Goal: Task Accomplishment & Management: Manage account settings

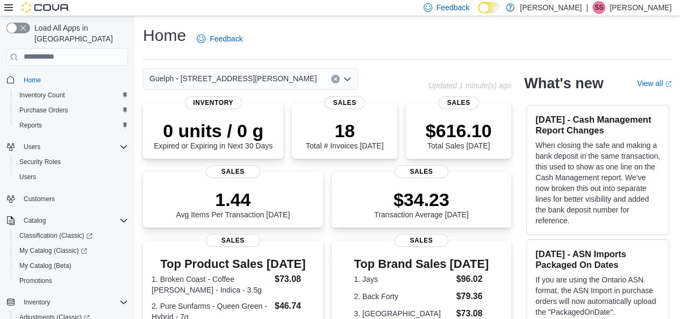
click at [284, 77] on div "Guelph - [STREET_ADDRESS][PERSON_NAME]" at bounding box center [250, 79] width 215 height 22
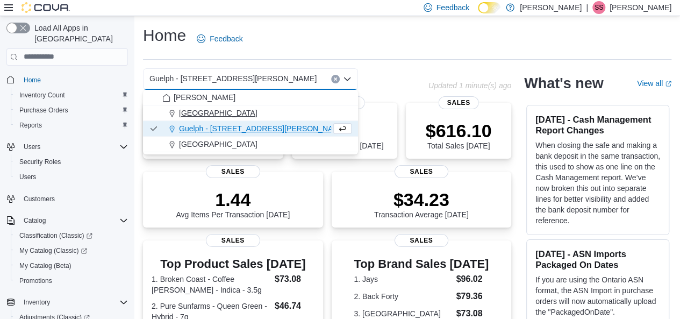
click at [257, 114] on div "[GEOGRAPHIC_DATA]" at bounding box center [256, 113] width 189 height 11
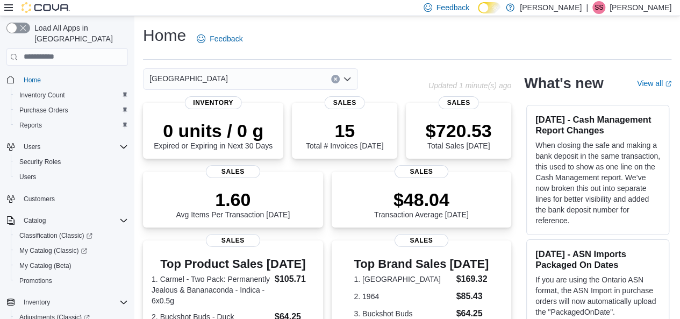
click at [268, 83] on div "[GEOGRAPHIC_DATA]" at bounding box center [250, 79] width 215 height 22
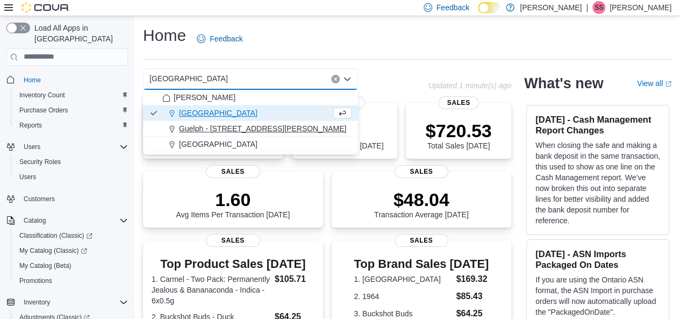
click at [257, 124] on span "Guelph - [STREET_ADDRESS][PERSON_NAME]" at bounding box center [262, 128] width 167 height 11
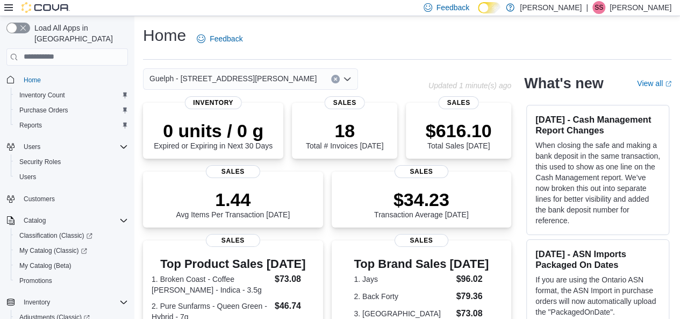
click at [280, 83] on div "Guelph - [STREET_ADDRESS][PERSON_NAME]" at bounding box center [250, 79] width 215 height 22
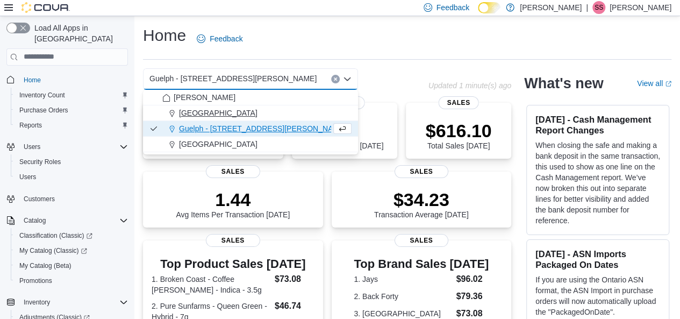
click at [272, 112] on div "[GEOGRAPHIC_DATA]" at bounding box center [256, 113] width 189 height 11
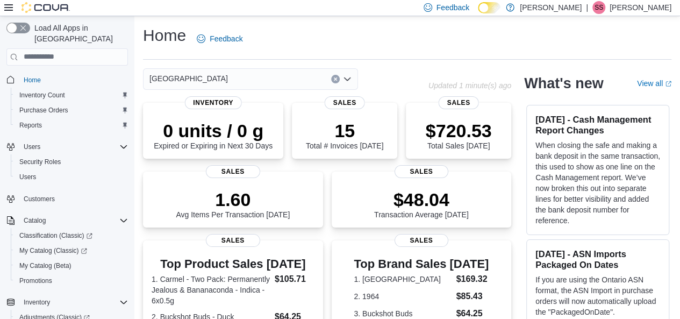
click at [285, 86] on div "[GEOGRAPHIC_DATA]" at bounding box center [250, 79] width 215 height 22
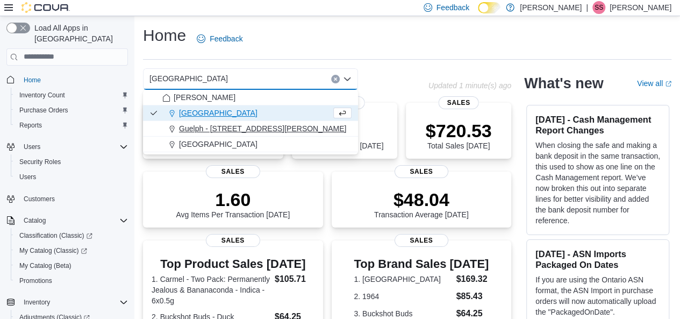
click at [264, 130] on span "Guelph - [STREET_ADDRESS][PERSON_NAME]" at bounding box center [262, 128] width 167 height 11
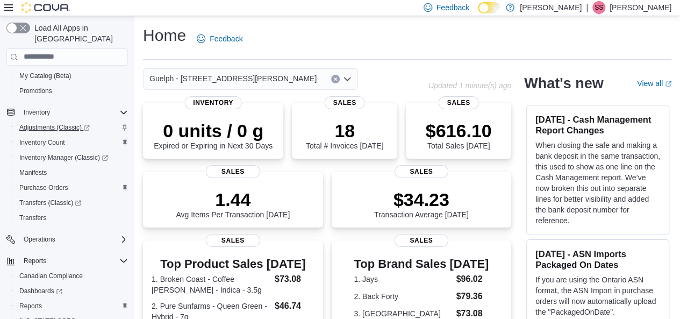
scroll to position [191, 0]
click at [47, 152] on span "Inventory Manager (Classic)" at bounding box center [63, 156] width 89 height 9
click at [45, 212] on span "Transfers" at bounding box center [32, 216] width 27 height 9
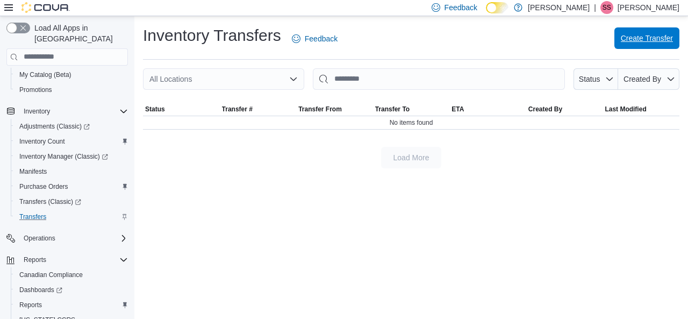
click at [626, 36] on span "Create Transfer" at bounding box center [647, 38] width 52 height 11
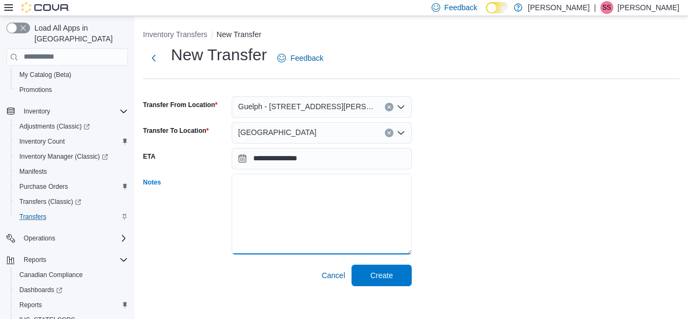
click at [316, 184] on textarea "Notes" at bounding box center [322, 214] width 180 height 81
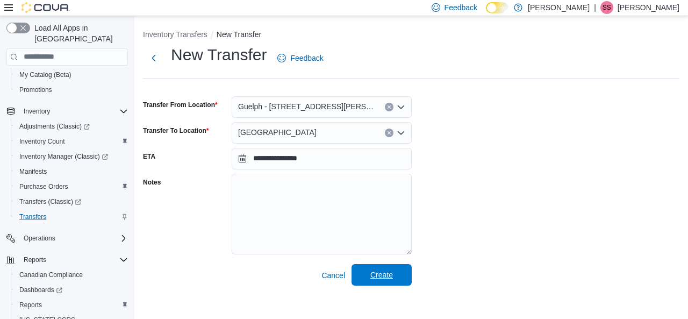
click at [366, 285] on span "Create" at bounding box center [381, 275] width 47 height 22
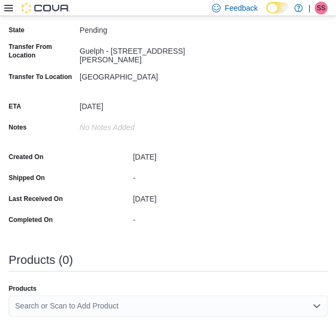
scroll to position [129, 0]
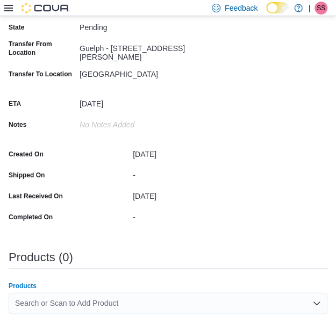
click at [156, 302] on div "Search or Scan to Add Product" at bounding box center [168, 304] width 319 height 22
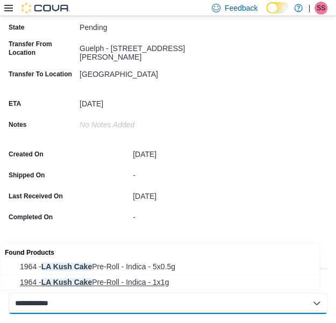
type input "**********"
click at [154, 284] on span "1964 - LA Kush Cake Pre-Roll - Indica - 1x1g" at bounding box center [170, 282] width 301 height 11
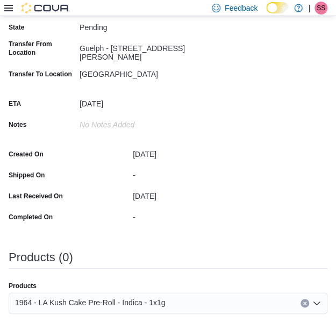
scroll to position [226, 0]
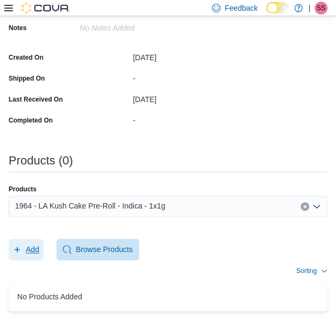
click at [32, 242] on span "Add" at bounding box center [26, 250] width 26 height 22
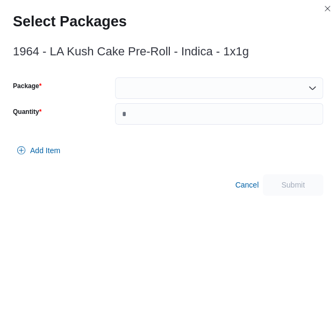
click at [180, 84] on div at bounding box center [219, 88] width 208 height 22
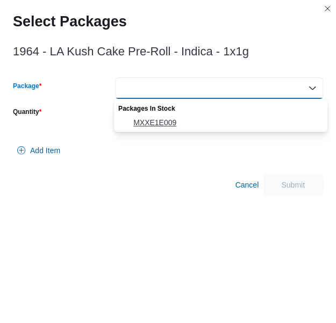
click at [179, 117] on span "MXXE1E009" at bounding box center [227, 122] width 188 height 11
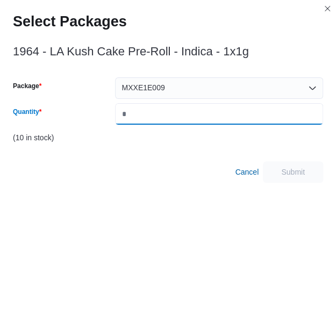
click at [179, 117] on input "Quantity" at bounding box center [219, 114] width 208 height 22
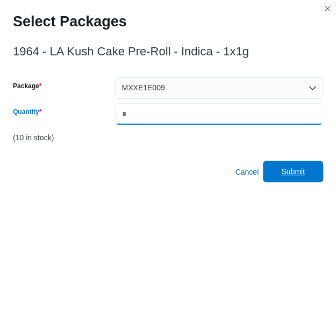
type input "*"
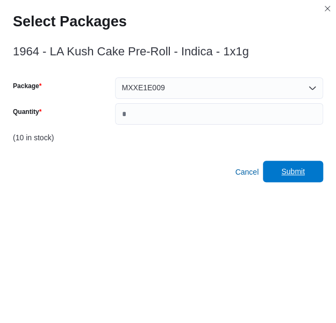
click at [281, 171] on span "Submit" at bounding box center [292, 172] width 47 height 22
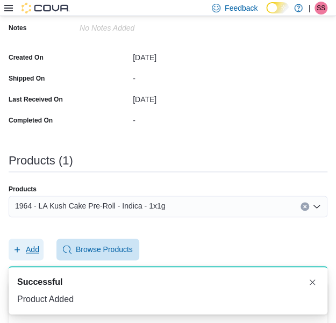
scroll to position [0, 0]
click at [250, 209] on div "1964 - LA Kush Cake Pre-Roll - Indica - 1x1g" at bounding box center [168, 207] width 319 height 22
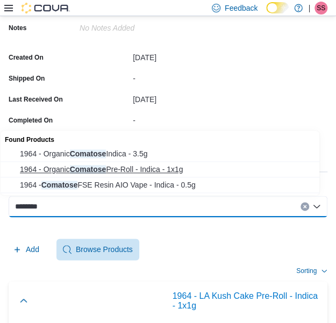
type input "********"
click at [177, 174] on span "1964 - Organic Comatose Pre-Roll - Indica - 1x1g" at bounding box center [170, 169] width 301 height 11
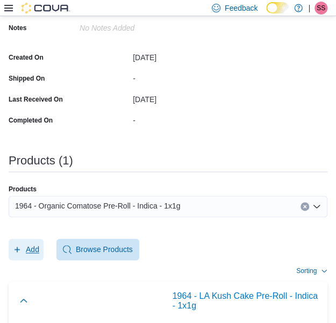
click at [23, 241] on span "Add" at bounding box center [26, 250] width 26 height 22
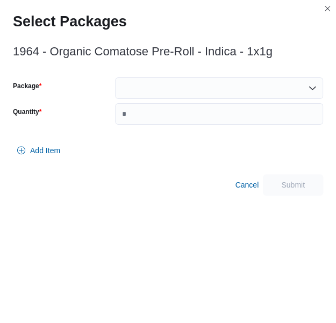
click at [194, 88] on div at bounding box center [219, 88] width 208 height 22
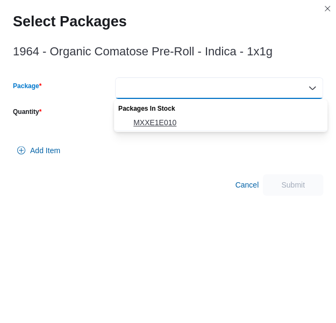
click at [176, 126] on span "MXXE1E010" at bounding box center [227, 122] width 188 height 11
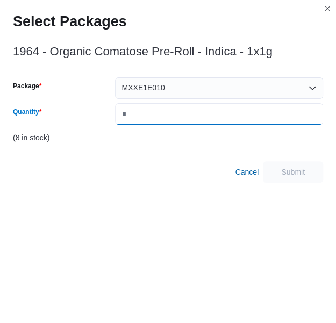
click at [187, 119] on input "Quantity" at bounding box center [219, 114] width 208 height 22
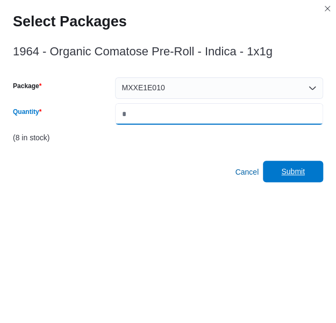
type input "*"
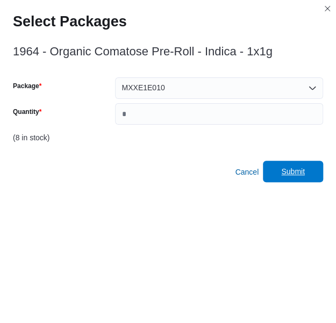
click at [296, 171] on span "Submit" at bounding box center [293, 171] width 24 height 11
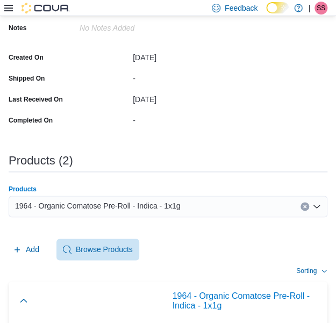
click at [197, 201] on div "1964 - Organic Comatose Pre-Roll - Indica - 1x1g" at bounding box center [168, 207] width 319 height 22
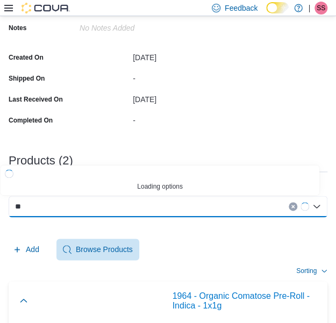
type input "*"
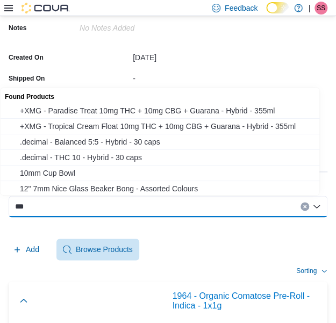
paste input "*"
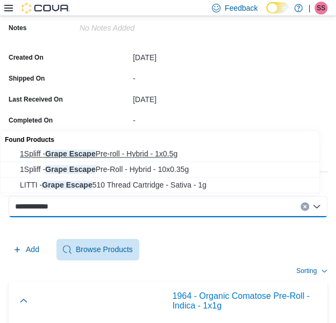
type input "**********"
click at [197, 154] on span "1Spliff - Grape Escape Pre-roll - Hybrid - 1x0.5g" at bounding box center [170, 153] width 301 height 11
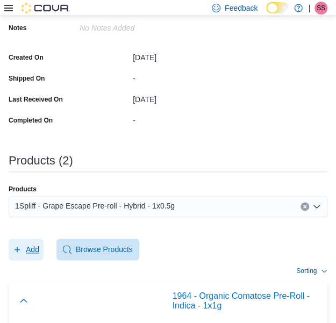
click at [35, 252] on span "Add" at bounding box center [32, 249] width 13 height 11
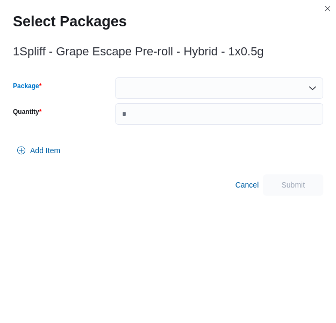
click at [212, 81] on div at bounding box center [219, 88] width 208 height 22
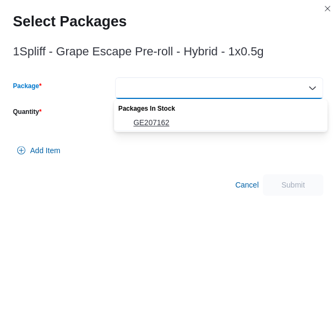
click at [207, 116] on button "GE207162" at bounding box center [221, 123] width 214 height 16
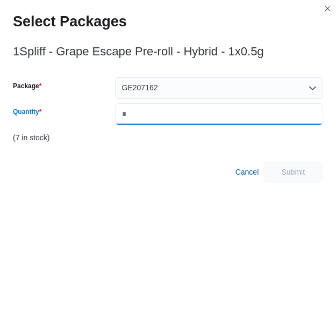
click at [207, 116] on input "Quantity" at bounding box center [219, 114] width 208 height 22
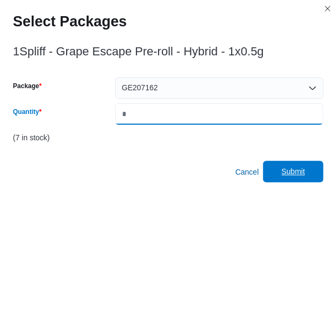
type input "*"
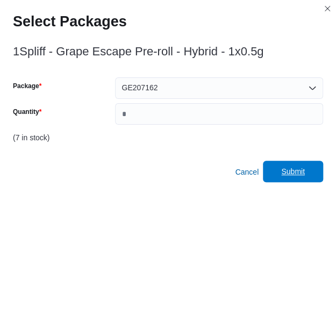
click at [317, 180] on span "Submit" at bounding box center [292, 172] width 47 height 22
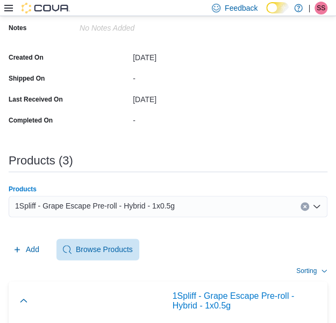
click at [210, 197] on div "1Spliff - Grape Escape Pre-roll - Hybrid - 1x0.5g" at bounding box center [168, 207] width 319 height 22
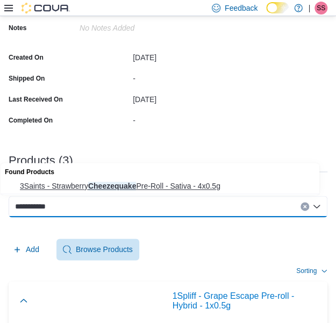
type input "**********"
click at [207, 189] on span "3Saints - Strawberry Cheezequake Pre-Roll - Sativa - 4x0.5g" at bounding box center [170, 186] width 301 height 11
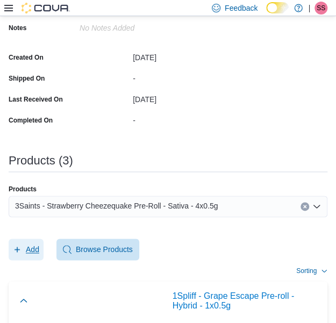
click at [17, 250] on icon "button" at bounding box center [17, 249] width 5 height 5
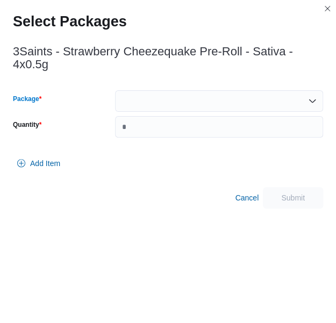
click at [175, 98] on div at bounding box center [219, 101] width 208 height 22
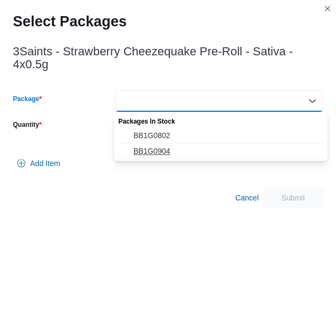
click at [166, 146] on span "BB1G0904" at bounding box center [227, 151] width 188 height 11
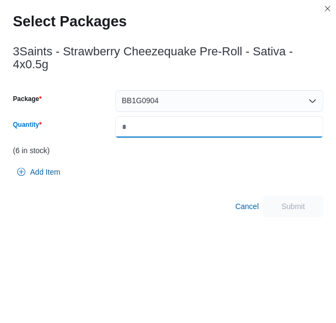
click at [249, 120] on input "Quantity" at bounding box center [219, 127] width 208 height 22
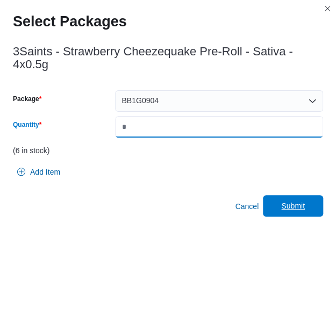
type input "*"
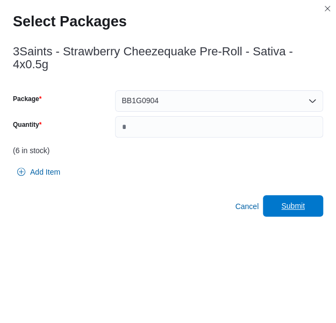
click at [315, 207] on span "Submit" at bounding box center [292, 206] width 47 height 22
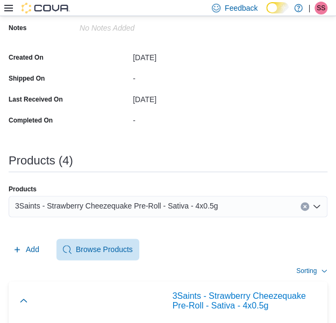
click at [238, 106] on div "[DATE]" at bounding box center [259, 99] width 252 height 17
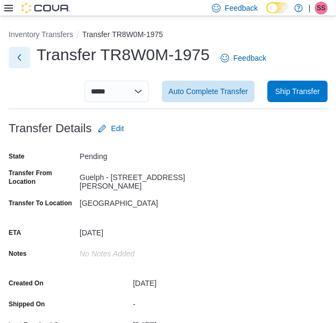
click at [25, 61] on button "Next" at bounding box center [20, 58] width 22 height 22
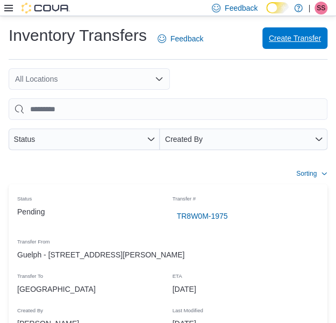
click at [296, 35] on span "Create Transfer" at bounding box center [295, 38] width 52 height 11
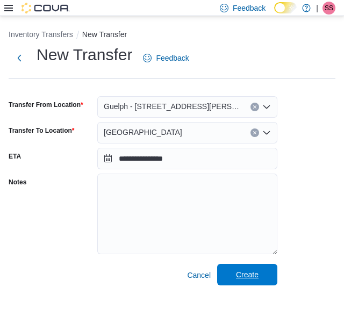
click at [245, 281] on span "Create" at bounding box center [247, 275] width 47 height 22
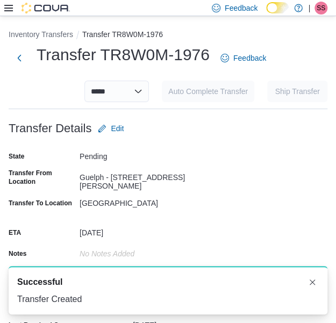
scroll to position [226, 0]
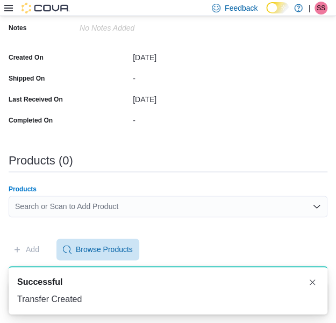
click at [139, 207] on div "Search or Scan to Add Product" at bounding box center [168, 207] width 319 height 22
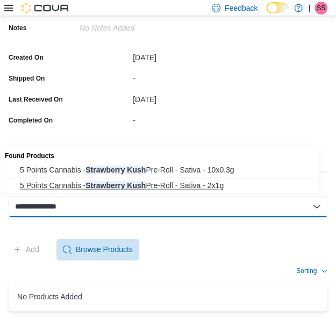
type input "**********"
click at [167, 186] on span "5 Points Cannabis - Strawberry Kush Pre-Roll - Sativa - 2x1g" at bounding box center [170, 185] width 301 height 11
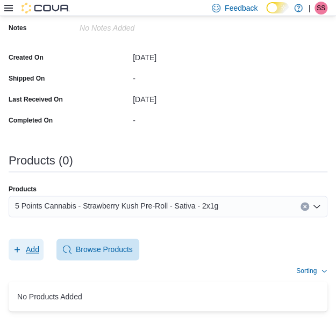
click at [26, 239] on span "Add" at bounding box center [26, 250] width 26 height 22
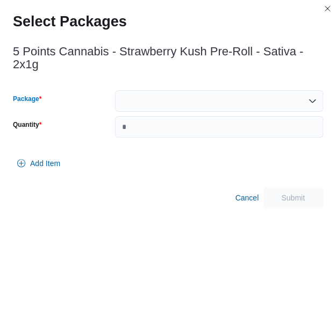
click at [151, 95] on div at bounding box center [219, 101] width 208 height 22
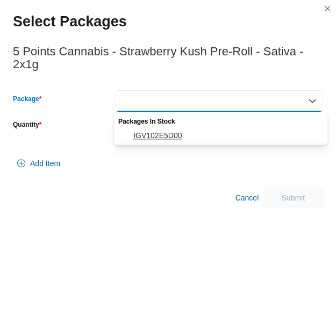
click at [152, 129] on button "IGV102E5D00" at bounding box center [221, 136] width 214 height 16
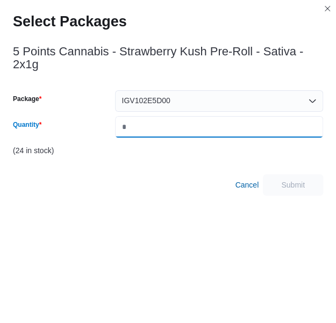
click at [152, 129] on input "Quantity" at bounding box center [219, 127] width 208 height 22
type input "**"
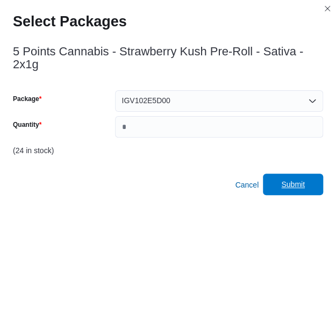
click at [302, 191] on span "Submit" at bounding box center [292, 185] width 47 height 22
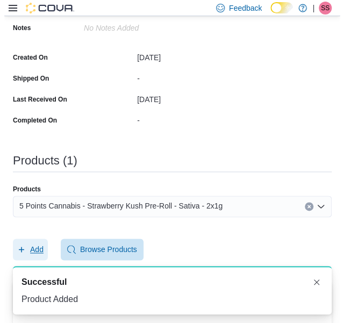
scroll to position [0, 0]
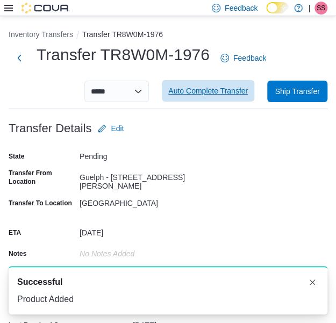
click at [233, 91] on span "Auto Complete Transfer" at bounding box center [208, 91] width 80 height 11
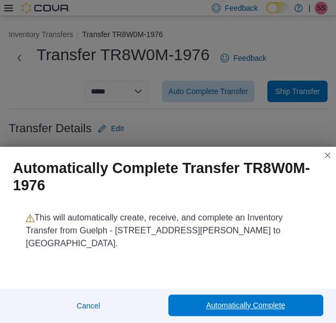
click at [218, 304] on span "Automatically Complete" at bounding box center [245, 305] width 79 height 11
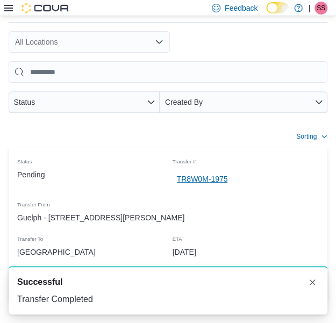
scroll to position [67, 0]
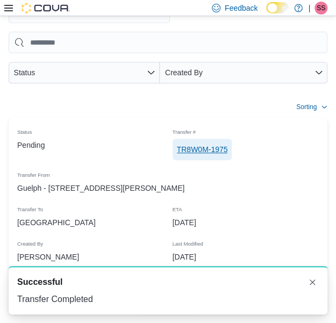
click at [213, 146] on span "TR8W0M-1975" at bounding box center [202, 149] width 51 height 11
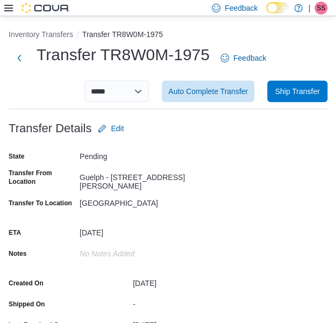
scroll to position [301, 0]
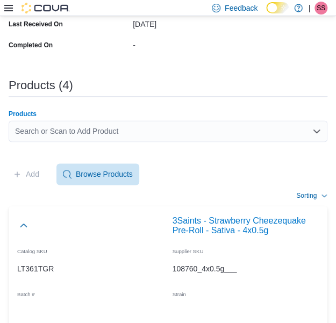
click at [176, 122] on div "Search or Scan to Add Product" at bounding box center [168, 131] width 319 height 22
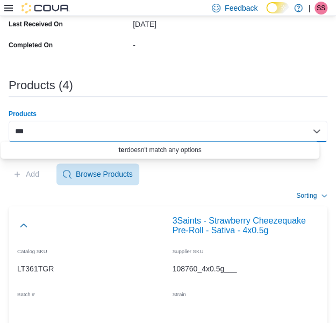
paste input "*"
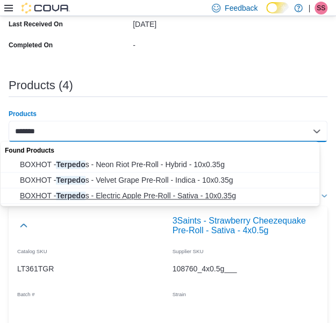
type input "*******"
click at [160, 196] on span "BOXHOT - Terpedo s - Electric Apple Pre-Roll - Sativa - 10x0.35g" at bounding box center [170, 195] width 301 height 11
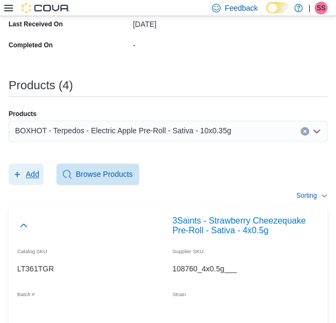
click at [22, 174] on span "Add" at bounding box center [26, 175] width 26 height 22
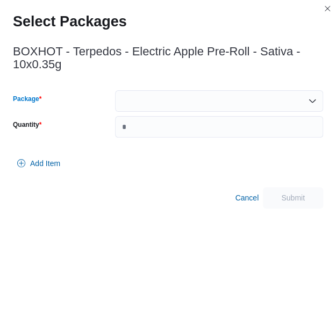
click at [185, 94] on div at bounding box center [219, 101] width 208 height 22
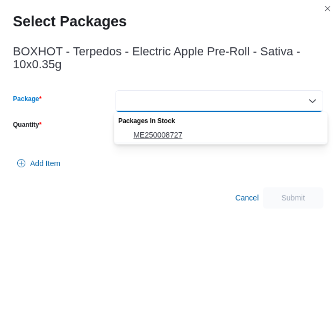
click at [167, 136] on span "ME250008727" at bounding box center [227, 135] width 188 height 11
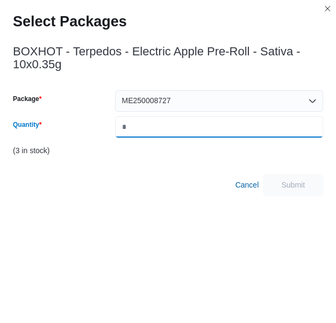
click at [167, 136] on input "Quantity" at bounding box center [219, 127] width 208 height 22
type input "*"
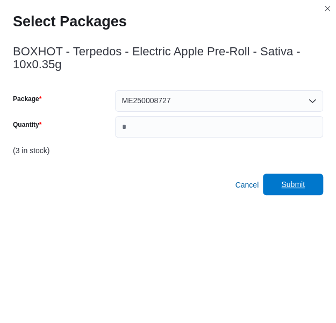
click at [317, 195] on div "Cancel Submit" at bounding box center [168, 185] width 310 height 22
click at [315, 192] on span "Submit" at bounding box center [292, 185] width 47 height 22
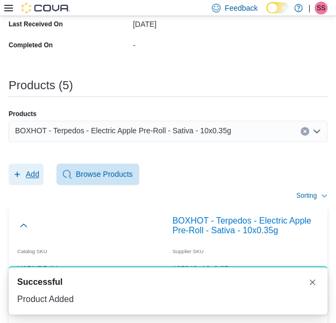
scroll to position [0, 0]
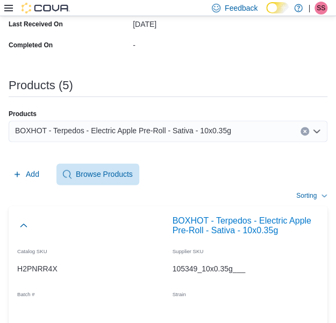
click at [226, 119] on div "Products BOXHOT - Terpedos - Electric Apple Pre-Roll - Sativa - 10x0.35g" at bounding box center [168, 130] width 319 height 41
click at [218, 126] on span "BOXHOT - Terpedos - Electric Apple Pre-Roll - Sativa - 10x0.35g" at bounding box center [123, 130] width 216 height 13
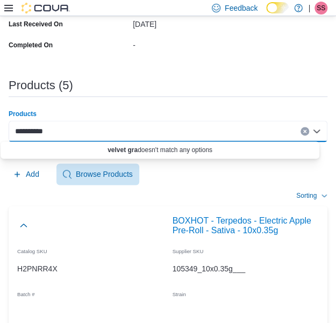
paste input "*"
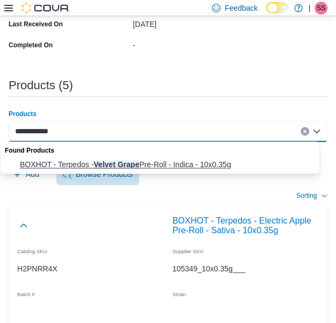
type input "**********"
click at [159, 161] on span "BOXHOT - Terpedos - Velvet Grape Pre-Roll - Indica - 10x0.35g" at bounding box center [170, 164] width 301 height 11
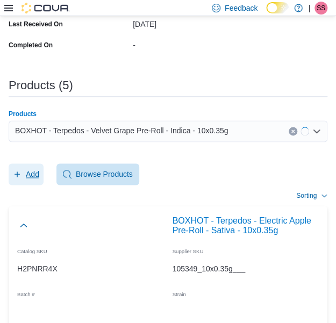
click at [21, 174] on icon "button" at bounding box center [17, 174] width 9 height 9
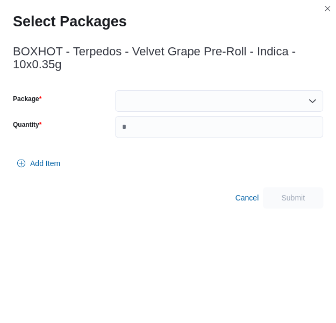
click at [225, 91] on div at bounding box center [219, 101] width 208 height 22
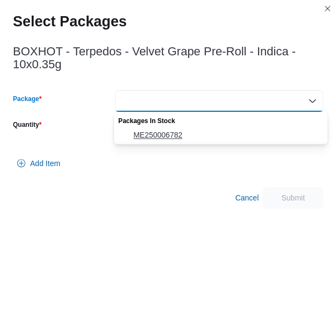
click at [204, 129] on button "ME250006782" at bounding box center [221, 135] width 214 height 16
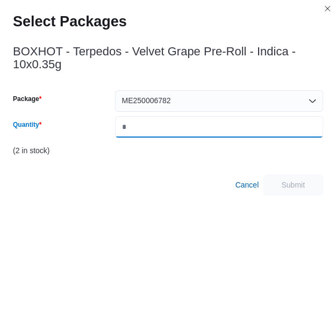
click at [204, 129] on input "Quantity" at bounding box center [219, 127] width 208 height 22
type input "*"
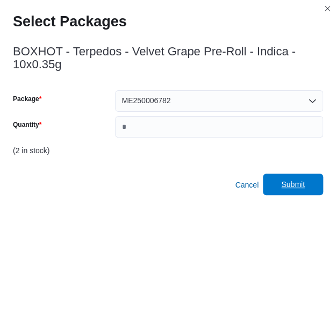
click at [285, 179] on span "Submit" at bounding box center [292, 185] width 47 height 22
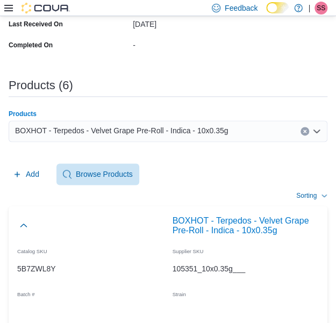
click at [239, 124] on div "BOXHOT - Terpedos - Velvet Grape Pre-Roll - Indica - 10x0.35g" at bounding box center [168, 131] width 319 height 22
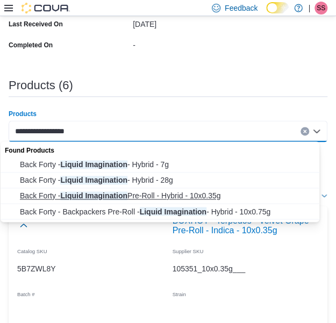
type input "**********"
click at [184, 196] on span "Back Forty - Liquid Imagination Pre-Roll - Hybrid - 10x0.35g" at bounding box center [170, 195] width 301 height 11
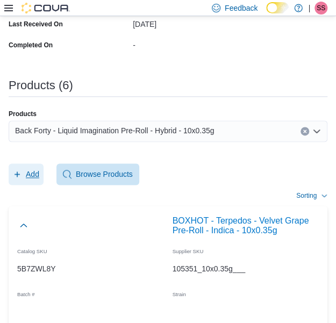
click at [15, 171] on icon "button" at bounding box center [17, 174] width 9 height 9
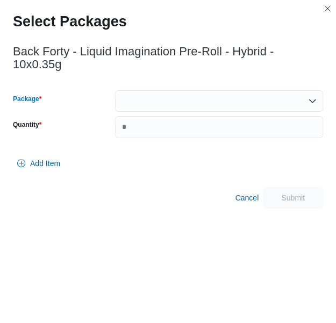
click at [215, 90] on div at bounding box center [219, 101] width 208 height 22
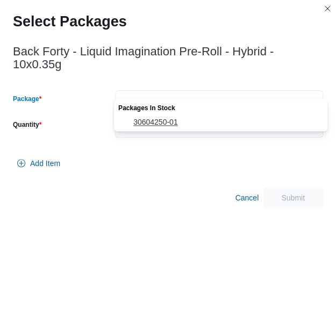
click at [204, 115] on button "30604250-01" at bounding box center [221, 123] width 214 height 16
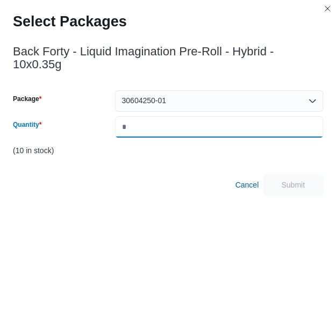
click at [204, 116] on input "Quantity" at bounding box center [219, 127] width 208 height 22
type input "*"
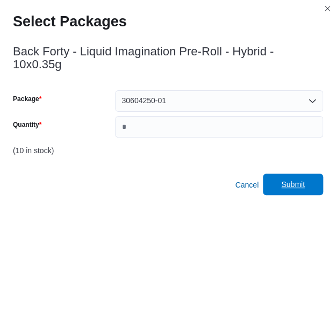
click at [291, 174] on span "Submit" at bounding box center [292, 185] width 47 height 22
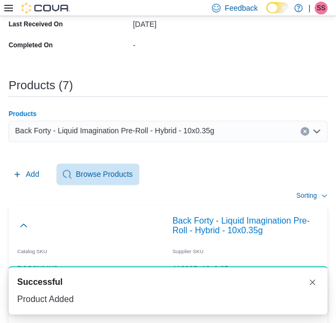
click at [180, 133] on span "Back Forty - Liquid Imagination Pre-Roll - Hybrid - 10x0.35g" at bounding box center [114, 130] width 199 height 13
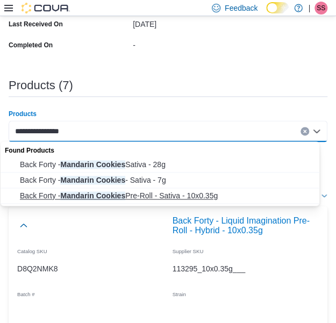
type input "**********"
click at [166, 191] on span "Back Forty - Mandarin Cookies Pre-Roll - Sativa - 10x0.35g" at bounding box center [170, 195] width 301 height 11
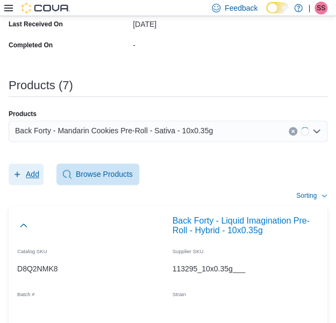
click at [19, 178] on span "Add" at bounding box center [26, 175] width 26 height 22
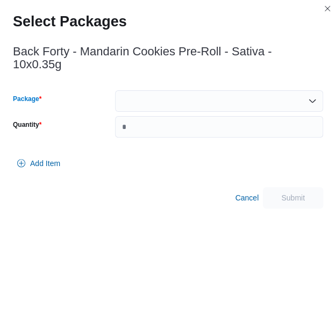
click at [262, 92] on div at bounding box center [219, 101] width 208 height 22
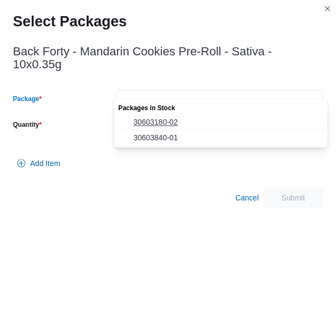
click at [210, 127] on span "30603180-02" at bounding box center [227, 122] width 188 height 11
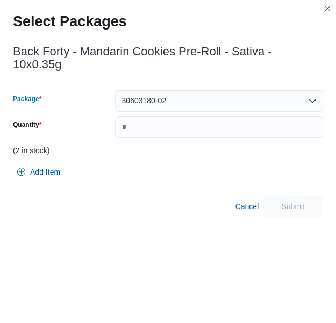
click at [233, 90] on div "30603180-02" at bounding box center [219, 101] width 208 height 22
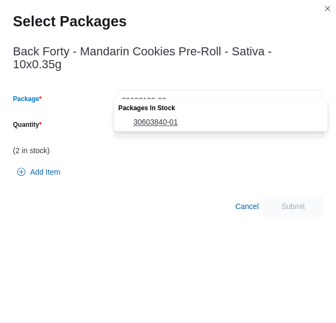
click at [186, 120] on span "30603840-01" at bounding box center [227, 122] width 188 height 11
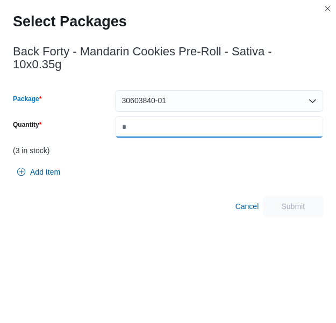
click at [190, 119] on input "Quantity" at bounding box center [219, 127] width 208 height 22
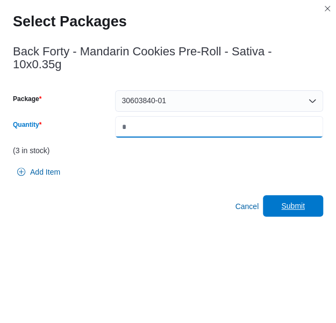
type input "*"
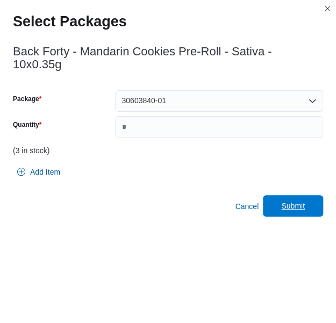
click at [315, 195] on span "Submit" at bounding box center [292, 206] width 47 height 22
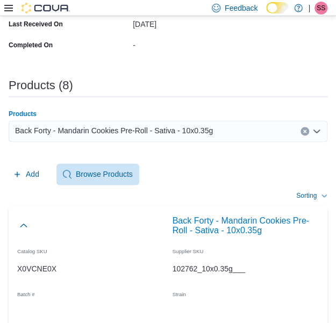
click at [260, 135] on div "Back Forty - Mandarin Cookies Pre-Roll - Sativa - 10x0.35g" at bounding box center [168, 131] width 319 height 22
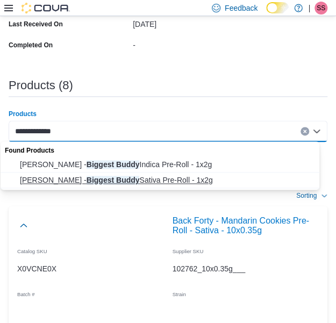
type input "**********"
click at [159, 175] on span "[PERSON_NAME] - Biggest Buddy Sativa Pre-Roll - 1x2g" at bounding box center [170, 180] width 301 height 11
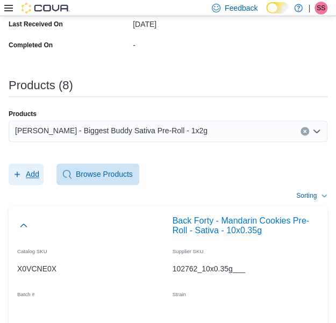
click at [29, 175] on span "Add" at bounding box center [32, 174] width 13 height 11
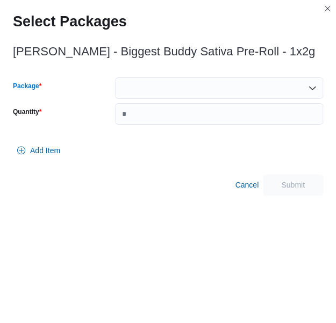
click at [232, 93] on div at bounding box center [219, 88] width 208 height 22
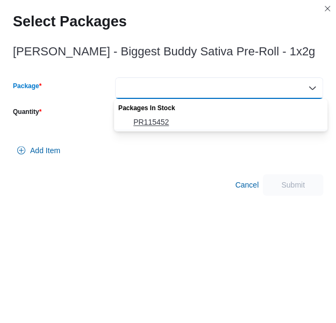
drag, startPoint x: 221, startPoint y: 111, endPoint x: 217, endPoint y: 117, distance: 6.6
click at [217, 117] on div "Packages In Stock PR115452" at bounding box center [221, 114] width 214 height 31
click at [217, 117] on span "PR115452" at bounding box center [227, 122] width 188 height 11
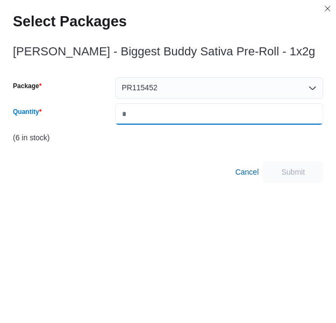
click at [217, 117] on input "Quantity" at bounding box center [219, 114] width 208 height 22
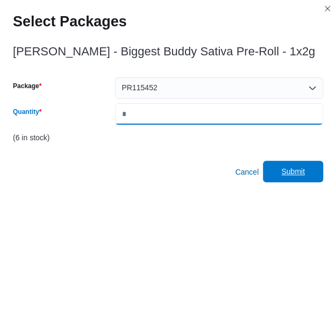
type input "*"
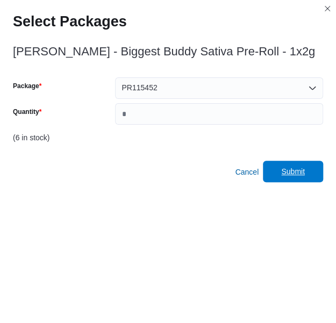
click at [288, 171] on span "Submit" at bounding box center [292, 172] width 47 height 22
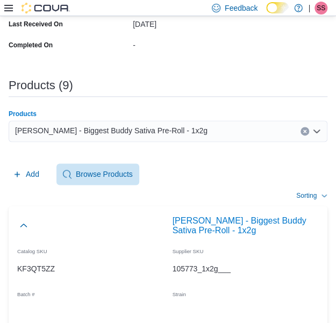
click at [237, 131] on div "[PERSON_NAME] - Biggest Buddy Sativa Pre-Roll - 1x2g" at bounding box center [168, 131] width 319 height 22
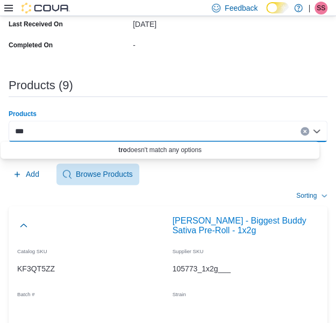
paste input "*"
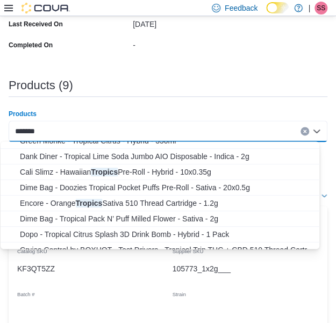
scroll to position [81, 0]
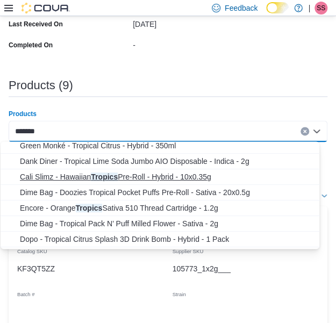
type input "*******"
click at [161, 174] on span "Cali Slimz - Hawaiian Tropics Pre-Roll - Hybrid - 10x0.35g" at bounding box center [170, 177] width 301 height 11
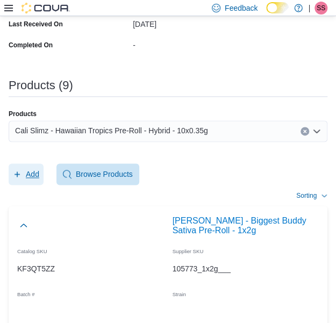
click at [31, 165] on span "Add" at bounding box center [26, 175] width 26 height 22
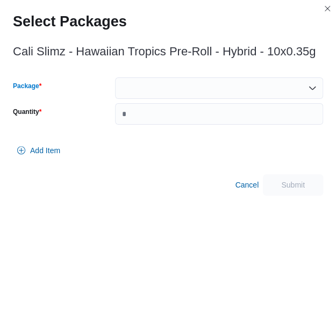
click at [216, 90] on div at bounding box center [219, 88] width 208 height 22
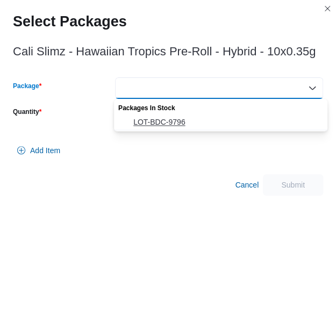
click at [202, 115] on button "LOT-BDC-9796" at bounding box center [221, 123] width 214 height 16
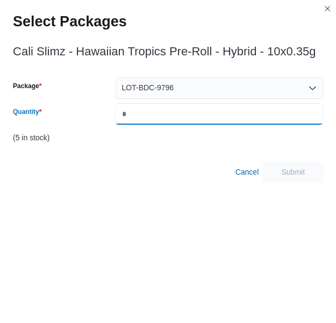
click at [202, 115] on input "Quantity" at bounding box center [219, 114] width 208 height 22
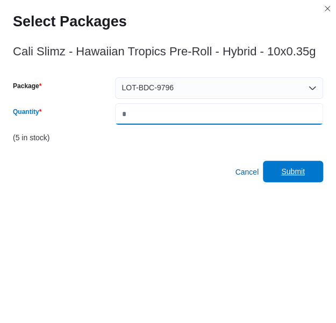
type input "*"
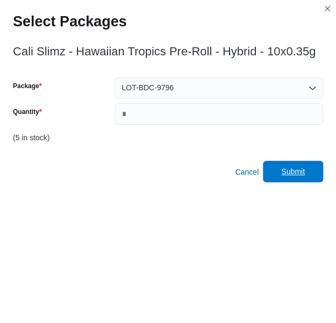
click at [301, 174] on span "Submit" at bounding box center [293, 171] width 24 height 11
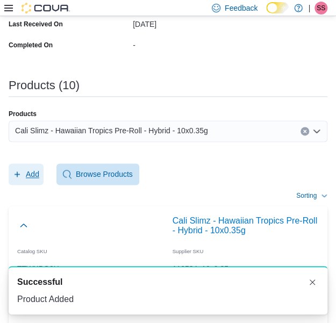
scroll to position [0, 0]
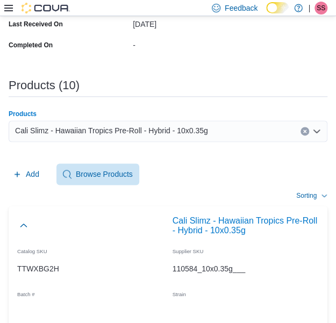
click at [218, 134] on div "Cali Slimz - Hawaiian Tropics Pre-Roll - Hybrid - 10x0.35g" at bounding box center [168, 131] width 319 height 22
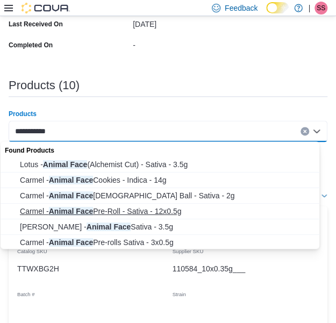
type input "**********"
click at [146, 214] on span "Carmel - Animal Face Pre-Roll - Sativa - 12x0.5g" at bounding box center [170, 211] width 301 height 11
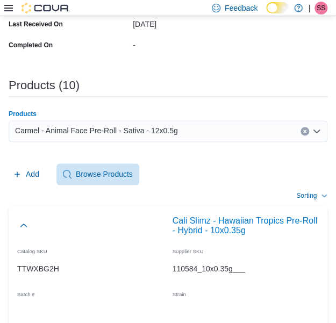
click at [128, 129] on span "Carmel - Animal Face Pre-Roll - Sativa - 12x0.5g" at bounding box center [96, 130] width 163 height 13
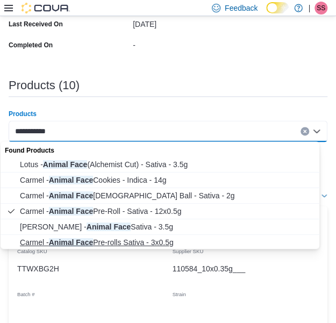
type input "**********"
click at [127, 245] on span "Carmel - Animal Face Pre-rolls Sativa - 3x0.5g" at bounding box center [170, 242] width 301 height 11
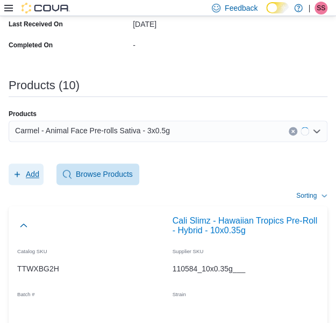
click at [27, 175] on span "Add" at bounding box center [32, 174] width 13 height 11
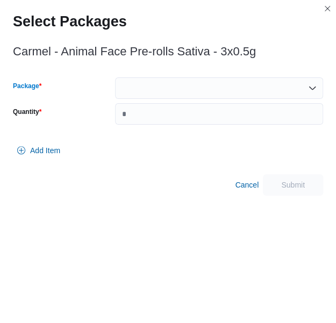
click at [176, 92] on div at bounding box center [219, 88] width 208 height 22
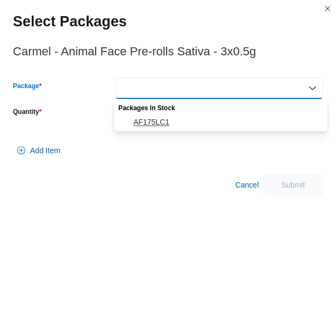
click at [168, 118] on span "AF175LC1" at bounding box center [227, 122] width 188 height 11
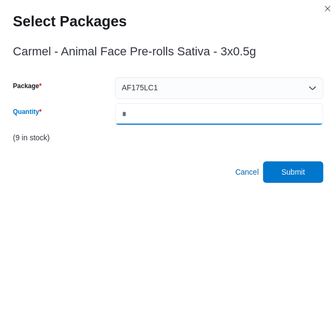
click at [168, 118] on input "*" at bounding box center [219, 114] width 208 height 22
type input "*"
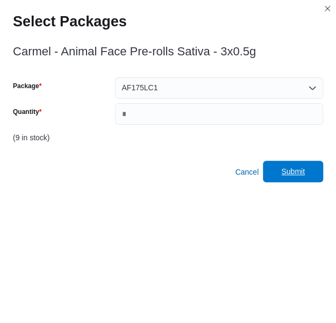
click at [305, 171] on span "Submit" at bounding box center [293, 171] width 24 height 11
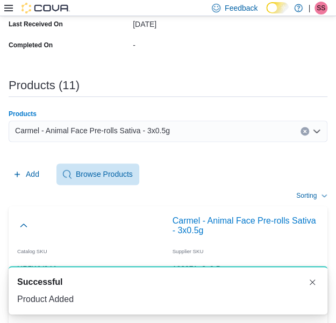
click at [205, 126] on div "Carmel - Animal Face Pre-rolls Sativa - 3x0.5g" at bounding box center [168, 131] width 319 height 22
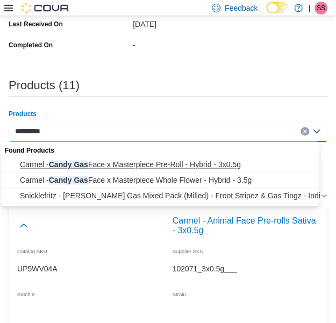
type input "*********"
click at [202, 161] on span "Carmel - Candy Gas Face x Masterpiece Pre-Roll - Hybrid - 3x0.5g" at bounding box center [170, 164] width 301 height 11
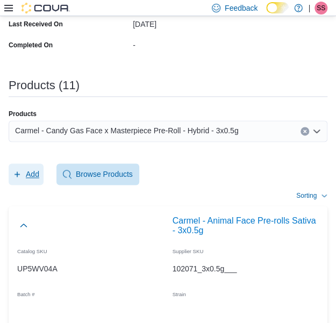
click at [24, 168] on span "Add" at bounding box center [26, 175] width 26 height 22
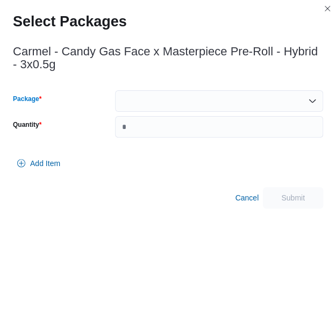
click at [191, 95] on div at bounding box center [219, 101] width 208 height 22
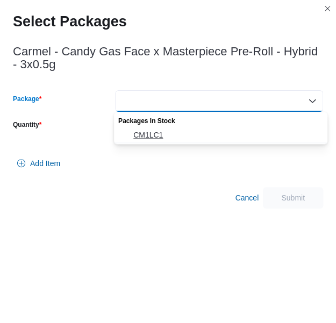
click at [176, 139] on span "CM1LC1" at bounding box center [227, 135] width 188 height 11
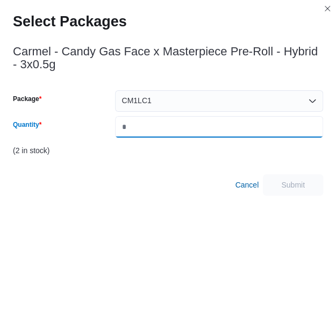
click at [210, 123] on input "*" at bounding box center [219, 127] width 208 height 22
type input "*"
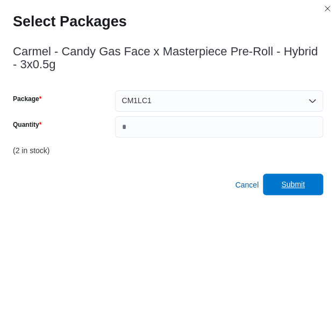
click at [317, 193] on span "Submit" at bounding box center [292, 185] width 47 height 22
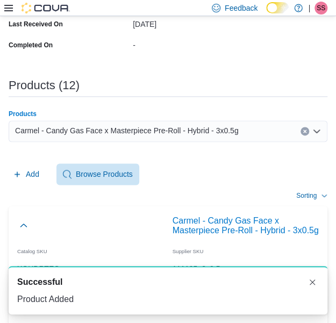
click at [216, 133] on span "Carmel - Candy Gas Face x Masterpiece Pre-Roll - Hybrid - 3x0.5g" at bounding box center [126, 130] width 223 height 13
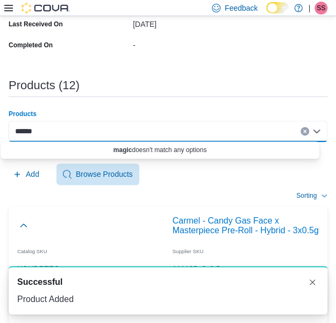
paste input "**"
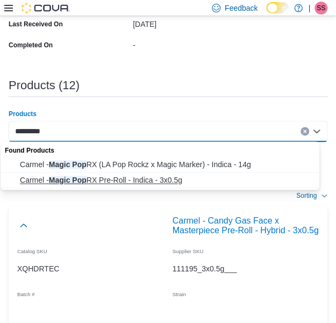
type input "*********"
click at [195, 182] on span "Carmel - Magic Pop RX Pre-Roll - Indica - 3x0.5g" at bounding box center [170, 180] width 301 height 11
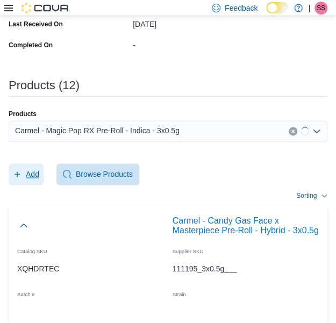
click at [25, 180] on span "Add" at bounding box center [26, 175] width 26 height 22
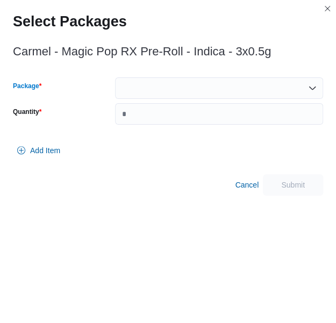
click at [160, 88] on div at bounding box center [219, 88] width 208 height 22
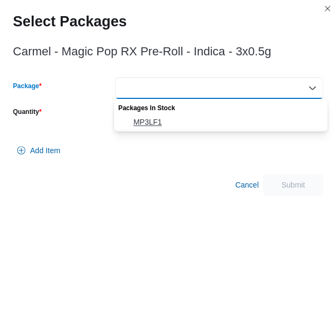
click at [158, 118] on span "MP3LF1" at bounding box center [227, 122] width 188 height 11
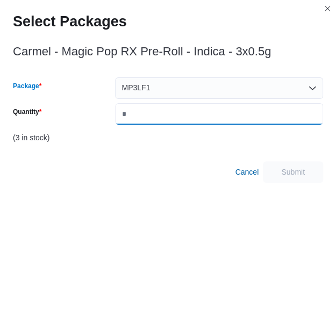
click at [158, 118] on input "*" at bounding box center [219, 114] width 208 height 22
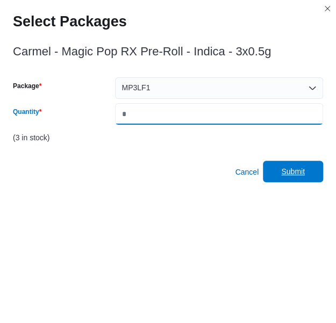
type input "*"
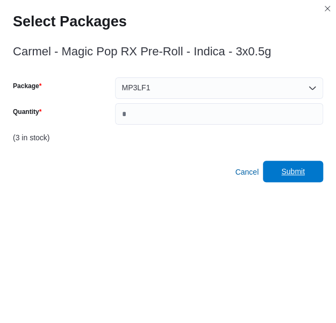
click at [285, 172] on span "Submit" at bounding box center [292, 172] width 47 height 22
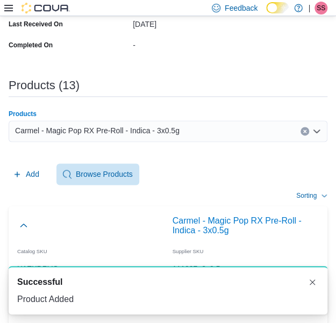
click at [194, 132] on div "Carmel - Magic Pop RX Pre-Roll - Indica - 3x0.5g" at bounding box center [168, 131] width 319 height 22
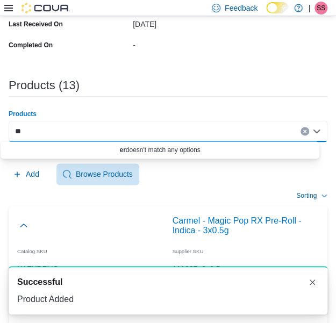
type input "*"
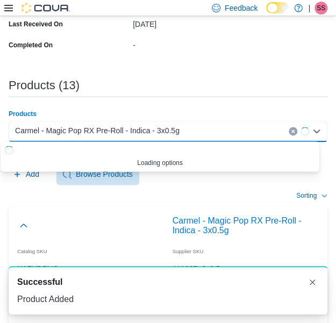
paste input "*"
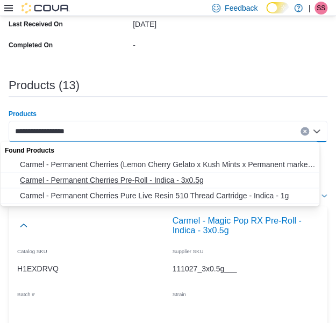
type input "**********"
click at [164, 183] on span "Carmel - Permanent Cherries Pre-Roll - Indica - 3x0.5g" at bounding box center [170, 180] width 301 height 11
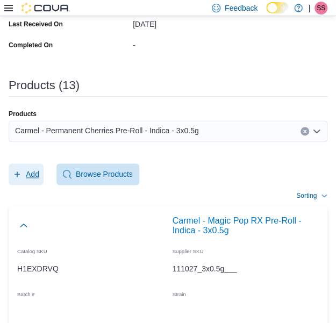
click at [38, 178] on span "Add" at bounding box center [32, 174] width 13 height 11
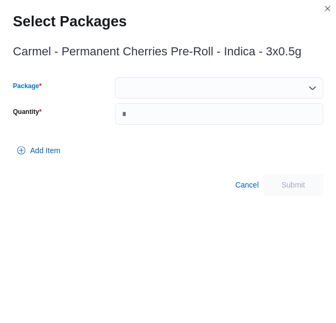
click at [266, 91] on div at bounding box center [219, 88] width 208 height 22
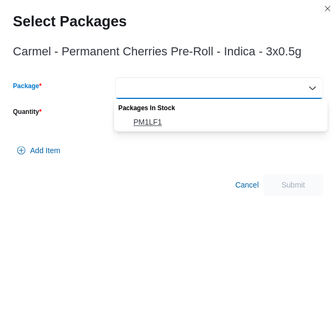
click at [246, 122] on span "PM1LF1" at bounding box center [227, 122] width 188 height 11
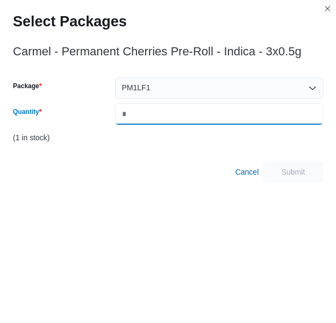
click at [246, 122] on input "Quantity" at bounding box center [219, 114] width 208 height 22
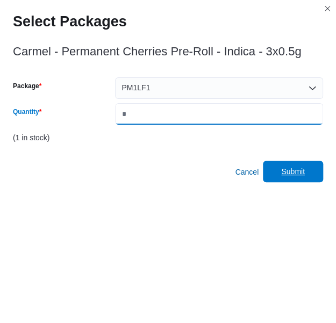
type input "*"
click at [292, 166] on span "Submit" at bounding box center [292, 172] width 47 height 22
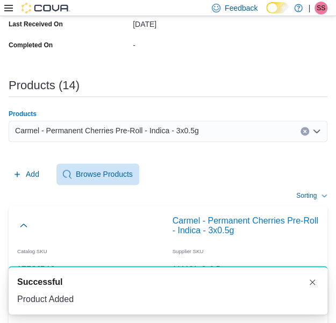
click at [154, 133] on span "Carmel - Permanent Cherries Pre-Roll - Indica - 3x0.5g" at bounding box center [107, 130] width 184 height 13
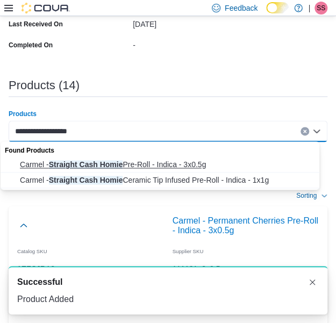
type input "**********"
click at [145, 160] on span "Carmel - Straight Cash Homie Pre-Roll - Indica - 3x0.5g" at bounding box center [170, 164] width 301 height 11
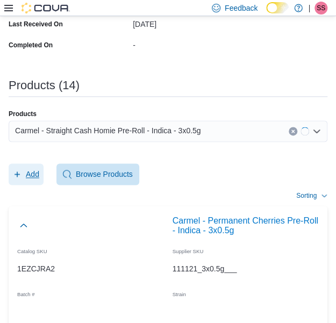
click at [28, 180] on span "Add" at bounding box center [26, 175] width 26 height 22
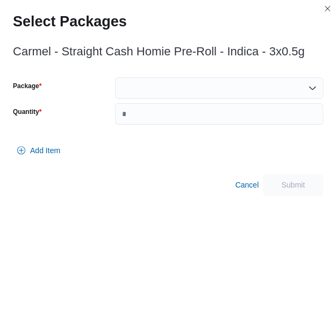
click at [184, 98] on div at bounding box center [219, 88] width 208 height 22
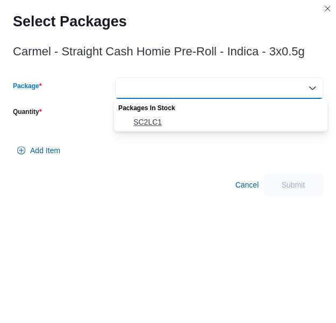
click at [183, 115] on button "SC2LC1" at bounding box center [221, 123] width 214 height 16
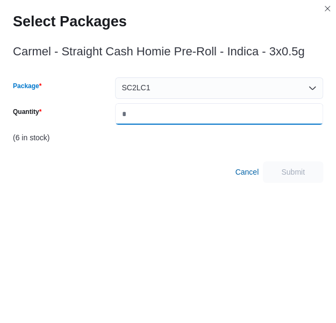
click at [183, 115] on input "*" at bounding box center [219, 114] width 208 height 22
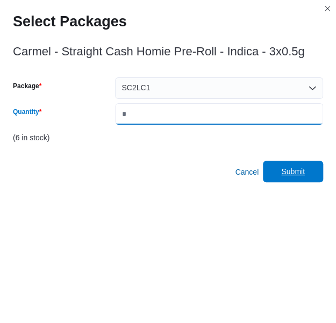
type input "*"
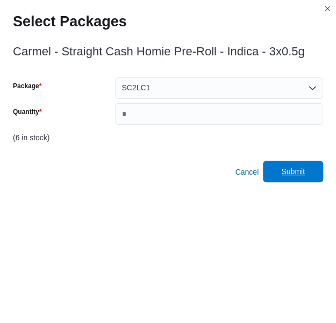
click at [290, 166] on span "Submit" at bounding box center [292, 172] width 47 height 22
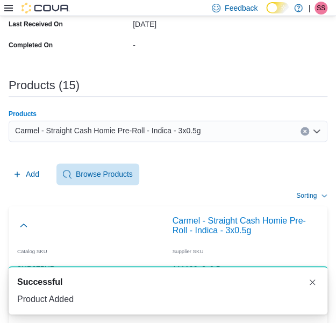
click at [214, 124] on div "Carmel - Straight Cash Homie Pre-Roll - Indica - 3x0.5g" at bounding box center [168, 131] width 319 height 22
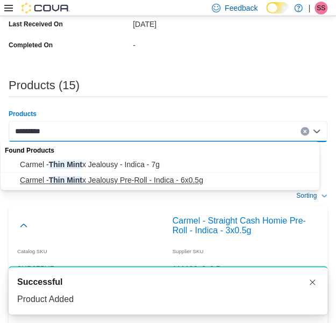
type input "*********"
click at [158, 175] on span "Carmel - Thin Mint x Jealousy Pre-Roll - Indica - 6x0.5g" at bounding box center [170, 180] width 301 height 11
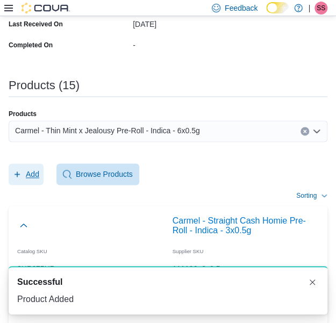
click at [39, 174] on button "Add" at bounding box center [26, 175] width 35 height 22
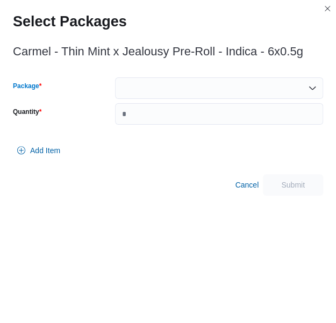
click at [222, 90] on div at bounding box center [219, 88] width 208 height 22
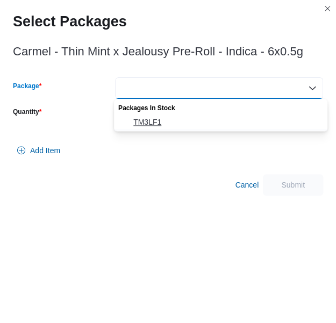
click at [190, 125] on span "TM3LF1" at bounding box center [227, 122] width 188 height 11
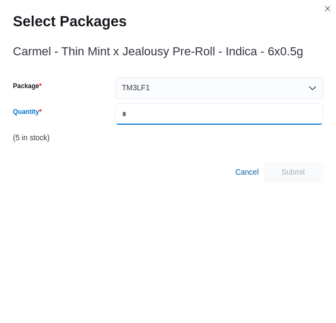
click at [207, 116] on input "Quantity" at bounding box center [219, 114] width 208 height 22
type input "*"
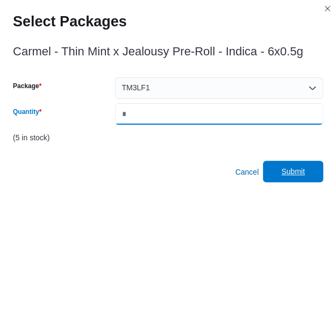
type input "*"
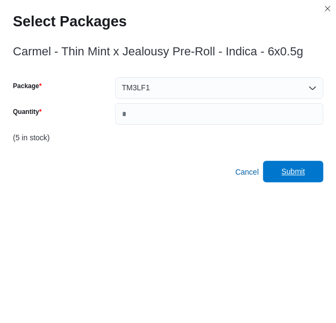
click at [311, 166] on span "Submit" at bounding box center [292, 172] width 47 height 22
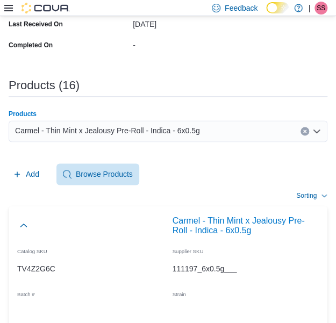
click at [226, 127] on div "Carmel - Thin Mint x Jealousy Pre-Roll - Indica - 6x0.5g" at bounding box center [168, 131] width 319 height 22
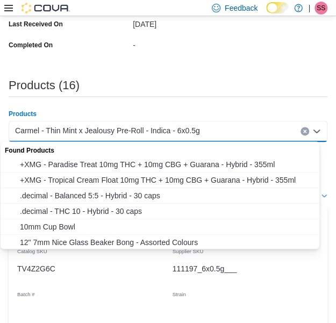
click at [238, 132] on div "Carmel - Thin Mint x Jealousy Pre-Roll - Indica - 6x0.5g" at bounding box center [168, 131] width 319 height 22
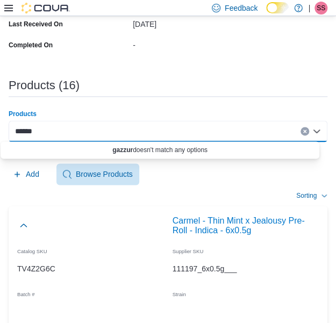
paste input "*"
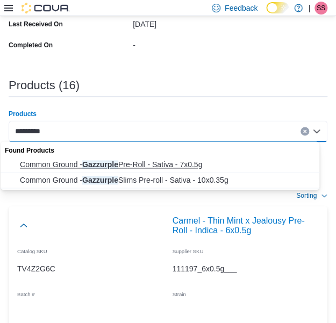
type input "*********"
click at [213, 160] on span "Common Ground - Gazzurple Pre-Roll - Sativa - 7x0.5g" at bounding box center [170, 164] width 301 height 11
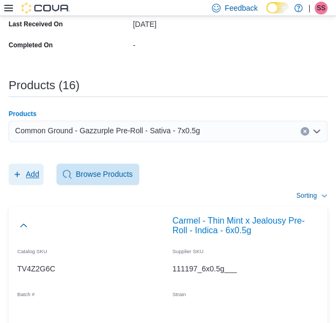
click at [19, 172] on icon "button" at bounding box center [17, 174] width 9 height 9
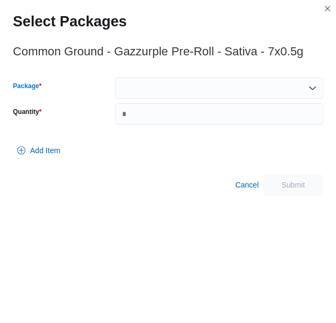
click at [212, 80] on div at bounding box center [219, 88] width 208 height 22
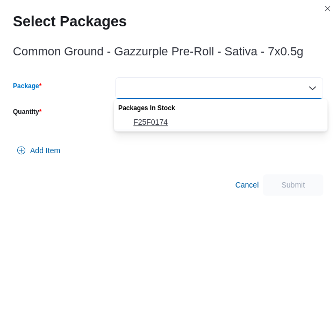
click at [197, 118] on span "F25F0174" at bounding box center [227, 122] width 188 height 11
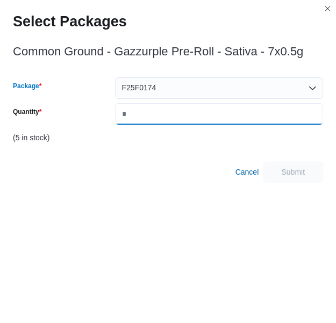
click at [197, 118] on input "Quantity" at bounding box center [219, 114] width 208 height 22
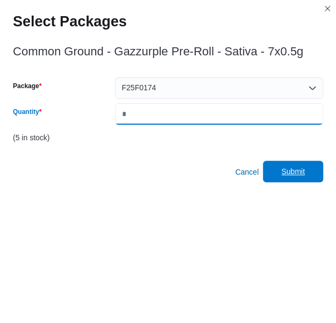
type input "*"
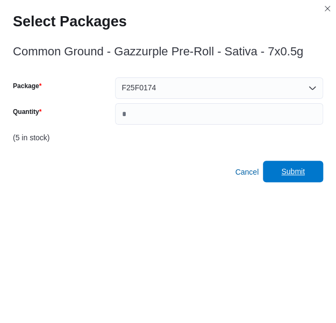
click at [302, 177] on span "Submit" at bounding box center [292, 172] width 47 height 22
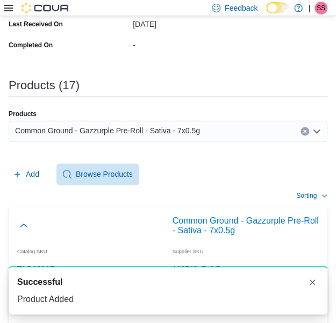
click at [168, 126] on span "Common Ground - Gazzurple Pre-Roll - Sativa - 7x0.5g" at bounding box center [107, 130] width 185 height 13
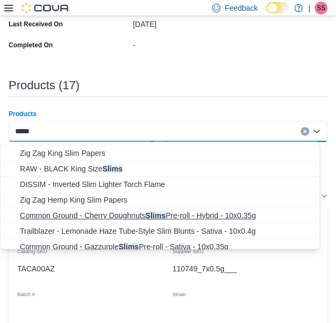
scroll to position [29, 0]
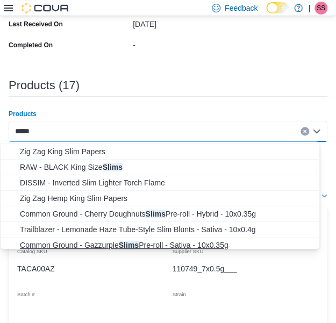
type input "*****"
click at [145, 242] on span "Common Ground - Gazzurple Slims Pre-roll - Sativa - 10x0.35g" at bounding box center [170, 245] width 301 height 11
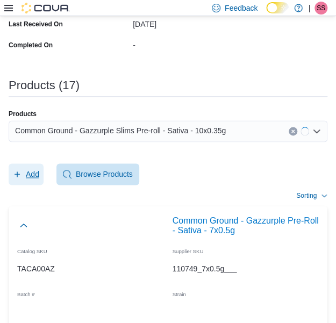
click at [34, 174] on span "Add" at bounding box center [32, 174] width 13 height 11
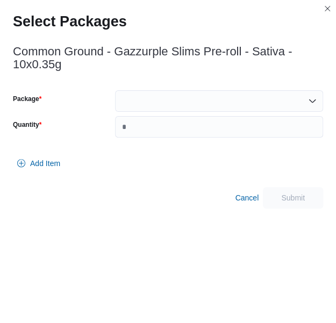
click at [232, 91] on div at bounding box center [219, 101] width 208 height 22
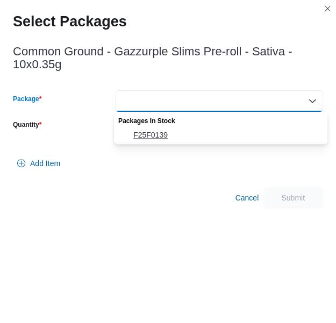
click at [208, 127] on button "F25F0139" at bounding box center [221, 135] width 214 height 16
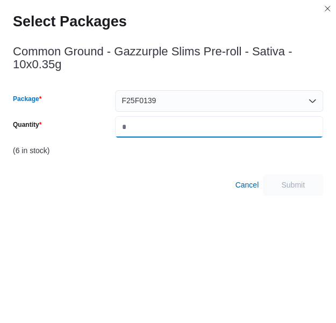
click at [208, 127] on input "Quantity" at bounding box center [219, 127] width 208 height 22
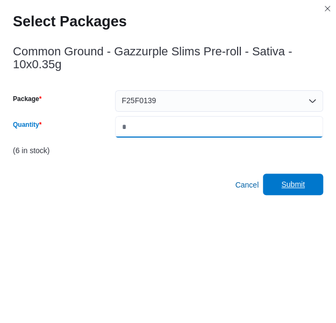
type input "*"
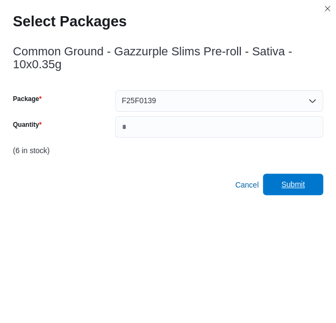
click at [289, 178] on span "Submit" at bounding box center [292, 185] width 47 height 22
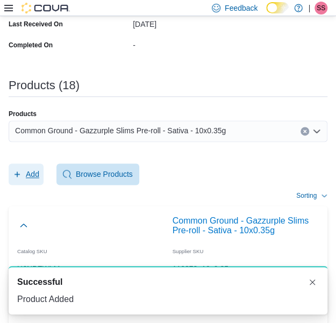
scroll to position [0, 0]
click at [206, 131] on span "Common Ground - Gazzurple Slims Pre-roll - Sativa - 10x0.35g" at bounding box center [120, 130] width 211 height 13
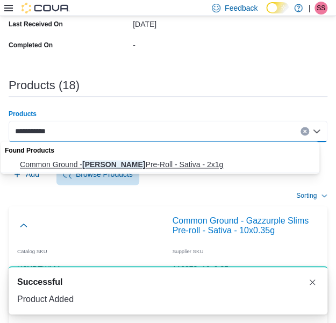
type input "**********"
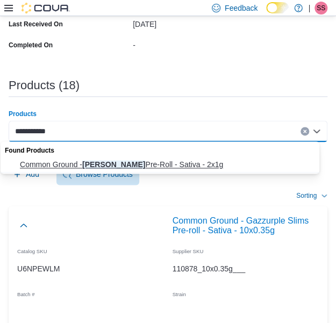
click at [172, 159] on span "Common Ground - Hella Jelly Pre-Roll - Sativa - 2x1g" at bounding box center [170, 164] width 301 height 11
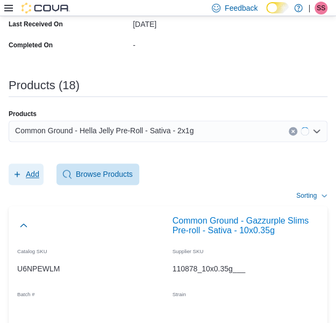
click at [39, 169] on span "Add" at bounding box center [32, 174] width 13 height 11
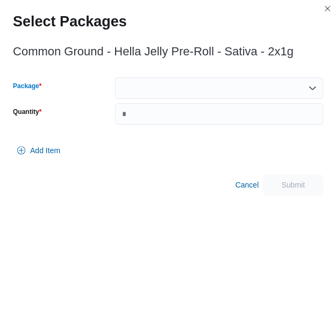
click at [222, 94] on div at bounding box center [219, 88] width 208 height 22
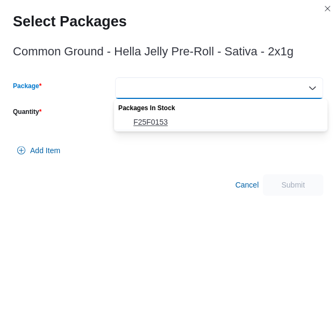
click at [194, 123] on span "F25F0153" at bounding box center [227, 122] width 188 height 11
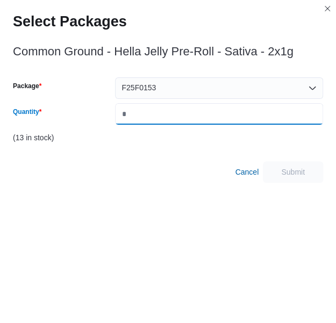
click at [206, 120] on input "Quantity" at bounding box center [219, 114] width 208 height 22
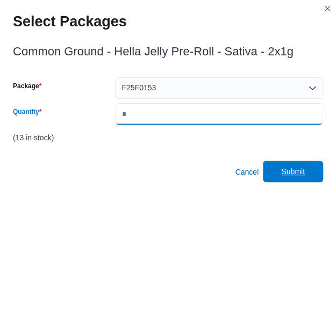
type input "*"
click at [303, 166] on span "Submit" at bounding box center [292, 172] width 47 height 22
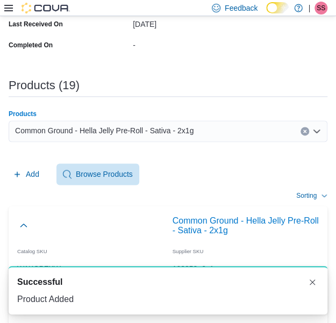
click at [186, 126] on span "Common Ground - Hella Jelly Pre-Roll - Sativa - 2x1g" at bounding box center [104, 130] width 179 height 13
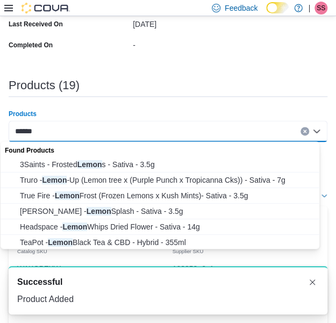
paste input "**"
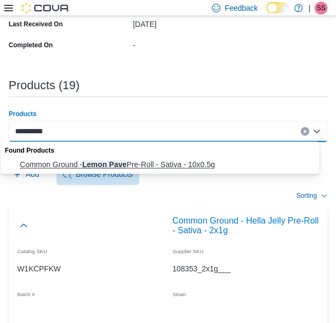
type input "**********"
click at [155, 157] on button "Common Ground - Lemon Pave Pre-Roll - Sativa - 10x0.5g" at bounding box center [164, 165] width 327 height 16
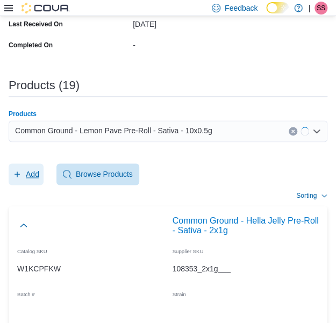
click at [43, 168] on button "Add" at bounding box center [26, 175] width 35 height 22
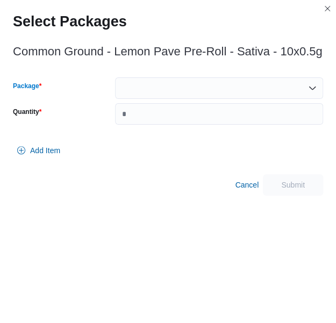
click at [204, 86] on div at bounding box center [219, 88] width 208 height 22
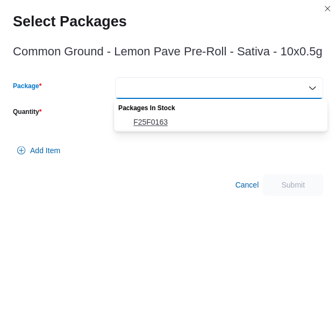
click at [198, 121] on span "F25F0163" at bounding box center [227, 122] width 188 height 11
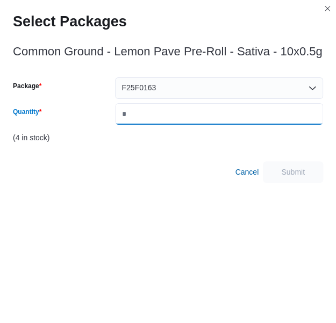
click at [198, 121] on input "Quantity" at bounding box center [219, 114] width 208 height 22
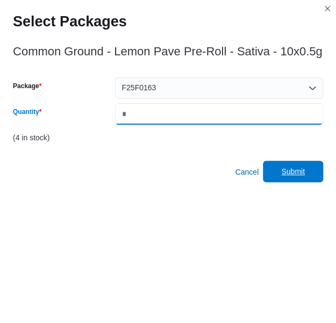
type input "*"
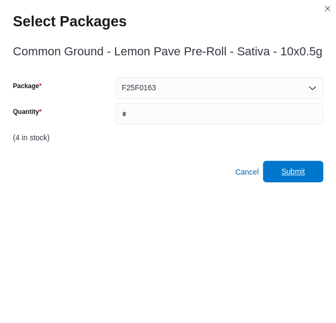
click at [296, 163] on span "Submit" at bounding box center [292, 172] width 47 height 22
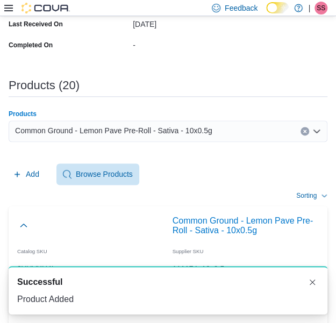
click at [200, 133] on span "Common Ground - Lemon Pave Pre-Roll - Sativa - 10x0.5g" at bounding box center [113, 130] width 197 height 13
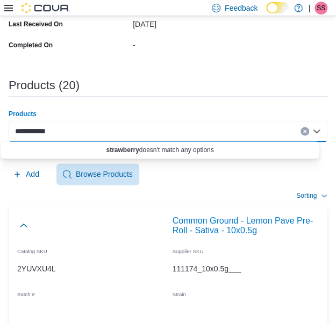
paste input "**"
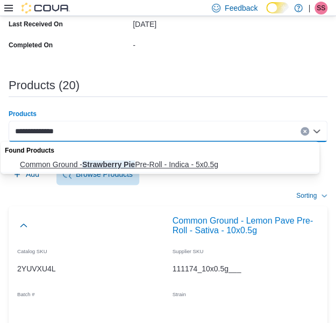
type input "**********"
click at [165, 160] on span "Common Ground - Strawberry Pie Pre-Roll - Indica - 5x0.5g" at bounding box center [170, 164] width 301 height 11
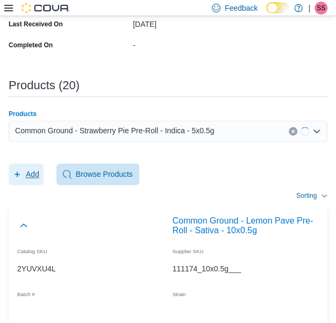
click at [33, 169] on span "Add" at bounding box center [32, 174] width 13 height 11
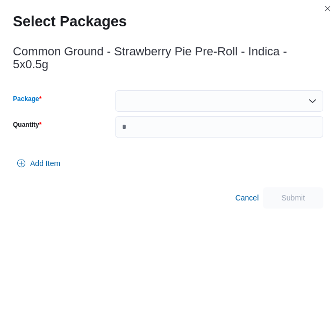
click at [228, 90] on div at bounding box center [219, 101] width 208 height 22
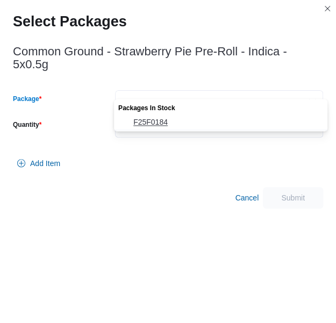
click at [200, 129] on button "F25F0184" at bounding box center [221, 123] width 214 height 16
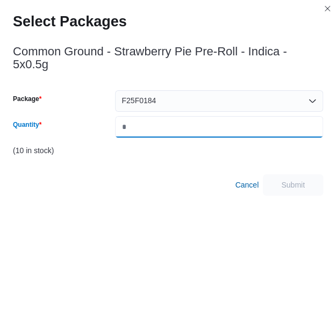
click at [214, 118] on input "Quantity" at bounding box center [219, 127] width 208 height 22
type input "*"
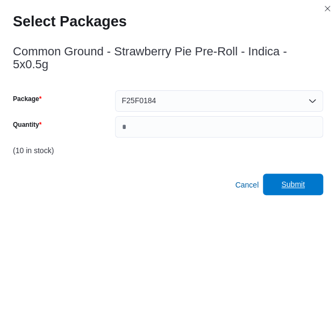
click at [286, 174] on span "Submit" at bounding box center [292, 185] width 47 height 22
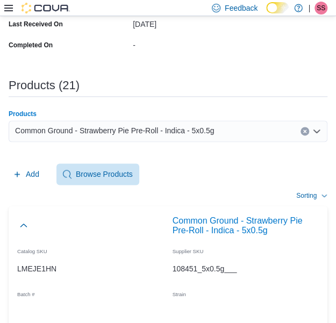
click at [195, 124] on span "Common Ground - Strawberry Pie Pre-Roll - Indica - 5x0.5g" at bounding box center [114, 130] width 199 height 13
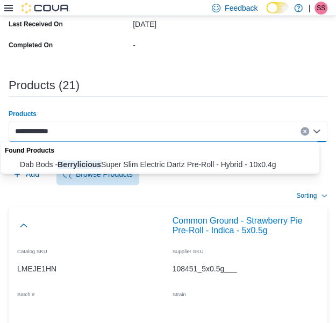
type input "**********"
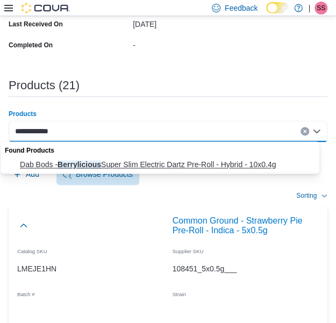
click at [167, 168] on span "Dab Bods - Berrylicious Super Slim Electric Dartz Pre-Roll - Hybrid - 10x0.4g" at bounding box center [170, 164] width 301 height 11
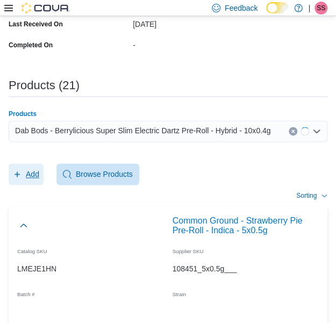
click at [31, 178] on span "Add" at bounding box center [32, 174] width 13 height 11
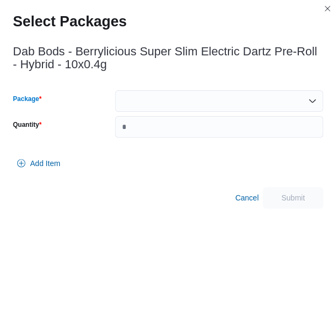
click at [242, 92] on div at bounding box center [219, 101] width 208 height 22
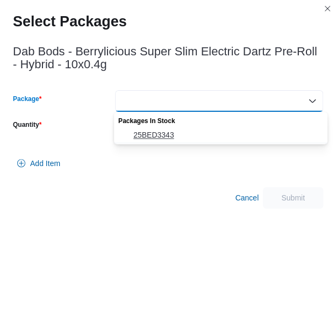
click at [215, 134] on span "25BED3343" at bounding box center [227, 135] width 188 height 11
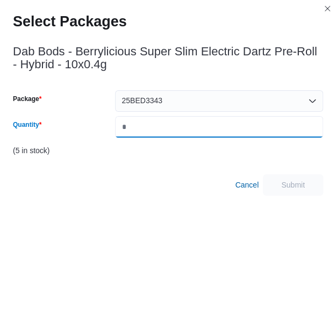
click at [234, 123] on input "Quantity" at bounding box center [219, 127] width 208 height 22
type input "*"
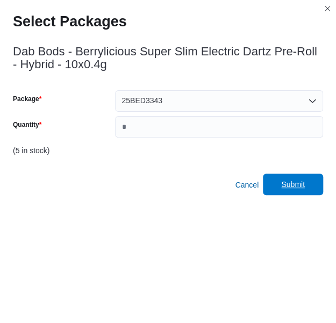
click at [285, 185] on span "Submit" at bounding box center [292, 185] width 47 height 22
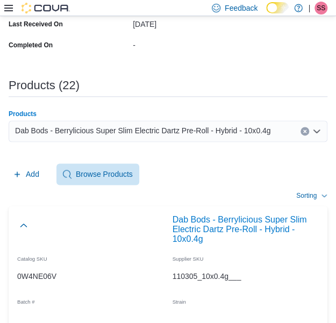
click at [208, 134] on span "Dab Bods - Berrylicious Super Slim Electric Dartz Pre-Roll - Hybrid - 10x0.4g" at bounding box center [142, 130] width 255 height 13
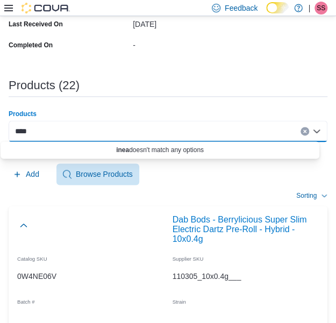
paste input "*"
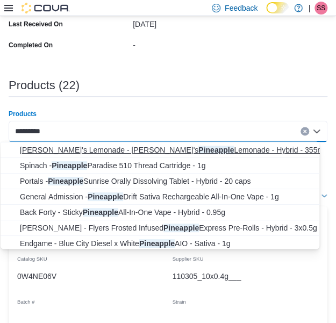
scroll to position [62, 0]
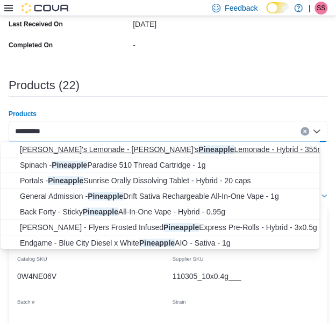
type input "*********"
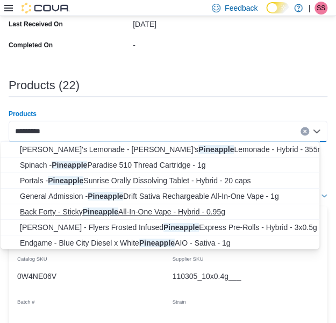
click at [164, 217] on button "Back Forty - Sticky Pineapple All-In-One Vape - Hybrid - 0.95g" at bounding box center [164, 212] width 327 height 16
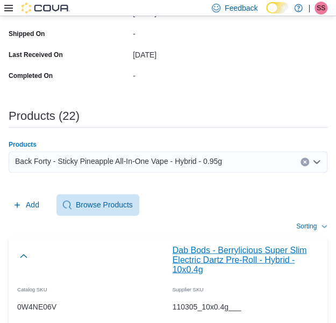
scroll to position [262, 0]
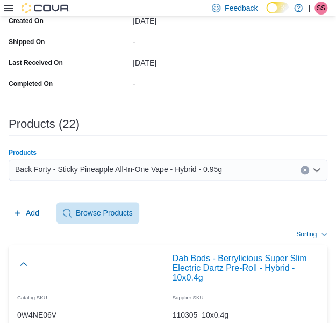
click at [188, 161] on div "Back Forty - Sticky Pineapple All-In-One Vape - Hybrid - 0.95g" at bounding box center [168, 170] width 319 height 22
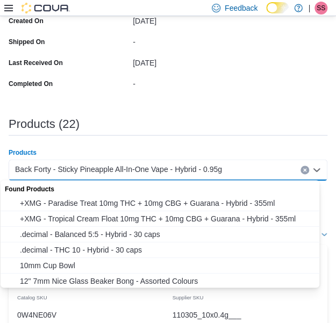
paste input "*"
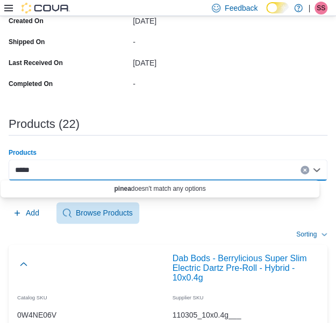
paste input "*"
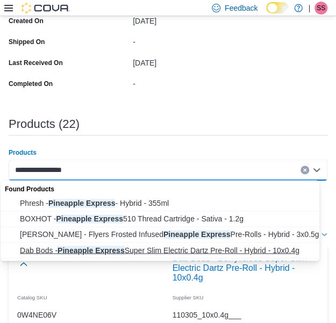
type input "**********"
click at [143, 247] on span "Dab Bods - Pineapple Express Super Slim Electric Dartz Pre-Roll - Hybrid - 10x0…" at bounding box center [170, 250] width 301 height 11
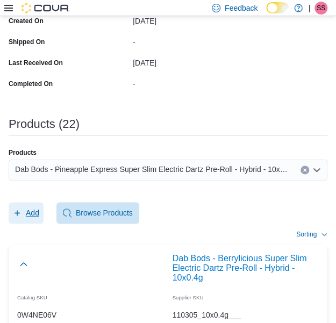
click at [27, 210] on span "Add" at bounding box center [32, 213] width 13 height 11
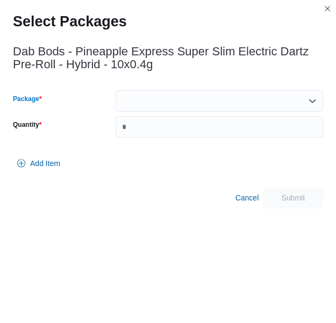
click at [218, 98] on div at bounding box center [219, 101] width 208 height 22
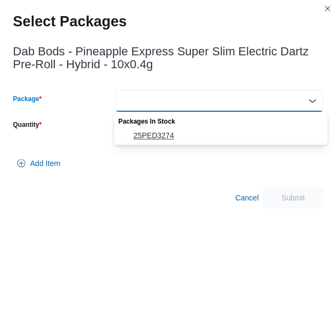
click at [197, 131] on span "25PED3274" at bounding box center [227, 135] width 188 height 11
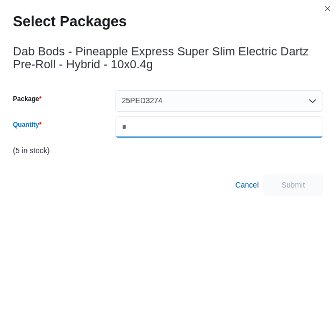
click at [197, 131] on input "Quantity" at bounding box center [219, 127] width 208 height 22
type input "*"
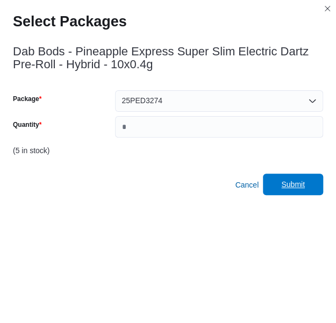
click at [311, 180] on span "Submit" at bounding box center [292, 185] width 47 height 22
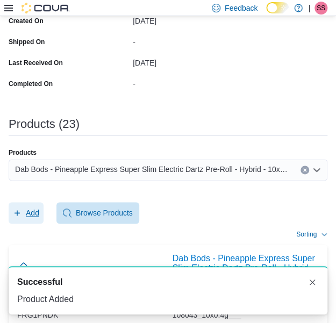
scroll to position [0, 0]
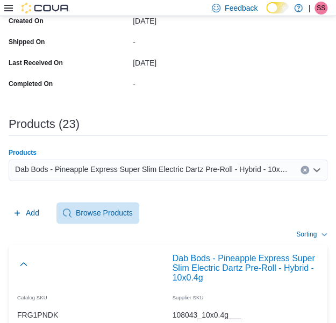
click at [261, 173] on span "Dab Bods - Pineapple Express Super Slim Electric Dartz Pre-Roll - Hybrid - 10x0…" at bounding box center [152, 169] width 275 height 13
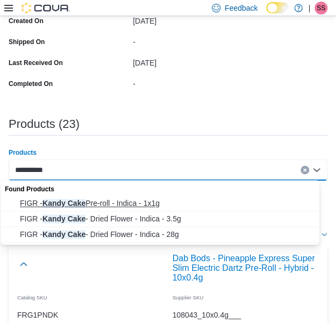
type input "**********"
click at [216, 198] on span "FIGR - Kandy Cake Pre-roll - Indica - 1x1g" at bounding box center [170, 203] width 301 height 11
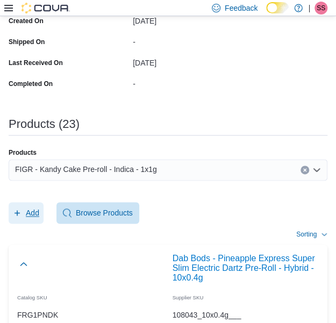
click at [25, 205] on span "Add" at bounding box center [26, 213] width 26 height 22
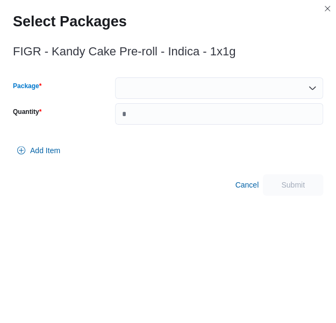
click at [214, 88] on div at bounding box center [219, 88] width 208 height 22
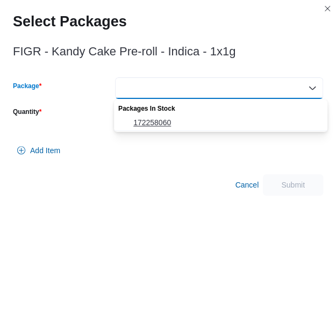
click at [186, 118] on span "172258060" at bounding box center [227, 122] width 188 height 11
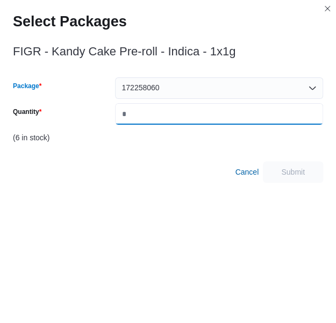
click at [186, 118] on input "*" at bounding box center [219, 114] width 208 height 22
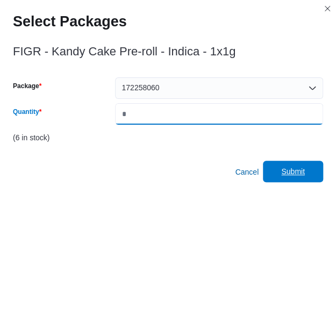
type input "*"
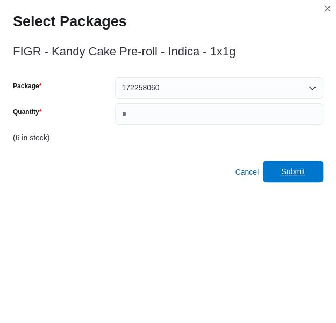
click at [283, 174] on span "Submit" at bounding box center [292, 172] width 47 height 22
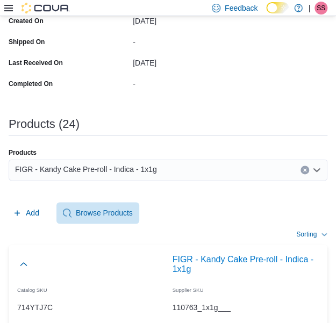
click at [250, 165] on div "FIGR - Kandy Cake Pre-roll - Indica - 1x1g" at bounding box center [168, 170] width 319 height 22
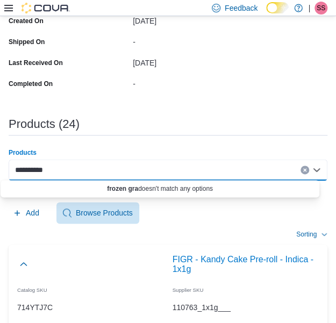
paste input "*"
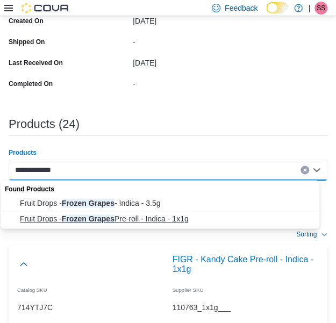
type input "**********"
click at [178, 216] on span "Fruit Drops - Frozen Grapes Pre-roll - Indica - 1x1g" at bounding box center [170, 219] width 301 height 11
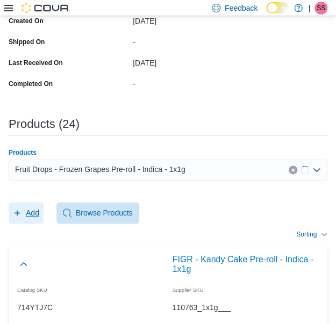
click at [26, 210] on span "Add" at bounding box center [32, 213] width 13 height 11
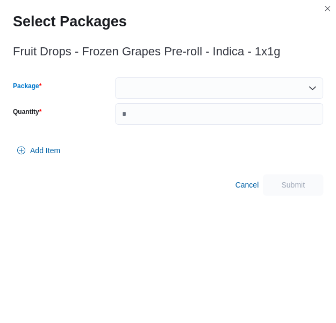
click at [195, 96] on div at bounding box center [219, 88] width 208 height 22
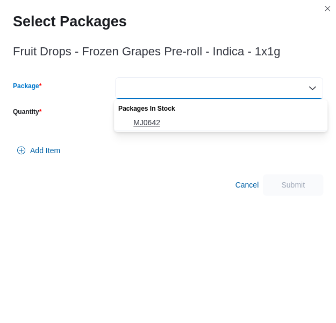
click at [188, 126] on span "MJ0642" at bounding box center [227, 122] width 188 height 11
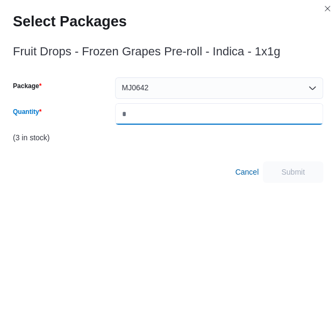
click at [193, 123] on input "*" at bounding box center [219, 114] width 208 height 22
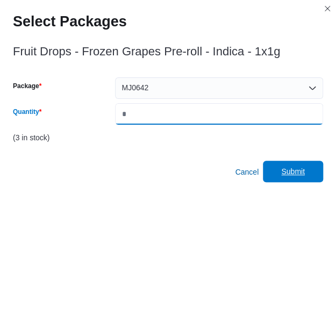
type input "*"
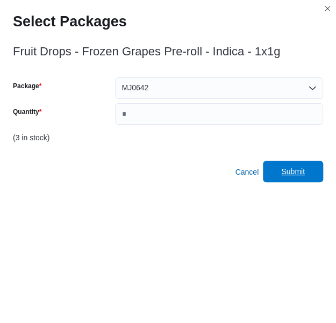
click at [284, 164] on span "Submit" at bounding box center [292, 172] width 47 height 22
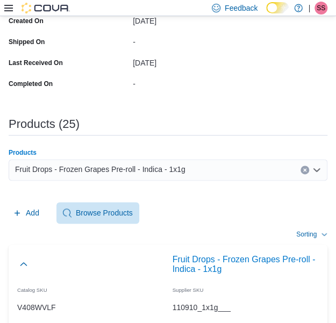
click at [226, 173] on div "Fruit Drops - Frozen Grapes Pre-roll - Indica - 1x1g" at bounding box center [168, 170] width 319 height 22
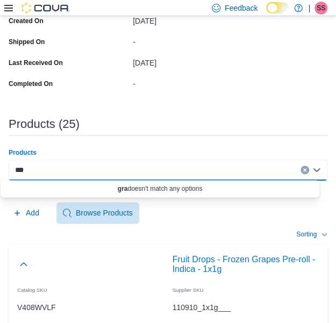
paste input "*"
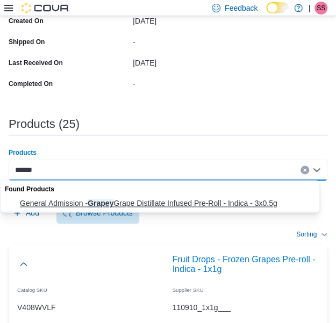
type input "******"
click at [191, 207] on span "General Admission - Grapey Grape Distillate Infused Pre-Roll - Indica - 3x0.5g" at bounding box center [170, 203] width 301 height 11
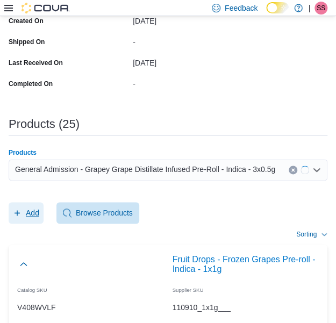
click at [25, 219] on span "Add" at bounding box center [26, 213] width 26 height 22
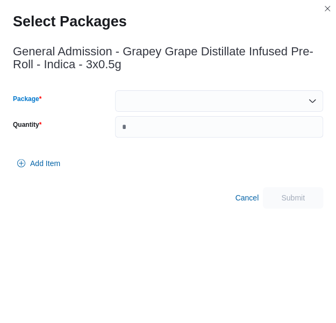
click at [232, 96] on div at bounding box center [219, 101] width 208 height 22
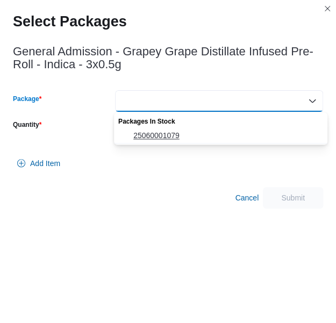
click at [222, 130] on span "25060001079" at bounding box center [227, 135] width 188 height 11
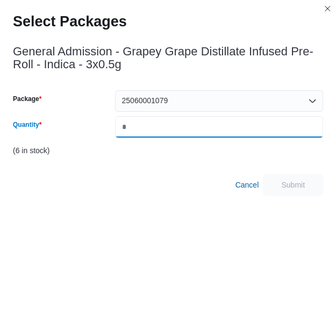
click at [222, 130] on input "Quantity" at bounding box center [219, 127] width 208 height 22
type input "*"
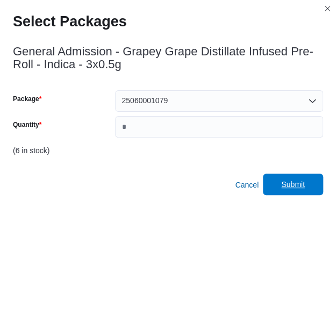
click at [285, 190] on span "Submit" at bounding box center [292, 185] width 47 height 22
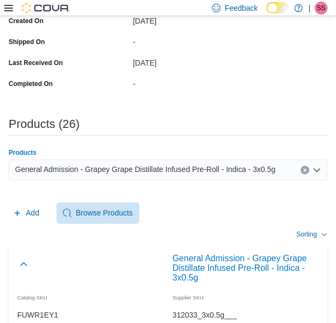
click at [231, 174] on span "General Admission - Grapey Grape Distillate Infused Pre-Roll - Indica - 3x0.5g" at bounding box center [145, 169] width 260 height 13
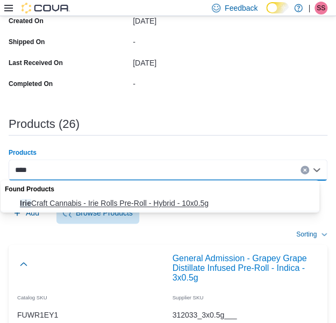
type input "****"
click at [172, 202] on span "Irie Craft Cannabis - Irie Rolls Pre-Roll - Hybrid - 10x0.5g" at bounding box center [170, 203] width 301 height 11
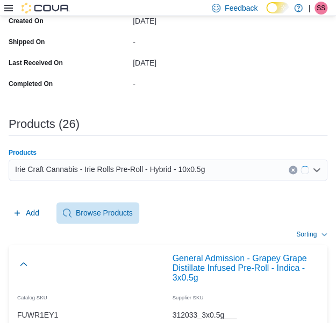
click at [30, 211] on span "Add" at bounding box center [32, 213] width 13 height 11
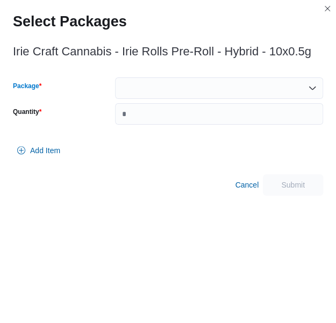
click at [210, 95] on div at bounding box center [219, 88] width 208 height 22
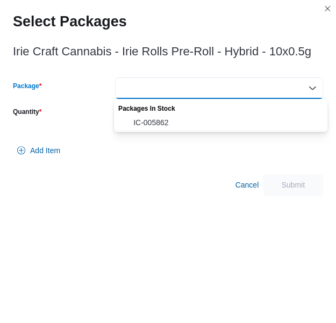
click at [191, 113] on div "Packages In Stock" at bounding box center [221, 108] width 214 height 16
click at [187, 116] on button "IC-005862" at bounding box center [221, 123] width 214 height 16
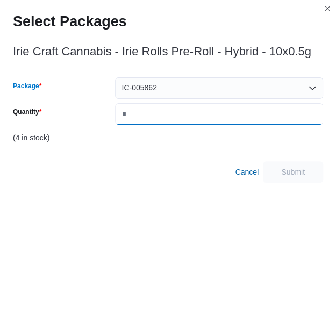
click at [187, 116] on input "Quantity" at bounding box center [219, 114] width 208 height 22
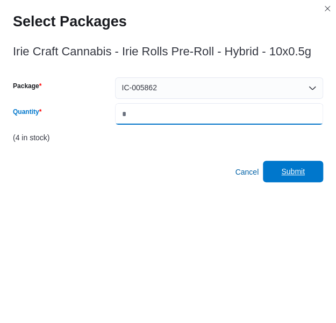
type input "*"
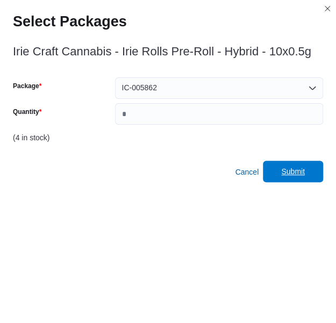
click at [293, 171] on span "Submit" at bounding box center [293, 171] width 24 height 11
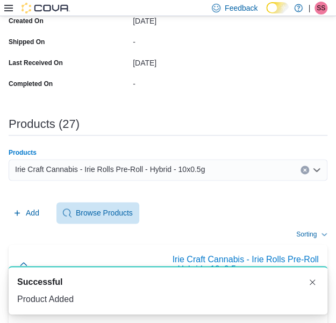
click at [288, 168] on div "Irie Craft Cannabis - Irie Rolls Pre-Roll - Hybrid - 10x0.5g" at bounding box center [168, 170] width 319 height 22
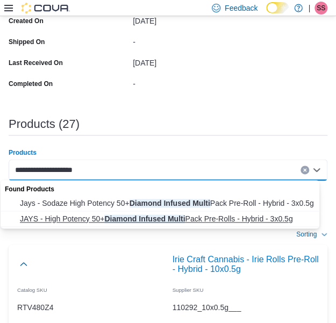
type input "**********"
click at [176, 212] on button "JAYS - High Potency 50+ Diamond Infused Multi Pack Pre-Rolls - Hybrid - 3x0.5g" at bounding box center [164, 219] width 327 height 16
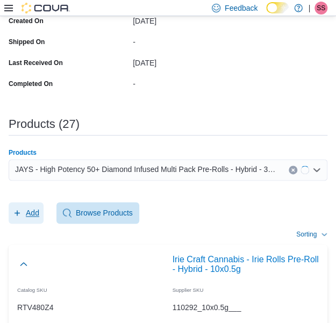
click at [35, 218] on span "Add" at bounding box center [26, 213] width 26 height 22
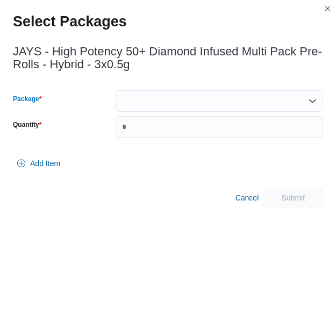
click at [208, 96] on div at bounding box center [219, 101] width 208 height 22
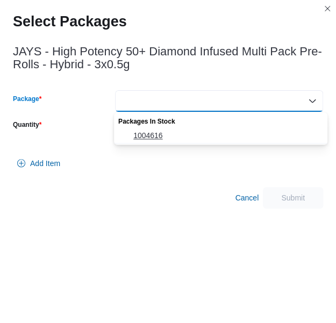
click at [183, 129] on button "1004616" at bounding box center [221, 136] width 214 height 16
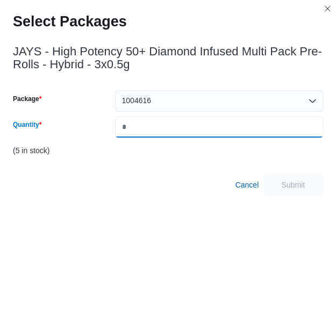
click at [183, 129] on input "*" at bounding box center [219, 127] width 208 height 22
type input "*"
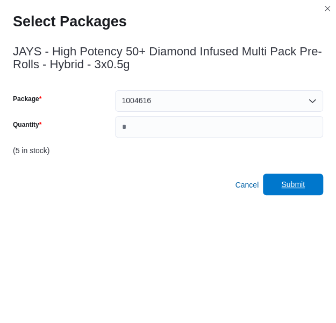
click at [305, 181] on span "Submit" at bounding box center [293, 184] width 24 height 11
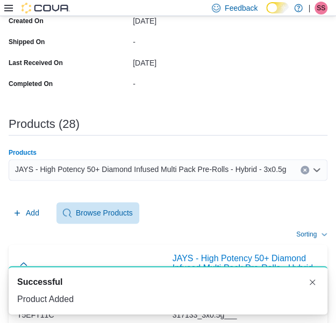
click at [238, 164] on span "JAYS - High Potency 50+ Diamond Infused Multi Pack Pre-Rolls - Hybrid - 3x0.5g" at bounding box center [150, 169] width 271 height 13
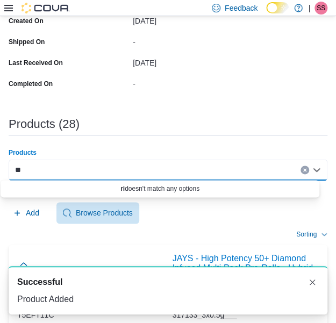
paste input "*"
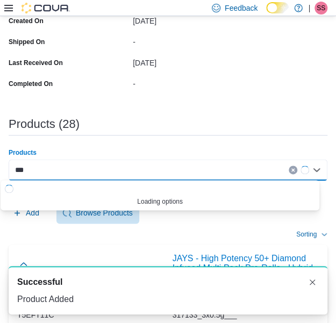
paste input "*"
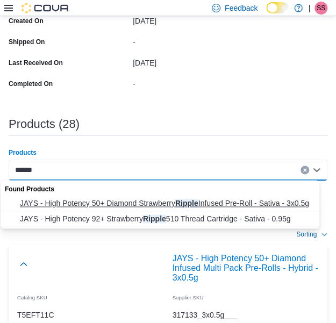
type input "******"
click at [182, 205] on span "JAYS - High Potency 50+ Diamond Strawberry Ripple Infused Pre-Roll - Sativa - 3…" at bounding box center [170, 203] width 301 height 11
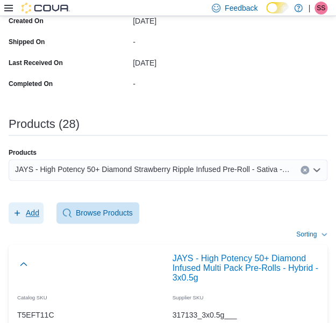
click at [32, 211] on span "Add" at bounding box center [32, 213] width 13 height 11
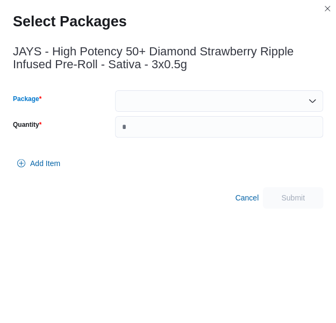
click at [254, 96] on div at bounding box center [219, 101] width 208 height 22
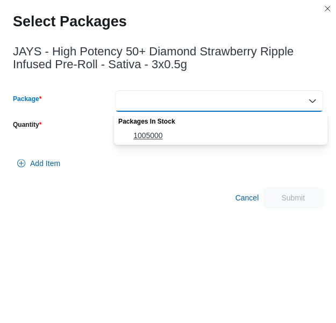
click at [229, 137] on span "1005000" at bounding box center [227, 135] width 188 height 11
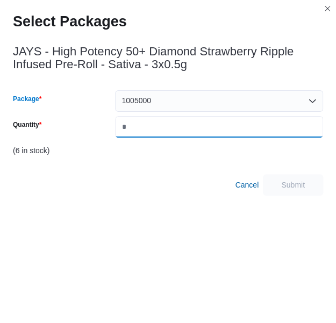
click at [229, 137] on input "Quantity" at bounding box center [219, 127] width 208 height 22
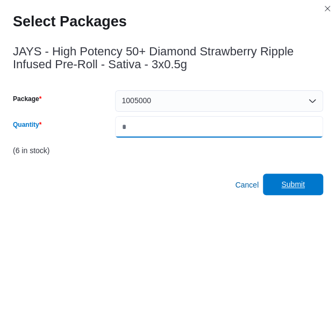
type input "*"
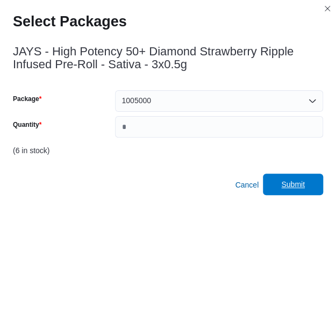
click at [281, 177] on span "Submit" at bounding box center [292, 185] width 47 height 22
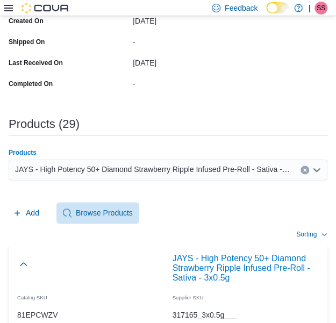
click at [231, 165] on span "JAYS - High Potency 50+ Diamond Strawberry Ripple Infused Pre-Roll - Sativa - 3…" at bounding box center [152, 169] width 275 height 13
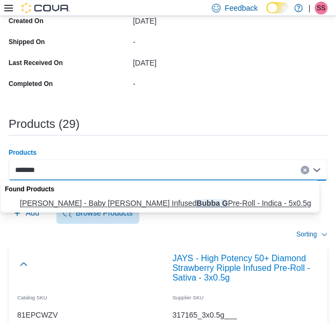
type input "*******"
click at [162, 206] on span "[PERSON_NAME] - Baby [PERSON_NAME] Infused Bubba G Pre-Roll - Indica - 5x0.5g" at bounding box center [170, 203] width 301 height 11
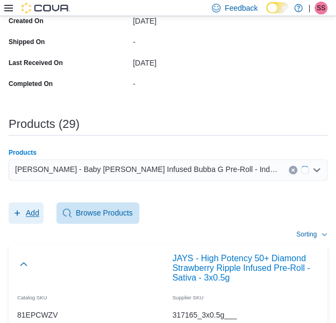
click at [22, 206] on span "Add" at bounding box center [26, 213] width 26 height 22
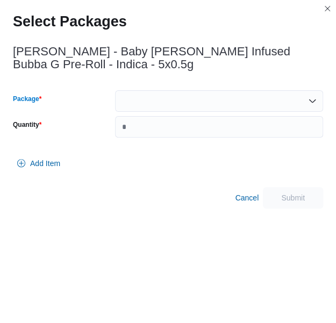
click at [214, 94] on div at bounding box center [219, 101] width 208 height 22
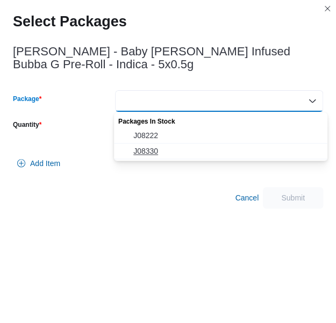
click at [193, 148] on span "J08330" at bounding box center [227, 151] width 188 height 11
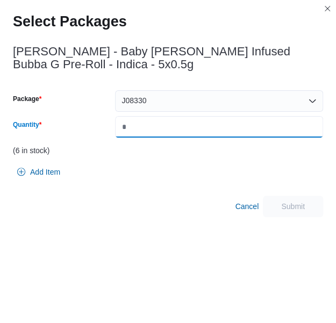
click at [210, 130] on input "Quantity" at bounding box center [219, 127] width 208 height 22
type input "*"
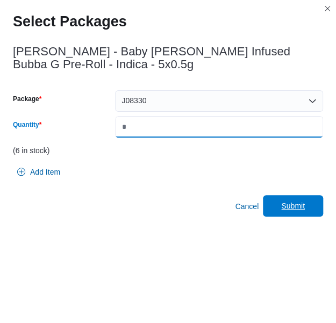
type input "*"
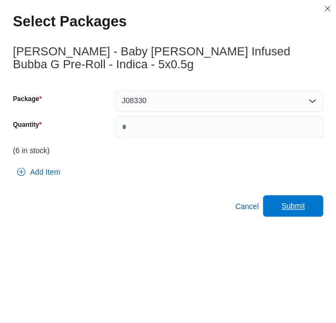
click at [305, 211] on span "Submit" at bounding box center [293, 206] width 24 height 11
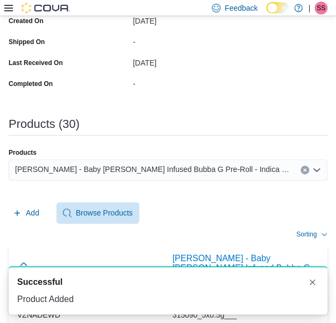
click at [233, 172] on div "[PERSON_NAME] - Baby [PERSON_NAME] Infused Bubba G Pre-Roll - Indica - 5x0.5g" at bounding box center [168, 170] width 319 height 22
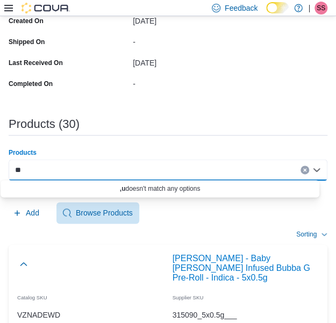
type input "*"
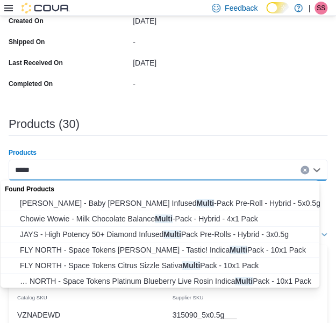
paste input "*"
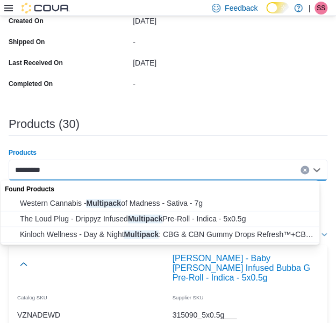
click at [30, 169] on input "*********" at bounding box center [31, 170] width 33 height 13
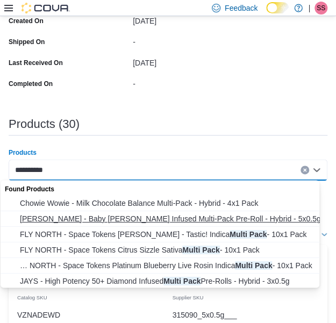
type input "**********"
click at [51, 216] on span "[PERSON_NAME] - Baby [PERSON_NAME] Infused Multi-Pack Pre-Roll - Hybrid - 5x0.5g" at bounding box center [170, 219] width 301 height 11
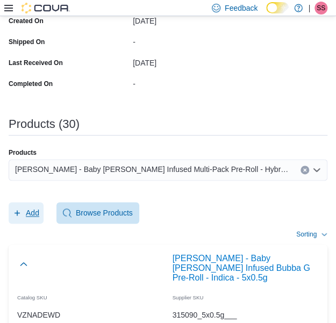
click at [26, 205] on span "Add" at bounding box center [26, 213] width 26 height 22
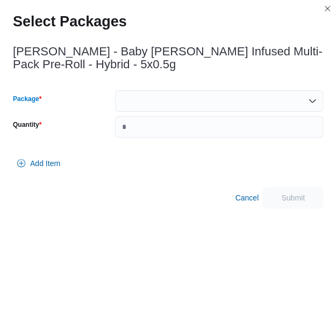
click at [223, 91] on div at bounding box center [219, 101] width 208 height 22
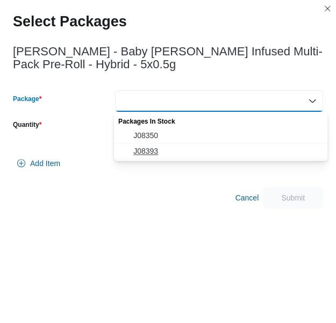
click at [190, 151] on span "J08393" at bounding box center [227, 151] width 188 height 11
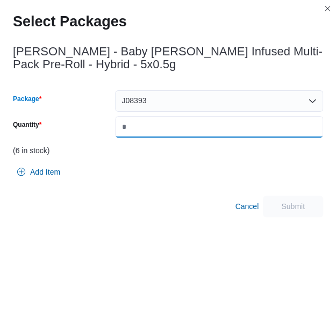
click at [203, 133] on input "Quantity" at bounding box center [219, 127] width 208 height 22
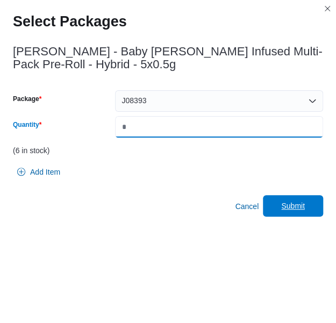
type input "*"
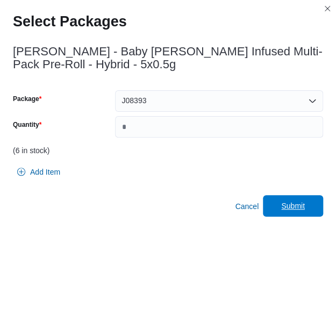
click at [303, 208] on span "Submit" at bounding box center [293, 206] width 24 height 11
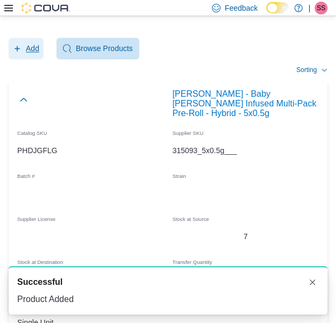
scroll to position [435, 0]
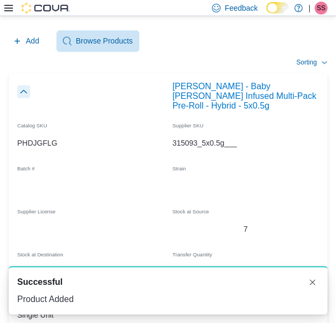
click at [27, 95] on button "button" at bounding box center [23, 91] width 13 height 13
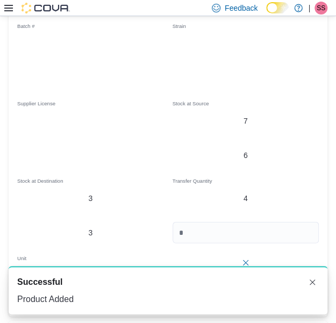
scroll to position [616, 0]
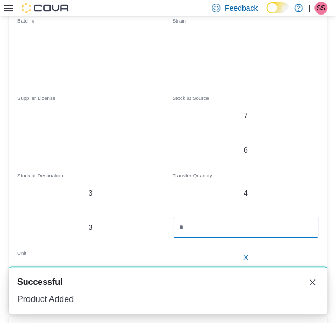
click at [266, 217] on input "*" at bounding box center [246, 228] width 147 height 22
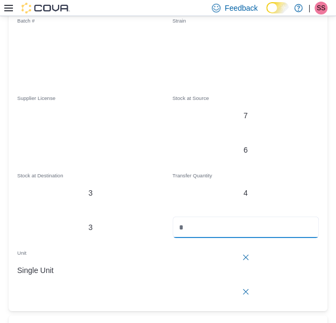
type input "*"
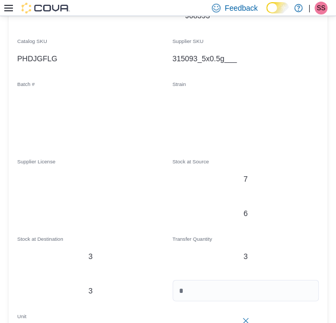
scroll to position [440, 0]
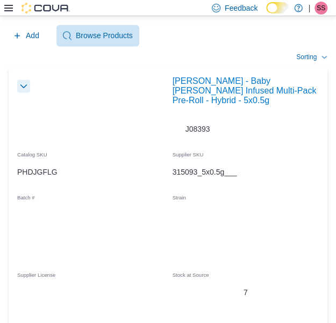
click at [27, 90] on button "button" at bounding box center [23, 86] width 13 height 13
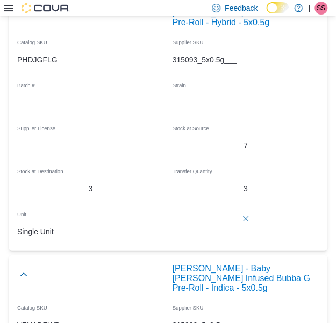
scroll to position [244, 0]
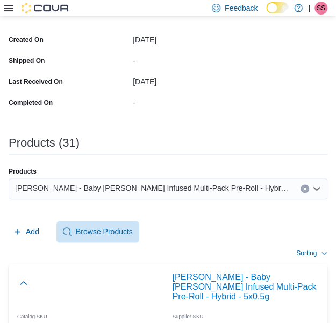
click at [239, 186] on div "[PERSON_NAME] - Baby [PERSON_NAME] Infused Multi-Pack Pre-Roll - Hybrid - 5x0.5g" at bounding box center [168, 189] width 319 height 22
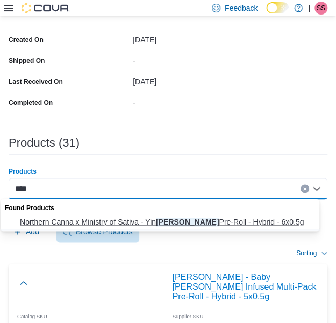
type input "****"
click at [199, 220] on span "Northern Canna x Ministry of Sativa - [PERSON_NAME] Pre-Roll - Hybrid - 6x0.5g" at bounding box center [170, 222] width 301 height 11
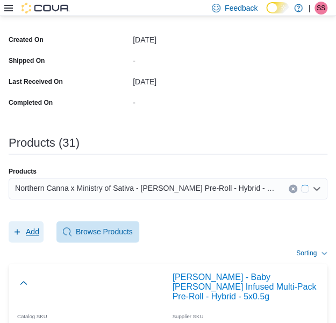
click at [41, 230] on button "Add" at bounding box center [26, 232] width 35 height 22
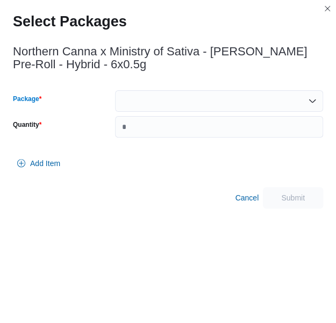
click at [236, 98] on div at bounding box center [219, 101] width 208 height 22
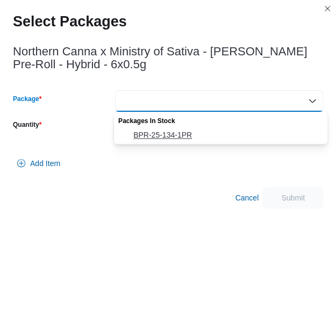
click at [229, 133] on span "BPR-25-134-1PR" at bounding box center [227, 135] width 188 height 11
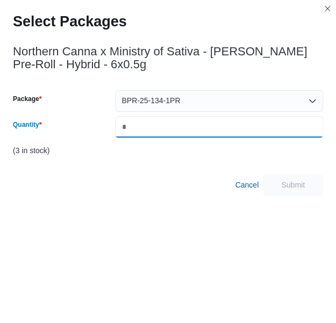
click at [229, 133] on input "Quantity" at bounding box center [219, 127] width 208 height 22
type input "*"
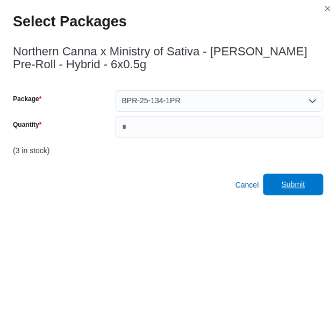
click at [305, 184] on span "Submit" at bounding box center [293, 184] width 24 height 11
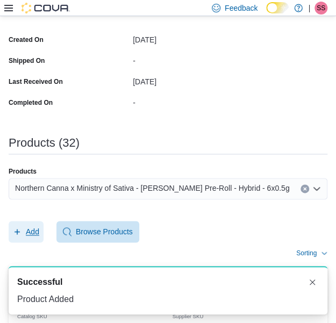
scroll to position [0, 0]
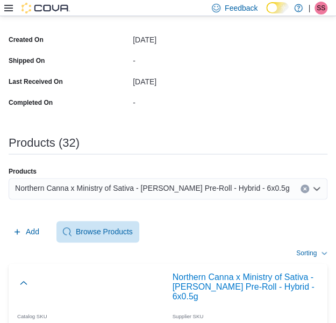
click at [269, 190] on div "Northern Canna x Ministry of Sativa - [PERSON_NAME] Pre-Roll - Hybrid - 6x0.5g" at bounding box center [168, 189] width 319 height 22
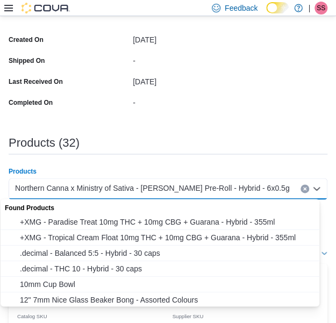
type input "*"
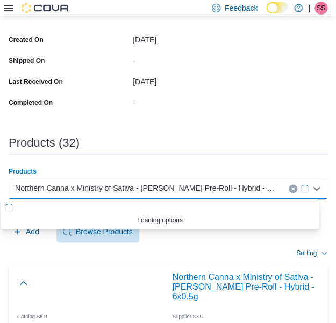
paste input "*"
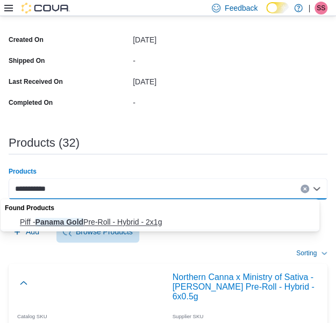
type input "**********"
click at [129, 229] on button "Piff - Panama Gold Pre-Roll - Hybrid - 2x1g" at bounding box center [164, 223] width 327 height 16
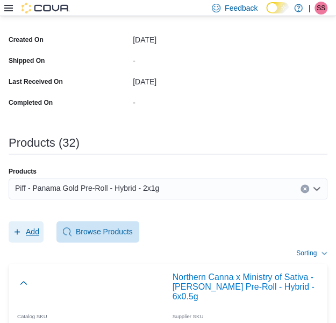
click at [36, 224] on span "Add" at bounding box center [26, 232] width 26 height 22
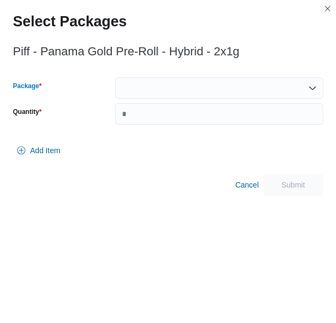
click at [227, 96] on div at bounding box center [219, 88] width 208 height 22
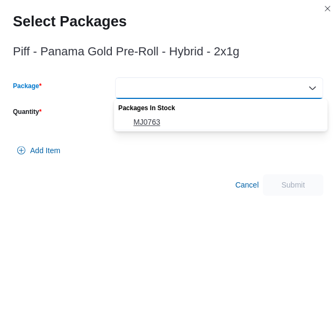
click at [219, 117] on span "MJ0763" at bounding box center [227, 122] width 188 height 11
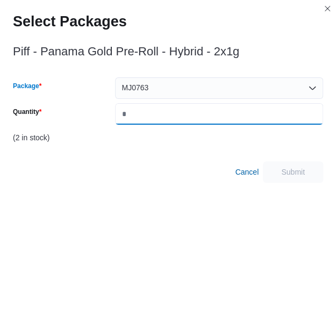
click at [219, 117] on input "*" at bounding box center [219, 114] width 208 height 22
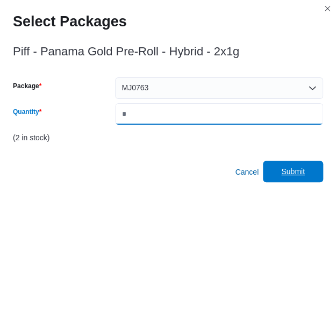
type input "*"
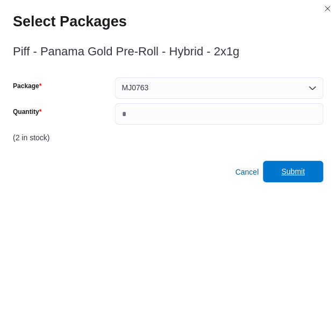
click at [297, 167] on span "Submit" at bounding box center [293, 171] width 24 height 11
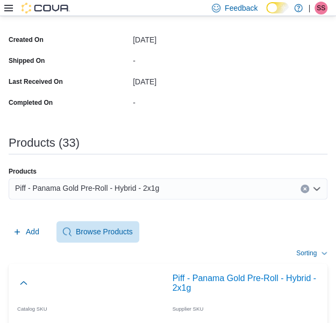
click at [265, 176] on div "Products Piff - Panama Gold Pre-Roll - Hybrid - 2x1g" at bounding box center [168, 187] width 319 height 41
click at [258, 181] on div "Piff - Panama Gold Pre-Roll - Hybrid - 2x1g" at bounding box center [168, 189] width 319 height 22
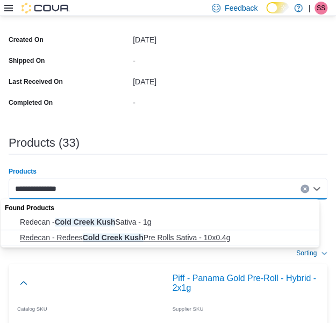
type input "**********"
click at [171, 233] on span "Redecan - Redees Cold Creek Kush Pre Rolls Sativa - 10x0.4g" at bounding box center [170, 237] width 301 height 11
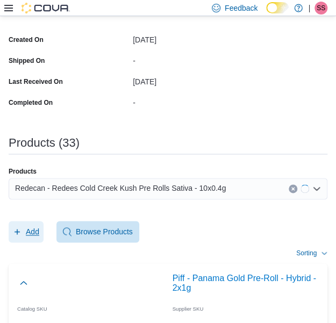
click at [22, 226] on span "Add" at bounding box center [26, 232] width 26 height 22
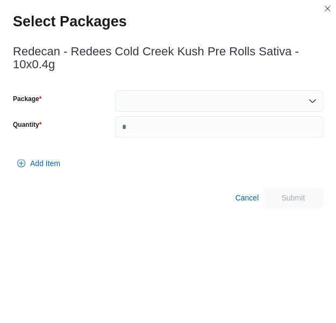
click at [232, 112] on div "Package Quantity" at bounding box center [168, 113] width 310 height 47
click at [235, 107] on div at bounding box center [219, 101] width 208 height 22
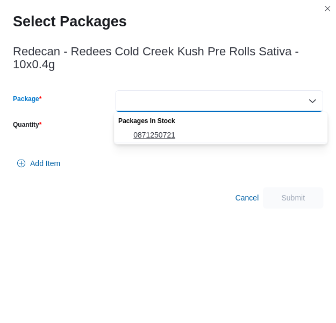
click at [215, 130] on span "0871250721" at bounding box center [227, 135] width 188 height 11
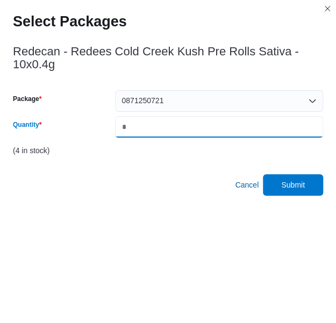
click at [215, 130] on input "*" at bounding box center [219, 127] width 208 height 22
type input "*"
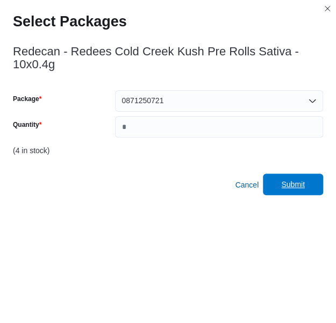
click at [317, 186] on span "Submit" at bounding box center [292, 185] width 47 height 22
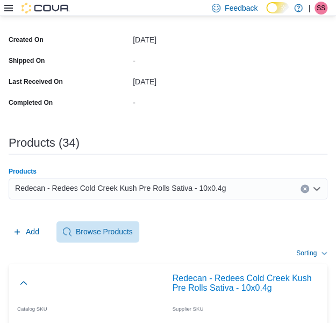
click at [266, 181] on div "Redecan - Redees Cold Creek Kush Pre Rolls Sativa - 10x0.4g" at bounding box center [168, 189] width 319 height 22
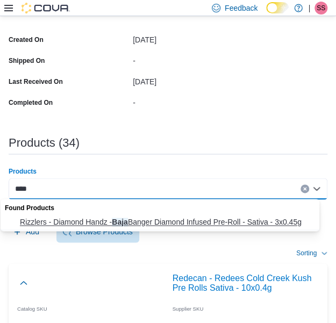
type input "****"
click at [193, 218] on span "Rizzlers - Diamond Handz - Baja Banger Diamond Infused Pre-Roll - Sativa - 3x0.…" at bounding box center [170, 222] width 301 height 11
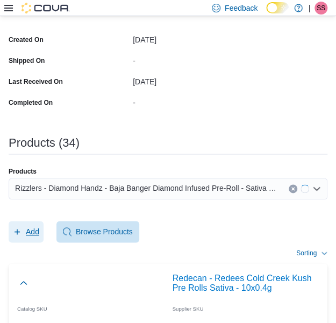
click at [27, 236] on span "Add" at bounding box center [32, 231] width 13 height 11
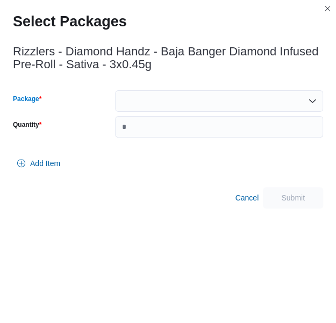
click at [211, 101] on div at bounding box center [219, 101] width 208 height 22
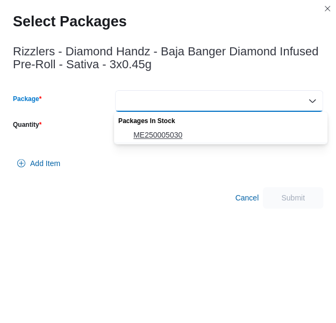
click at [191, 128] on button "ME250005030" at bounding box center [221, 135] width 214 height 16
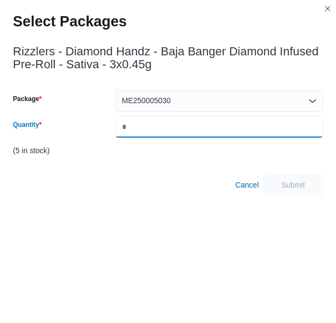
click at [191, 128] on input "*" at bounding box center [219, 127] width 208 height 22
type input "*"
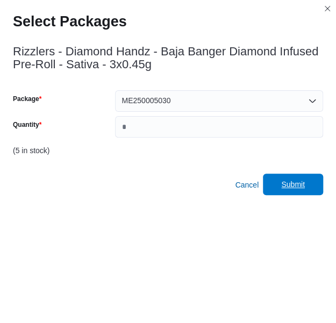
click at [282, 176] on span "Submit" at bounding box center [292, 185] width 47 height 22
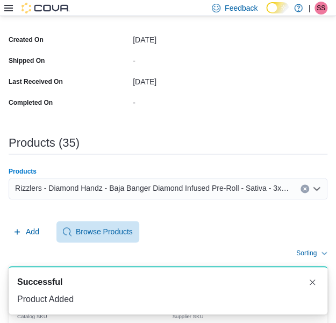
click at [252, 188] on span "Rizzlers - Diamond Handz - Baja Banger Diamond Infused Pre-Roll - Sativa - 3x0.…" at bounding box center [152, 188] width 275 height 13
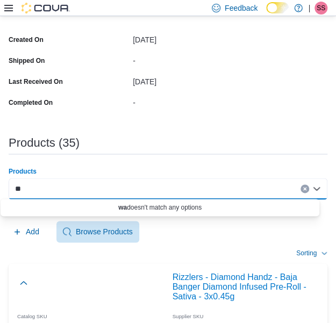
type input "*"
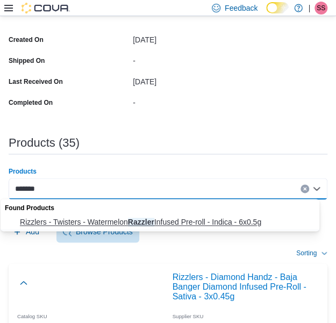
type input "*******"
click at [201, 219] on span "Rizzlers - Twisters - Watermelon Razzler Infused Pre-roll - Indica - 6x0.5g" at bounding box center [170, 222] width 301 height 11
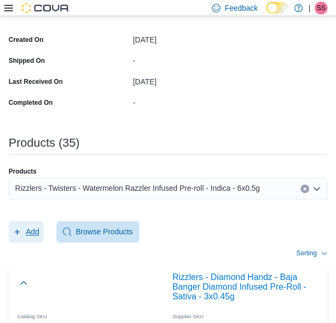
click at [25, 231] on span "Add" at bounding box center [26, 232] width 26 height 22
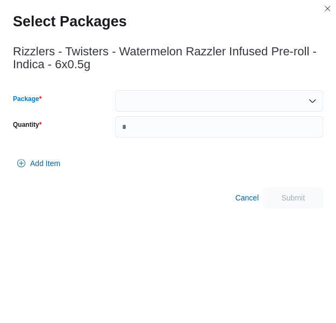
click at [244, 100] on div at bounding box center [219, 101] width 208 height 22
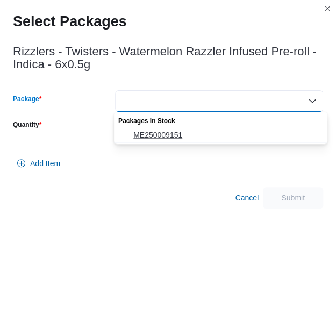
click at [215, 133] on span "ME250009151" at bounding box center [227, 135] width 188 height 11
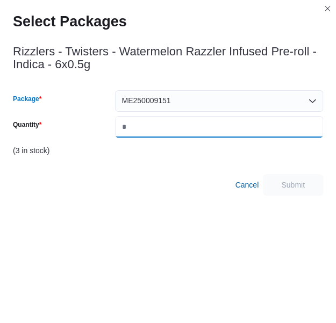
click at [215, 133] on input "Quantity" at bounding box center [219, 127] width 208 height 22
type input "*"
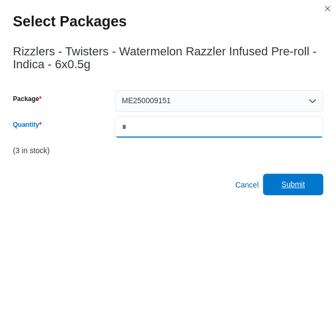
type input "*"
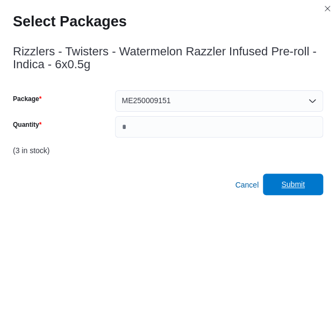
click at [294, 177] on span "Submit" at bounding box center [292, 185] width 47 height 22
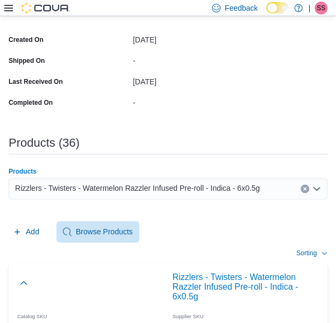
click at [240, 190] on span "Rizzlers - Twisters - Watermelon Razzler Infused Pre-roll - Indica - 6x0.5g" at bounding box center [137, 188] width 245 height 13
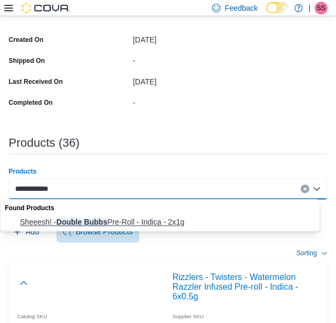
type input "**********"
click at [170, 222] on span "Sheeesh! - Double Bubbs Pre-Roll - Indica - 2x1g" at bounding box center [170, 222] width 301 height 11
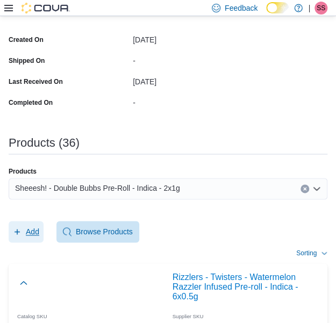
click at [22, 226] on span "Add" at bounding box center [26, 232] width 26 height 22
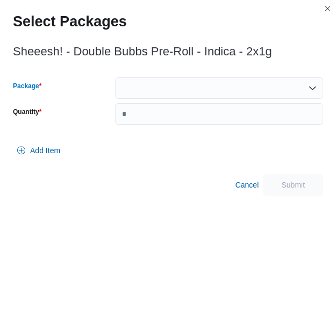
click at [205, 96] on div at bounding box center [219, 88] width 208 height 22
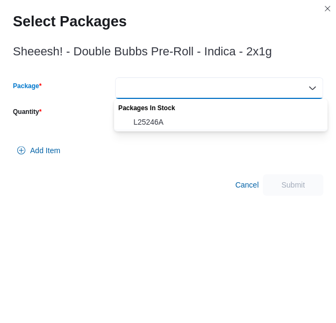
click at [196, 113] on div "Packages In Stock" at bounding box center [221, 107] width 214 height 16
click at [194, 117] on span "L25246A" at bounding box center [227, 122] width 188 height 11
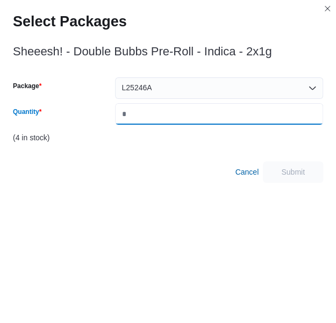
click at [194, 117] on input "Quantity" at bounding box center [219, 114] width 208 height 22
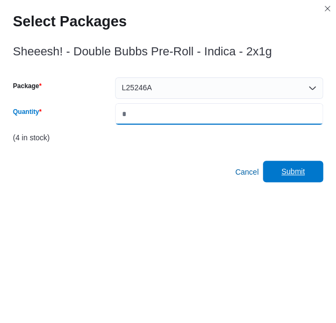
type input "*"
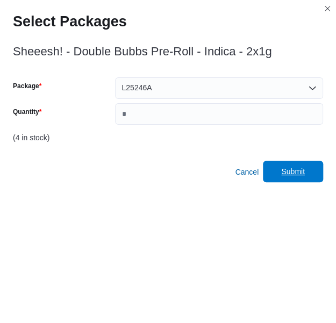
click at [300, 173] on span "Submit" at bounding box center [293, 171] width 24 height 11
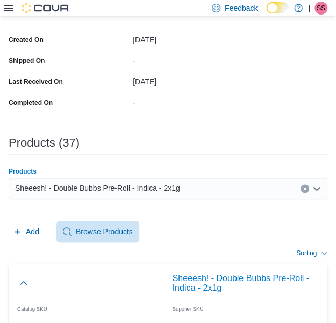
click at [276, 191] on div "Sheeesh! - Double Bubbs Pre-Roll - Indica - 2x1g" at bounding box center [168, 189] width 319 height 22
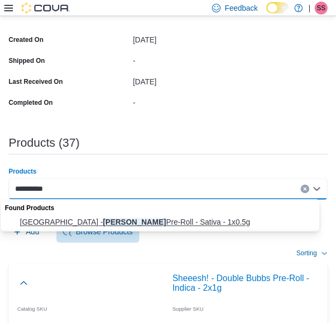
type input "**********"
click at [217, 216] on button "Station House - [PERSON_NAME] Pre-Roll - Sativa - 1x0.5g" at bounding box center [164, 223] width 327 height 16
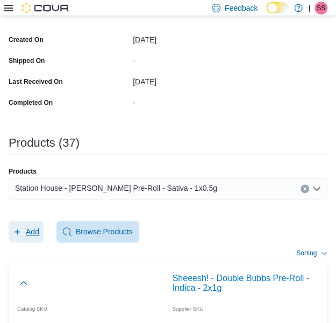
click at [20, 224] on span "Add" at bounding box center [26, 232] width 26 height 22
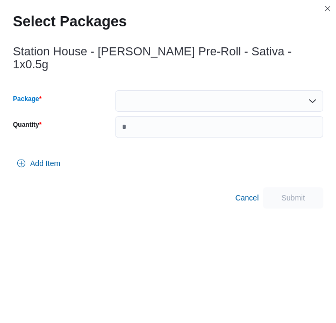
click at [218, 93] on div at bounding box center [219, 101] width 208 height 22
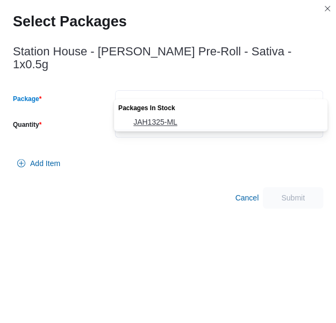
click at [191, 121] on span "JAH1325-ML" at bounding box center [227, 122] width 188 height 11
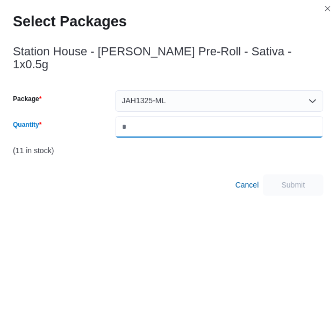
click at [215, 116] on input "Quantity" at bounding box center [219, 127] width 208 height 22
type input "*"
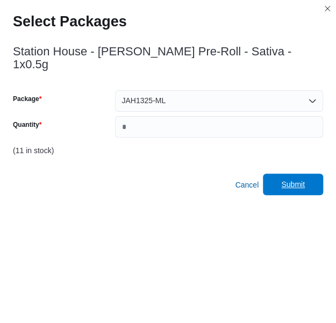
click at [315, 174] on span "Submit" at bounding box center [292, 185] width 47 height 22
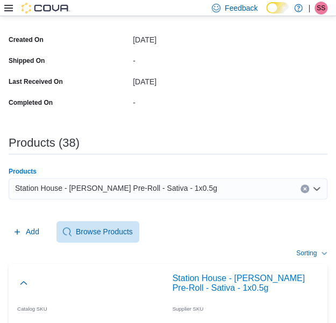
click at [254, 183] on div "Station House - [PERSON_NAME] Pre-Roll - Sativa - 1x0.5g" at bounding box center [168, 189] width 319 height 22
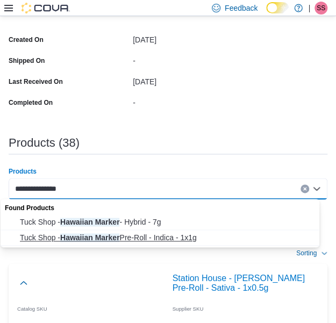
type input "**********"
click at [87, 238] on span "Tuck Shop - Hawaiian Marker Pre-Roll - Indica - 1x1g" at bounding box center [170, 237] width 301 height 11
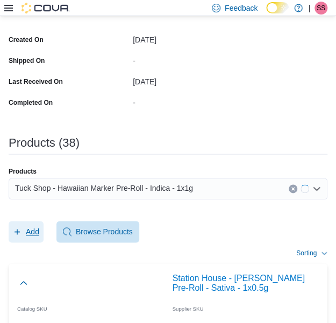
click at [32, 230] on span "Add" at bounding box center [32, 231] width 13 height 11
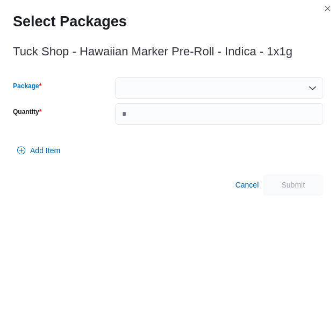
click at [221, 84] on div at bounding box center [219, 88] width 208 height 22
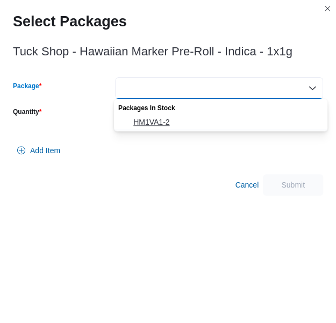
click at [192, 119] on span "HM1VA1-2" at bounding box center [227, 122] width 188 height 11
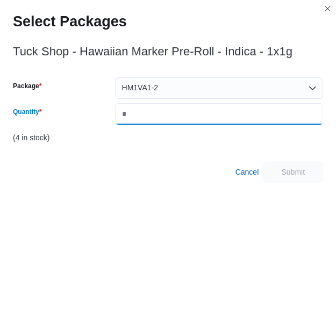
click at [192, 119] on input "*" at bounding box center [219, 114] width 208 height 22
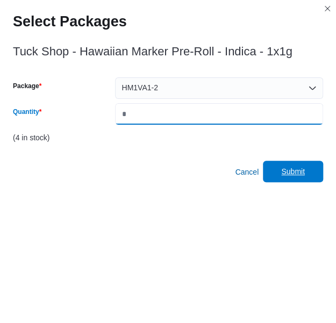
type input "*"
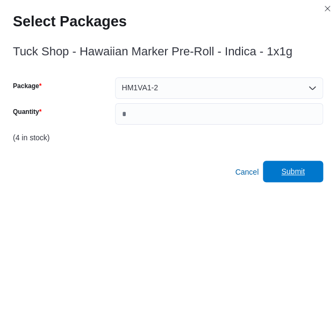
click at [282, 169] on span "Submit" at bounding box center [292, 172] width 47 height 22
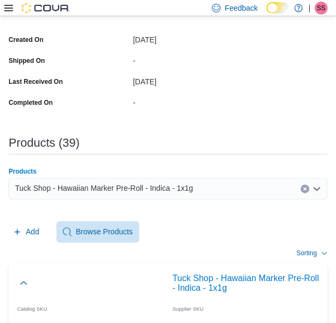
click at [264, 178] on div "Tuck Shop - Hawaiian Marker Pre-Roll - Indica - 1x1g" at bounding box center [168, 189] width 319 height 22
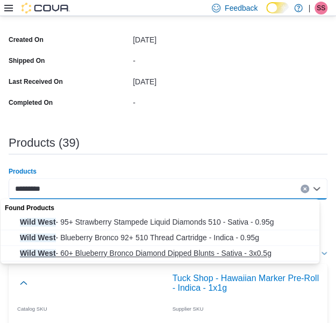
type input "*********"
click at [166, 253] on span "Wild West - 60+ Blueberry Bronco Diamond Dipped Blunts - Sativa - 3x0.5g" at bounding box center [170, 253] width 301 height 11
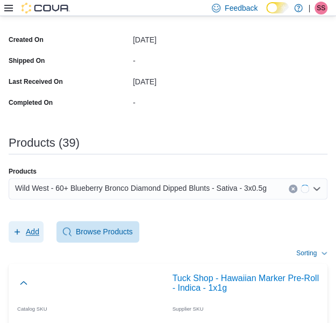
click at [27, 223] on span "Add" at bounding box center [26, 232] width 26 height 22
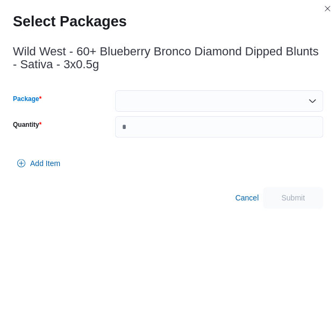
click at [193, 93] on div at bounding box center [219, 101] width 208 height 22
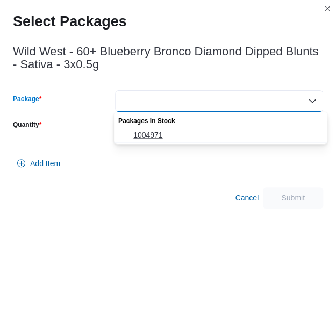
click at [183, 130] on span "1004971" at bounding box center [227, 135] width 188 height 11
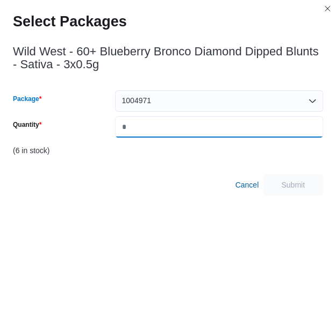
click at [183, 130] on input "*" at bounding box center [219, 127] width 208 height 22
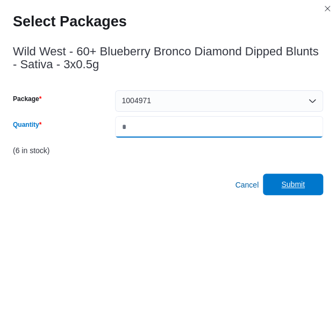
type input "*"
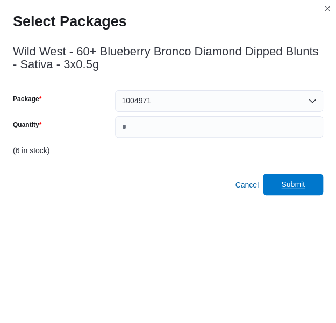
click at [292, 187] on span "Submit" at bounding box center [293, 184] width 24 height 11
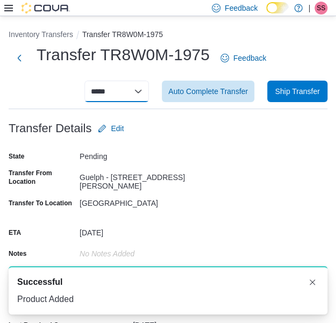
click at [129, 91] on select "**********" at bounding box center [116, 92] width 65 height 22
select select "**********"
click at [93, 81] on select "**********" at bounding box center [116, 92] width 65 height 22
select select
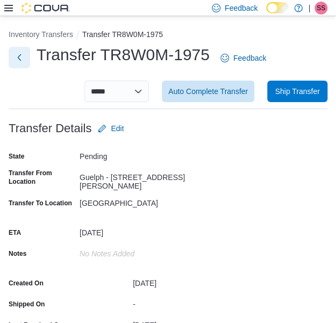
click at [29, 48] on div "Transfer TR8W0M-1975 Feedback" at bounding box center [140, 58] width 262 height 28
click at [27, 64] on button "Next" at bounding box center [20, 58] width 22 height 22
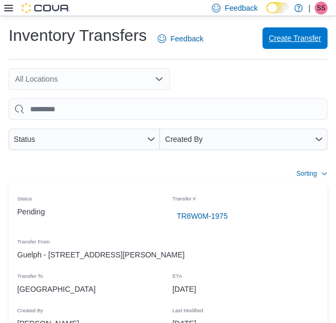
click at [321, 40] on span "Create Transfer" at bounding box center [295, 38] width 52 height 11
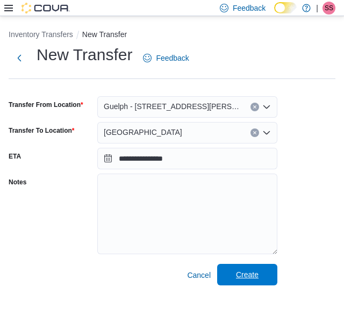
click at [254, 268] on span "Create" at bounding box center [247, 275] width 47 height 22
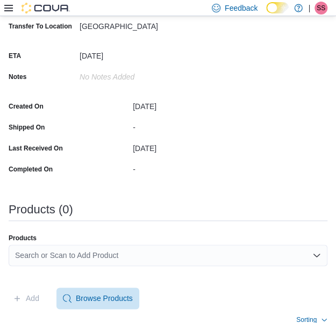
scroll to position [226, 0]
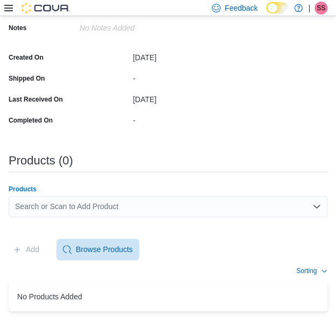
click at [241, 210] on div "Search or Scan to Add Product" at bounding box center [168, 207] width 319 height 22
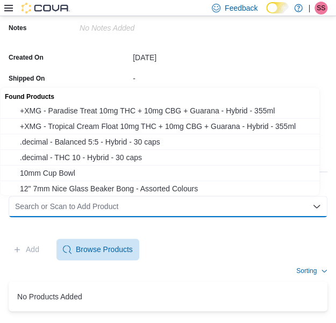
type input "*"
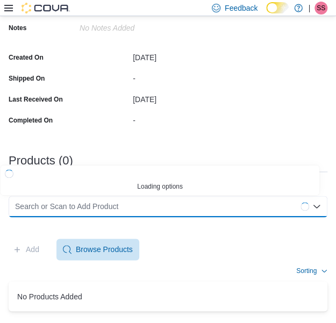
paste input "*"
type input "*"
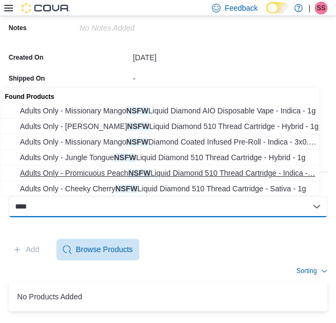
type input "****"
click at [219, 176] on span "Adults Only - Promicuous Peach NSFW Liquid Diamond 510 Thread Cartridge - Indic…" at bounding box center [170, 173] width 301 height 11
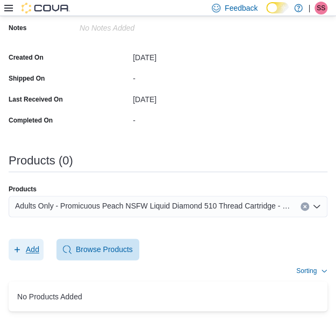
click at [38, 239] on span "Add" at bounding box center [26, 250] width 26 height 22
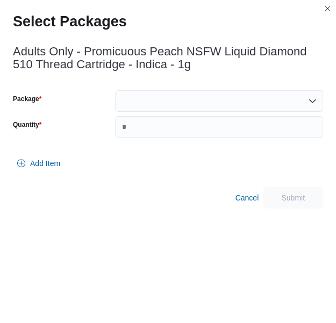
click at [198, 90] on div "Adults Only - Promicuous Peach NSFW Liquid Diamond 510 Thread Cartridge - Indic…" at bounding box center [168, 124] width 310 height 170
click at [196, 101] on div at bounding box center [219, 101] width 208 height 22
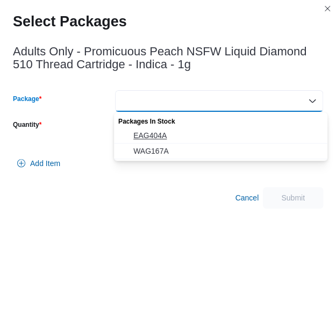
click at [183, 136] on span "EAG404A" at bounding box center [227, 135] width 188 height 11
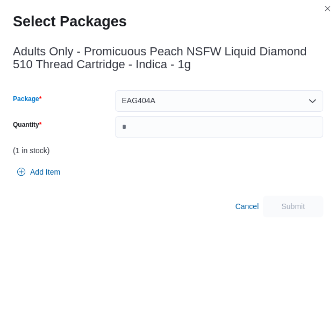
click at [207, 103] on div "EAG404A Combo box. Selected. EAG404A. Press Backspace to delete EAG404A. Combo …" at bounding box center [219, 101] width 208 height 22
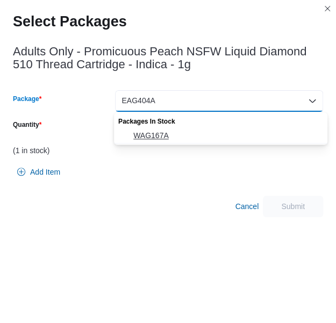
click at [180, 136] on span "WAG167A" at bounding box center [227, 135] width 188 height 11
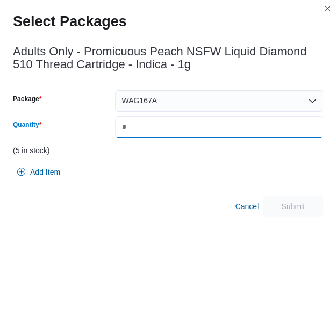
click at [180, 136] on input "Quantity" at bounding box center [219, 127] width 208 height 22
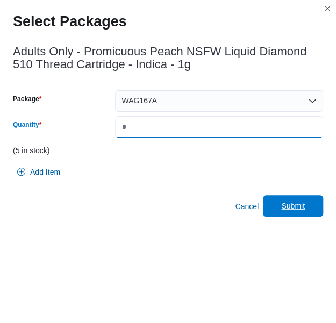
type input "*"
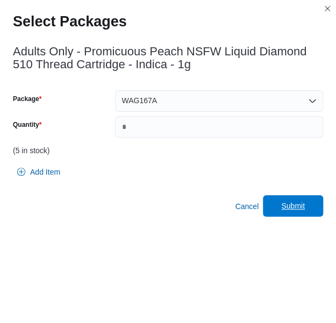
click at [297, 216] on span "Submit" at bounding box center [292, 206] width 47 height 22
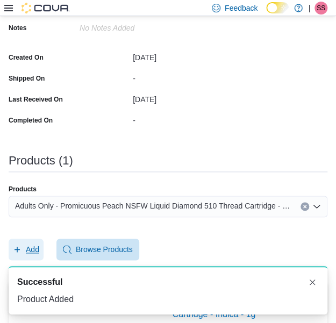
scroll to position [0, 0]
click at [193, 208] on span "Adults Only - Promicuous Peach NSFW Liquid Diamond 510 Thread Cartridge - Indic…" at bounding box center [152, 206] width 275 height 13
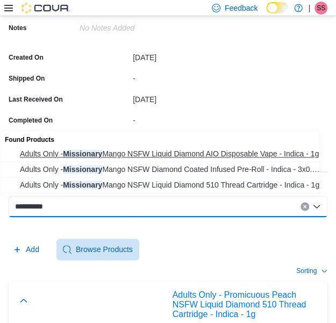
type input "**********"
click at [222, 148] on span "Adults Only - Missionary Mango NSFW Liquid Diamond AIO Disposable Vape - Indica…" at bounding box center [170, 153] width 301 height 11
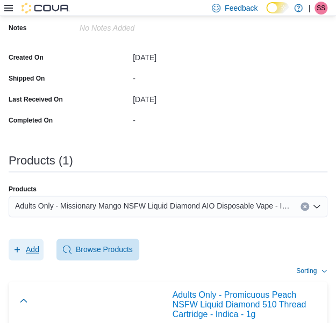
click at [37, 242] on span "Add" at bounding box center [26, 250] width 26 height 22
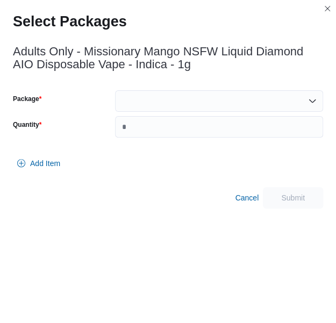
click at [217, 92] on div at bounding box center [219, 101] width 208 height 22
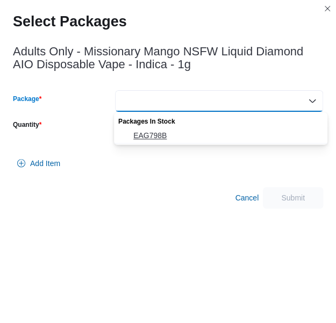
click at [194, 135] on span "EAG798B" at bounding box center [227, 135] width 188 height 11
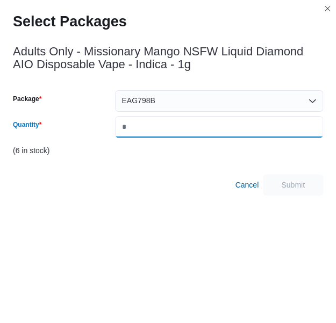
click at [194, 135] on input "Quantity" at bounding box center [219, 127] width 208 height 22
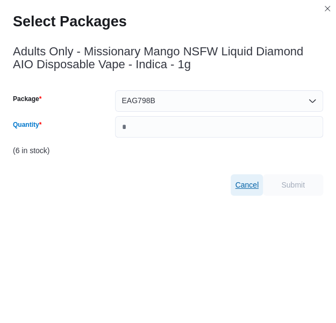
type input "*"
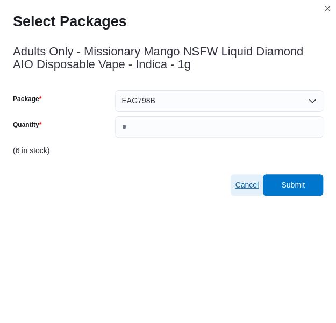
click at [242, 183] on button "Cancel" at bounding box center [247, 185] width 32 height 22
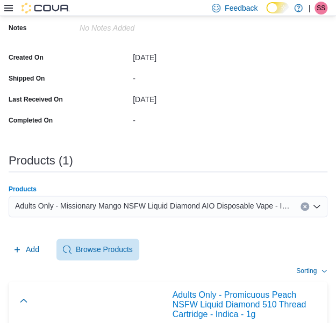
click at [171, 200] on span "Adults Only - Missionary Mango NSFW Liquid Diamond AIO Disposable Vape - Indica…" at bounding box center [152, 206] width 275 height 13
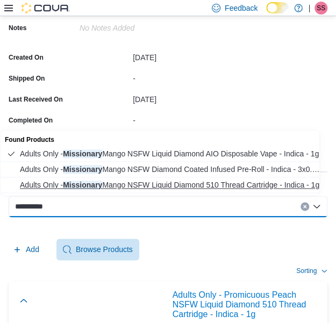
type input "**********"
click at [195, 188] on span "Adults Only - Missionary Mango NSFW Liquid Diamond 510 Thread Cartridge - Indic…" at bounding box center [170, 185] width 301 height 11
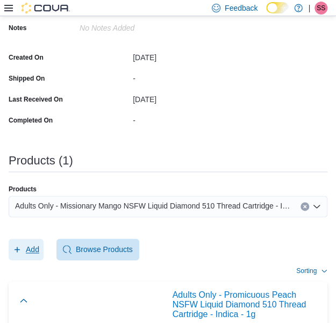
click at [39, 253] on span "Add" at bounding box center [32, 249] width 13 height 11
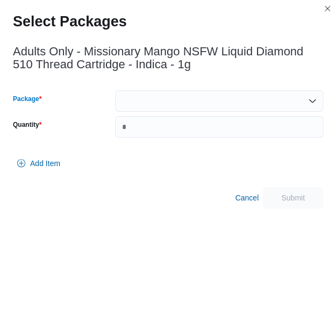
click at [245, 94] on div at bounding box center [219, 101] width 208 height 22
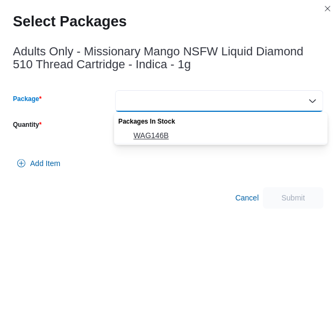
click at [211, 128] on button "WAG146B" at bounding box center [221, 136] width 214 height 16
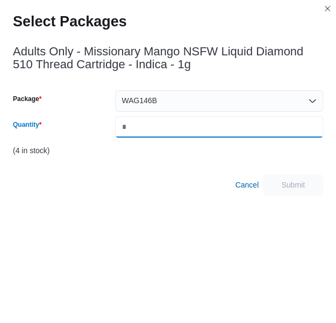
click at [211, 128] on input "Quantity" at bounding box center [219, 127] width 208 height 22
type input "*"
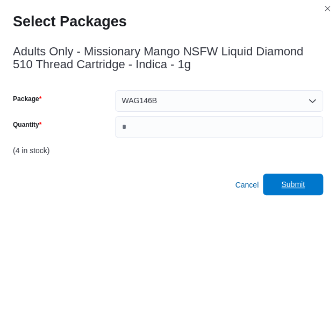
click at [315, 183] on span "Submit" at bounding box center [292, 185] width 47 height 22
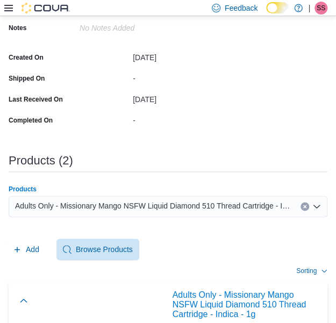
click at [239, 206] on span "Adults Only - Missionary Mango NSFW Liquid Diamond 510 Thread Cartridge - Indic…" at bounding box center [152, 206] width 275 height 13
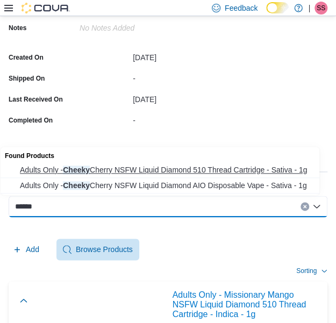
type input "******"
click at [258, 169] on span "Adults Only - Cheeky Cherry NSFW Liquid Diamond 510 Thread Cartridge - Sativa -…" at bounding box center [170, 170] width 301 height 11
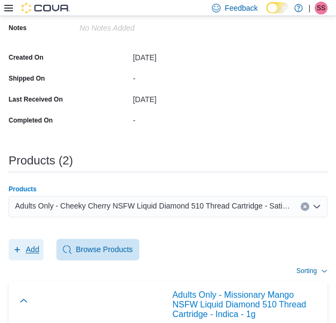
click at [29, 239] on span "Add" at bounding box center [26, 250] width 26 height 22
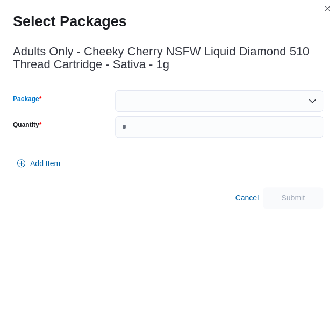
click at [207, 94] on div at bounding box center [219, 101] width 208 height 22
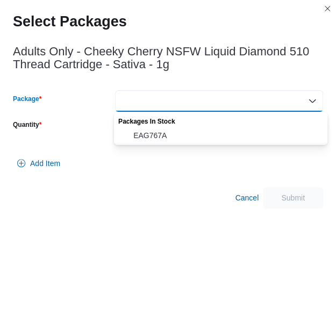
click at [191, 126] on div "Packages In Stock" at bounding box center [221, 120] width 214 height 16
click at [189, 132] on span "EAG767A" at bounding box center [227, 135] width 188 height 11
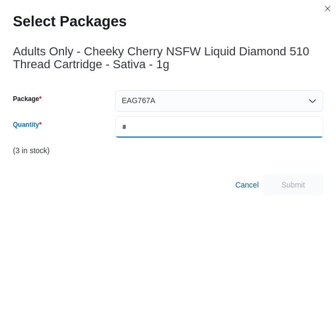
click at [189, 132] on input "*" at bounding box center [219, 127] width 208 height 22
type input "*"
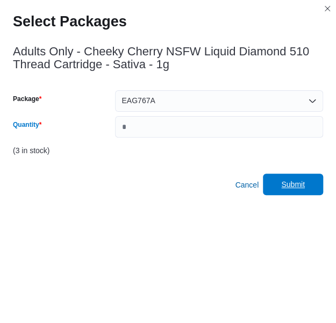
click at [298, 188] on span "Submit" at bounding box center [293, 184] width 24 height 11
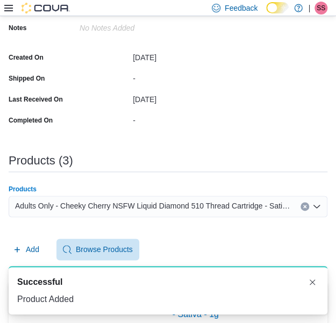
click at [261, 201] on span "Adults Only - Cheeky Cherry NSFW Liquid Diamond 510 Thread Cartridge - Sativa -…" at bounding box center [152, 206] width 275 height 13
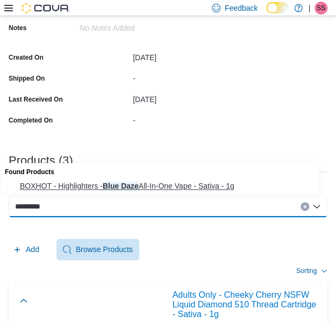
type input "*********"
click at [236, 182] on span "BOXHOT - Highlighters - Blue Daze All-In-One Vape - Sativa - 1g" at bounding box center [170, 186] width 301 height 11
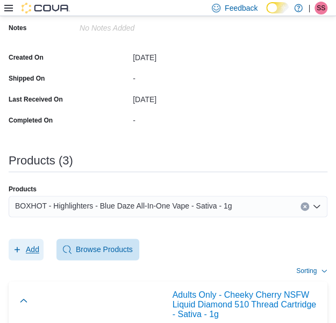
click at [10, 253] on button "Add" at bounding box center [26, 250] width 35 height 22
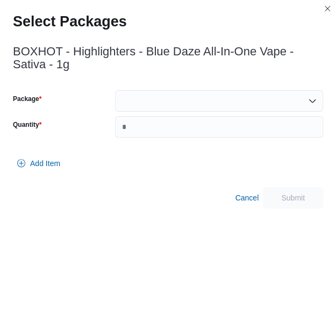
click at [234, 93] on div at bounding box center [219, 101] width 208 height 22
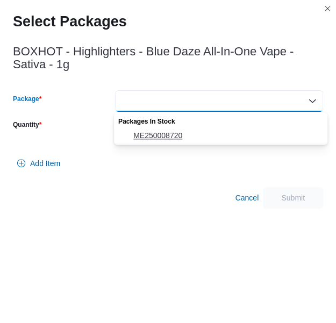
click at [202, 132] on span "ME250008720" at bounding box center [227, 135] width 188 height 11
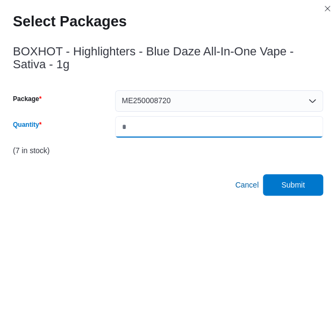
click at [202, 132] on input "*" at bounding box center [219, 127] width 208 height 22
type input "*"
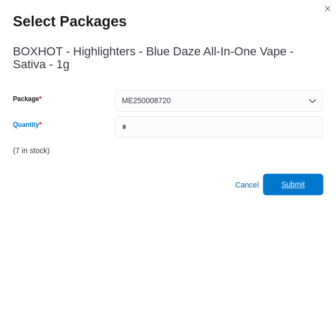
click at [304, 182] on span "Submit" at bounding box center [293, 184] width 24 height 11
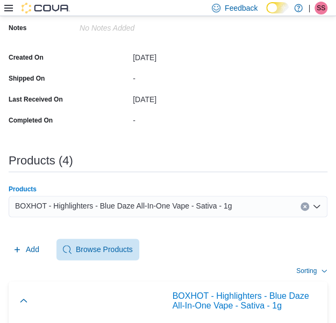
click at [266, 205] on div "BOXHOT - Highlighters - Blue Daze All-In-One Vape - Sativa - 1g" at bounding box center [168, 207] width 319 height 22
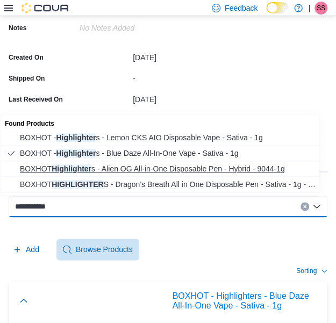
type input "**********"
click at [217, 172] on span "BOXHOT Highlighter s - Alien OG All-in-One Disposable Pen - Hybrid - 9044-1g" at bounding box center [170, 169] width 301 height 11
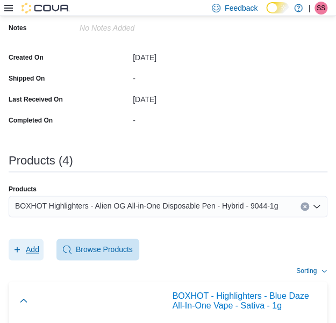
click at [36, 242] on span "Add" at bounding box center [26, 250] width 26 height 22
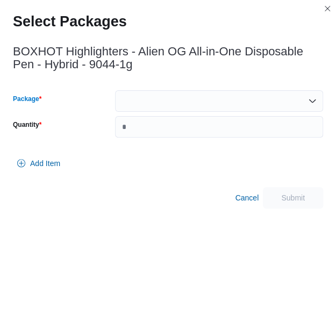
click at [190, 101] on div at bounding box center [219, 101] width 208 height 22
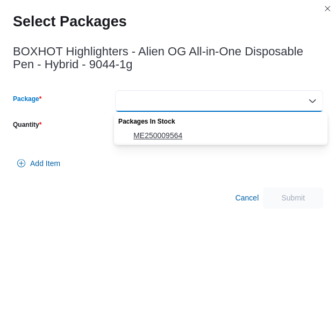
click at [179, 132] on span "ME250009564" at bounding box center [227, 135] width 188 height 11
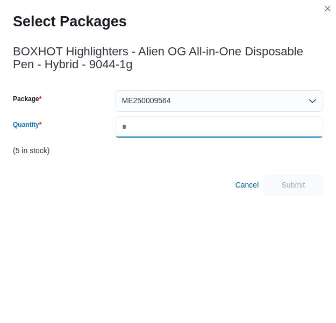
click at [179, 132] on input "Quantity" at bounding box center [219, 127] width 208 height 22
type input "*"
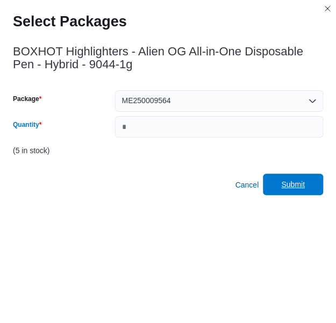
click at [284, 182] on span "Submit" at bounding box center [292, 185] width 47 height 22
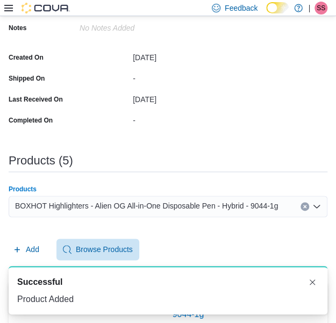
click at [255, 200] on span "BOXHOT Highlighters - Alien OG All-in-One Disposable Pen - Hybrid - 9044-1g" at bounding box center [146, 206] width 263 height 13
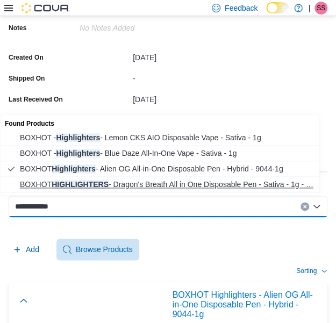
type input "**********"
click at [259, 185] on span "BOXHOT HIGHLIGHTERS - Dragon's Breath All in One Disposable Pen - Sativa - 1g -…" at bounding box center [170, 184] width 301 height 11
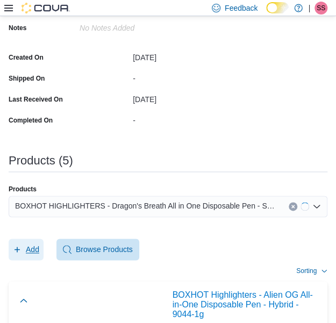
click at [41, 257] on button "Add" at bounding box center [26, 250] width 35 height 22
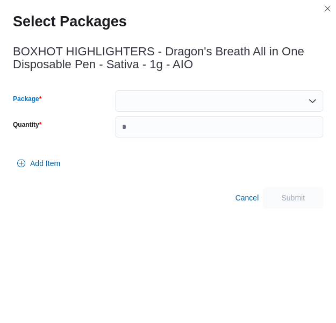
click at [202, 97] on div at bounding box center [219, 101] width 208 height 22
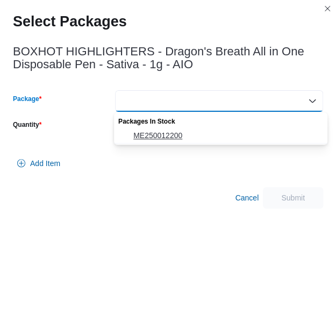
click at [191, 130] on span "ME250012200" at bounding box center [227, 135] width 188 height 11
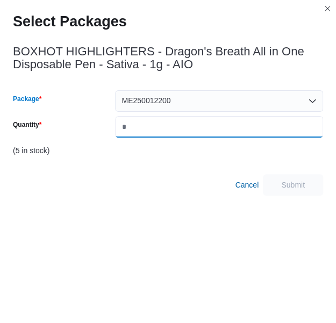
click at [191, 130] on input "*" at bounding box center [219, 127] width 208 height 22
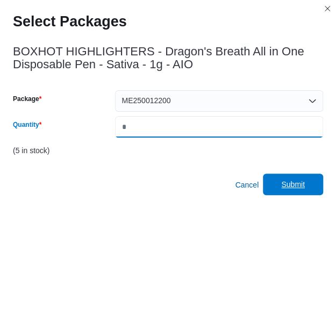
type input "*"
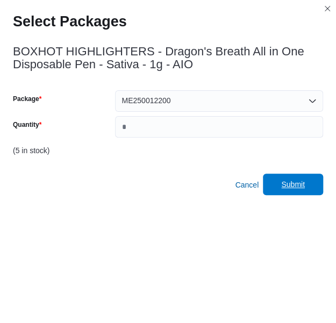
click at [317, 192] on span "Submit" at bounding box center [292, 185] width 47 height 22
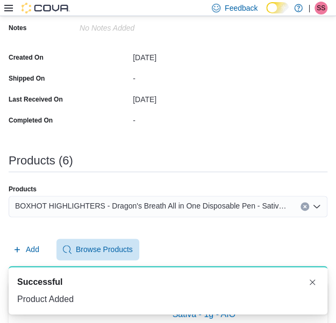
click at [261, 209] on span "BOXHOT HIGHLIGHTERS - Dragon's Breath All in One Disposable Pen - Sativa - 1g -…" at bounding box center [152, 206] width 275 height 13
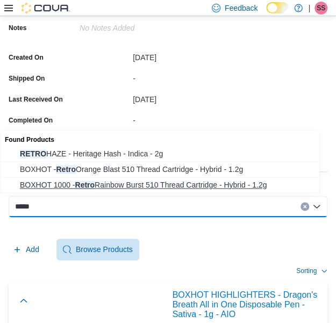
type input "*****"
click at [240, 186] on span "BOXHOT 1000 - Retro Rainbow Burst 510 Thread Cartridge - Hybrid - 1.2g" at bounding box center [170, 185] width 301 height 11
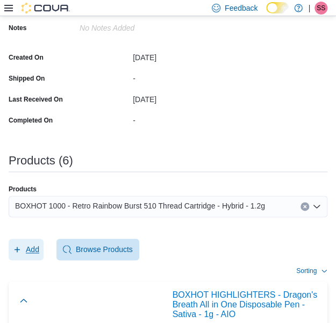
click at [22, 250] on span "Add" at bounding box center [26, 250] width 26 height 22
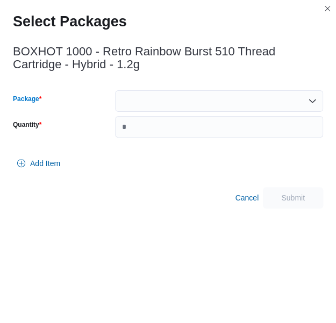
click at [223, 108] on div at bounding box center [219, 101] width 208 height 22
click at [225, 95] on div at bounding box center [219, 101] width 208 height 22
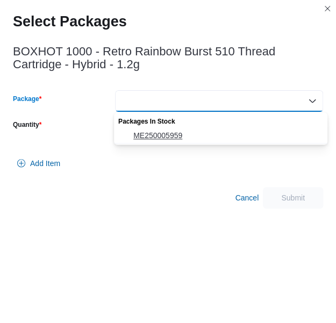
click at [212, 131] on span "ME250005959" at bounding box center [227, 135] width 188 height 11
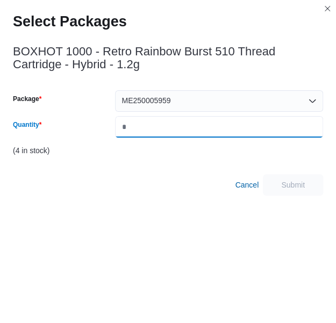
click at [212, 131] on input "Quantity" at bounding box center [219, 127] width 208 height 22
type input "*"
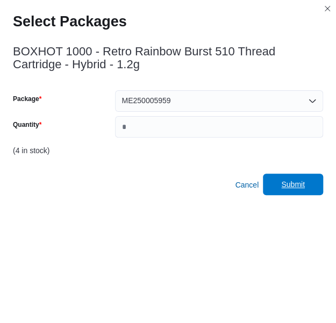
click at [317, 184] on span "Submit" at bounding box center [292, 185] width 47 height 22
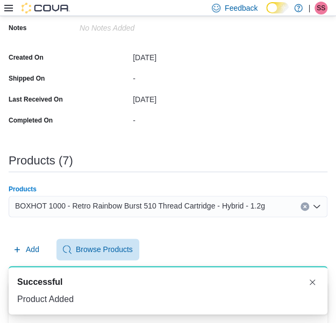
click at [281, 204] on div "BOXHOT 1000 - Retro Rainbow Burst 510 Thread Cartridge - Hybrid - 1.2g" at bounding box center [168, 207] width 319 height 22
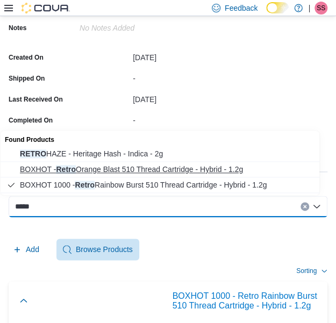
type input "*****"
click at [162, 167] on span "BOXHOT - Retro Orange Blast 510 Thread Cartridge - Hybrid - 1.2g" at bounding box center [170, 169] width 301 height 11
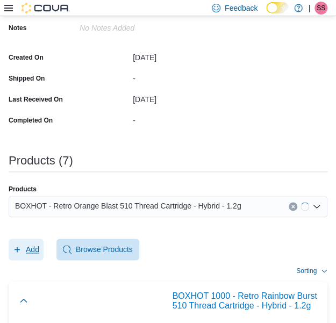
click at [38, 243] on span "Add" at bounding box center [26, 250] width 26 height 22
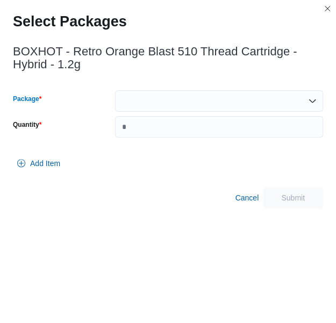
click at [224, 101] on div at bounding box center [219, 101] width 208 height 22
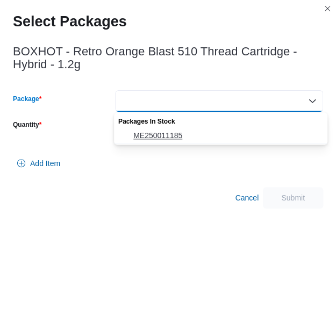
click at [203, 135] on span "ME250011185" at bounding box center [227, 135] width 188 height 11
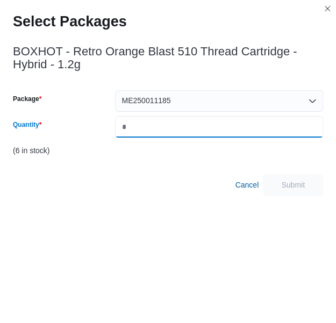
click at [203, 135] on input "Quantity" at bounding box center [219, 127] width 208 height 22
type input "*"
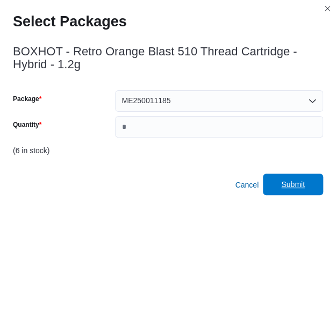
click at [307, 180] on span "Submit" at bounding box center [292, 185] width 47 height 22
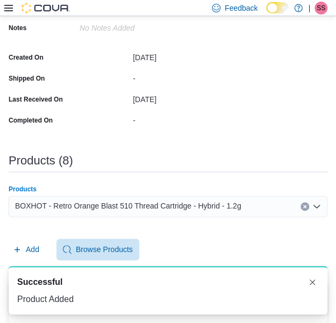
click at [239, 204] on div "BOXHOT - Retro Orange Blast 510 Thread Cartridge - Hybrid - 1.2g" at bounding box center [168, 207] width 319 height 22
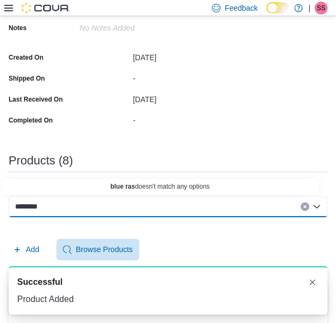
paste input "*"
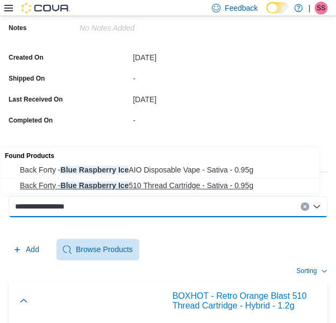
type input "**********"
click at [245, 190] on span "Back Forty - Blue Raspberry Ice 510 Thread Cartridge - Sativa - 0.95g" at bounding box center [170, 185] width 301 height 11
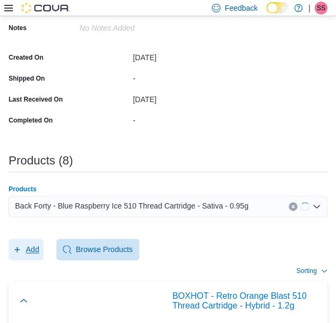
click at [41, 252] on button "Add" at bounding box center [26, 250] width 35 height 22
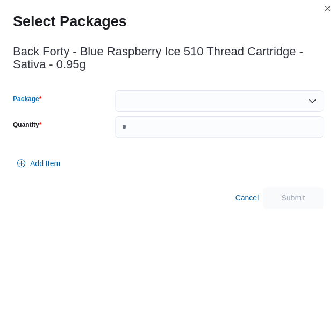
click at [290, 101] on div at bounding box center [219, 101] width 208 height 22
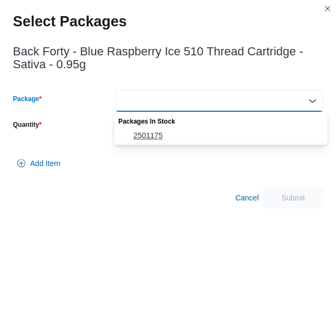
click at [225, 137] on span "2501175" at bounding box center [227, 135] width 188 height 11
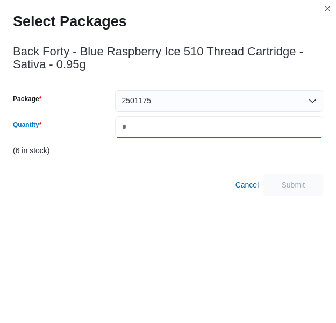
click at [255, 120] on input "Quantity" at bounding box center [219, 127] width 208 height 22
type input "*"
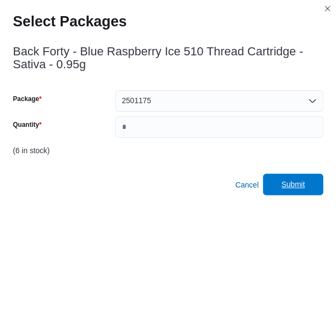
click at [305, 189] on span "Submit" at bounding box center [293, 184] width 24 height 11
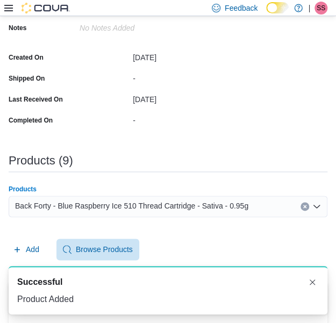
click at [285, 205] on div "Back Forty - Blue Raspberry Ice 510 Thread Cartridge - Sativa - 0.95g" at bounding box center [168, 207] width 319 height 22
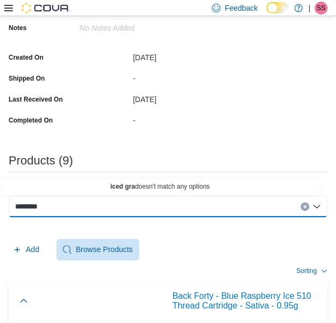
paste input "*"
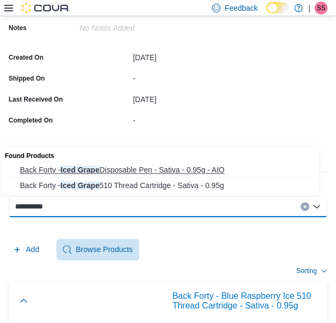
type input "**********"
click at [235, 163] on button "Back Forty - Iced Grape Disposable Pen - Sativa - 0.95g - AIO" at bounding box center [164, 170] width 327 height 16
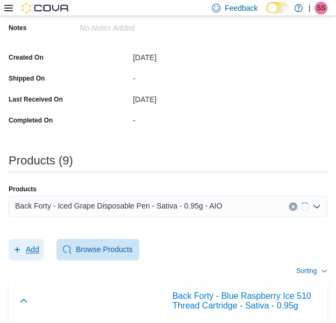
click at [26, 249] on span "Add" at bounding box center [32, 249] width 13 height 11
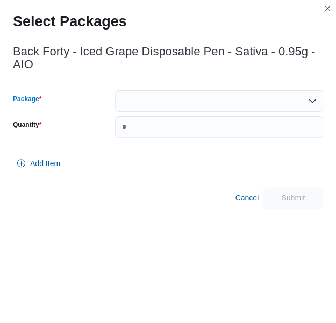
click at [242, 106] on div at bounding box center [219, 101] width 208 height 22
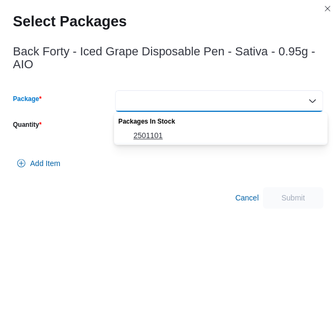
click at [208, 141] on button "2501101" at bounding box center [221, 136] width 214 height 16
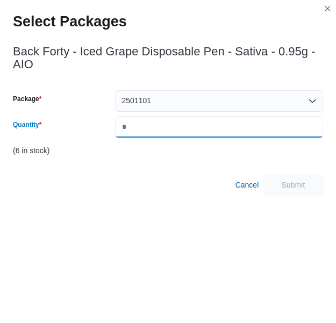
click at [240, 126] on input "Quantity" at bounding box center [219, 127] width 208 height 22
type input "*"
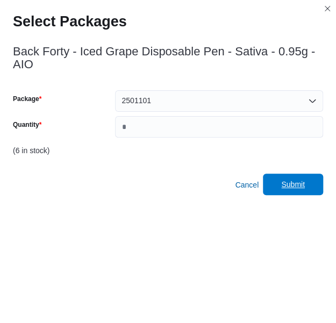
click at [315, 180] on span "Submit" at bounding box center [292, 185] width 47 height 22
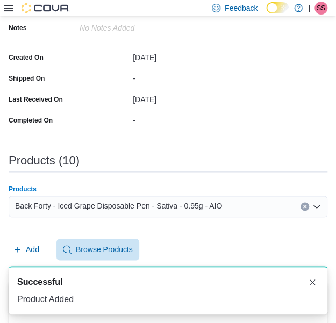
click at [173, 205] on span "Back Forty - Iced Grape Disposable Pen - Sativa - 0.95g - AIO" at bounding box center [118, 206] width 207 height 13
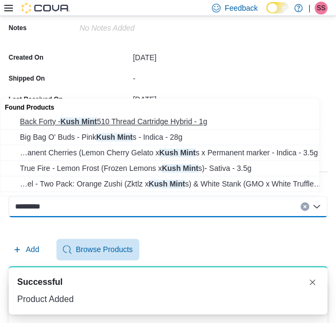
type input "*********"
click at [202, 115] on button "Back Forty - Kush Mint 510 Thread Cartridge Hybrid - 1g" at bounding box center [164, 122] width 327 height 16
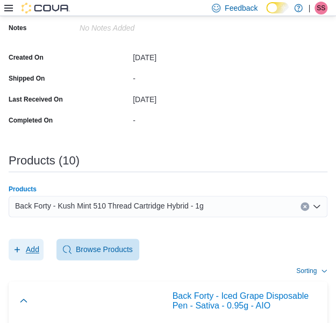
click at [29, 245] on span "Add" at bounding box center [32, 249] width 13 height 11
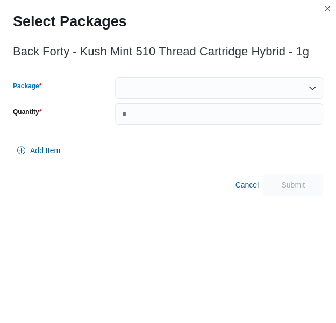
click at [212, 96] on div at bounding box center [219, 88] width 208 height 22
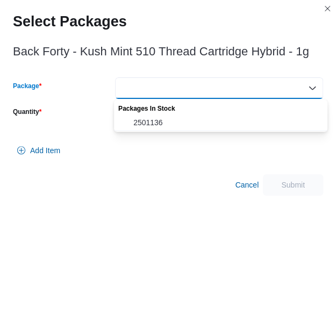
click at [207, 113] on div "Packages In Stock" at bounding box center [221, 108] width 214 height 16
click at [204, 117] on span "2501136" at bounding box center [227, 122] width 188 height 11
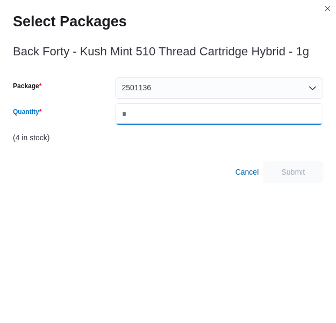
click at [204, 117] on input "*" at bounding box center [219, 114] width 208 height 22
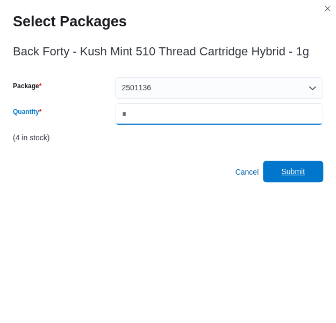
type input "*"
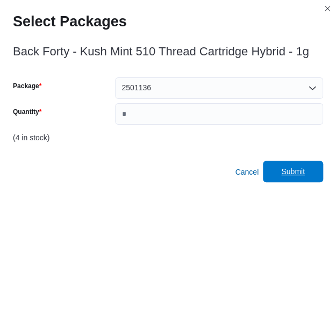
click at [287, 164] on span "Submit" at bounding box center [292, 172] width 47 height 22
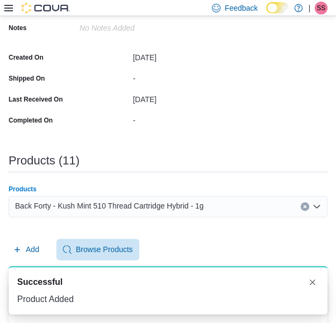
click at [209, 209] on div "Back Forty - Kush Mint 510 Thread Cartridge Hybrid - 1g" at bounding box center [168, 207] width 319 height 22
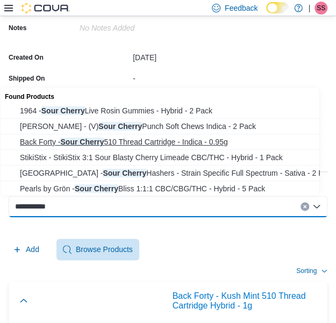
type input "**********"
click at [191, 140] on span "Back Forty - Sour Cherry 510 Thread Cartridge - Indica - 0.95g" at bounding box center [170, 142] width 301 height 11
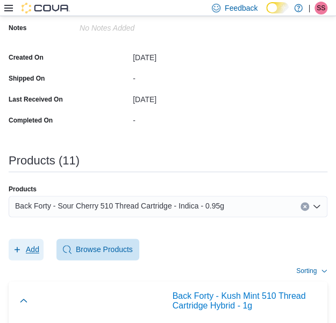
click at [38, 248] on span "Add" at bounding box center [32, 249] width 13 height 11
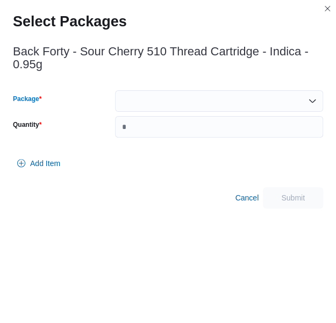
click at [214, 108] on div at bounding box center [219, 101] width 208 height 22
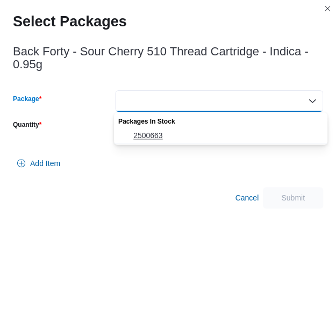
click at [197, 128] on button "2500663" at bounding box center [221, 136] width 214 height 16
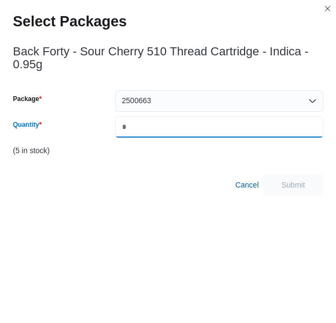
click at [197, 128] on input "Quantity" at bounding box center [219, 127] width 208 height 22
type input "*"
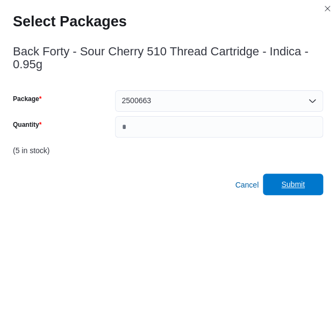
click at [305, 189] on span "Submit" at bounding box center [293, 184] width 24 height 11
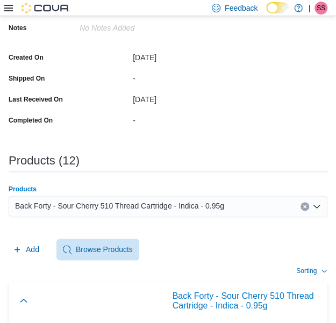
click at [218, 210] on span "Back Forty - Sour Cherry 510 Thread Cartridge - Indica - 0.95g" at bounding box center [119, 206] width 209 height 13
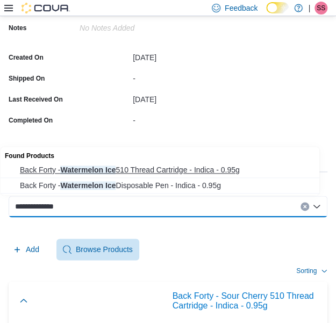
type input "**********"
click at [171, 169] on span "Back Forty - Watermelon Ice 510 Thread Cartridge - Indica - 0.95g" at bounding box center [170, 170] width 301 height 11
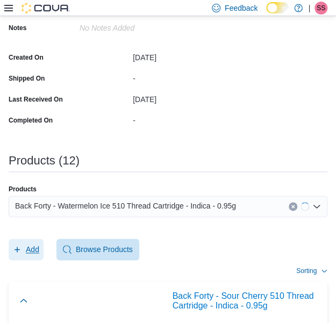
click at [28, 247] on span "Add" at bounding box center [32, 249] width 13 height 11
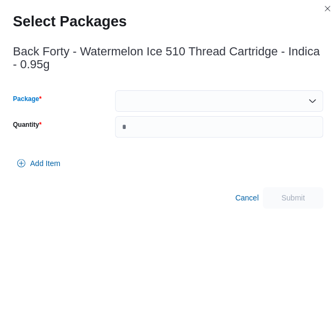
click at [223, 108] on div at bounding box center [219, 101] width 208 height 22
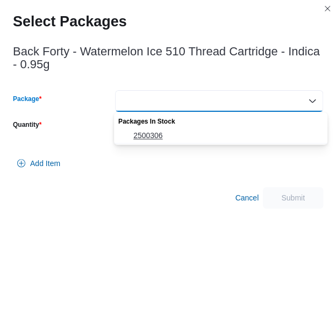
click at [208, 131] on span "2500306" at bounding box center [227, 135] width 188 height 11
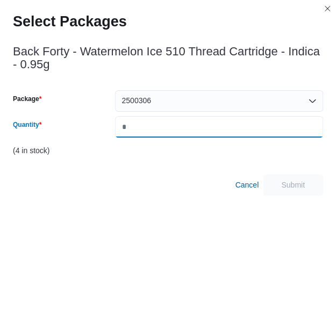
click at [208, 131] on input "Quantity" at bounding box center [219, 127] width 208 height 22
type input "*"
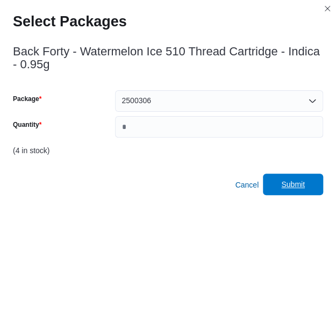
click at [294, 179] on span "Submit" at bounding box center [292, 185] width 47 height 22
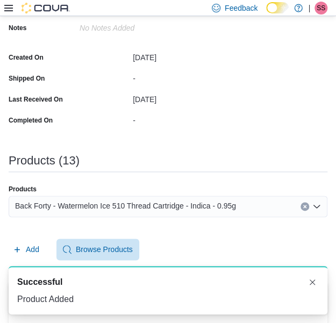
click at [185, 210] on span "Back Forty - Watermelon Ice 510 Thread Cartridge - Indica - 0.95g" at bounding box center [125, 206] width 221 height 13
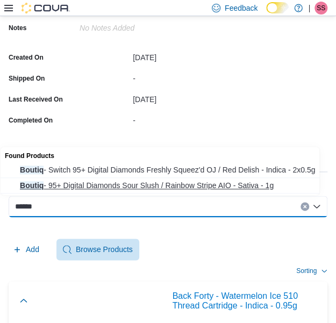
type input "******"
click at [208, 181] on span "Boutiq - 95+ Digital Diamonds Sour Slush / Rainbow Stripe AIO - Sativa - 1g" at bounding box center [170, 185] width 301 height 11
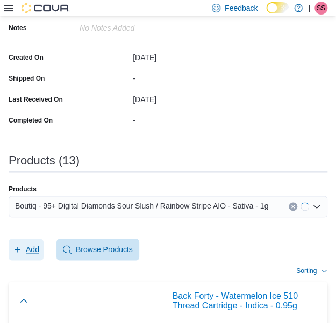
click at [12, 244] on button "Add" at bounding box center [26, 250] width 35 height 22
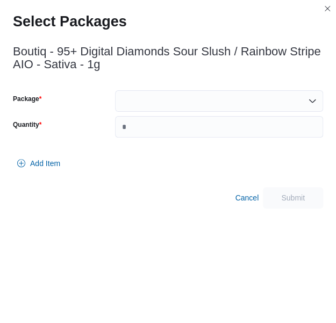
click at [203, 100] on div at bounding box center [219, 101] width 208 height 22
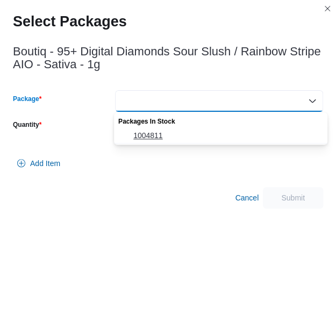
click at [184, 129] on button "1004811" at bounding box center [221, 136] width 214 height 16
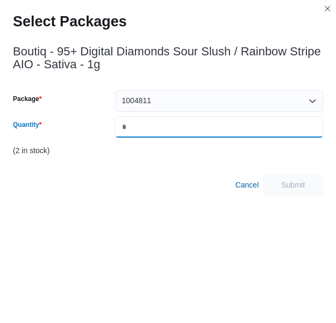
click at [184, 129] on input "Quantity" at bounding box center [219, 127] width 208 height 22
type input "*"
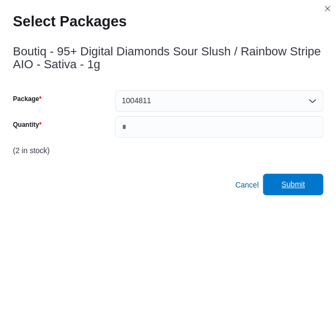
click at [317, 186] on span "Submit" at bounding box center [292, 185] width 47 height 22
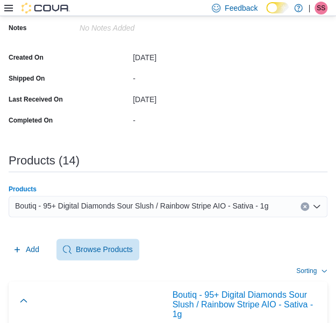
click at [230, 214] on div "Boutiq - 95+ Digital Diamonds Sour Slush / Rainbow Stripe AIO - Sativa - 1g" at bounding box center [168, 207] width 319 height 22
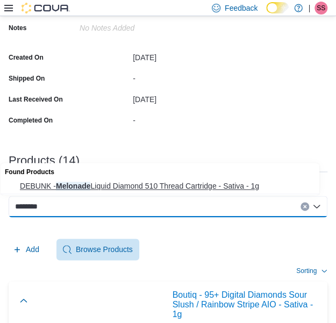
type input "********"
click at [234, 189] on span "DEBUNK - Melonade Liquid Diamond 510 Thread Cartridge - Sativa - 1g" at bounding box center [170, 186] width 301 height 11
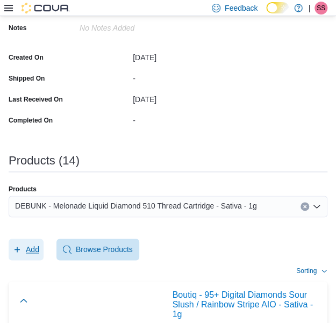
click at [29, 249] on span "Add" at bounding box center [32, 249] width 13 height 11
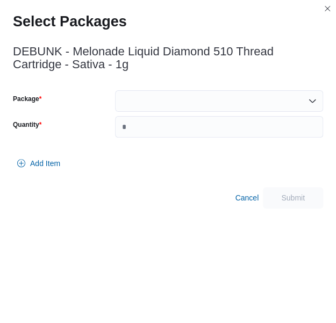
click at [190, 107] on div at bounding box center [219, 101] width 208 height 22
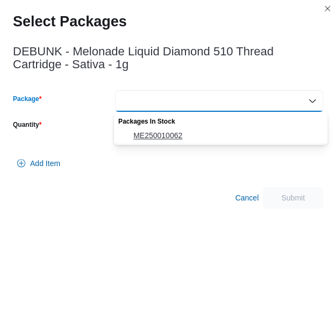
click at [183, 133] on span "ME250010062" at bounding box center [227, 135] width 188 height 11
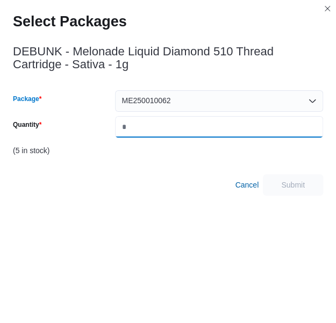
click at [193, 130] on input "Quantity" at bounding box center [219, 127] width 208 height 22
type input "*"
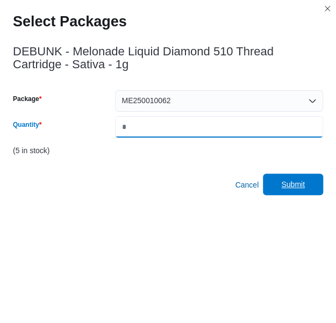
type input "*"
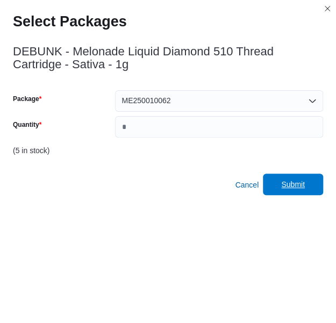
click at [309, 194] on span "Submit" at bounding box center [292, 185] width 47 height 22
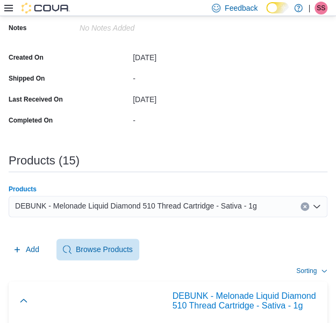
click at [258, 212] on div "DEBUNK - Melonade Liquid Diamond 510 Thread Cartridge - Sativa - 1g" at bounding box center [168, 207] width 319 height 22
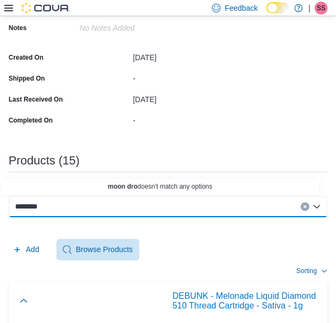
paste input "*"
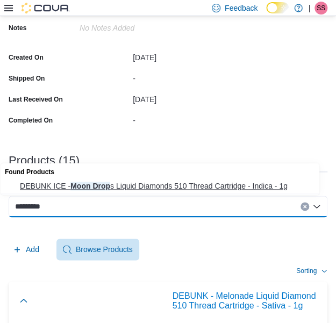
type input "*********"
click at [249, 187] on span "DEBUNK ICE - Moon Drop s Liquid Diamonds 510 Thread Cartridge - Indica - 1g" at bounding box center [170, 186] width 301 height 11
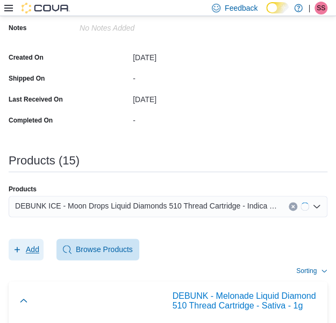
click at [22, 253] on span "Add" at bounding box center [26, 250] width 26 height 22
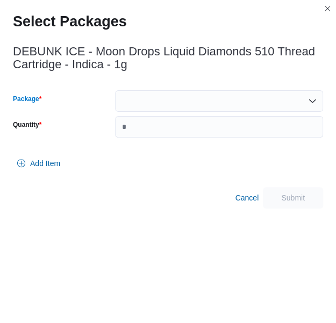
click at [246, 96] on div at bounding box center [219, 101] width 208 height 22
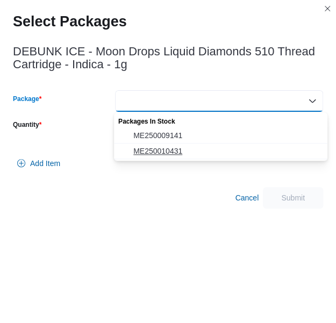
click at [212, 147] on span "ME250010431" at bounding box center [227, 151] width 188 height 11
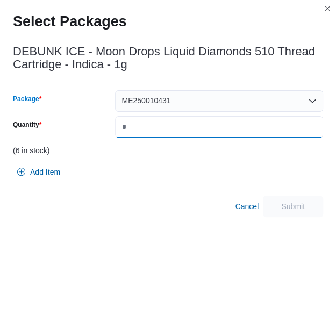
click at [261, 122] on input "Quantity" at bounding box center [219, 127] width 208 height 22
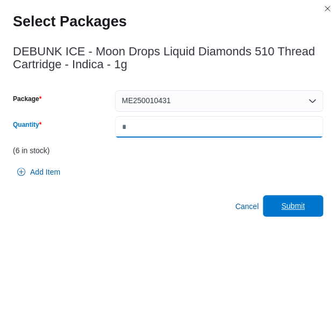
type input "*"
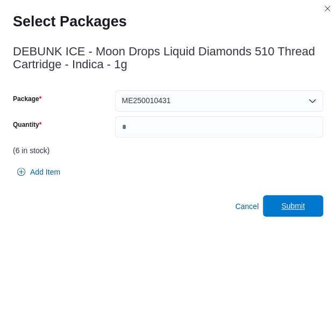
click at [288, 201] on span "Submit" at bounding box center [292, 206] width 47 height 22
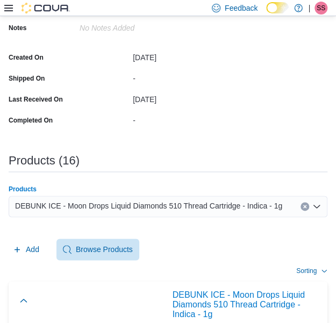
click at [260, 206] on span "DEBUNK ICE - Moon Drops Liquid Diamonds 510 Thread Cartridge - Indica - 1g" at bounding box center [148, 206] width 267 height 13
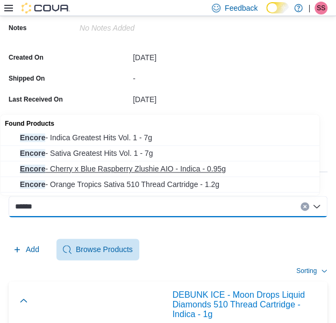
type input "******"
click at [245, 171] on span "Encore - Cherry x Blue Raspberry Zlushie AIO - Indica - 0.95g" at bounding box center [170, 169] width 301 height 11
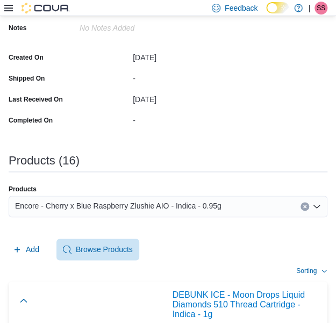
click at [45, 251] on div "Add Browse Products" at bounding box center [168, 250] width 319 height 22
click at [30, 249] on span "Add" at bounding box center [32, 249] width 13 height 11
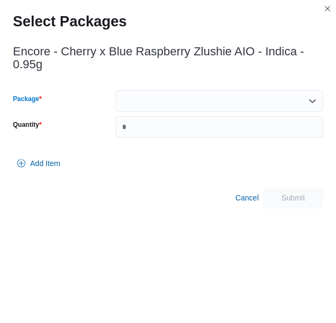
click at [224, 106] on div at bounding box center [219, 101] width 208 height 22
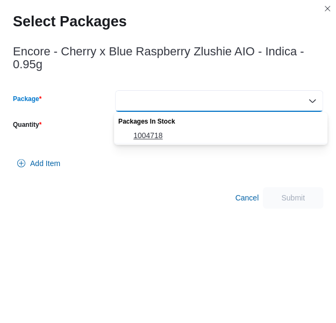
click at [208, 129] on button "1004718" at bounding box center [221, 136] width 214 height 16
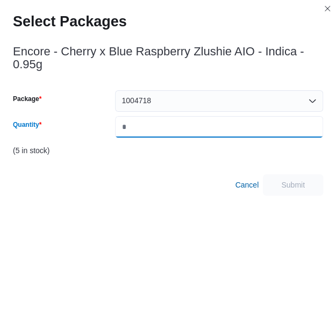
click at [208, 129] on input "Quantity" at bounding box center [219, 127] width 208 height 22
type input "*"
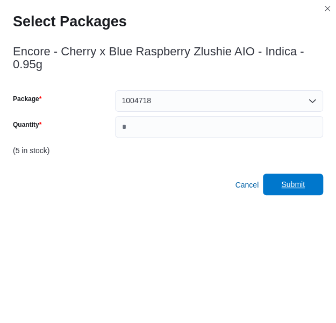
click at [302, 180] on span "Submit" at bounding box center [293, 184] width 24 height 11
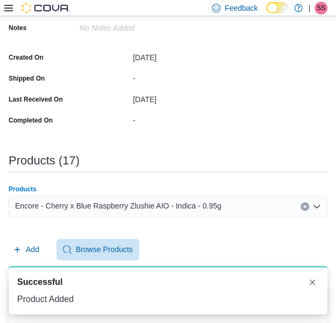
click at [213, 205] on span "Encore - Cherry x Blue Raspberry Zlushie AIO - Indica - 0.95g" at bounding box center [118, 206] width 207 height 13
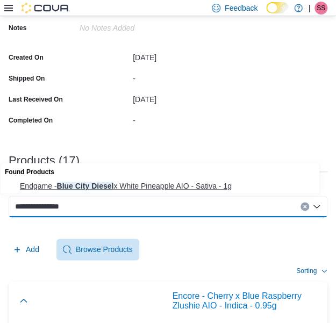
type input "**********"
click at [214, 187] on span "Endgame - Blue City Diesel x White Pineapple AIO - Sativa - 1g" at bounding box center [170, 186] width 301 height 11
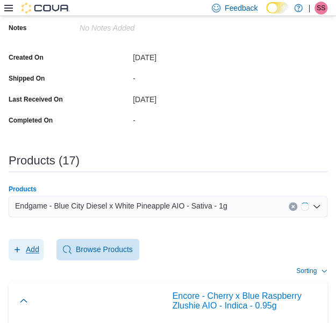
click at [30, 240] on span "Add" at bounding box center [26, 250] width 26 height 22
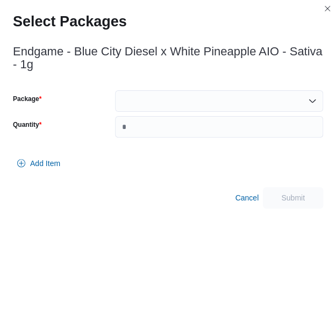
click at [214, 98] on div at bounding box center [219, 101] width 208 height 22
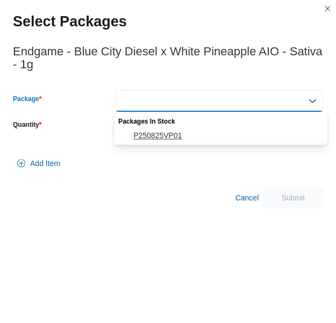
click at [197, 130] on span "P250825VP01" at bounding box center [227, 135] width 188 height 11
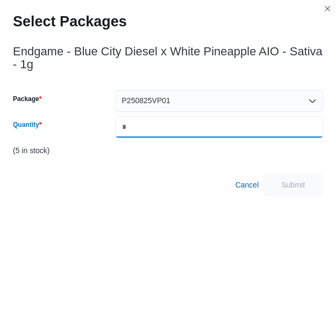
click at [197, 130] on input "Quantity" at bounding box center [219, 127] width 208 height 22
type input "*"
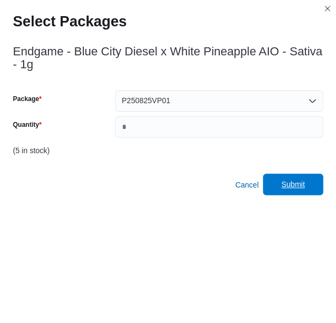
click at [316, 192] on span "Submit" at bounding box center [292, 185] width 47 height 22
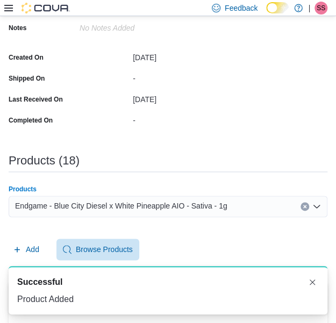
click at [249, 211] on div "Endgame - Blue City Diesel x White Pineapple AIO - Sativa - 1g" at bounding box center [168, 207] width 319 height 22
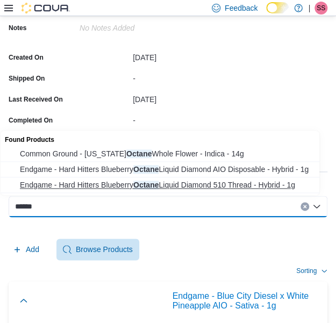
type input "******"
click at [271, 180] on span "Endgame - Hard Hitters Blueberry Octane Liquid Diamond 510 Thread - Hybrid - 1g" at bounding box center [170, 185] width 301 height 11
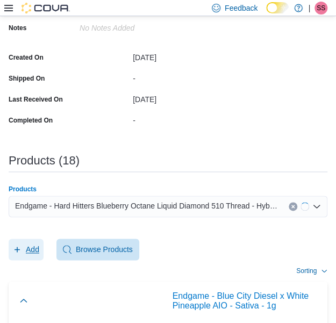
click at [40, 249] on button "Add" at bounding box center [26, 250] width 35 height 22
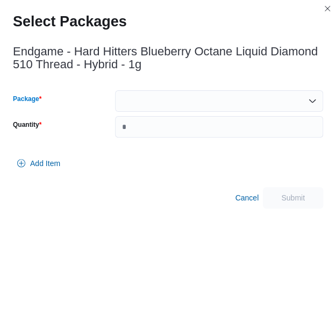
click at [247, 103] on div at bounding box center [219, 101] width 208 height 22
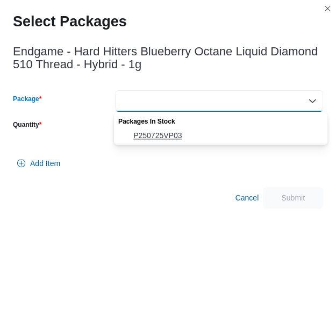
click at [223, 131] on span "P250725VP03" at bounding box center [227, 135] width 188 height 11
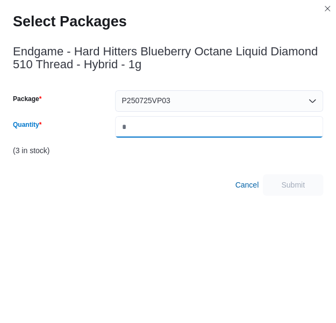
click at [223, 131] on input "Quantity" at bounding box center [219, 127] width 208 height 22
type input "*"
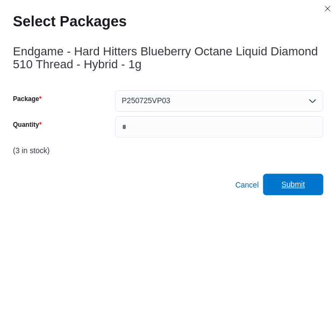
click at [299, 181] on span "Submit" at bounding box center [293, 184] width 24 height 11
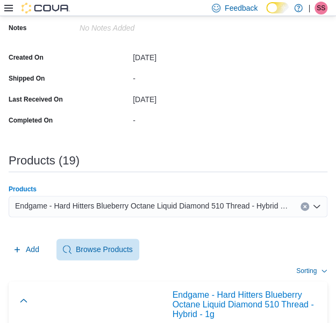
click at [246, 200] on span "Endgame - Hard Hitters Blueberry Octane Liquid Diamond 510 Thread - Hybrid - 1g" at bounding box center [152, 206] width 275 height 13
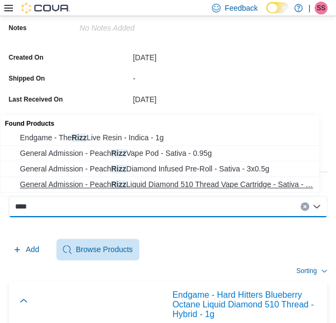
type input "****"
click at [244, 189] on span "General Admission - Peach Rizz Liquid Diamond 510 Thread Vape Cartridge - Sativ…" at bounding box center [170, 184] width 301 height 11
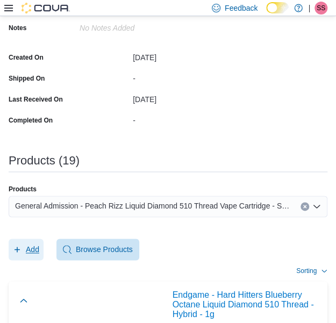
click at [39, 244] on button "Add" at bounding box center [26, 250] width 35 height 22
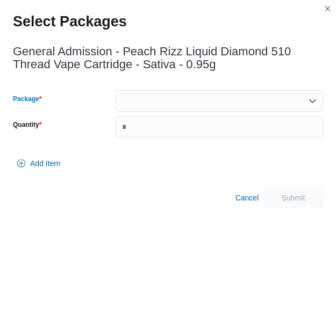
click at [238, 104] on div at bounding box center [219, 101] width 208 height 22
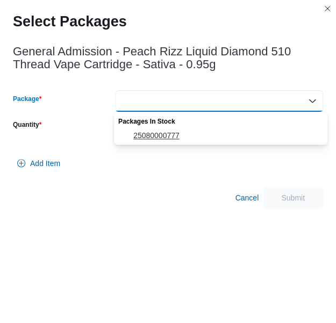
click at [207, 131] on span "25080000777" at bounding box center [227, 135] width 188 height 11
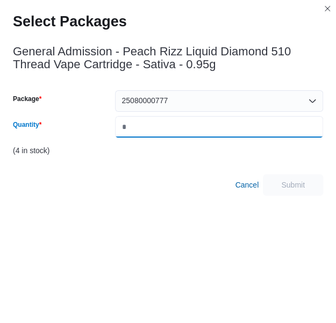
click at [207, 131] on input "Quantity" at bounding box center [219, 127] width 208 height 22
type input "*"
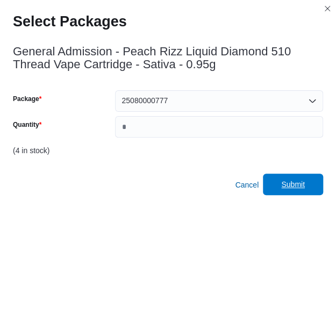
click at [294, 181] on span "Submit" at bounding box center [293, 184] width 24 height 11
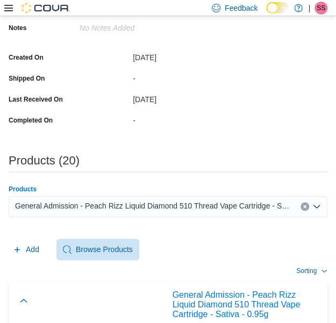
click at [261, 206] on span "General Admission - Peach Rizz Liquid Diamond 510 Thread Vape Cartridge - Sativ…" at bounding box center [152, 206] width 275 height 13
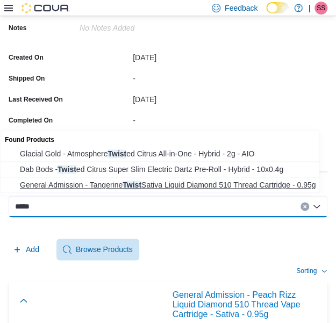
type input "*****"
click at [249, 182] on span "General Admission - Tangerine Twist Sativa Liquid Diamond 510 Thread Cartridge …" at bounding box center [170, 185] width 301 height 11
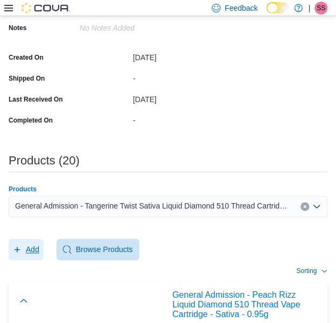
click at [36, 243] on span "Add" at bounding box center [26, 250] width 26 height 22
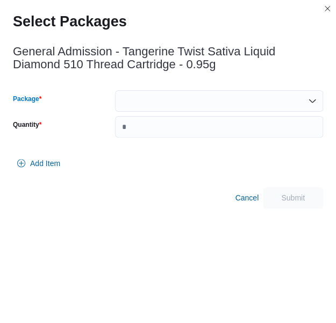
click at [181, 103] on div at bounding box center [219, 101] width 208 height 22
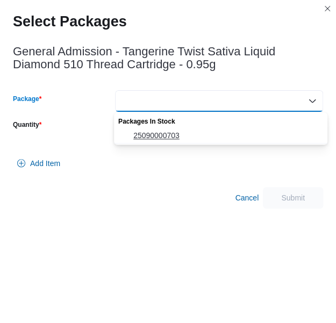
click at [173, 136] on span "25090000703" at bounding box center [227, 135] width 188 height 11
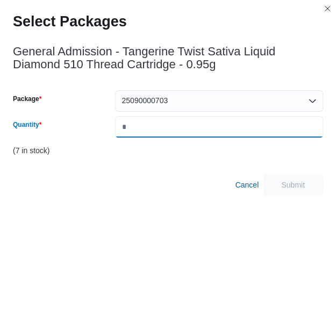
click at [173, 136] on input "Quantity" at bounding box center [219, 127] width 208 height 22
type input "*"
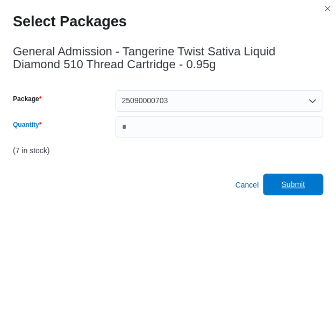
click at [306, 190] on span "Submit" at bounding box center [292, 185] width 47 height 22
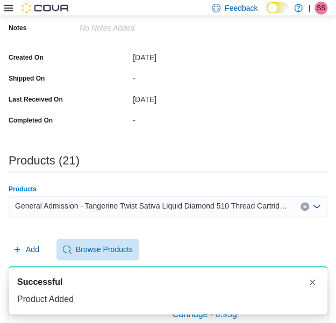
click at [271, 206] on span "General Admission - Tangerine Twist Sativa Liquid Diamond 510 Thread Cartridge …" at bounding box center [152, 206] width 275 height 13
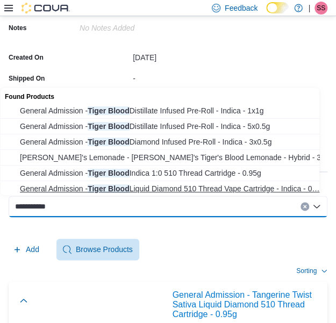
type input "**********"
click at [265, 191] on span "General Admission - Tiger Blood Liquid Diamond 510 Thread Vape Cartridge - Indi…" at bounding box center [170, 188] width 301 height 11
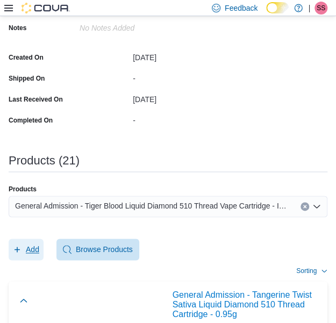
click at [26, 254] on span "Add" at bounding box center [32, 249] width 13 height 11
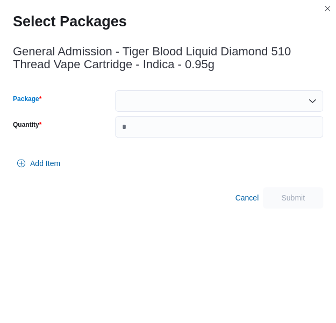
click at [216, 95] on div at bounding box center [219, 101] width 208 height 22
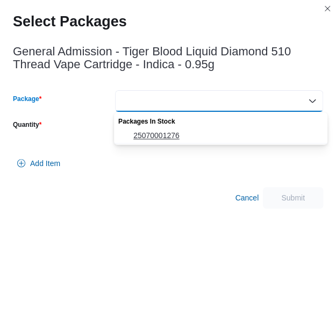
click at [193, 140] on span "25070001276" at bounding box center [227, 135] width 188 height 11
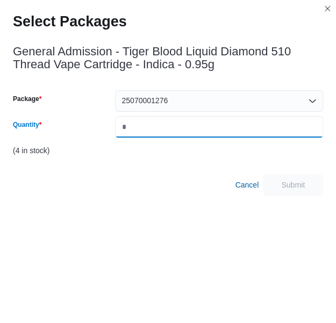
click at [200, 135] on input "Quantity" at bounding box center [219, 127] width 208 height 22
type input "*"
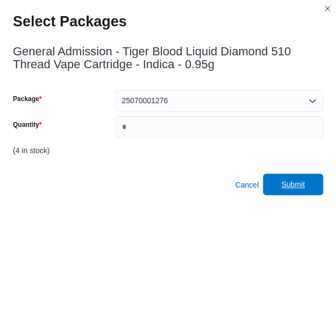
click at [314, 190] on span "Submit" at bounding box center [292, 185] width 47 height 22
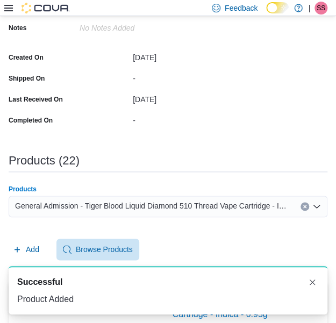
click at [242, 203] on span "General Admission - Tiger Blood Liquid Diamond 510 Thread Vape Cartridge - Indi…" at bounding box center [152, 206] width 275 height 13
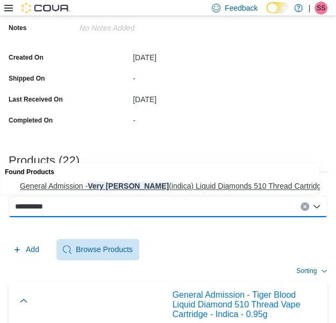
type input "**********"
click at [132, 186] on span "General Admission - Very [PERSON_NAME] (indica) Liquid Diamonds 510 Thread Cart…" at bounding box center [170, 186] width 301 height 11
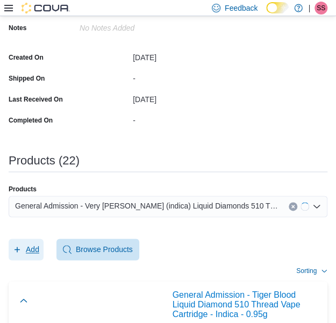
click at [33, 246] on span "Add" at bounding box center [32, 249] width 13 height 11
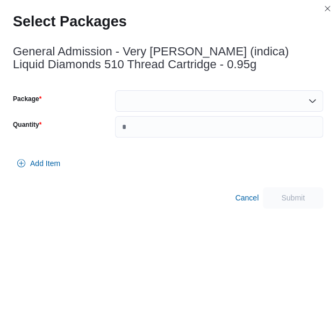
click at [255, 96] on div at bounding box center [219, 101] width 208 height 22
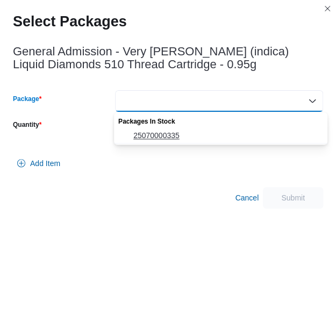
click at [225, 131] on span "25070000335" at bounding box center [227, 135] width 188 height 11
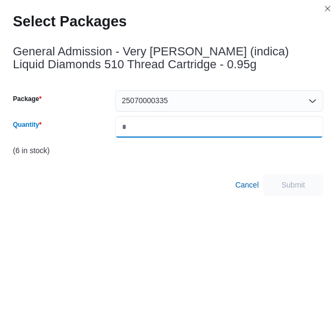
click at [225, 131] on input "Quantity" at bounding box center [219, 127] width 208 height 22
type input "*"
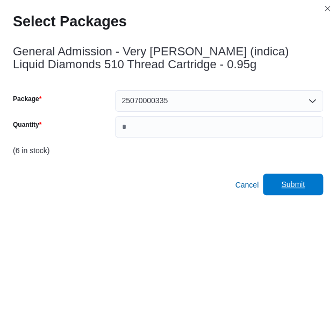
click at [291, 179] on span "Submit" at bounding box center [292, 185] width 47 height 22
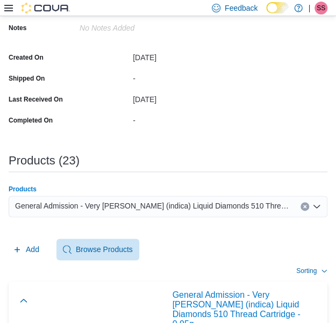
click at [238, 207] on span "General Admission - Very [PERSON_NAME] (indica) Liquid Diamonds 510 Thread Cart…" at bounding box center [152, 206] width 275 height 13
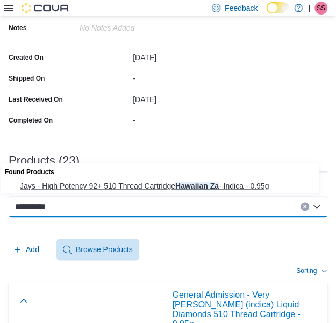
type input "**********"
click at [218, 184] on span "Jays - High Potency 92+ 510 Thread Cartridge Hawaiian Za - Indica - 0.95g" at bounding box center [170, 186] width 301 height 11
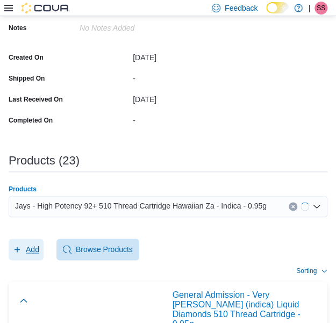
click at [15, 248] on icon "button" at bounding box center [17, 249] width 5 height 5
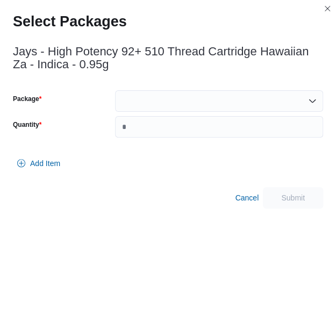
click at [232, 110] on div at bounding box center [219, 101] width 208 height 22
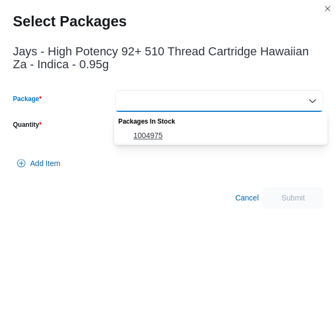
click at [215, 137] on span "1004975" at bounding box center [227, 135] width 188 height 11
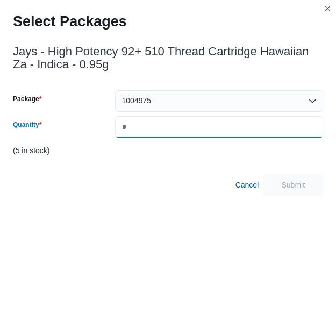
click at [218, 135] on input "Quantity" at bounding box center [219, 127] width 208 height 22
type input "*"
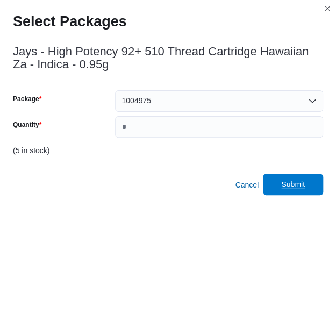
click at [290, 187] on span "Submit" at bounding box center [293, 184] width 24 height 11
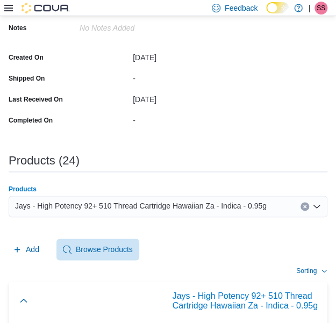
click at [262, 203] on span "Jays - High Potency 92+ 510 Thread Cartridge Hawaiian Za - Indica - 0.95g" at bounding box center [141, 206] width 252 height 13
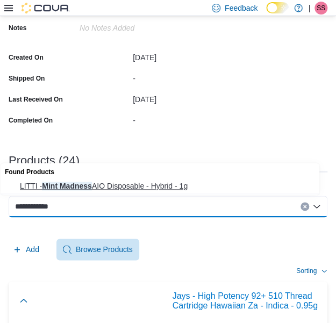
click at [215, 193] on button "LITTI - Mint Madness AIO Disposable - Hybrid - 1g" at bounding box center [164, 187] width 327 height 16
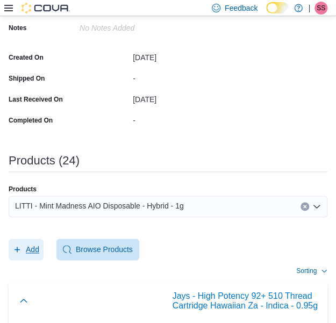
click at [26, 247] on span "Add" at bounding box center [32, 249] width 13 height 11
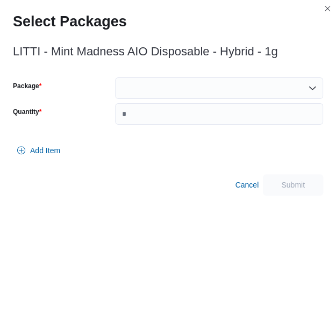
click at [203, 80] on div at bounding box center [219, 88] width 208 height 22
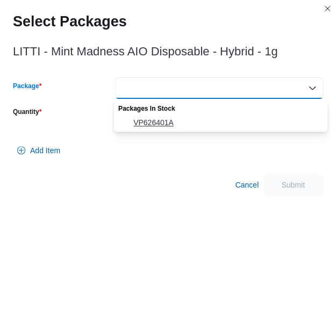
click at [177, 126] on span "VP626401A" at bounding box center [227, 122] width 188 height 11
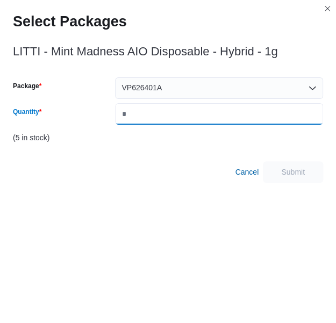
click at [214, 118] on input "Quantity" at bounding box center [219, 114] width 208 height 22
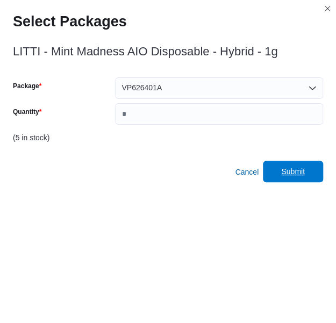
click at [287, 162] on span "Submit" at bounding box center [292, 172] width 47 height 22
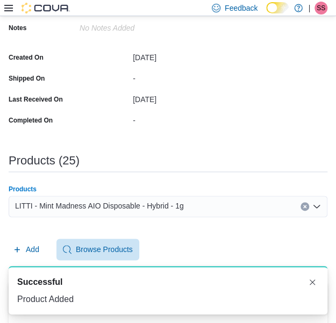
click at [196, 199] on div "LITTI - Mint Madness AIO Disposable - Hybrid - 1g" at bounding box center [168, 207] width 319 height 22
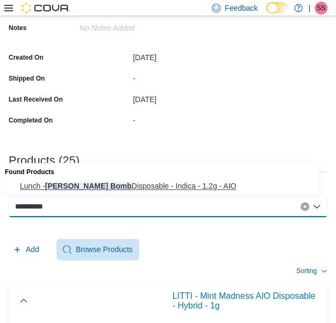
click at [197, 189] on span "Lunch - [PERSON_NAME] Bomb Disposable - Indica - 1.2g - AIO" at bounding box center [170, 186] width 301 height 11
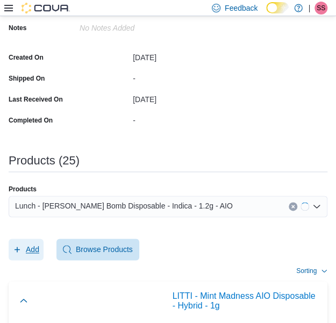
click at [37, 254] on span "Add" at bounding box center [26, 250] width 26 height 22
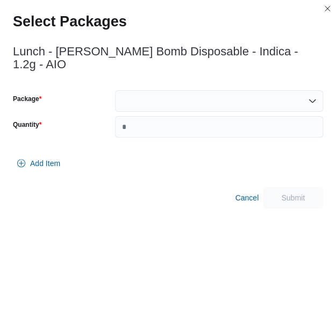
click at [215, 91] on div at bounding box center [219, 101] width 208 height 22
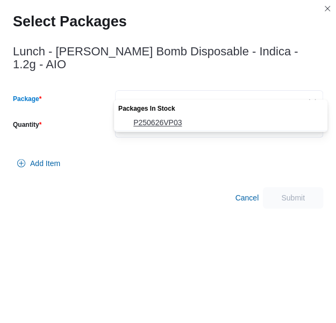
click at [200, 115] on button "P250626VP03" at bounding box center [221, 123] width 214 height 16
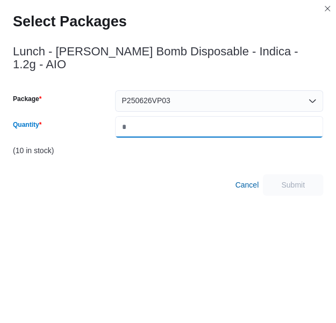
click at [200, 116] on input "Quantity" at bounding box center [219, 127] width 208 height 22
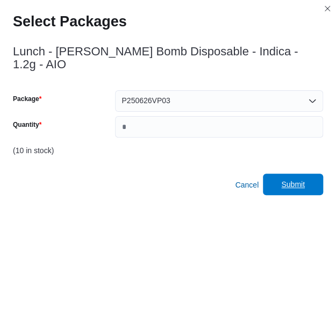
click at [272, 174] on button "Submit" at bounding box center [293, 185] width 60 height 22
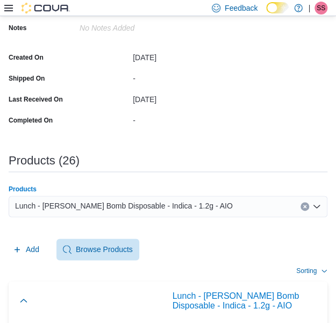
click at [262, 205] on div "Lunch - [PERSON_NAME] Bomb Disposable - Indica - 1.2g - AIO" at bounding box center [168, 207] width 319 height 22
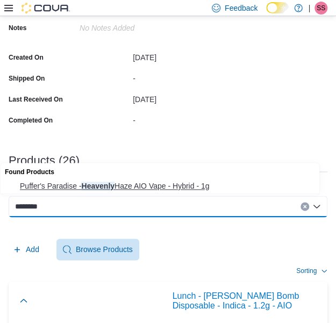
click at [248, 190] on span "Puffer's Paradise - Heavenly Haze AIO Vape - Hybrid - 1g" at bounding box center [170, 186] width 301 height 11
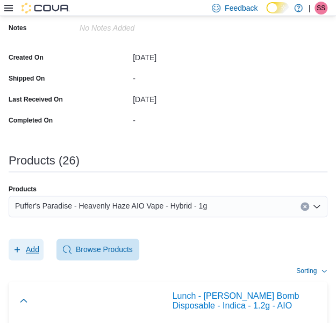
click at [38, 254] on span "Add" at bounding box center [26, 250] width 26 height 22
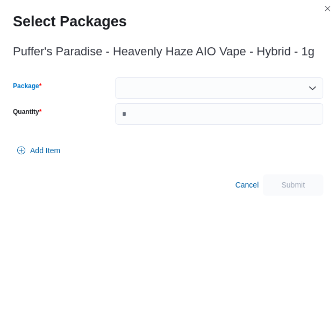
click at [249, 96] on div at bounding box center [219, 88] width 208 height 22
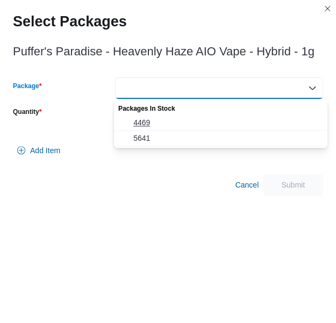
click at [215, 124] on span "4469" at bounding box center [227, 122] width 188 height 11
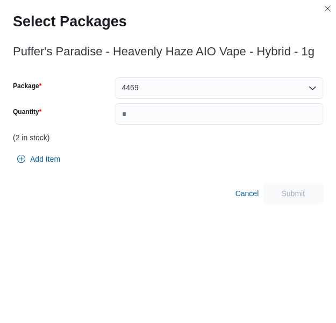
click at [235, 100] on div "Package 4469 Quantity" at bounding box center [168, 100] width 310 height 47
click at [227, 95] on div "4469" at bounding box center [219, 88] width 208 height 22
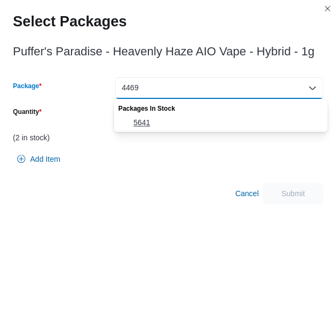
click at [198, 121] on span "5641" at bounding box center [227, 122] width 188 height 11
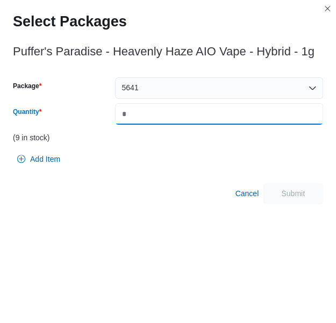
click at [198, 121] on input "Quantity" at bounding box center [219, 114] width 208 height 22
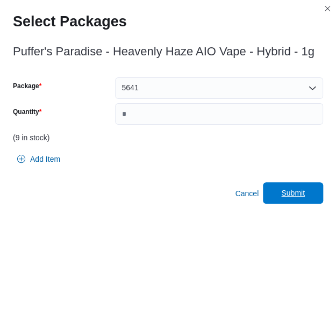
click at [323, 188] on button "Submit" at bounding box center [293, 193] width 60 height 22
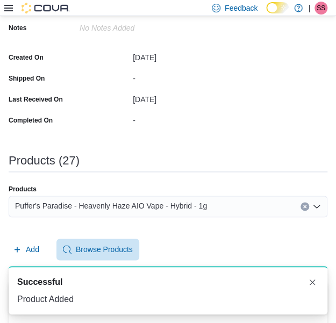
click at [197, 208] on span "Puffer's Paradise - Heavenly Haze AIO Vape - Hybrid - 1g" at bounding box center [111, 206] width 192 height 13
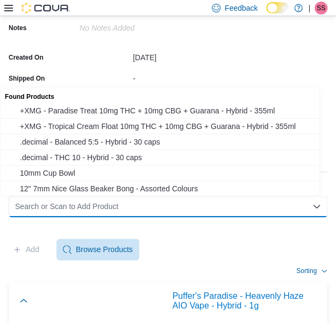
paste input "*"
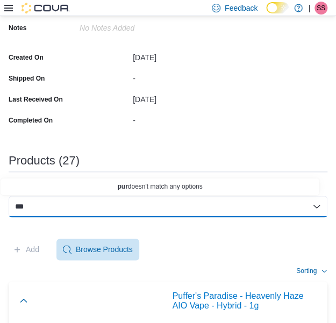
paste input "*"
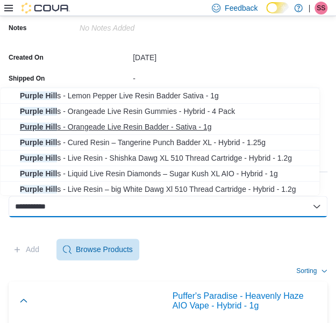
scroll to position [33, 0]
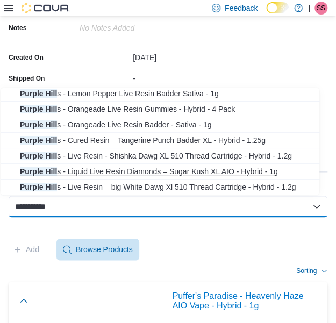
click at [194, 171] on span "Purple Hill s - Liquid Live Resin Diamonds – Sugar Kush XL AIO - Hybrid - 1g" at bounding box center [170, 171] width 301 height 11
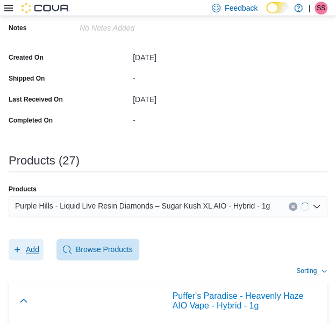
click at [16, 250] on icon "button" at bounding box center [17, 249] width 9 height 9
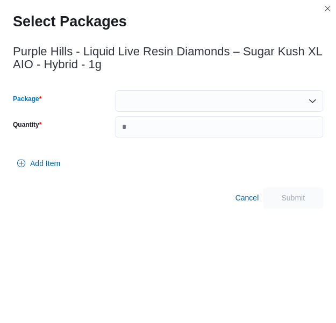
click at [186, 92] on div at bounding box center [219, 101] width 208 height 22
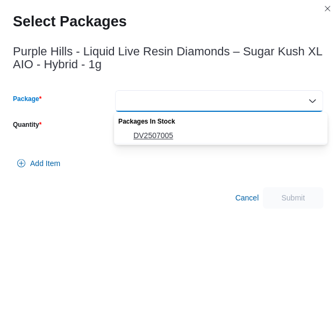
click at [173, 130] on span "DV2507005" at bounding box center [227, 135] width 188 height 11
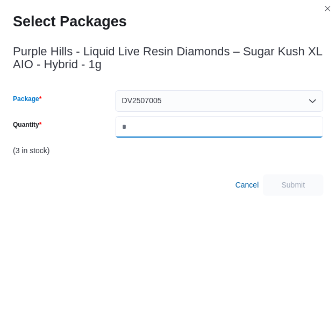
click at [173, 130] on input "Quantity" at bounding box center [219, 127] width 208 height 22
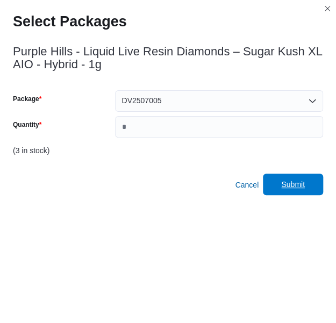
click at [302, 188] on span "Submit" at bounding box center [293, 184] width 24 height 11
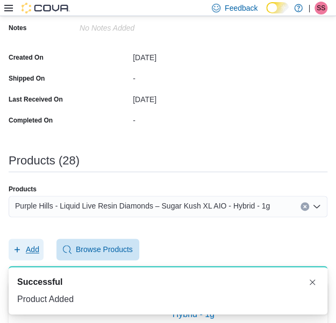
scroll to position [0, 0]
click at [191, 201] on span "Purple Hills - Liquid Live Resin Diamonds – Sugar Kush XL AIO - Hybrid - 1g" at bounding box center [142, 206] width 255 height 13
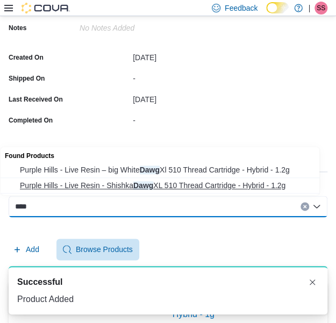
click at [187, 189] on span "Purple Hills - Live Resin - Shishka Dawg XL 510 Thread Cartridge - Hybrid - 1.2g" at bounding box center [170, 185] width 301 height 11
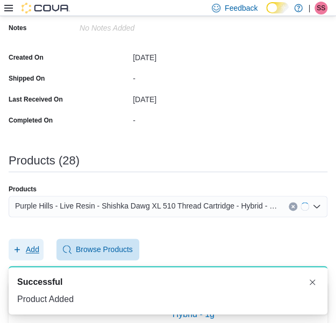
click at [27, 249] on span "Add" at bounding box center [32, 249] width 13 height 11
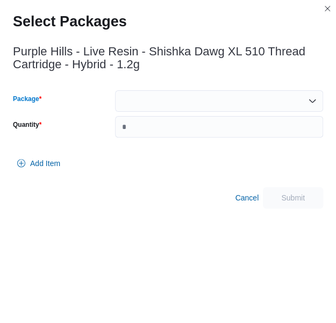
click at [207, 104] on div at bounding box center [219, 101] width 208 height 22
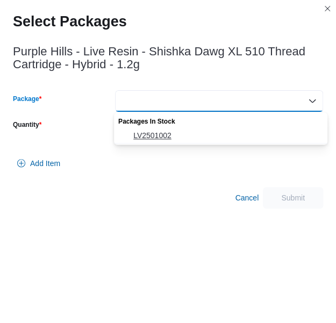
click at [190, 128] on button "LV2501002" at bounding box center [221, 136] width 214 height 16
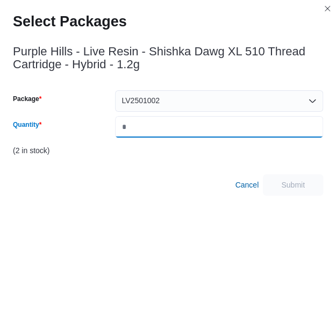
click at [190, 127] on input "Quantity" at bounding box center [219, 127] width 208 height 22
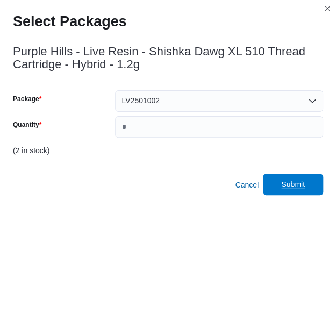
click at [300, 190] on span "Submit" at bounding box center [292, 185] width 47 height 22
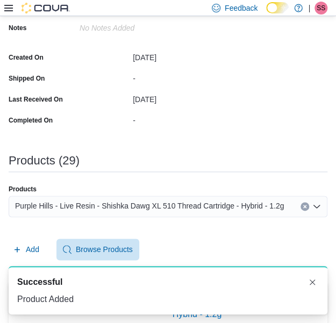
click at [105, 208] on span "Purple Hills - Live Resin - Shishka Dawg XL 510 Thread Cartridge - Hybrid - 1.2g" at bounding box center [149, 206] width 269 height 13
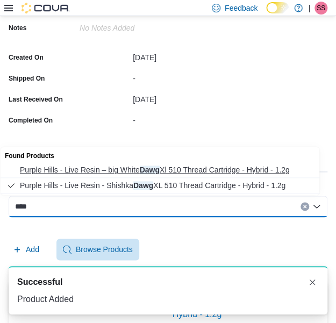
click at [130, 169] on span "Purple Hills - Live Resin – big White Dawg Xl 510 Thread Cartridge - Hybrid - 1…" at bounding box center [170, 170] width 301 height 11
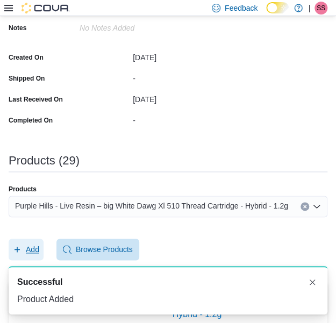
click at [33, 239] on span "Add" at bounding box center [26, 250] width 26 height 22
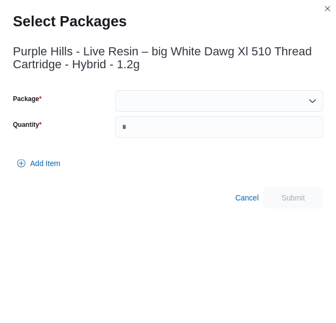
click at [178, 97] on div at bounding box center [219, 101] width 208 height 22
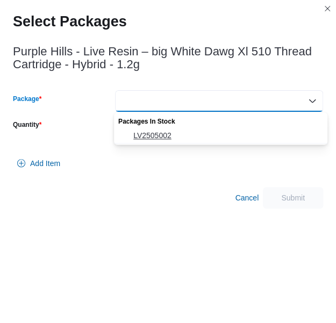
click at [175, 129] on button "LV2505002" at bounding box center [221, 136] width 214 height 16
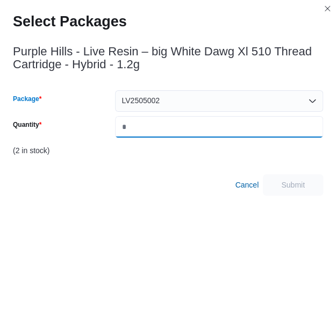
click at [175, 129] on input "Quantity" at bounding box center [219, 127] width 208 height 22
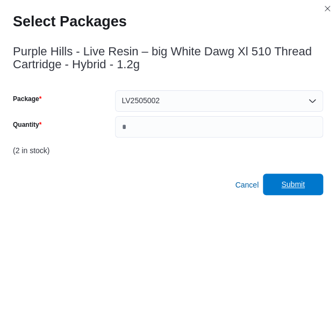
click at [315, 191] on span "Submit" at bounding box center [292, 185] width 47 height 22
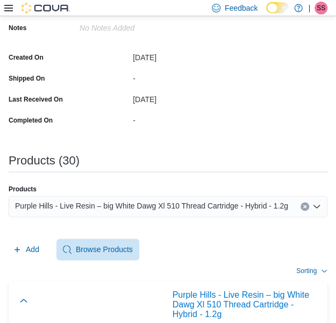
click at [265, 185] on div "Products" at bounding box center [168, 189] width 319 height 9
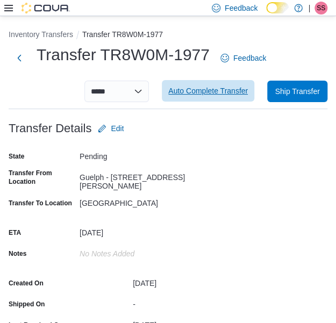
click at [221, 91] on span "Auto Complete Transfer" at bounding box center [208, 91] width 80 height 11
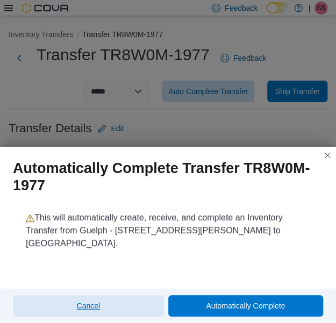
click at [104, 306] on span "Cancel" at bounding box center [88, 306] width 143 height 22
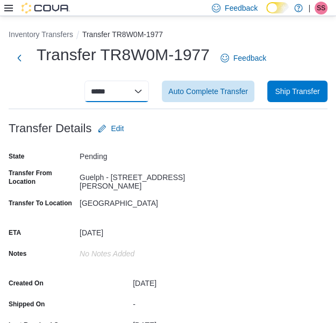
click at [141, 100] on select "**********" at bounding box center [116, 92] width 65 height 22
click at [93, 81] on select "**********" at bounding box center [116, 92] width 65 height 22
click at [24, 65] on button "Next" at bounding box center [20, 58] width 22 height 22
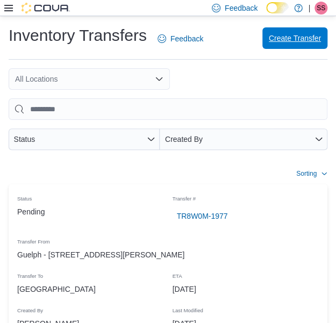
click at [299, 38] on span "Create Transfer" at bounding box center [295, 38] width 52 height 11
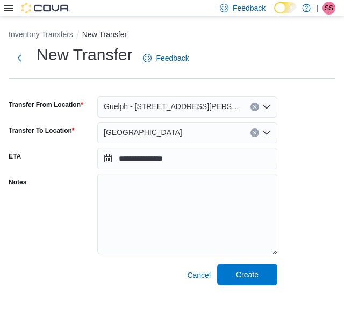
click at [269, 277] on span "Create" at bounding box center [247, 275] width 47 height 22
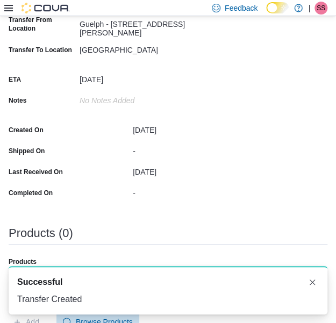
scroll to position [226, 0]
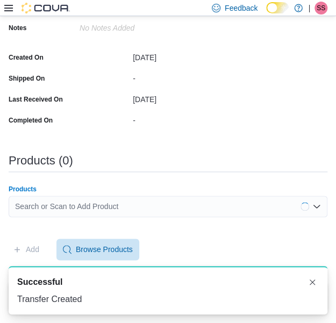
click at [190, 202] on div "Search or Scan to Add Product" at bounding box center [168, 207] width 319 height 22
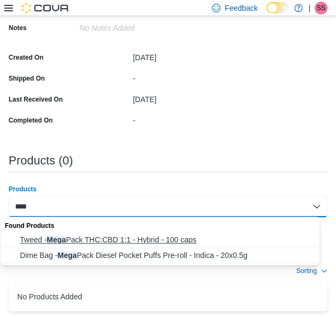
click at [182, 235] on span "Tweed - Mega Pack THC:CBD 1:1 - Hybrid - 100 caps" at bounding box center [170, 240] width 301 height 11
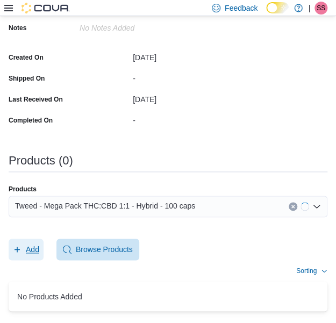
click at [41, 244] on button "Add" at bounding box center [26, 250] width 35 height 22
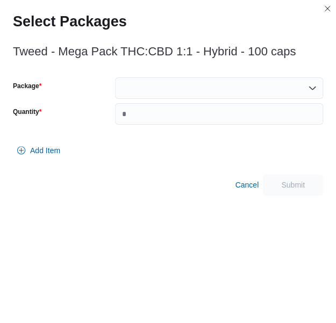
click at [180, 95] on div at bounding box center [219, 88] width 208 height 22
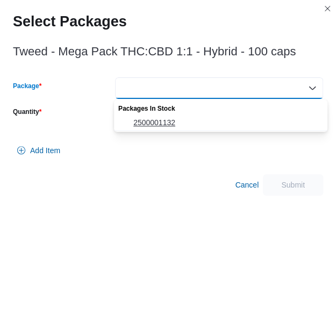
click at [177, 122] on span "2500001132" at bounding box center [227, 122] width 188 height 11
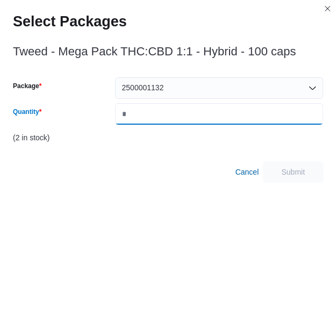
click at [177, 122] on input "Quantity" at bounding box center [219, 114] width 208 height 22
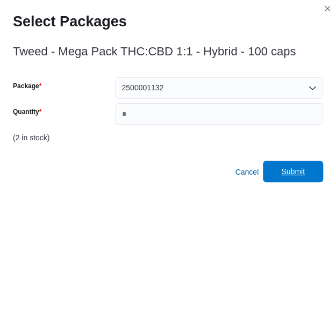
click at [314, 175] on span "Submit" at bounding box center [292, 172] width 47 height 22
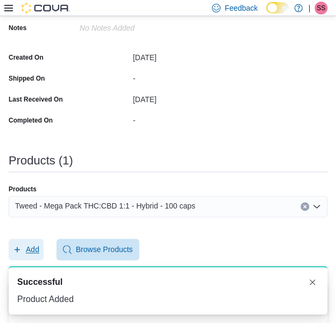
scroll to position [0, 0]
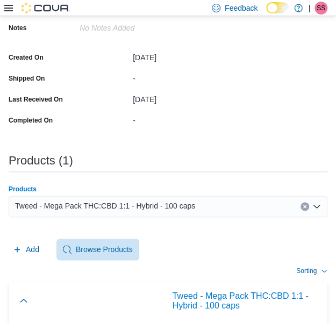
click at [222, 206] on div "Tweed - Mega Pack THC:CBD 1:1 - Hybrid - 100 caps" at bounding box center [168, 207] width 319 height 22
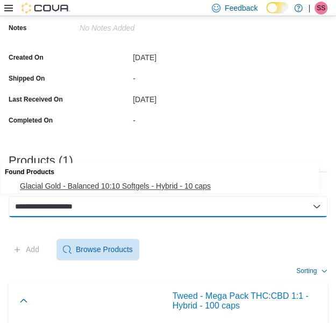
click at [217, 182] on span "Glacial Gold - Balanced 10:10 Softgels - Hybrid - 10 caps" at bounding box center [170, 186] width 301 height 11
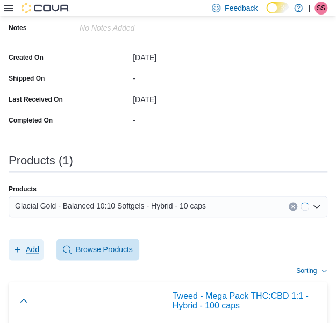
click at [38, 240] on span "Add" at bounding box center [26, 250] width 26 height 22
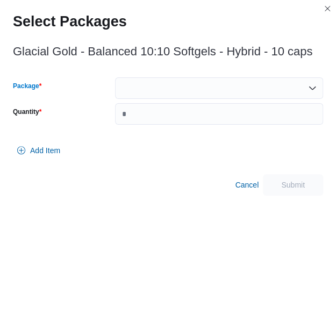
click at [194, 86] on div at bounding box center [219, 88] width 208 height 22
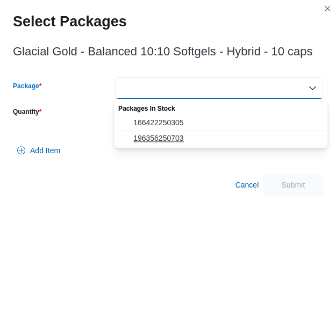
click at [186, 133] on span "196356250703" at bounding box center [227, 138] width 188 height 11
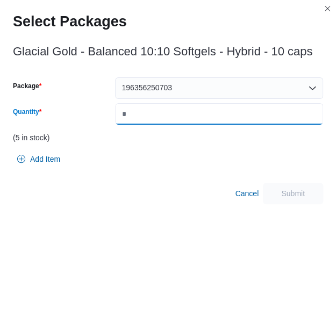
click at [201, 117] on input "Quantity" at bounding box center [219, 114] width 208 height 22
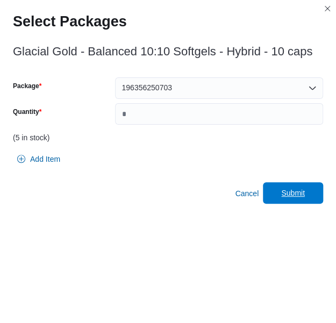
click at [299, 193] on span "Submit" at bounding box center [293, 193] width 24 height 11
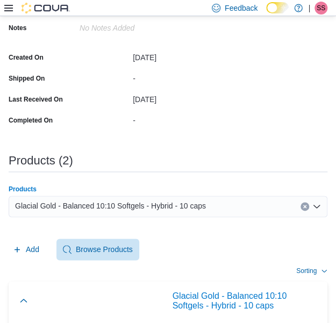
click at [174, 201] on span "Glacial Gold - Balanced 10:10 Softgels - Hybrid - 10 caps" at bounding box center [110, 206] width 191 height 13
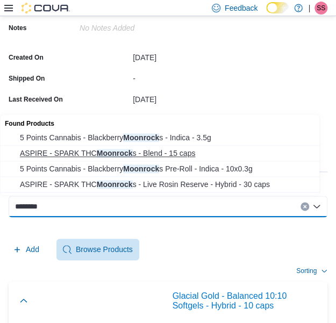
click at [190, 155] on span "ASPIRE - SPARK THC Moonrock s - Blend - 15 caps" at bounding box center [170, 153] width 301 height 11
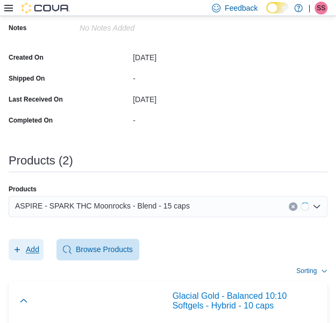
click at [36, 251] on span "Add" at bounding box center [32, 249] width 13 height 11
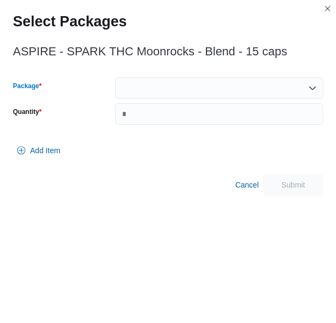
click at [201, 87] on div at bounding box center [219, 88] width 208 height 22
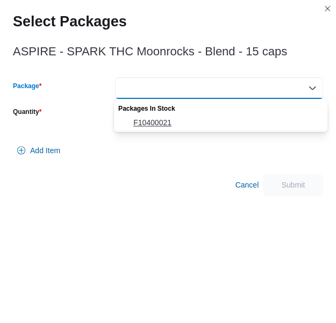
click at [192, 122] on span "F10400021" at bounding box center [227, 122] width 188 height 11
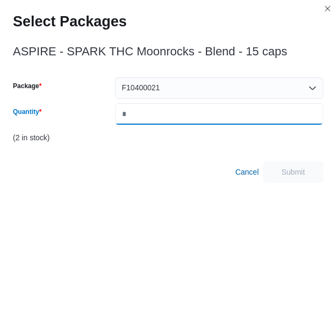
click at [192, 122] on input "Quantity" at bounding box center [219, 114] width 208 height 22
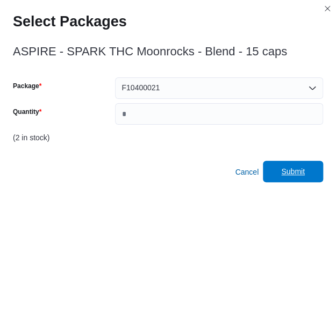
click at [286, 168] on span "Submit" at bounding box center [292, 172] width 47 height 22
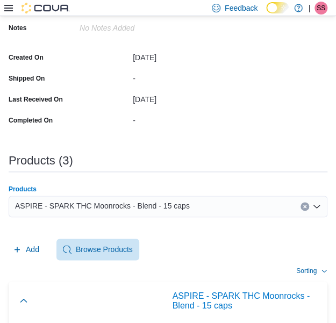
click at [214, 209] on div "ASPIRE - SPARK THC Moonrocks - Blend - 15 caps" at bounding box center [168, 207] width 319 height 22
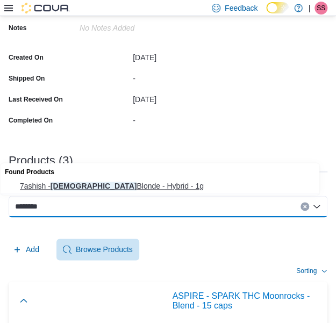
click at [201, 190] on span "7ashish - Lebanese Blonde - Hybrid - 1g" at bounding box center [170, 186] width 301 height 11
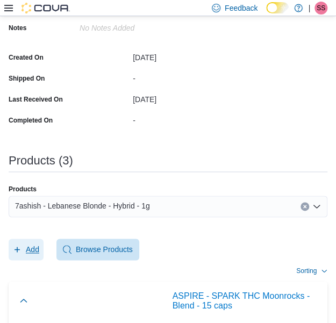
click at [16, 255] on span "Add" at bounding box center [26, 250] width 26 height 22
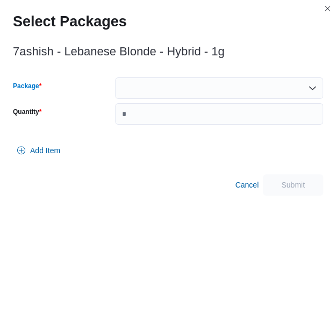
click at [196, 91] on div at bounding box center [219, 88] width 208 height 22
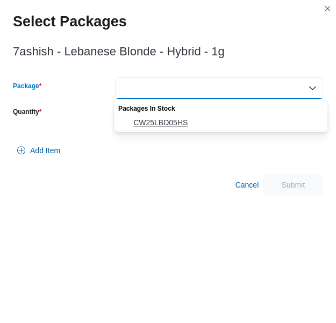
click at [167, 120] on span "CW25LBD05HS" at bounding box center [227, 122] width 188 height 11
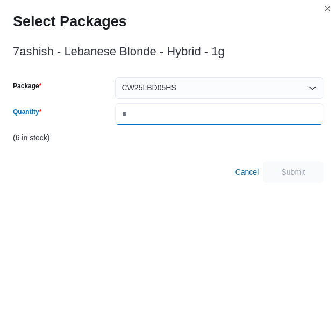
click at [167, 120] on input "Quantity" at bounding box center [219, 114] width 208 height 22
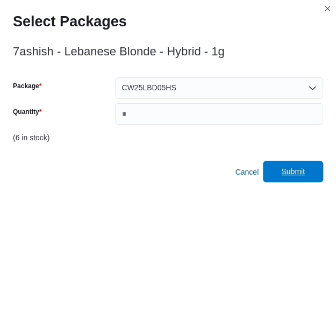
click at [312, 179] on span "Submit" at bounding box center [292, 172] width 47 height 22
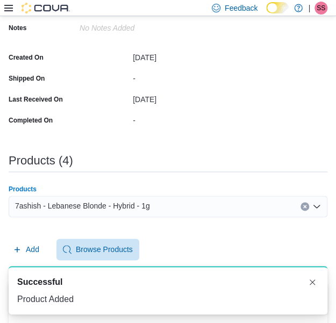
click at [211, 199] on div "7ashish - Lebanese Blonde - Hybrid - 1g" at bounding box center [168, 207] width 319 height 22
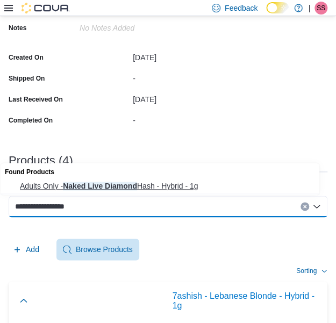
click at [202, 182] on span "Adults Only - Naked Live Diamond Hash - Hybrid - 1g" at bounding box center [170, 186] width 301 height 11
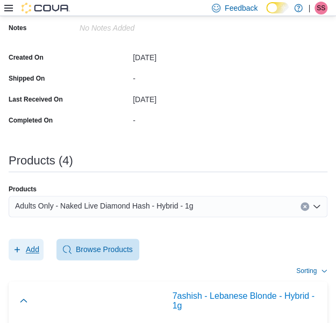
click at [27, 240] on span "Add" at bounding box center [26, 250] width 26 height 22
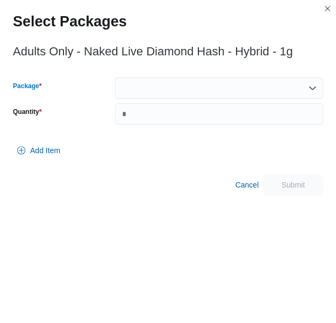
click at [210, 82] on div at bounding box center [219, 88] width 208 height 22
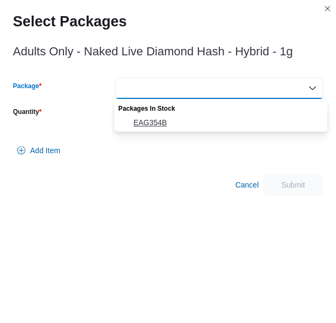
click at [188, 116] on button "EAG354B" at bounding box center [221, 123] width 214 height 16
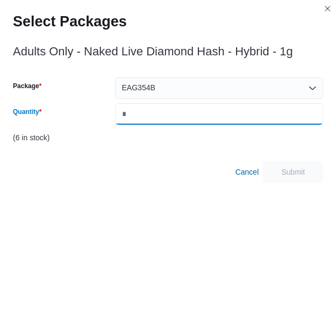
click at [188, 116] on input "Quantity" at bounding box center [219, 114] width 208 height 22
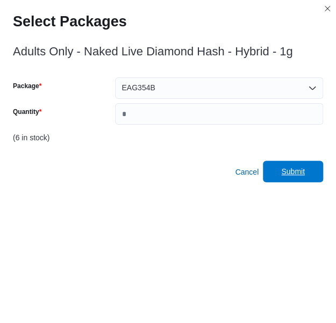
click at [279, 164] on span "Submit" at bounding box center [292, 172] width 47 height 22
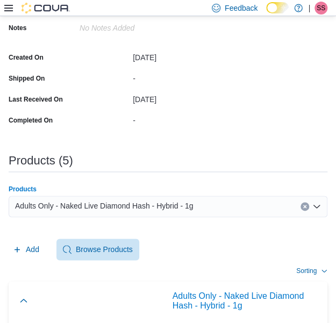
click at [175, 196] on div "Adults Only - Naked Live Diamond Hash - Hybrid - 1g" at bounding box center [168, 207] width 319 height 22
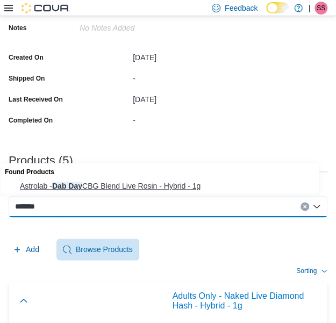
click at [180, 189] on span "Astrolab - Dab Day CBG Blend Live Rosin - Hybrid - 1g" at bounding box center [170, 186] width 301 height 11
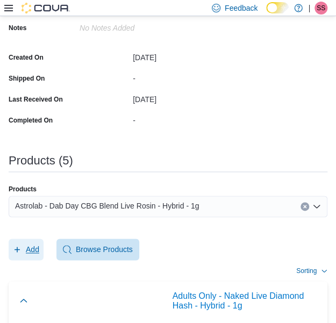
click at [38, 252] on span "Add" at bounding box center [32, 249] width 13 height 11
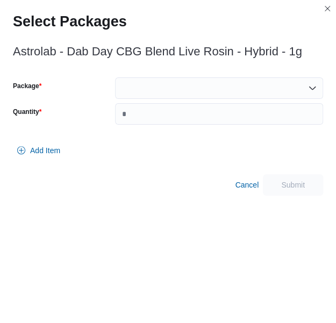
click at [244, 77] on div "Astrolab - Dab Day CBG Blend Live Rosin - Hybrid - 1g Package Quantity Add Item…" at bounding box center [168, 117] width 310 height 157
click at [217, 88] on div at bounding box center [219, 88] width 208 height 22
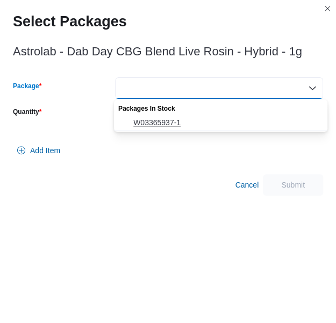
click at [196, 115] on button "W03365937-1" at bounding box center [221, 123] width 214 height 16
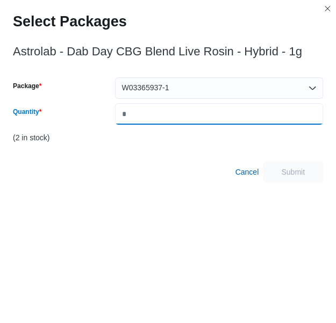
click at [196, 115] on input "Quantity" at bounding box center [219, 114] width 208 height 22
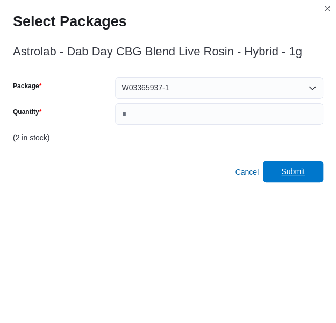
click at [317, 180] on span "Submit" at bounding box center [292, 172] width 47 height 22
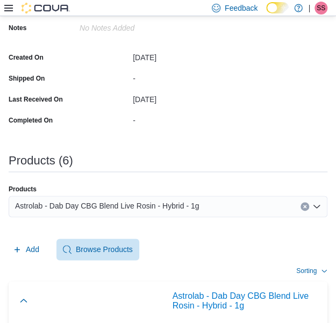
click at [217, 198] on div "Astrolab - Dab Day CBG Blend Live Rosin - Hybrid - 1g" at bounding box center [168, 207] width 319 height 22
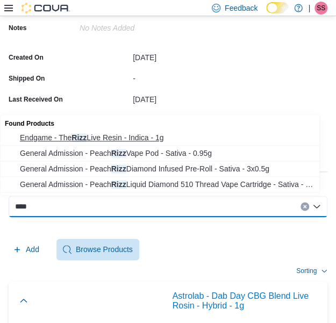
click at [134, 145] on button "Endgame - The Rizz Live Resin - Indica - 1g" at bounding box center [164, 138] width 327 height 16
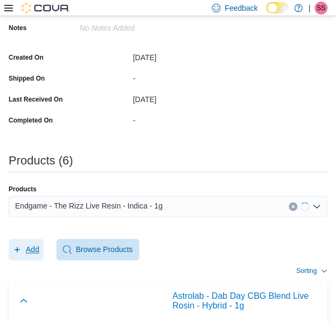
click at [39, 242] on button "Add" at bounding box center [26, 250] width 35 height 22
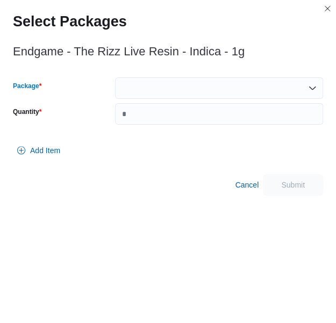
click at [244, 90] on div at bounding box center [219, 88] width 208 height 22
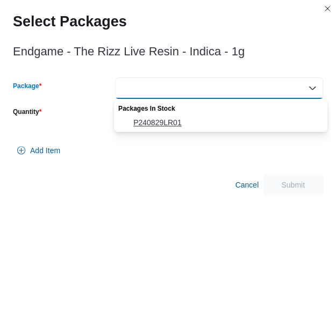
click at [209, 118] on span "P240829LR01" at bounding box center [227, 122] width 188 height 11
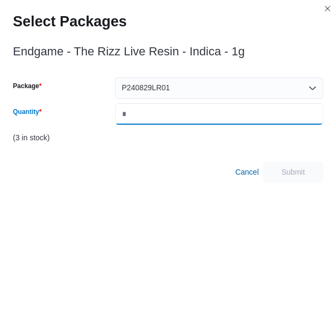
click at [209, 118] on input "Quantity" at bounding box center [219, 114] width 208 height 22
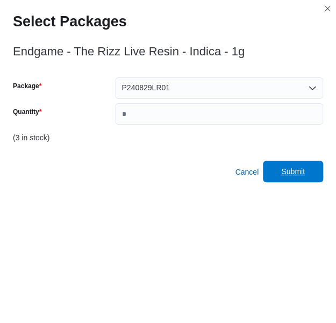
click at [315, 168] on span "Submit" at bounding box center [292, 172] width 47 height 22
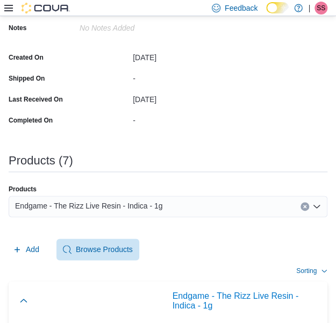
click at [190, 193] on div "Products" at bounding box center [168, 189] width 319 height 9
click at [188, 197] on div "Endgame - The Rizz Live Resin - Indica - 1g" at bounding box center [168, 207] width 319 height 22
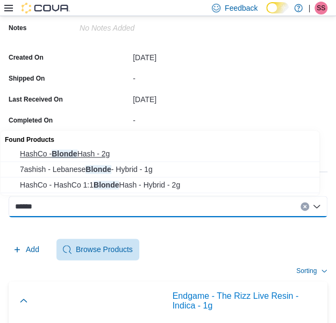
click at [129, 147] on button "HashCo - Blonde Hash - 2g" at bounding box center [164, 154] width 327 height 16
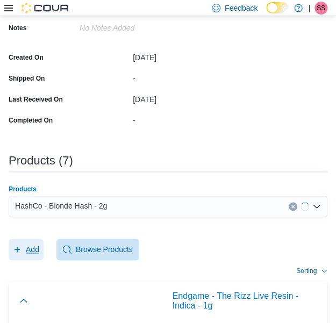
click at [20, 247] on icon "button" at bounding box center [17, 249] width 9 height 9
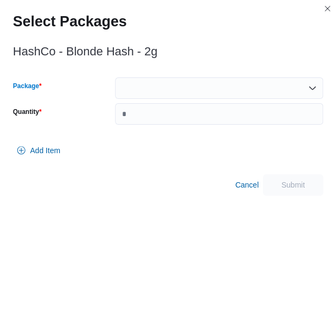
click at [225, 80] on div at bounding box center [219, 88] width 208 height 22
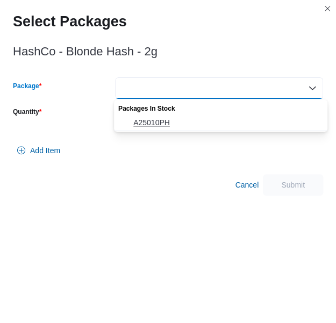
click at [183, 119] on span "A25010PH" at bounding box center [227, 122] width 188 height 11
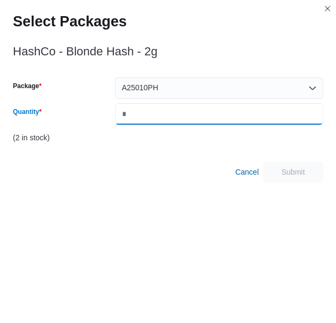
click at [183, 119] on input "Quantity" at bounding box center [219, 114] width 208 height 22
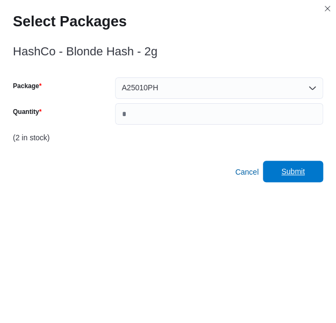
click at [286, 166] on span "Submit" at bounding box center [292, 172] width 47 height 22
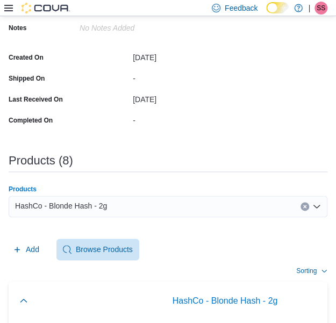
click at [188, 214] on div "HashCo - Blonde Hash - 2g" at bounding box center [168, 207] width 319 height 22
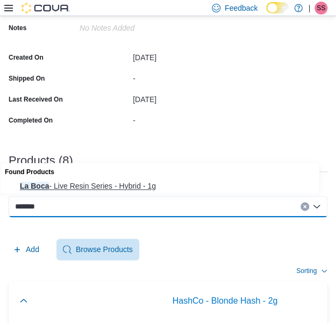
click at [187, 192] on button "La Boca - Live Resin Series - Hybrid - 1g" at bounding box center [164, 187] width 327 height 16
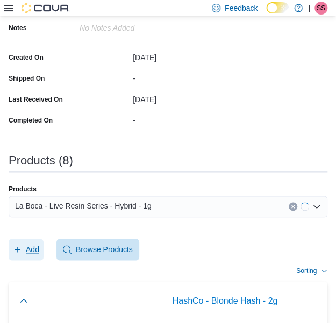
click at [23, 244] on span "Add" at bounding box center [26, 250] width 26 height 22
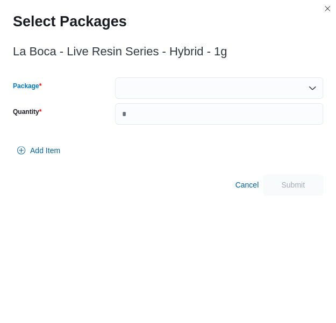
click at [211, 86] on div at bounding box center [219, 88] width 208 height 22
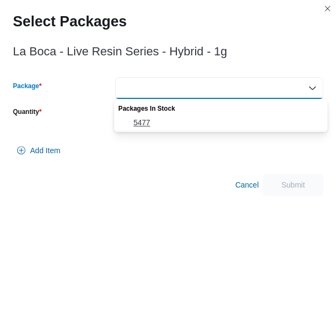
click at [181, 117] on span "5477" at bounding box center [227, 122] width 188 height 11
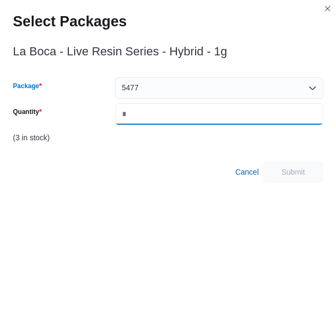
click at [181, 117] on input "Quantity" at bounding box center [219, 114] width 208 height 22
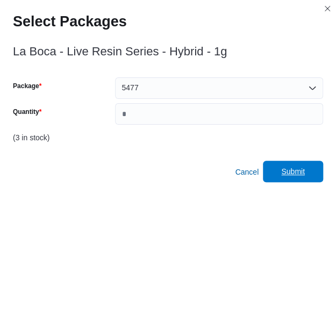
click at [294, 175] on span "Submit" at bounding box center [293, 171] width 24 height 11
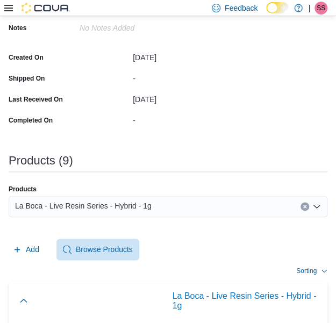
click at [198, 211] on div "La Boca - Live Resin Series - Hybrid - 1g" at bounding box center [168, 207] width 319 height 22
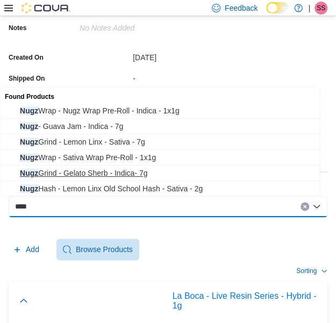
scroll to position [95, 0]
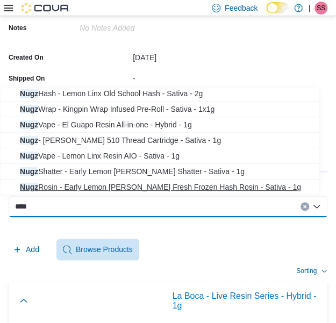
click at [208, 193] on button "Nugz Rosin - Early Lemon [PERSON_NAME] Fresh Frozen Hash Rosin - Sativa - 1g" at bounding box center [164, 188] width 327 height 16
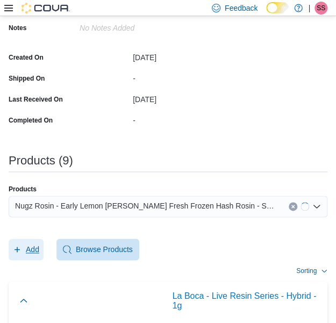
click at [25, 246] on span "Add" at bounding box center [26, 250] width 26 height 22
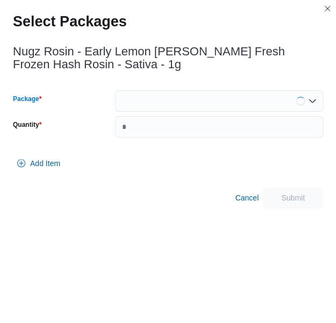
click at [207, 102] on div at bounding box center [219, 101] width 208 height 22
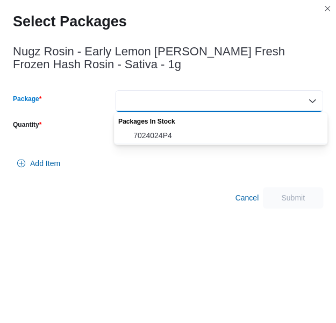
click at [194, 132] on span "7024024P4" at bounding box center [227, 135] width 188 height 11
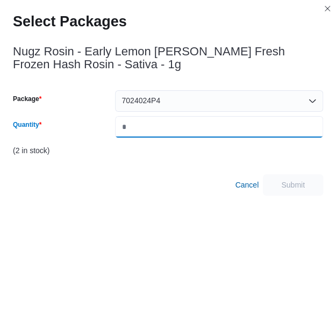
click at [194, 132] on input "Quantity" at bounding box center [219, 127] width 208 height 22
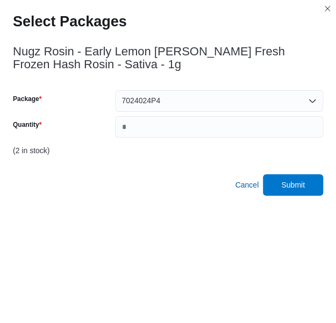
click at [309, 173] on div "Nugz Rosin - Early Lemon [PERSON_NAME] Fresh Frozen Hash Rosin - Sativa - 1g Pa…" at bounding box center [168, 117] width 310 height 157
click at [307, 177] on span "Submit" at bounding box center [292, 185] width 47 height 22
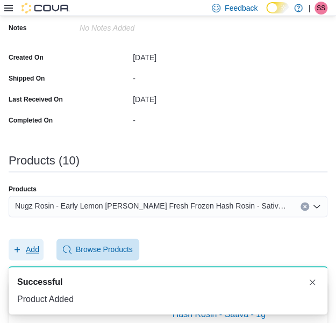
scroll to position [0, 0]
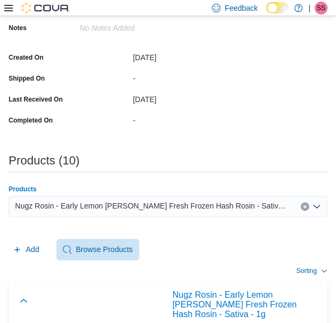
click at [141, 196] on div "Nugz Rosin - Early Lemon [PERSON_NAME] Fresh Frozen Hash Rosin - Sativa - 1g" at bounding box center [168, 207] width 319 height 22
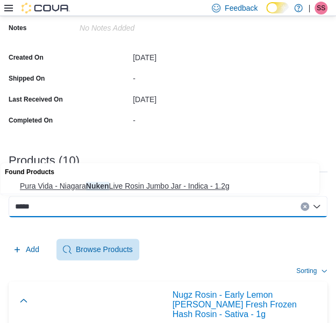
click at [152, 187] on span "Pura Vida - Niagara Nuken Live Rosin Jumbo Jar - Indica - 1.2g" at bounding box center [170, 186] width 301 height 11
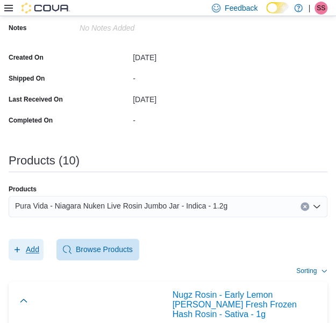
click at [27, 253] on span "Add" at bounding box center [32, 249] width 13 height 11
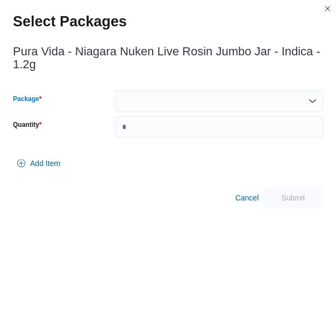
click at [198, 103] on div at bounding box center [219, 101] width 208 height 22
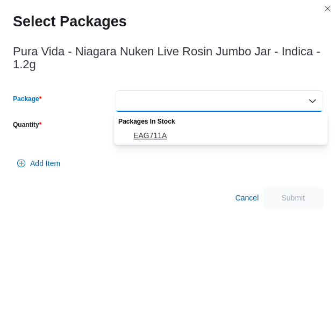
click at [180, 131] on span "EAG711A" at bounding box center [227, 135] width 188 height 11
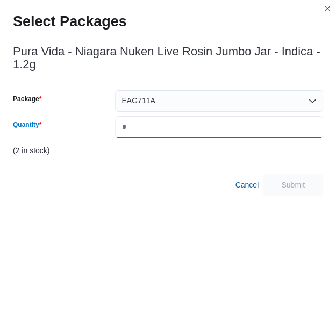
click at [180, 131] on input "Quantity" at bounding box center [219, 127] width 208 height 22
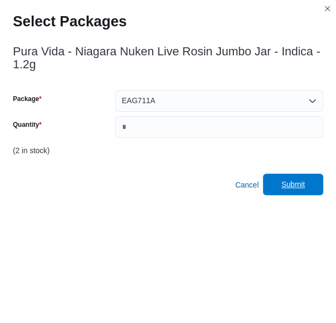
click at [288, 176] on span "Submit" at bounding box center [292, 185] width 47 height 22
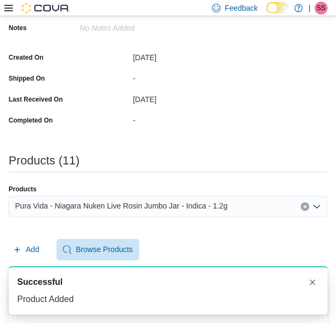
click at [161, 201] on span "Pura Vida - Niagara Nuken Live Rosin Jumbo Jar - Indica - 1.2g" at bounding box center [121, 206] width 212 height 13
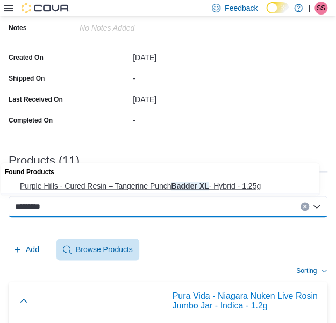
click at [167, 191] on span "Purple Hills - Cured Resin – Tangerine Punch Badder XL - Hybrid - 1.25g" at bounding box center [170, 186] width 301 height 11
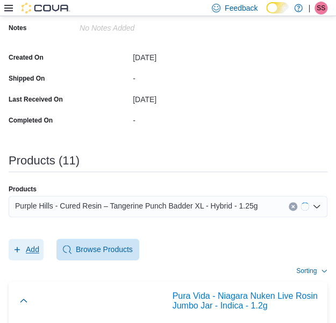
click at [39, 246] on button "Add" at bounding box center [26, 250] width 35 height 22
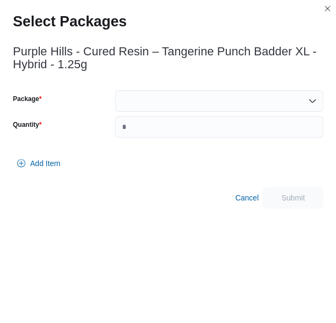
click at [233, 89] on div "Purple Hills - Cured Resin – Tangerine Punch Badder XL - Hybrid - 1.25g Package…" at bounding box center [168, 124] width 310 height 170
click at [213, 107] on div at bounding box center [219, 101] width 208 height 22
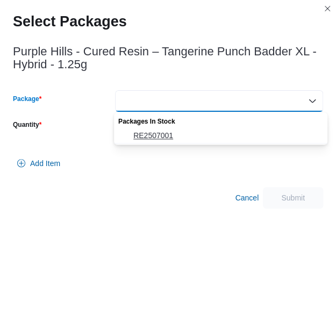
click at [199, 128] on button "RE2507001" at bounding box center [221, 136] width 214 height 16
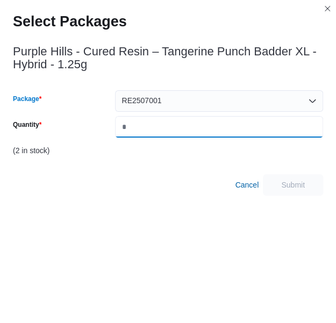
click at [199, 127] on input "Quantity" at bounding box center [219, 127] width 208 height 22
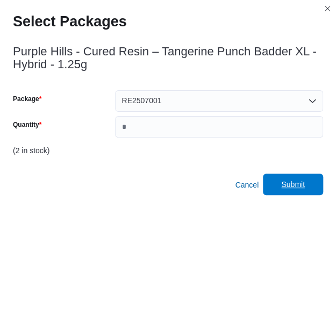
click at [313, 182] on span "Submit" at bounding box center [292, 185] width 47 height 22
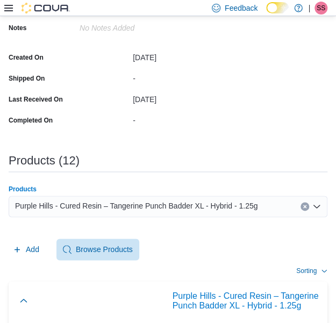
click at [210, 198] on div "Purple Hills - Cured Resin – Tangerine Punch Badder XL - Hybrid - 1.25g" at bounding box center [168, 207] width 319 height 22
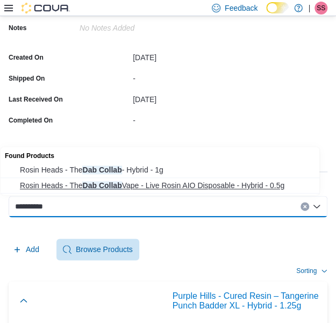
click at [163, 183] on span "Rosin Heads - The Dab Collab Vape - Live Rosin AIO Disposable - Hybrid - 0.5g" at bounding box center [170, 185] width 301 height 11
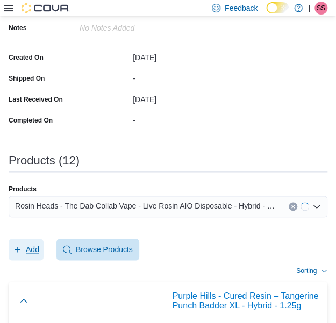
click at [27, 249] on span "Add" at bounding box center [32, 249] width 13 height 11
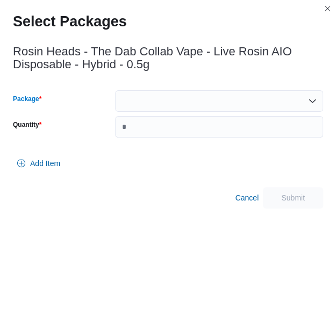
click at [253, 105] on div at bounding box center [219, 101] width 208 height 22
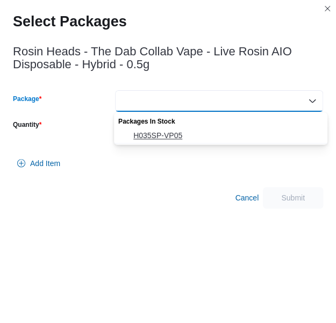
click at [187, 141] on button "H035SP-VP05" at bounding box center [221, 136] width 214 height 16
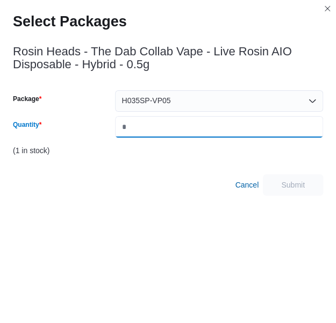
click at [211, 123] on input "Quantity" at bounding box center [219, 127] width 208 height 22
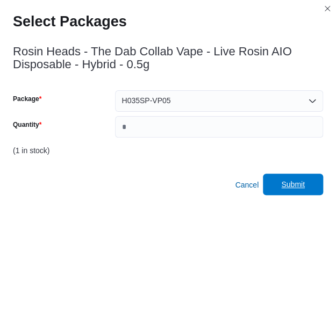
click at [317, 182] on span "Submit" at bounding box center [292, 185] width 47 height 22
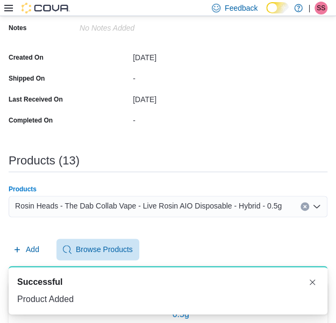
click at [131, 202] on span "Rosin Heads - The Dab Collab Vape - Live Rosin AIO Disposable - Hybrid - 0.5g" at bounding box center [148, 206] width 267 height 13
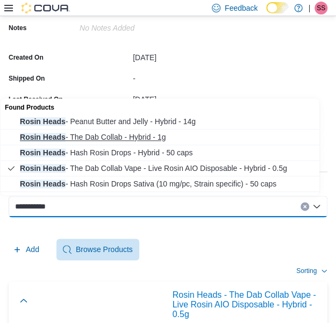
click at [150, 138] on span "Rosin Heads - The Dab Collab - Hybrid - 1g" at bounding box center [170, 137] width 301 height 11
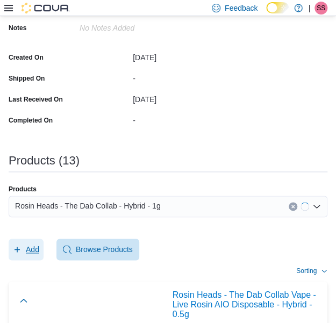
click at [30, 247] on span "Add" at bounding box center [32, 249] width 13 height 11
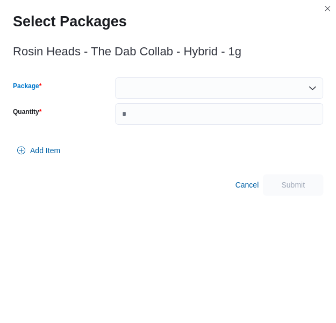
click at [199, 87] on div at bounding box center [219, 88] width 208 height 22
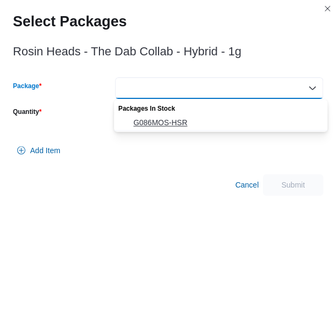
click at [186, 119] on span "G086MOS-HSR" at bounding box center [227, 122] width 188 height 11
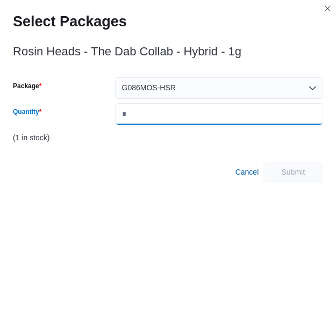
click at [186, 119] on input "Quantity" at bounding box center [219, 114] width 208 height 22
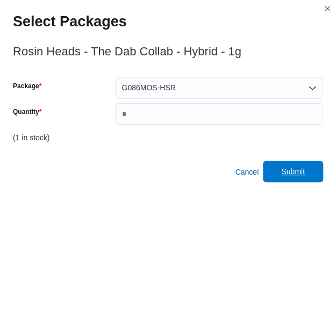
click at [292, 168] on span "Submit" at bounding box center [293, 171] width 24 height 11
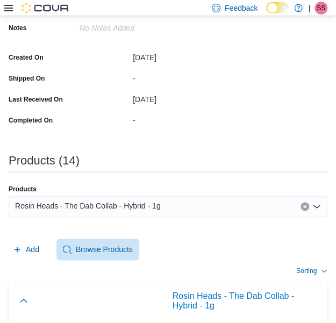
click at [240, 205] on div "Rosin Heads - The Dab Collab - Hybrid - 1g" at bounding box center [168, 207] width 319 height 22
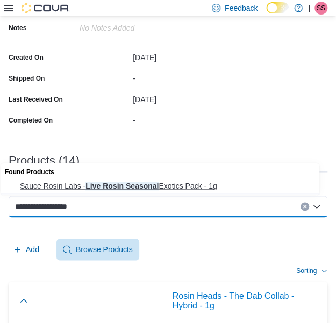
click at [229, 189] on span "Sauce Rosin Labs - Live Rosin Seasonal Exotics Pack - 1g" at bounding box center [170, 186] width 301 height 11
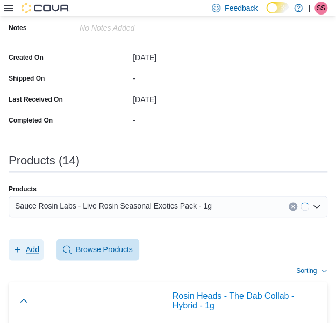
click at [24, 249] on span "Add" at bounding box center [26, 250] width 26 height 22
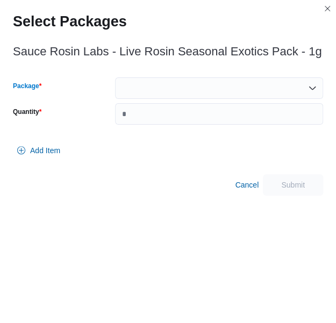
click at [223, 79] on div at bounding box center [219, 88] width 208 height 22
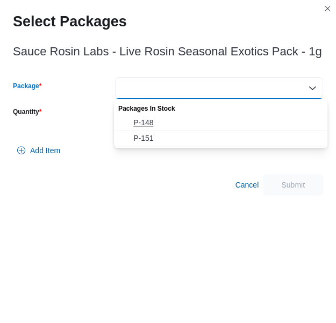
click at [179, 119] on span "P-148" at bounding box center [227, 122] width 188 height 11
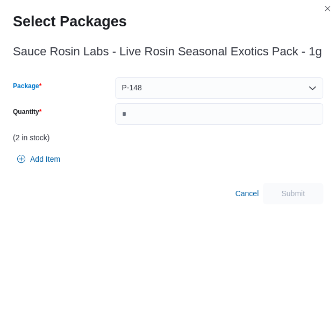
click at [199, 95] on div "P-148" at bounding box center [219, 88] width 208 height 22
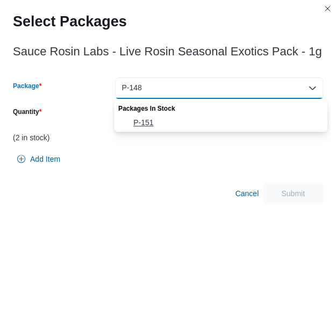
click at [181, 124] on span "P-151" at bounding box center [227, 122] width 188 height 11
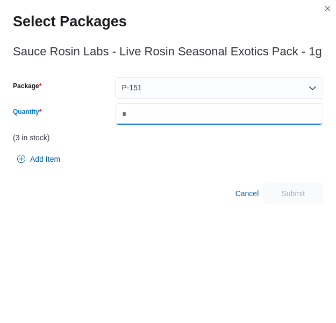
click at [181, 124] on input "Quantity" at bounding box center [219, 114] width 208 height 22
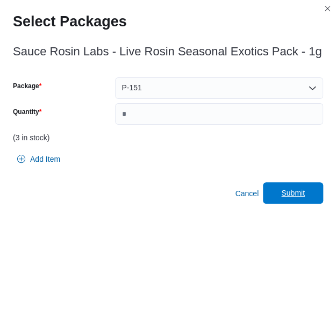
click at [305, 193] on span "Submit" at bounding box center [293, 193] width 24 height 11
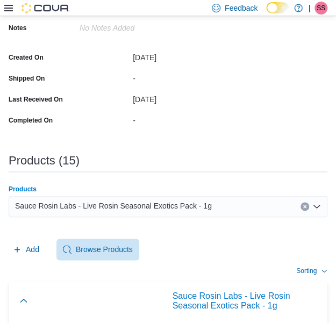
click at [188, 209] on span "Sauce Rosin Labs - Live Rosin Seasonal Exotics Pack - 1g" at bounding box center [113, 206] width 197 height 13
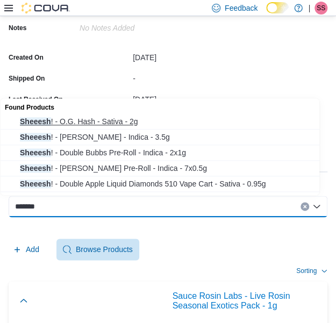
click at [152, 127] on button "Sheeesh ! - O.G. Hash - Sativa - 2g" at bounding box center [164, 122] width 327 height 16
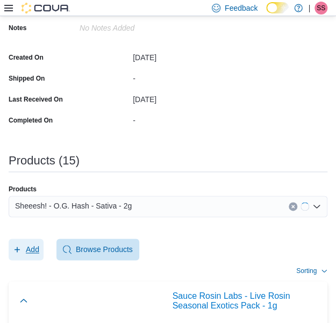
click at [24, 257] on span "Add" at bounding box center [26, 250] width 26 height 22
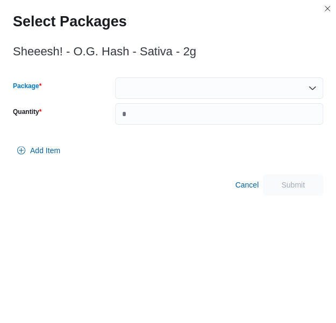
click at [173, 84] on div at bounding box center [219, 88] width 208 height 22
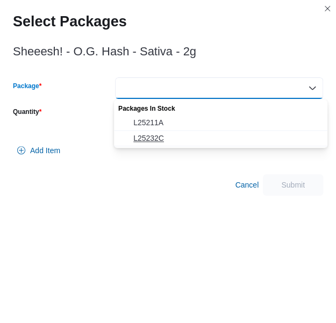
click at [167, 133] on span "L25232C" at bounding box center [227, 138] width 188 height 11
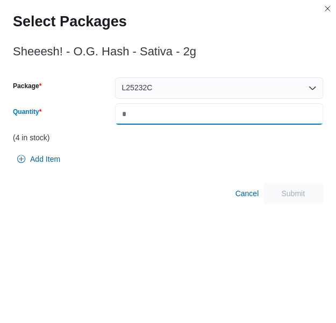
click at [194, 112] on input "Quantity" at bounding box center [219, 114] width 208 height 22
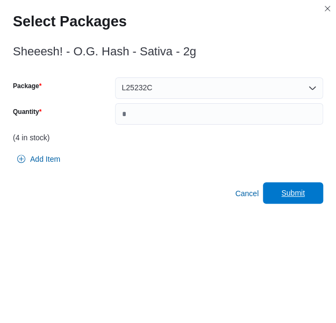
click at [314, 197] on span "Submit" at bounding box center [292, 193] width 47 height 22
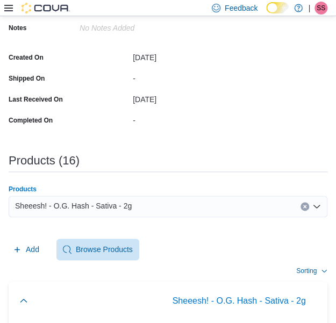
click at [242, 209] on div "Sheeesh! - O.G. Hash - Sativa - 2g" at bounding box center [168, 207] width 319 height 22
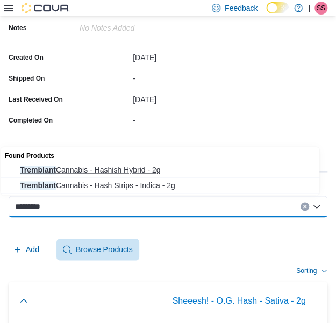
click at [202, 173] on span "Tremblant Cannabis - Hashish Hybrid - 2g" at bounding box center [170, 170] width 301 height 11
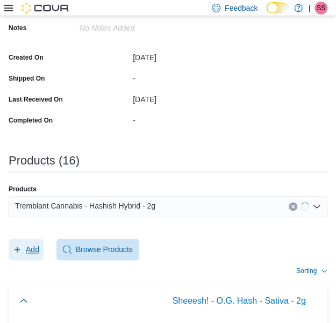
click at [41, 244] on button "Add" at bounding box center [26, 250] width 35 height 22
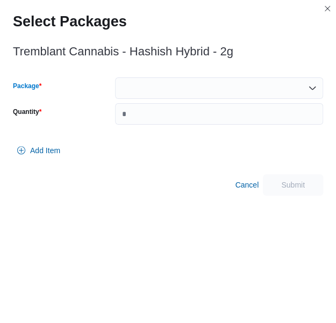
click at [184, 87] on div at bounding box center [219, 88] width 208 height 22
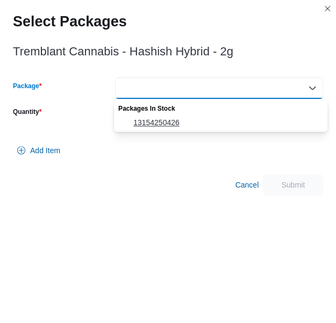
click at [174, 123] on span "13154250426" at bounding box center [227, 122] width 188 height 11
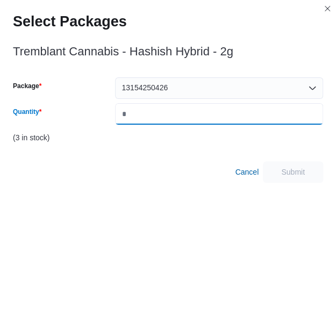
click at [181, 119] on input "Quantity" at bounding box center [219, 114] width 208 height 22
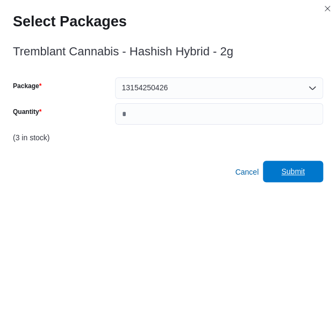
click at [290, 167] on span "Submit" at bounding box center [293, 171] width 24 height 11
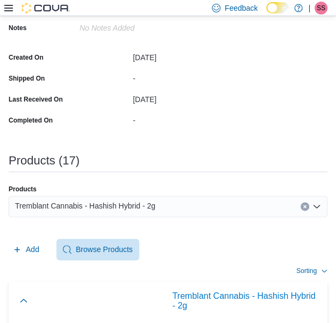
click at [200, 208] on div "Tremblant Cannabis - Hashish Hybrid - 2g" at bounding box center [168, 207] width 319 height 22
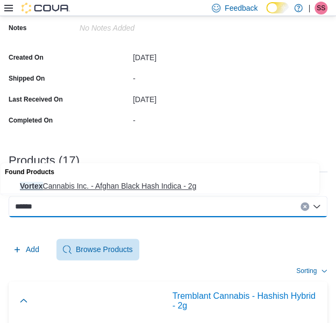
click at [194, 193] on button "Vortex Cannabis Inc. - Afghan Black Hash Indica - 2g" at bounding box center [164, 187] width 327 height 16
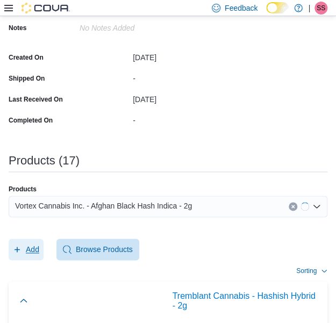
click at [43, 249] on button "Add" at bounding box center [26, 250] width 35 height 22
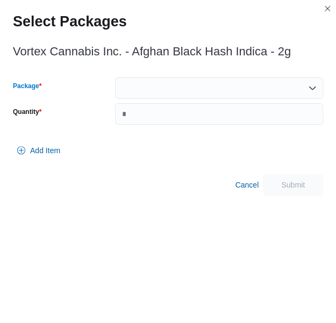
click at [200, 93] on div at bounding box center [219, 88] width 208 height 22
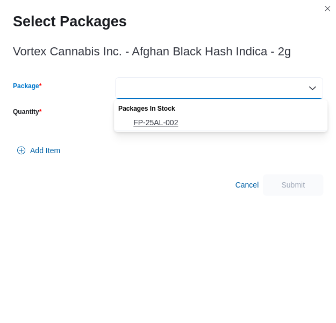
click at [188, 116] on button "FP-25AL-002" at bounding box center [221, 123] width 214 height 16
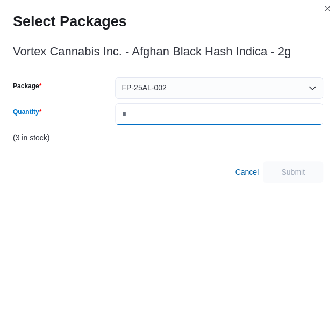
click at [188, 116] on input "Quantity" at bounding box center [219, 114] width 208 height 22
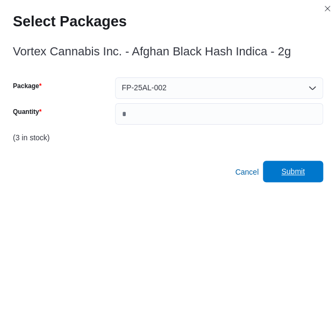
click at [311, 179] on span "Submit" at bounding box center [292, 172] width 47 height 22
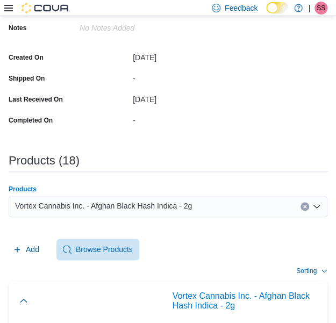
click at [272, 196] on div "Vortex Cannabis Inc. - Afghan Black Hash Indica - 2g" at bounding box center [168, 207] width 319 height 22
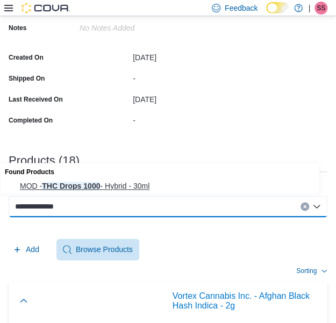
click at [188, 180] on button "MOD - THC Drops 1000 - Hybrid - 30ml" at bounding box center [164, 187] width 327 height 16
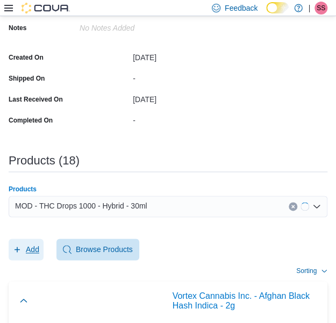
click at [31, 244] on span "Add" at bounding box center [32, 249] width 13 height 11
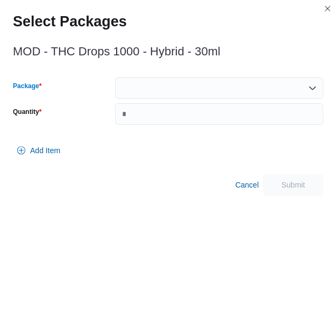
click at [205, 84] on div at bounding box center [219, 88] width 208 height 22
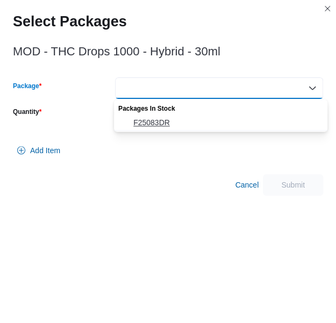
click at [184, 119] on span "F25083DR" at bounding box center [227, 122] width 188 height 11
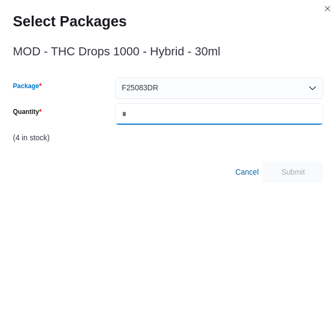
click at [184, 119] on input "Quantity" at bounding box center [219, 114] width 208 height 22
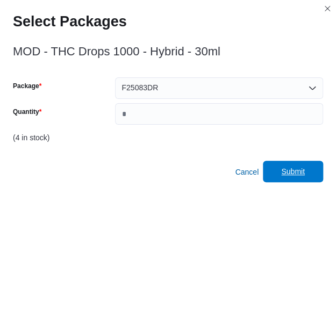
click at [296, 177] on span "Submit" at bounding box center [292, 172] width 47 height 22
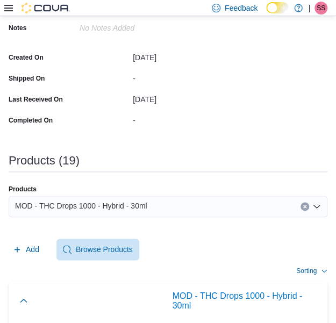
click at [251, 107] on div "Created On [DATE] Shipped On - Last Received On [DATE] Completed On -" at bounding box center [197, 89] width 377 height 80
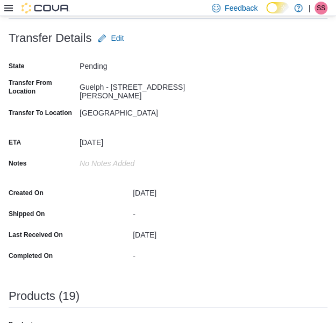
scroll to position [167, 0]
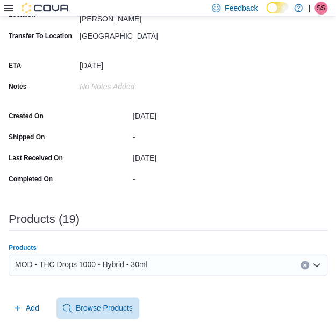
click at [123, 261] on span "MOD - THC Drops 1000 - Hybrid - 30ml" at bounding box center [81, 264] width 132 height 13
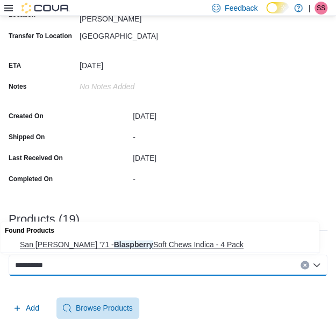
click at [134, 249] on span "San [PERSON_NAME] '71 - Blaspberry Soft Chews Indica - 4 Pack" at bounding box center [170, 244] width 301 height 11
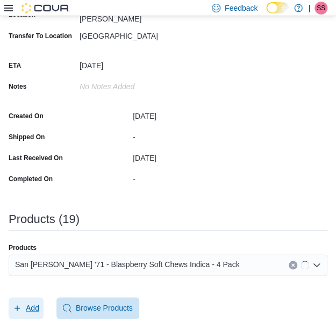
click at [25, 308] on span "Add" at bounding box center [26, 308] width 26 height 22
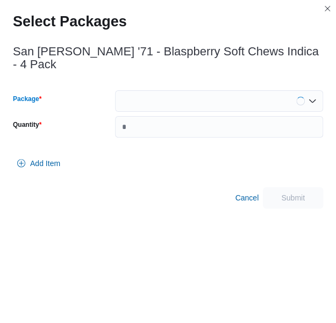
click at [248, 90] on div at bounding box center [219, 101] width 208 height 22
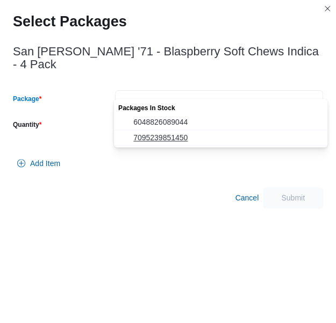
click at [221, 133] on span "7095239851450" at bounding box center [227, 137] width 188 height 11
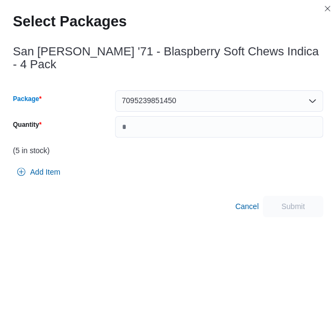
click at [247, 90] on div "7095239851450 Combo box. Selected. 7095239851450. Press Backspace to delete 709…" at bounding box center [219, 101] width 208 height 22
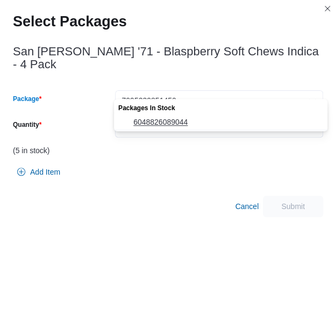
click at [191, 123] on span "6048826089044" at bounding box center [227, 122] width 188 height 11
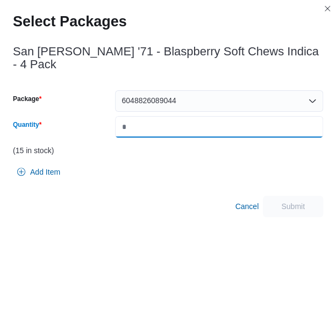
click at [219, 116] on input "Quantity" at bounding box center [219, 127] width 208 height 22
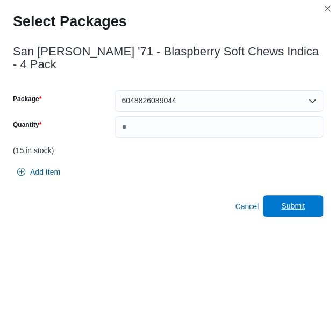
click at [301, 203] on span "Submit" at bounding box center [292, 206] width 47 height 22
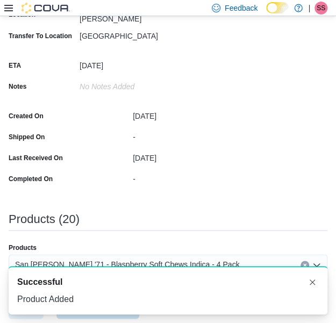
scroll to position [0, 0]
click at [199, 260] on div "A new notification appears Successful Product Added" at bounding box center [168, 291] width 336 height 66
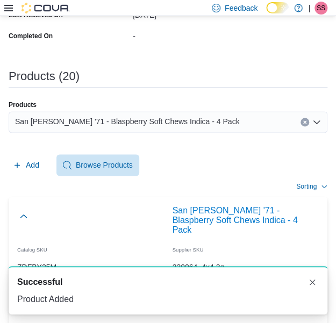
scroll to position [320, 0]
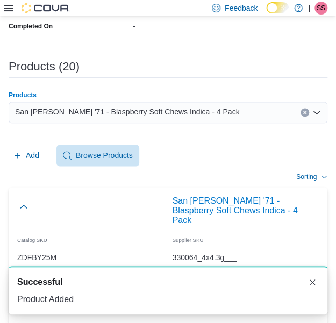
click at [212, 106] on div "San [PERSON_NAME] '71 - Blaspberry Soft Chews Indica - 4 Pack" at bounding box center [168, 113] width 319 height 22
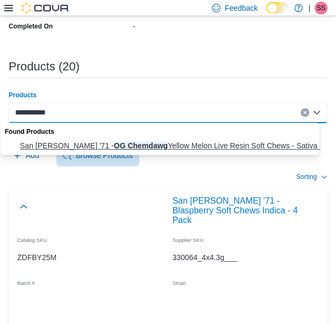
click at [177, 147] on span "San [PERSON_NAME] '71 - OG Chemdawg Yellow Melon Live Resin Soft Chews - Sativa…" at bounding box center [170, 145] width 301 height 11
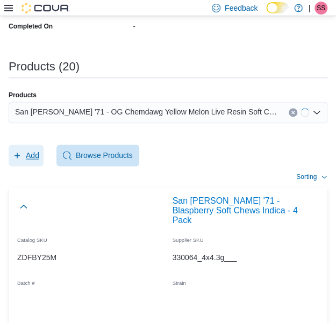
click at [25, 155] on span "Add" at bounding box center [26, 156] width 26 height 22
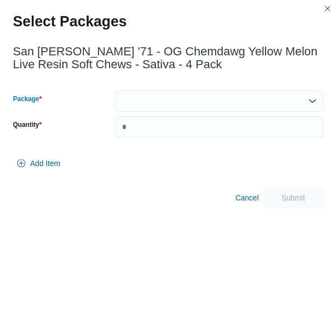
click at [178, 94] on div at bounding box center [219, 101] width 208 height 22
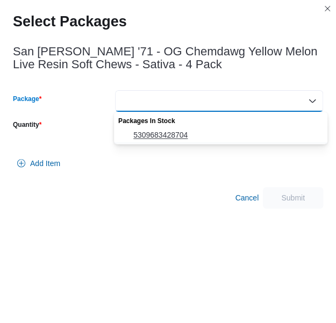
click at [174, 134] on span "5309683428704" at bounding box center [227, 135] width 188 height 11
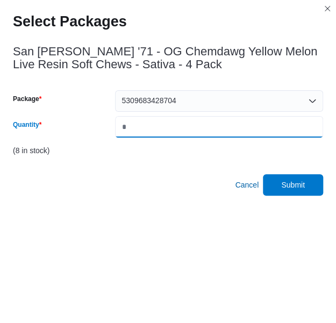
click at [174, 134] on input "*" at bounding box center [219, 127] width 208 height 22
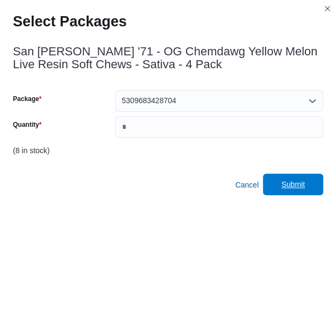
click at [305, 193] on span "Submit" at bounding box center [292, 185] width 47 height 22
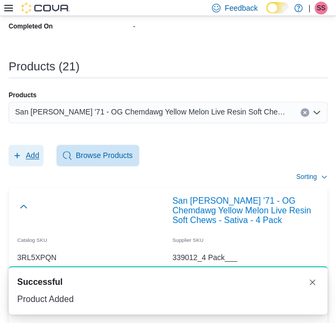
scroll to position [0, 0]
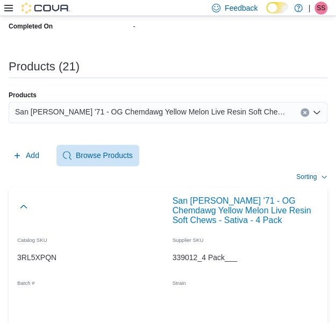
click at [252, 157] on div "Add Browse Products" at bounding box center [168, 156] width 319 height 22
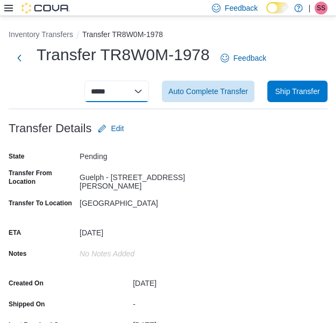
click at [136, 102] on select "**********" at bounding box center [116, 92] width 65 height 22
click at [93, 81] on select "**********" at bounding box center [116, 92] width 65 height 22
click at [20, 59] on button "Next" at bounding box center [20, 58] width 22 height 22
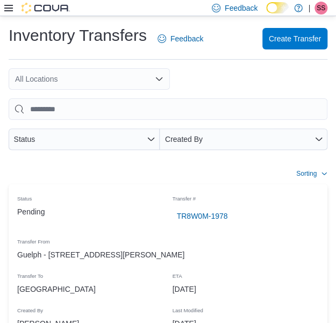
click at [5, 5] on icon at bounding box center [8, 8] width 9 height 6
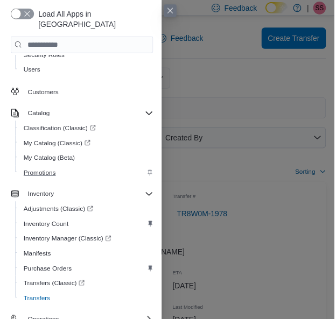
scroll to position [184, 0]
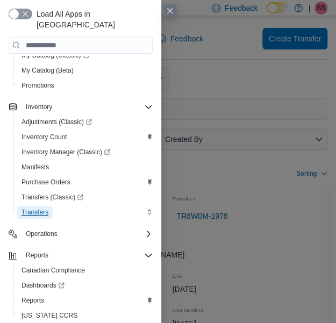
click at [42, 208] on span "Transfers" at bounding box center [35, 212] width 27 height 9
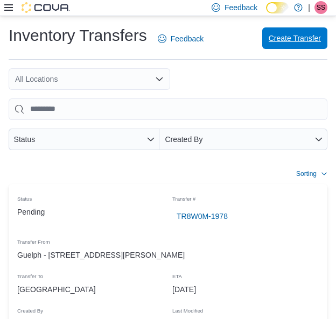
click at [307, 36] on span "Create Transfer" at bounding box center [294, 38] width 52 height 11
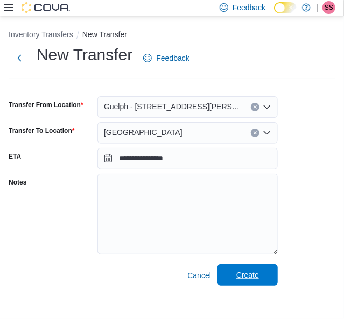
click at [267, 279] on span "Create" at bounding box center [247, 275] width 47 height 22
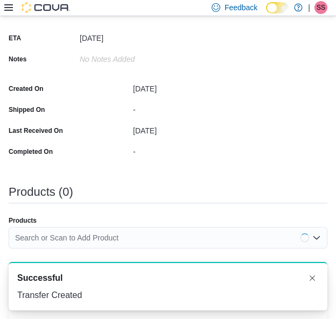
scroll to position [230, 0]
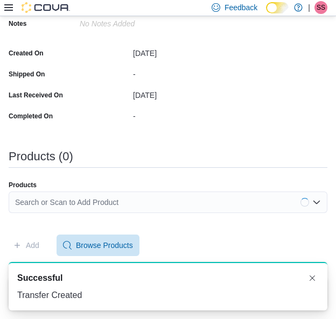
click at [224, 207] on div "Search or Scan to Add Product" at bounding box center [168, 202] width 318 height 22
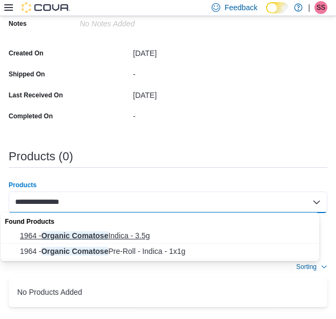
click at [163, 231] on span "1964 - Organic Comatose Indica - 3.5g" at bounding box center [170, 235] width 301 height 11
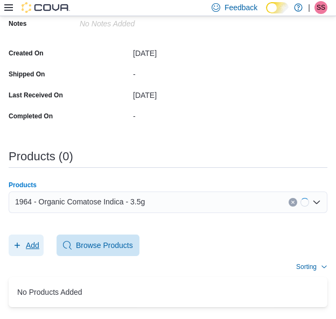
click at [39, 242] on button "Add" at bounding box center [26, 246] width 35 height 22
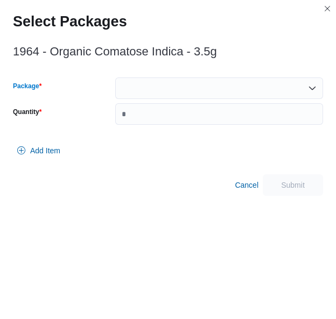
click at [210, 95] on div at bounding box center [219, 88] width 208 height 22
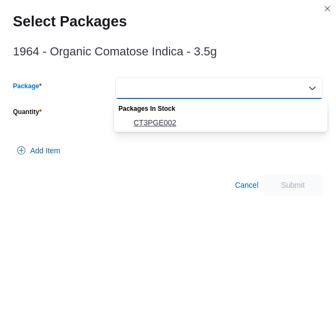
click at [209, 119] on span "CT3PGE002" at bounding box center [226, 122] width 187 height 11
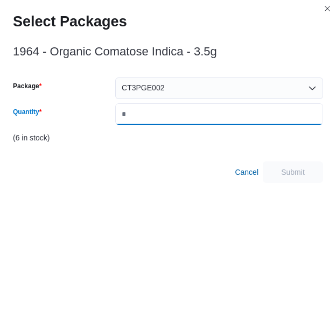
click at [209, 119] on input "Quantity" at bounding box center [219, 114] width 208 height 22
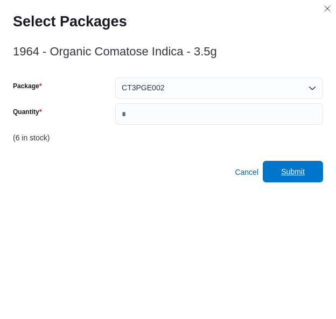
click at [304, 172] on span "Submit" at bounding box center [293, 171] width 24 height 11
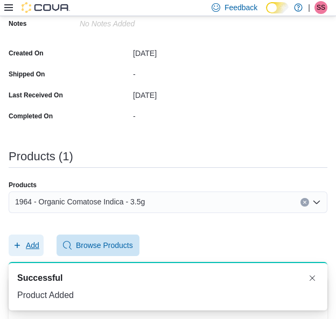
scroll to position [0, 0]
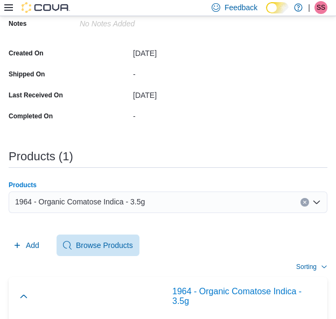
click at [200, 210] on div "1964 - Organic Comatose Indica - 3.5g" at bounding box center [168, 202] width 318 height 22
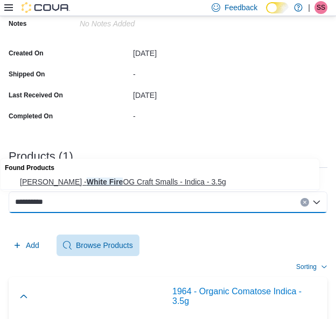
click at [196, 184] on span "[PERSON_NAME] Fire OG Craft Smalls - Indica - 3.5g" at bounding box center [170, 181] width 301 height 11
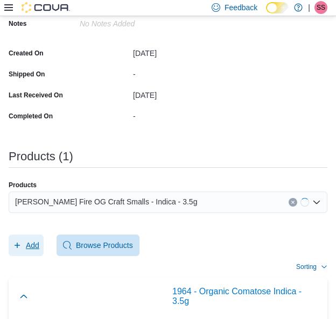
click at [33, 242] on span "Add" at bounding box center [32, 245] width 13 height 11
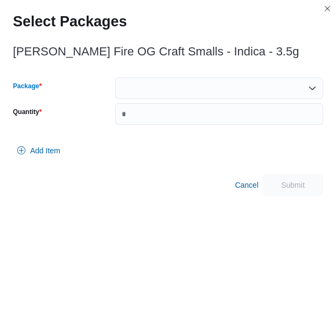
click at [178, 95] on div at bounding box center [219, 88] width 208 height 22
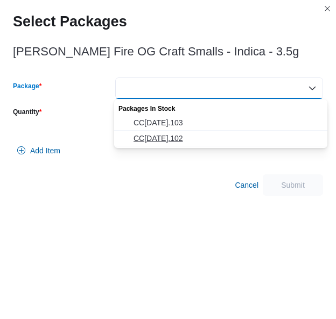
click at [171, 135] on span "CC[DATE].102" at bounding box center [226, 138] width 187 height 11
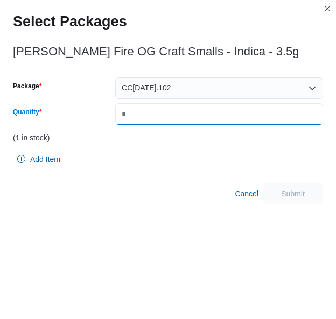
click at [190, 123] on input "Quantity" at bounding box center [219, 114] width 208 height 22
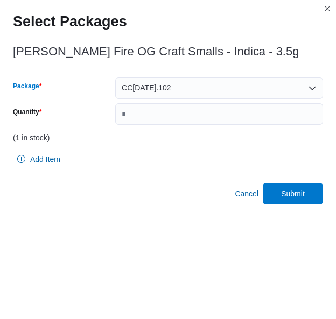
click at [212, 87] on div "CC[DATE].102" at bounding box center [219, 88] width 208 height 22
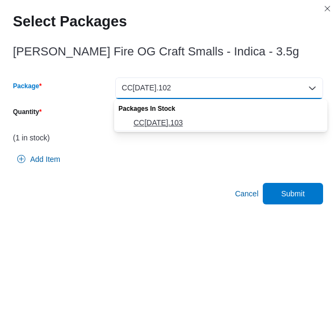
click at [196, 119] on span "CC[DATE].103" at bounding box center [226, 122] width 187 height 11
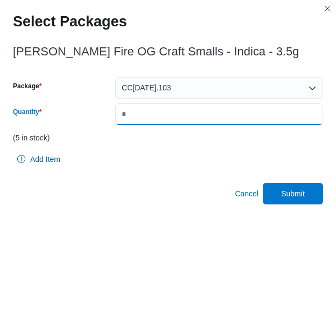
click at [196, 119] on input "*" at bounding box center [219, 114] width 208 height 22
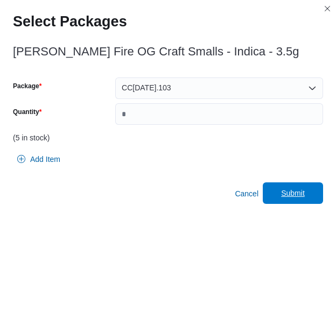
click at [288, 190] on span "Submit" at bounding box center [292, 193] width 47 height 22
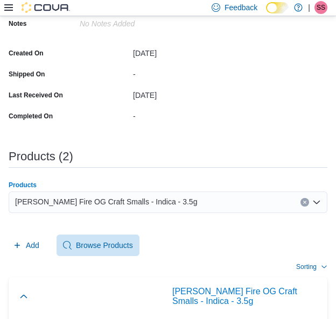
click at [218, 195] on div "[PERSON_NAME] Fire OG Craft Smalls - Indica - 3.5g" at bounding box center [168, 202] width 318 height 22
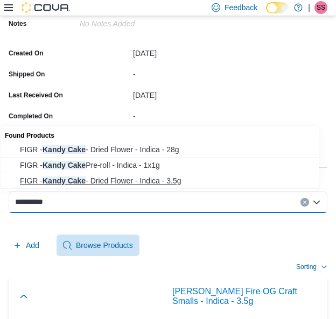
click at [168, 175] on span "FIGR - Kandy Cake - Dried Flower - Indica - 3.5g" at bounding box center [170, 180] width 301 height 11
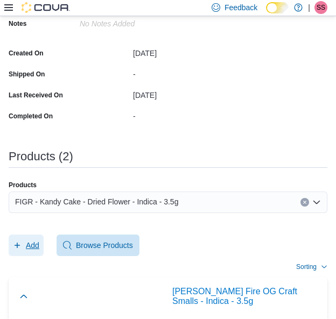
click at [34, 244] on span "Add" at bounding box center [32, 245] width 13 height 11
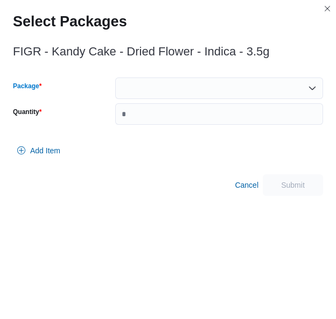
click at [201, 84] on div at bounding box center [219, 88] width 208 height 22
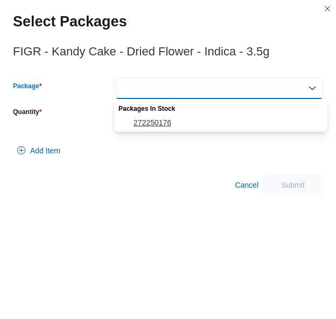
click at [198, 122] on span "272250176" at bounding box center [226, 122] width 187 height 11
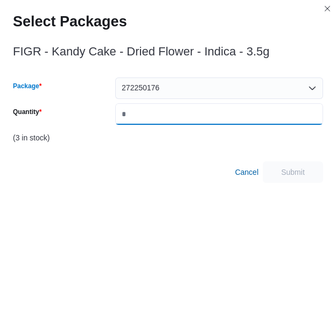
click at [198, 122] on input "Quantity" at bounding box center [219, 114] width 208 height 22
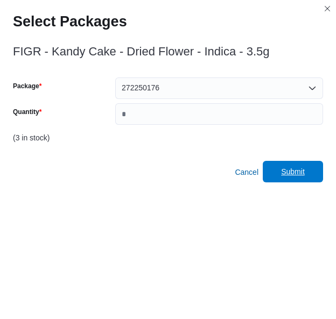
click at [286, 162] on span "Submit" at bounding box center [292, 172] width 47 height 22
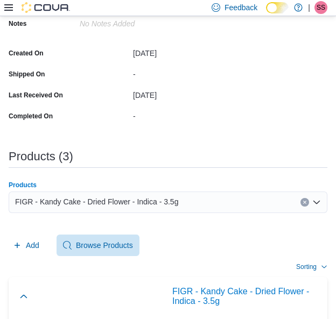
click at [176, 204] on div "FIGR - Kandy Cake - Dried Flower - Indica - 3.5g" at bounding box center [168, 202] width 318 height 22
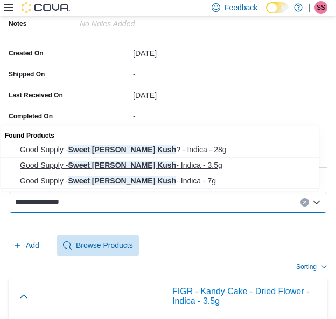
click at [175, 160] on span "Good Supply - Sweet [PERSON_NAME] Kush - Indica - 3.5g" at bounding box center [170, 165] width 301 height 11
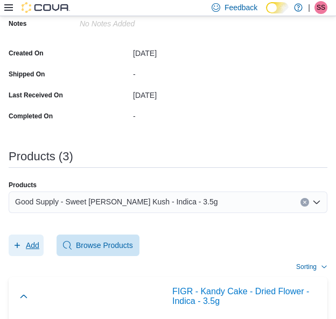
click at [38, 236] on span "Add" at bounding box center [26, 246] width 26 height 22
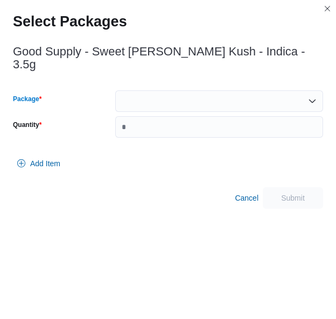
click at [234, 90] on div at bounding box center [219, 101] width 208 height 22
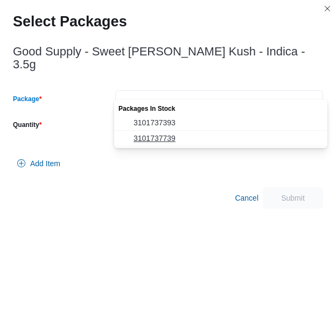
click at [196, 133] on span "3101737739" at bounding box center [226, 138] width 187 height 11
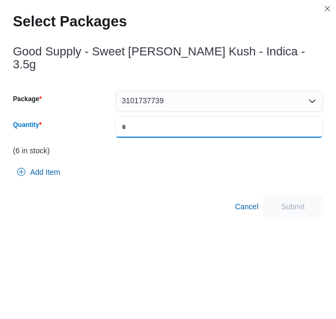
click at [209, 123] on input "Quantity" at bounding box center [219, 127] width 208 height 22
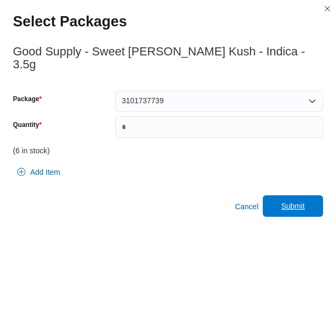
click at [288, 195] on span "Submit" at bounding box center [292, 206] width 47 height 22
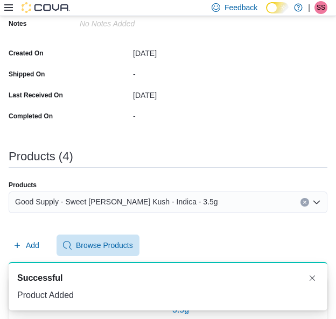
click at [182, 207] on div "Good Supply - Sweet [PERSON_NAME] Kush - Indica - 3.5g" at bounding box center [168, 202] width 318 height 22
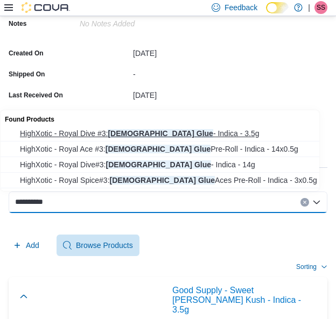
click at [199, 126] on button "HighXotic - Royal Dive #3: [DEMOGRAPHIC_DATA] Glue - Indica - 3.5g" at bounding box center [164, 134] width 326 height 16
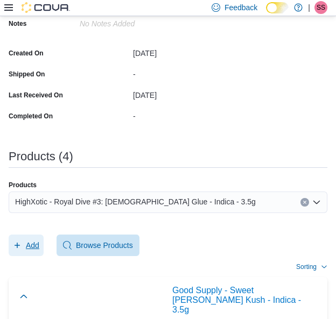
click at [39, 240] on span "Add" at bounding box center [32, 245] width 13 height 11
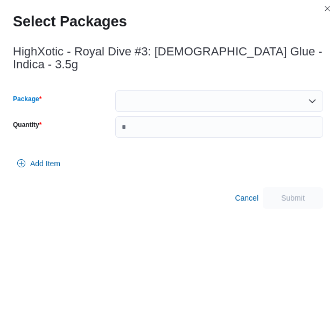
click at [259, 90] on div at bounding box center [219, 101] width 208 height 22
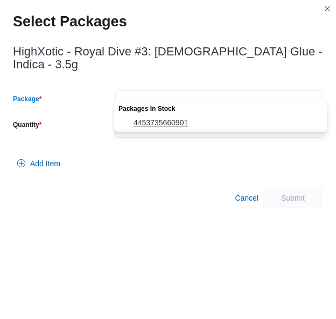
click at [197, 130] on button "4453735660901" at bounding box center [220, 123] width 213 height 16
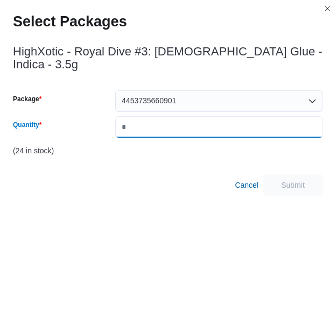
click at [203, 124] on input "Quantity" at bounding box center [219, 127] width 208 height 22
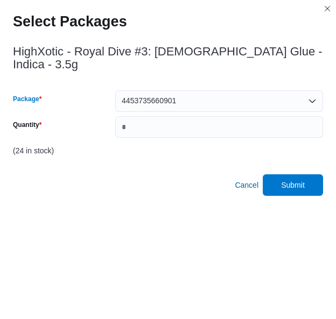
click at [223, 90] on div "4453735660901" at bounding box center [219, 101] width 208 height 22
click at [197, 155] on div "HighXotic - Royal Dive #3: [DEMOGRAPHIC_DATA] Glue - Indica - 3.5g Package 4453…" at bounding box center [168, 117] width 310 height 157
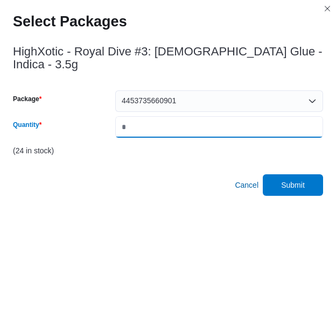
click at [181, 116] on input "*" at bounding box center [219, 127] width 208 height 22
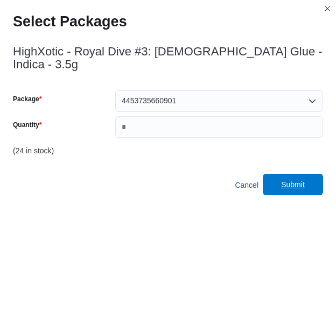
click at [298, 179] on span "Submit" at bounding box center [293, 184] width 24 height 11
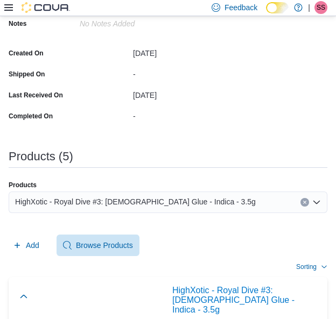
click at [238, 202] on div "HighXotic - Royal Dive #3: [DEMOGRAPHIC_DATA] Glue - Indica - 3.5g" at bounding box center [168, 202] width 318 height 22
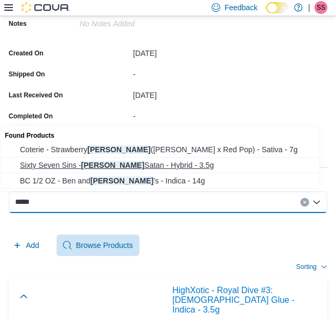
click at [204, 159] on button "Sixty Seven Sins - [PERSON_NAME] Satan - Hybrid - 3.5g" at bounding box center [164, 166] width 326 height 16
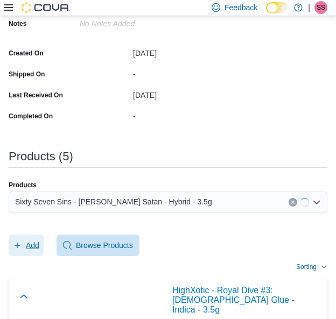
click at [41, 238] on button "Add" at bounding box center [26, 246] width 35 height 22
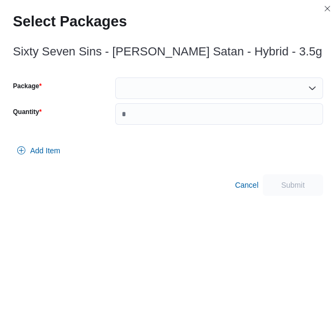
click at [228, 96] on div at bounding box center [219, 88] width 208 height 22
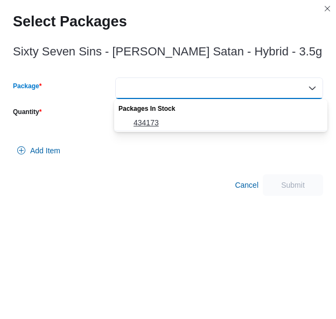
click at [218, 116] on button "434173" at bounding box center [220, 123] width 213 height 16
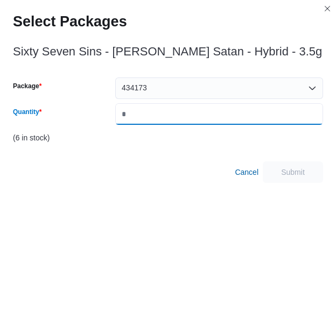
click at [218, 116] on input "Quantity" at bounding box center [219, 114] width 208 height 22
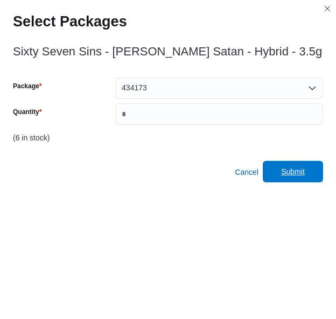
click at [286, 172] on span "Submit" at bounding box center [292, 172] width 47 height 22
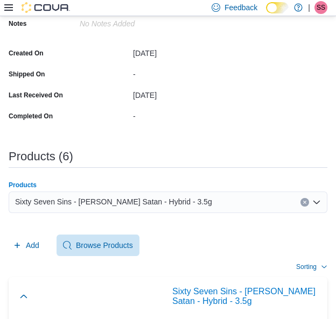
click at [217, 197] on div "Sixty Seven Sins - [PERSON_NAME] Satan - Hybrid - 3.5g" at bounding box center [168, 202] width 318 height 22
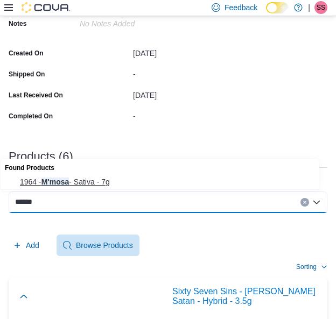
click at [202, 186] on span "1964 - M'mosa - Sativa - 7g" at bounding box center [170, 181] width 301 height 11
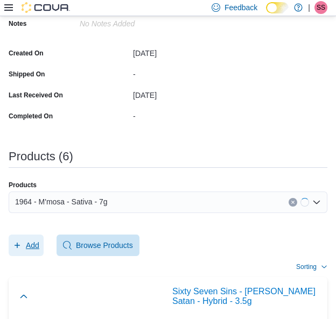
click at [30, 248] on span "Add" at bounding box center [32, 245] width 13 height 11
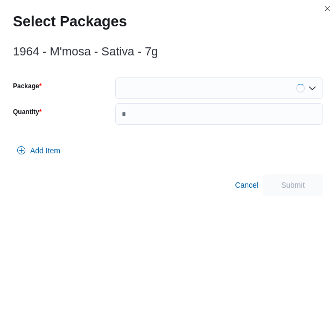
click at [197, 92] on div at bounding box center [219, 88] width 208 height 22
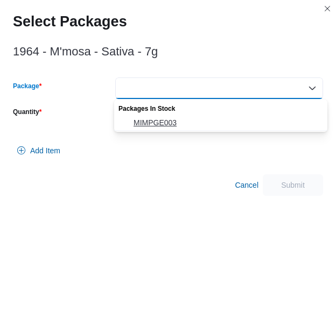
click at [180, 118] on span "MIMPGE003" at bounding box center [226, 122] width 187 height 11
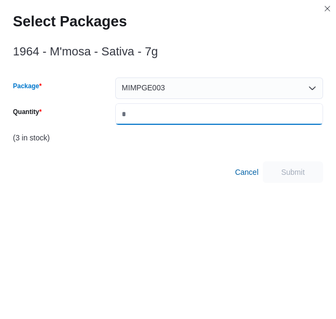
click at [180, 118] on input "Quantity" at bounding box center [219, 114] width 208 height 22
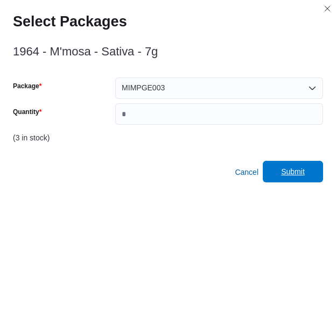
click at [300, 162] on span "Submit" at bounding box center [292, 172] width 47 height 22
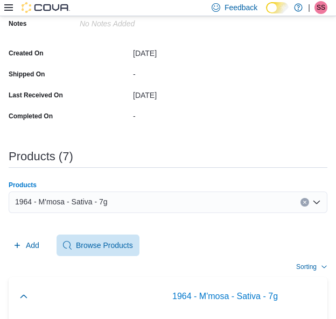
click at [224, 203] on div "1964 - M'mosa - Sativa - 7g" at bounding box center [168, 202] width 318 height 22
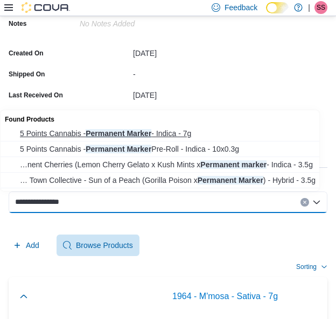
click at [231, 136] on span "5 Points Cannabis - Permanent Marker - Indica - 7g" at bounding box center [170, 133] width 301 height 11
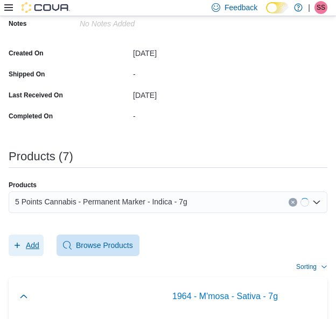
click at [22, 240] on span "Add" at bounding box center [26, 246] width 26 height 22
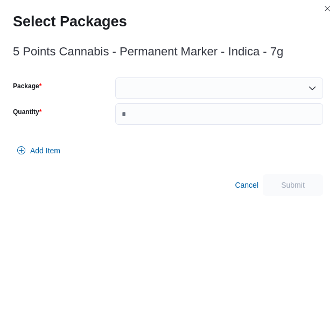
click at [188, 88] on div at bounding box center [219, 88] width 208 height 22
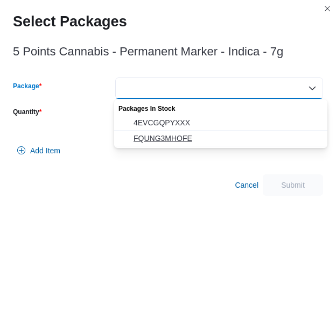
click at [184, 137] on span "FQUNG3MHOFE" at bounding box center [226, 138] width 187 height 11
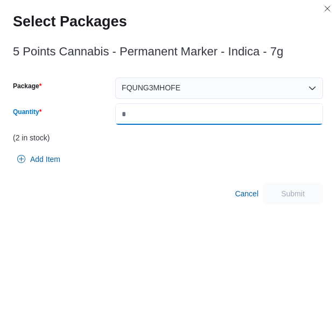
click at [197, 123] on input "Quantity" at bounding box center [219, 114] width 208 height 22
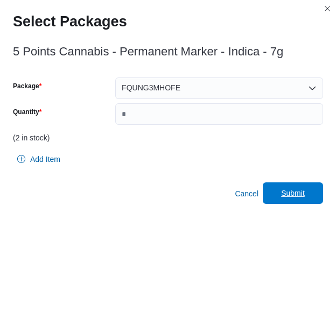
click at [304, 191] on span "Submit" at bounding box center [293, 193] width 24 height 11
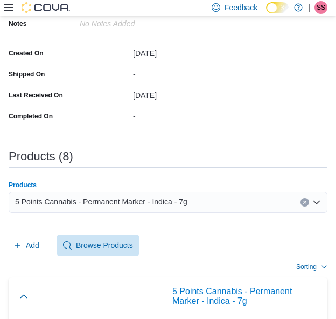
click at [198, 197] on div "5 Points Cannabis - Permanent Marker - Indica - 7g" at bounding box center [168, 202] width 318 height 22
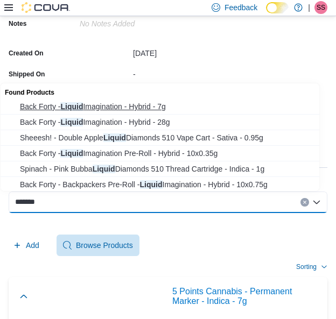
click at [167, 110] on span "Back Forty - Liquid Imagination - Hybrid - 7g" at bounding box center [170, 106] width 301 height 11
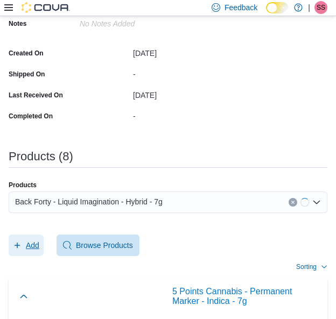
click at [37, 249] on span "Add" at bounding box center [32, 245] width 13 height 11
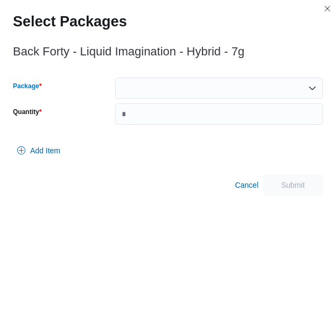
click at [178, 79] on div at bounding box center [219, 88] width 208 height 22
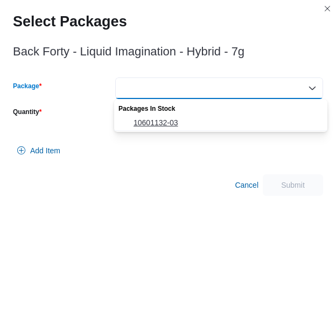
click at [162, 122] on span "10601132-03" at bounding box center [226, 122] width 187 height 11
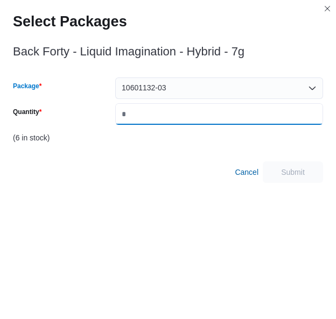
click at [162, 122] on input "Quantity" at bounding box center [219, 114] width 208 height 22
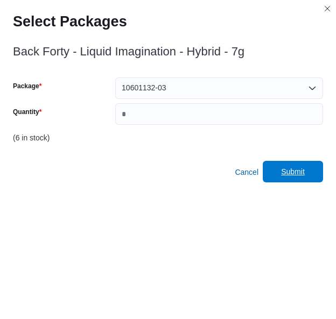
click at [295, 169] on span "Submit" at bounding box center [293, 171] width 24 height 11
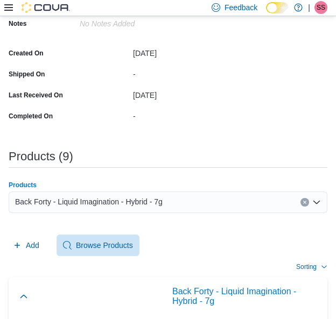
click at [262, 206] on div "Back Forty - Liquid Imagination - Hybrid - 7g" at bounding box center [168, 202] width 318 height 22
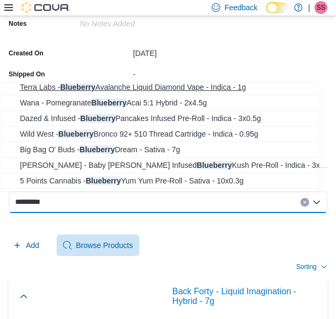
scroll to position [105, 0]
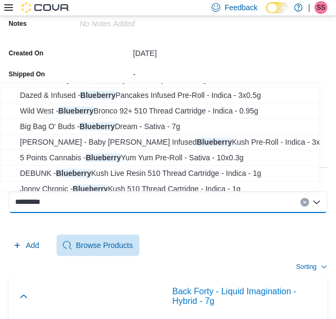
click at [160, 198] on div "*********" at bounding box center [168, 202] width 318 height 22
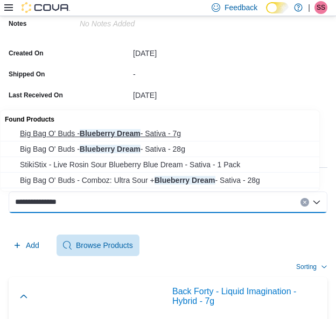
click at [179, 129] on span "Big Bag O' Buds - Blueberry Dream - Sativa - 7g" at bounding box center [170, 133] width 301 height 11
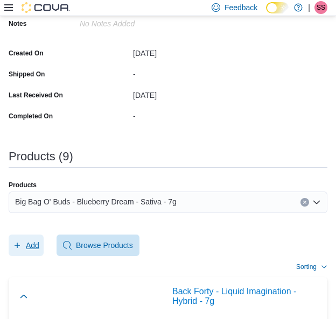
click at [25, 250] on span "Add" at bounding box center [26, 246] width 26 height 22
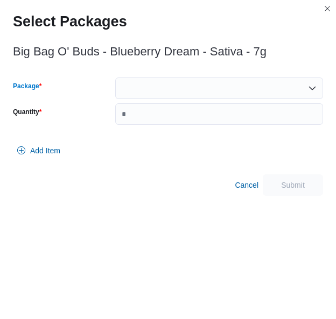
click at [182, 80] on div at bounding box center [219, 88] width 208 height 22
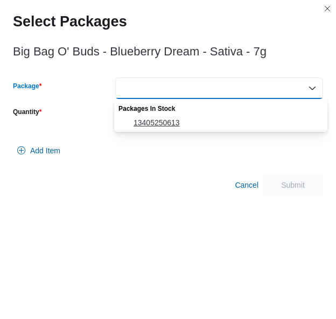
click at [172, 116] on button "13405250613" at bounding box center [220, 123] width 213 height 16
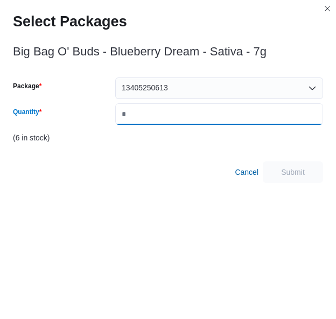
click at [172, 116] on input "Quantity" at bounding box center [219, 114] width 208 height 22
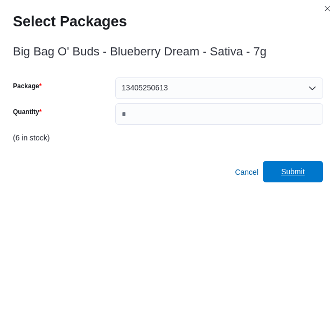
click at [283, 165] on span "Submit" at bounding box center [292, 172] width 47 height 22
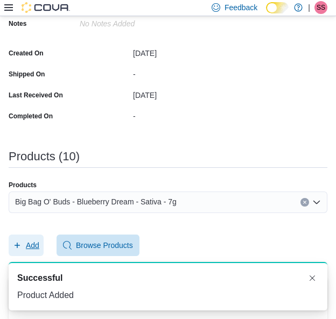
scroll to position [0, 0]
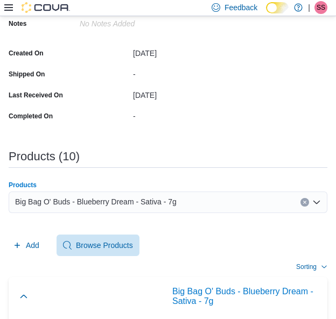
click at [225, 201] on div "Big Bag O' Buds - Blueberry Dream - Sativa - 7g" at bounding box center [168, 202] width 318 height 22
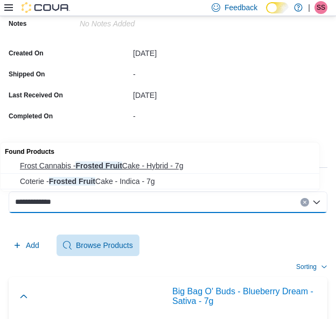
click at [184, 162] on span "Frost Cannabis - Frosted Fruit Cake - Hybrid - 7g" at bounding box center [170, 165] width 301 height 11
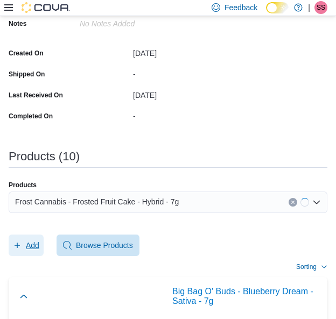
click at [20, 242] on icon "button" at bounding box center [17, 245] width 9 height 9
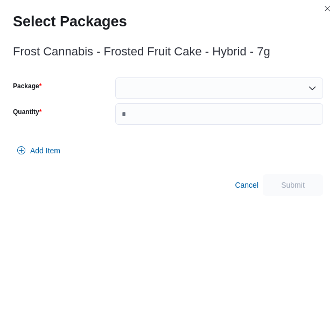
click at [220, 91] on div at bounding box center [219, 88] width 208 height 22
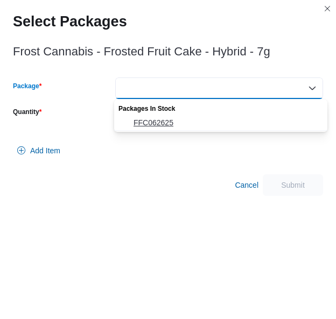
click at [204, 118] on span "FFC062625" at bounding box center [226, 122] width 187 height 11
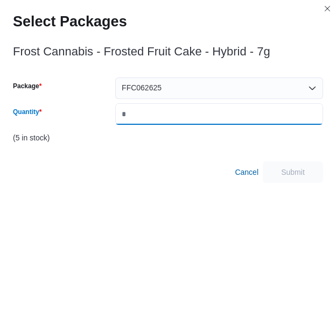
click at [204, 118] on input "Quantity" at bounding box center [219, 114] width 208 height 22
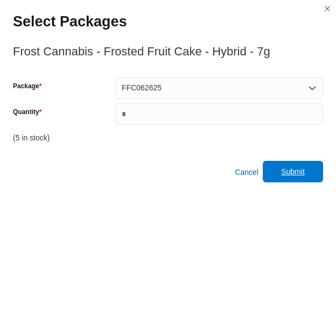
click at [315, 167] on span "Submit" at bounding box center [292, 172] width 47 height 22
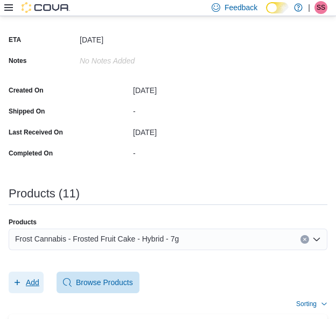
scroll to position [183, 0]
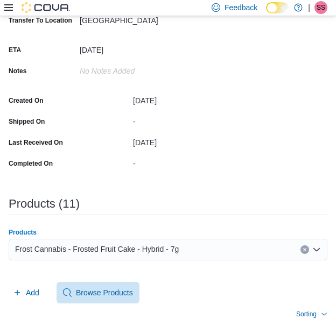
click at [152, 241] on div "Frost Cannabis - Frosted Fruit Cake - Hybrid - 7g" at bounding box center [168, 250] width 318 height 22
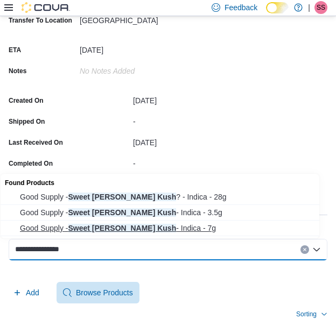
click at [169, 226] on span "Good Supply - Sweet [PERSON_NAME] Kush - Indica - 7g" at bounding box center [170, 228] width 301 height 11
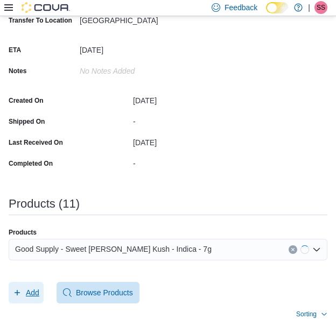
click at [31, 285] on span "Add" at bounding box center [26, 293] width 26 height 22
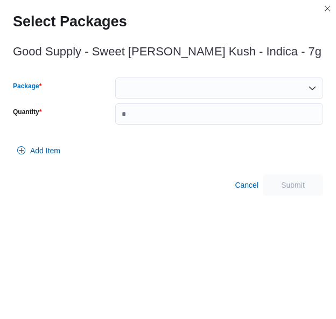
click at [225, 93] on div at bounding box center [219, 88] width 208 height 22
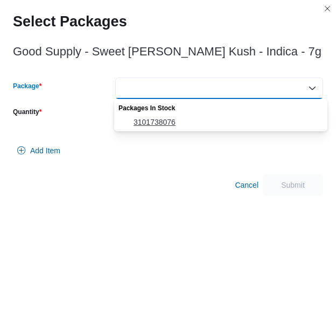
click at [179, 128] on button "3101738076" at bounding box center [220, 123] width 213 height 16
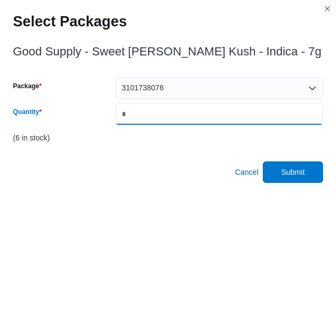
click at [205, 118] on input "*" at bounding box center [219, 114] width 208 height 22
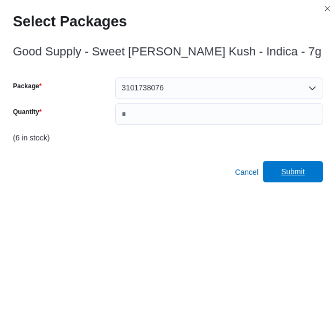
click at [309, 180] on span "Submit" at bounding box center [292, 172] width 47 height 22
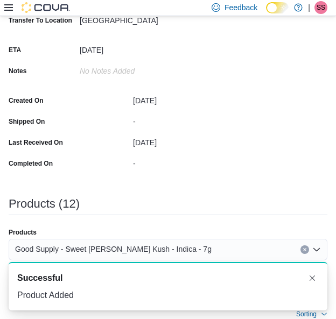
scroll to position [0, 0]
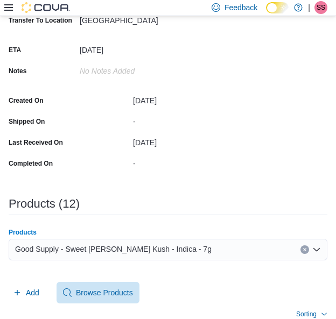
click at [237, 242] on div "Good Supply - Sweet [PERSON_NAME] Kush - Indica - 7g" at bounding box center [168, 250] width 318 height 22
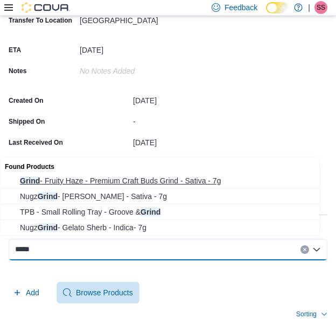
click at [191, 178] on span "Grind - Fruity Haze - Premium Craft Buds Grind - Sativa - 7g" at bounding box center [170, 180] width 301 height 11
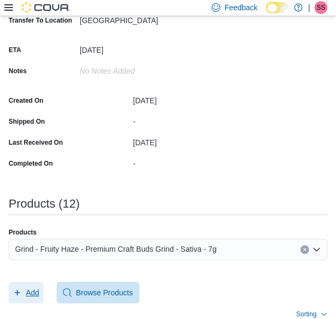
click at [33, 289] on span "Add" at bounding box center [32, 292] width 13 height 11
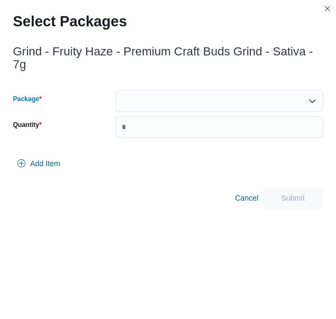
click at [245, 90] on div at bounding box center [219, 101] width 208 height 22
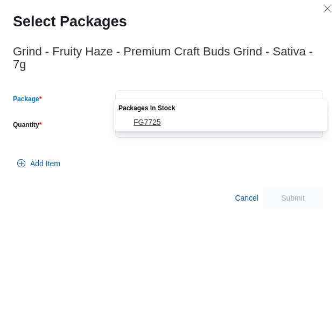
click at [203, 120] on span "FG7725" at bounding box center [226, 122] width 187 height 11
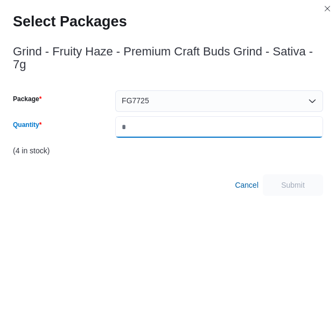
click at [203, 120] on input "Quantity" at bounding box center [219, 127] width 208 height 22
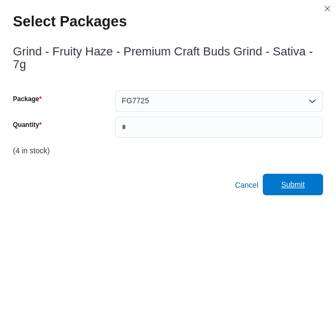
click at [295, 174] on span "Submit" at bounding box center [292, 185] width 47 height 22
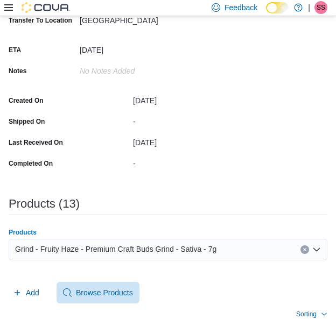
click at [189, 249] on span "Grind - Fruity Haze - Premium Craft Buds Grind - Sativa - 7g" at bounding box center [115, 249] width 201 height 13
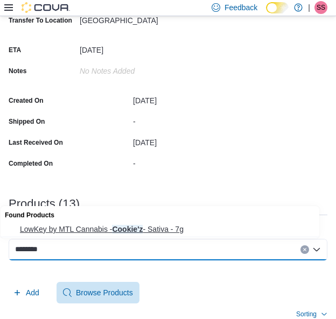
click at [183, 224] on span "LowKey by MTL Cannabis - Cookie'z - Sativa - 7g" at bounding box center [170, 229] width 301 height 11
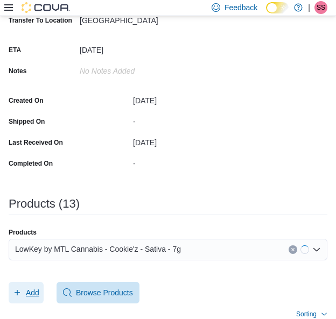
click at [27, 299] on span "Add" at bounding box center [26, 293] width 26 height 22
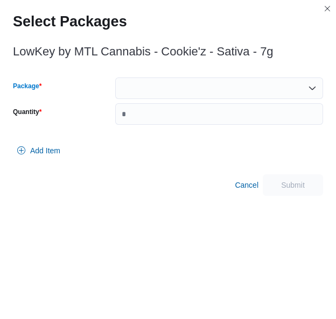
click at [227, 93] on div at bounding box center [219, 88] width 208 height 22
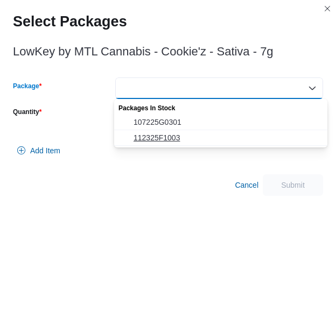
click at [181, 135] on span "112325F1003" at bounding box center [226, 137] width 187 height 11
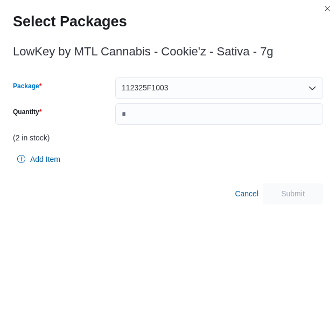
click at [223, 83] on div "112325F1003 Combo box. Selected. 112325F1003. Press Backspace to delete 112325F…" at bounding box center [219, 88] width 208 height 22
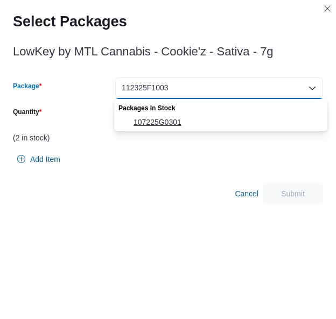
click at [178, 117] on span "107225G0301" at bounding box center [226, 122] width 187 height 11
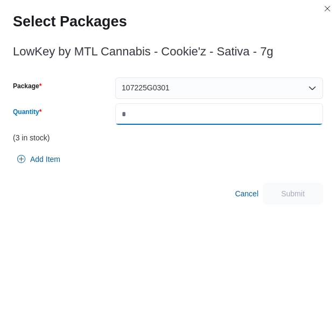
click at [178, 117] on input "Quantity" at bounding box center [219, 114] width 208 height 22
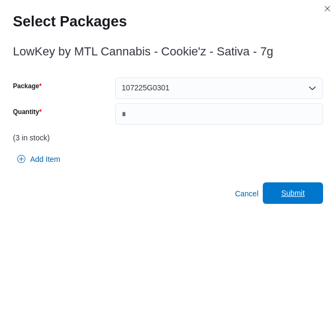
click at [295, 189] on span "Submit" at bounding box center [293, 193] width 24 height 11
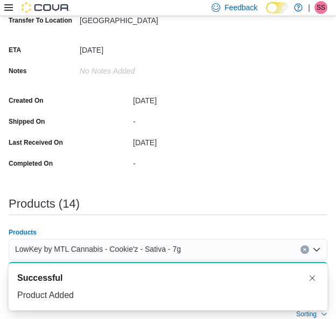
click at [161, 247] on span "LowKey by MTL Cannabis - Cookie'z - Sativa - 7g" at bounding box center [98, 249] width 166 height 13
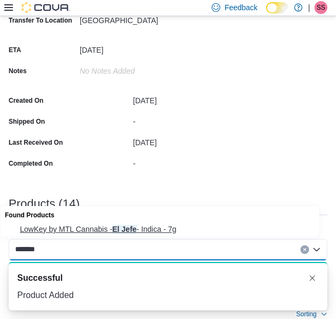
click at [167, 235] on button "LowKey by MTL Cannabis - El Jefe - Indica - 7g" at bounding box center [164, 230] width 326 height 16
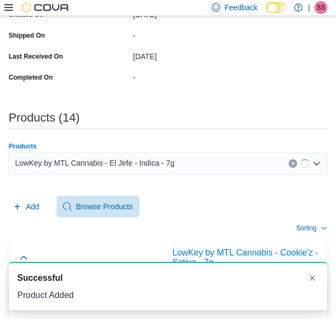
scroll to position [393, 0]
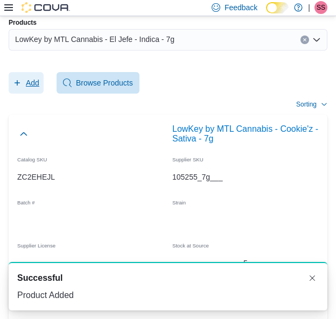
click at [29, 78] on span "Add" at bounding box center [32, 82] width 13 height 11
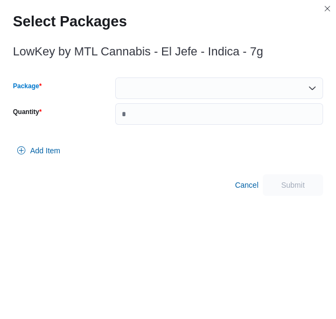
click at [152, 92] on div at bounding box center [219, 88] width 208 height 22
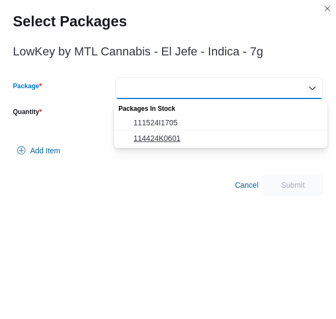
click at [172, 137] on span "114424K0601" at bounding box center [226, 138] width 187 height 11
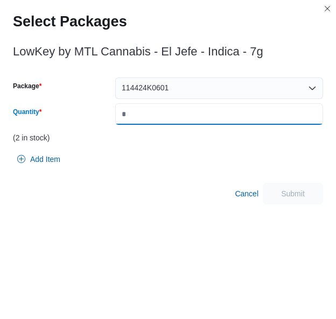
click at [195, 120] on input "Quantity" at bounding box center [219, 114] width 208 height 22
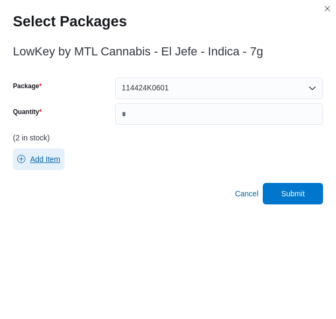
click at [25, 158] on icon "button" at bounding box center [21, 159] width 8 height 8
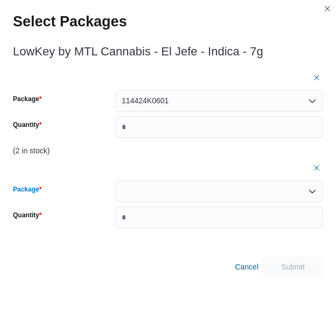
click at [171, 197] on div at bounding box center [219, 192] width 208 height 22
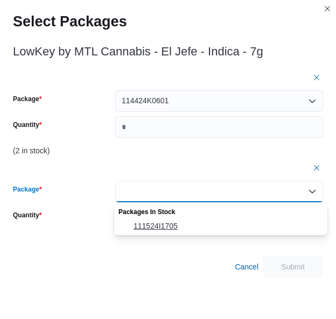
click at [167, 218] on button "111524I1705" at bounding box center [220, 226] width 213 height 16
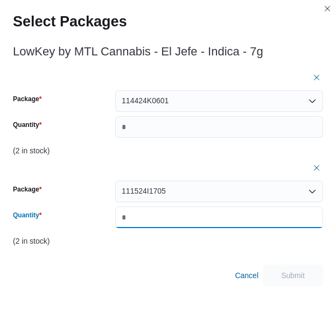
click at [167, 218] on input "**" at bounding box center [219, 218] width 208 height 22
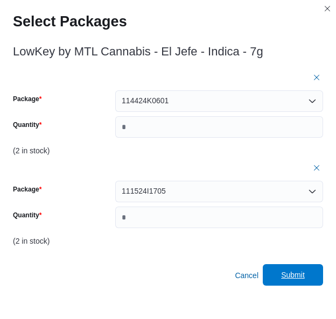
click at [304, 277] on span "Submit" at bounding box center [293, 274] width 24 height 11
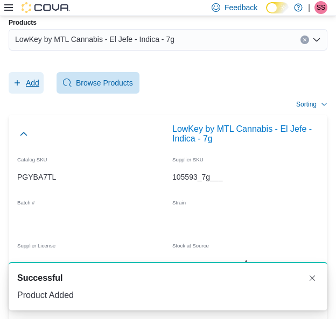
scroll to position [0, 0]
click at [189, 46] on div "LowKey by MTL Cannabis - El Jefe - Indica - 7g" at bounding box center [168, 40] width 318 height 22
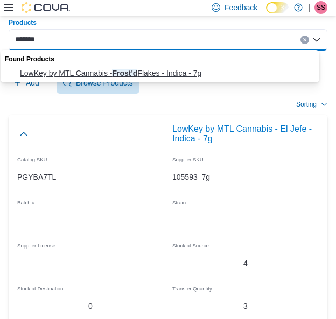
click at [173, 67] on button "LowKey by MTL Cannabis - Frost'd Flakes - Indica - 7g" at bounding box center [164, 74] width 326 height 16
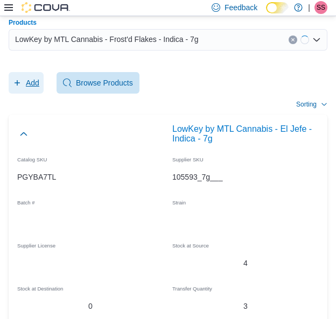
click at [19, 87] on span "Add" at bounding box center [26, 83] width 26 height 22
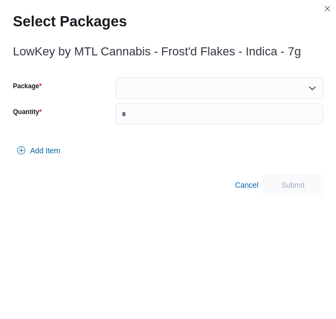
click at [162, 95] on div at bounding box center [219, 88] width 208 height 22
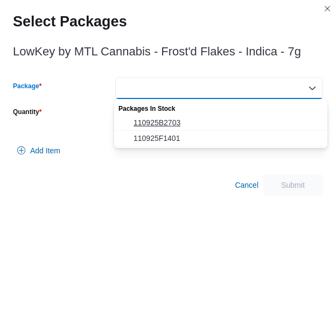
click at [166, 125] on span "110925B2703" at bounding box center [226, 122] width 187 height 11
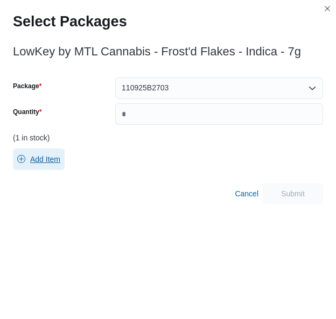
click at [53, 167] on span "Add Item" at bounding box center [38, 159] width 43 height 22
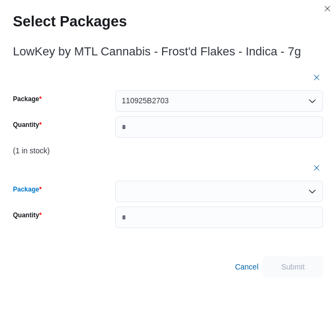
click at [142, 198] on div at bounding box center [219, 192] width 208 height 22
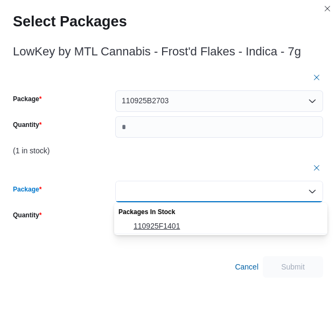
click at [142, 221] on span "110925F1401" at bounding box center [226, 226] width 187 height 11
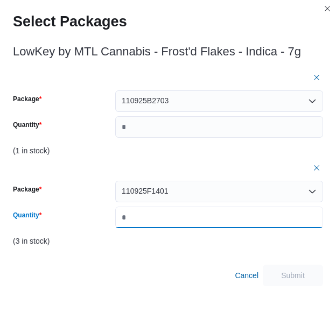
click at [151, 222] on input "*" at bounding box center [219, 218] width 208 height 22
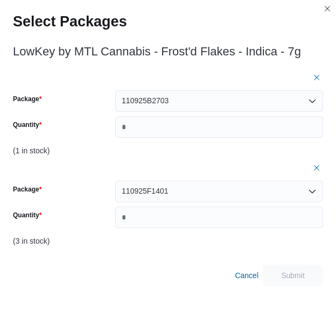
click at [239, 112] on div "Package 110925B2703 Quantity" at bounding box center [168, 113] width 310 height 47
click at [321, 165] on button "button" at bounding box center [316, 167] width 13 height 13
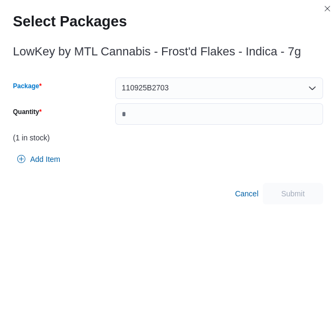
click at [210, 78] on div "110925B2703" at bounding box center [219, 88] width 208 height 22
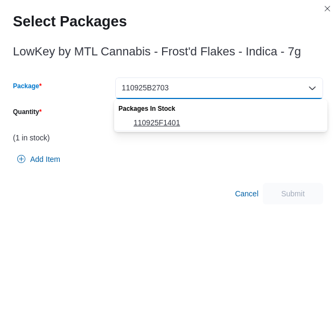
click at [183, 124] on span "110925F1401" at bounding box center [226, 122] width 187 height 11
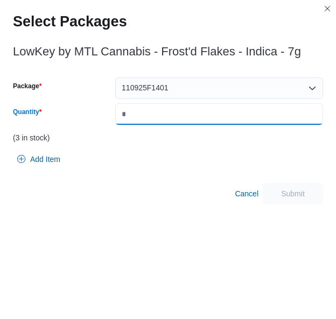
click at [183, 124] on input "Quantity" at bounding box center [219, 114] width 208 height 22
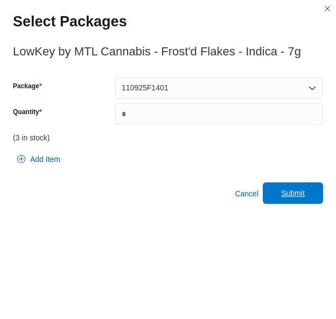
click at [304, 190] on span "Submit" at bounding box center [293, 193] width 24 height 11
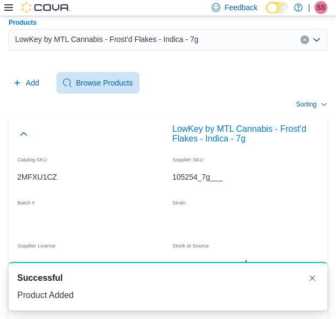
click at [236, 45] on div "LowKey by MTL Cannabis - Frost'd Flakes - Indica - 7g" at bounding box center [168, 40] width 318 height 22
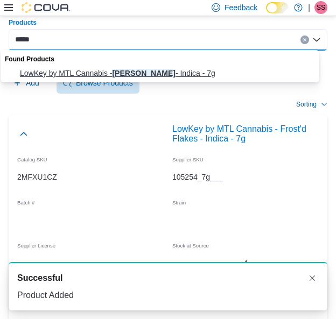
click at [162, 69] on span "LowKey by MTL Cannabis - [PERSON_NAME] - Indica - 7g" at bounding box center [170, 73] width 301 height 11
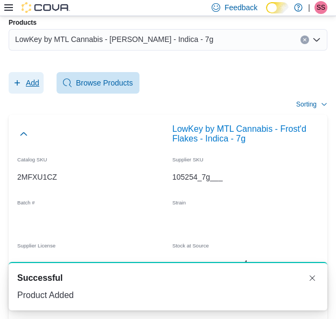
click at [29, 78] on span "Add" at bounding box center [32, 82] width 13 height 11
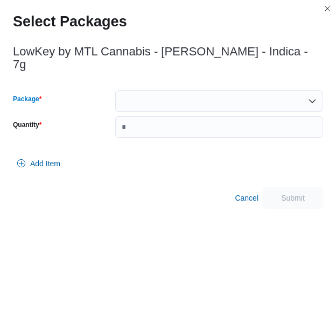
click at [183, 90] on div at bounding box center [219, 101] width 208 height 22
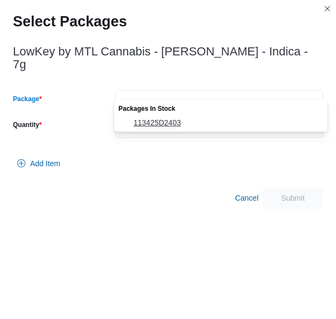
click at [168, 124] on span "113425D2403" at bounding box center [226, 122] width 187 height 11
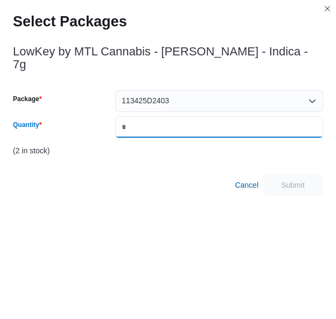
click at [168, 124] on input "*" at bounding box center [219, 127] width 208 height 22
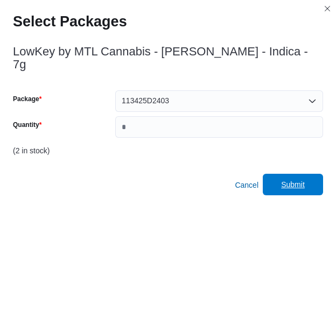
click at [304, 179] on span "Submit" at bounding box center [293, 184] width 24 height 11
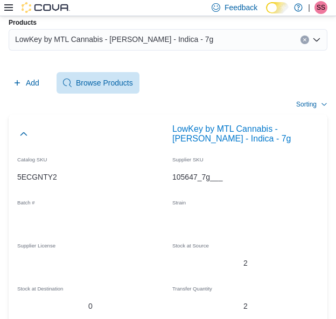
click at [201, 47] on div "LowKey by MTL Cannabis - [PERSON_NAME] - Indica - 7g" at bounding box center [168, 40] width 318 height 22
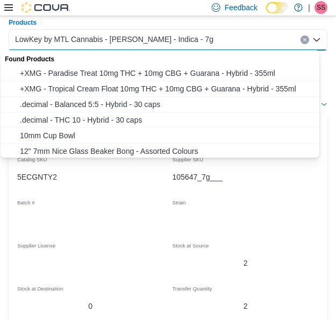
click at [201, 47] on div "LowKey by MTL Cannabis - [PERSON_NAME] - Indica - 7g" at bounding box center [168, 40] width 318 height 22
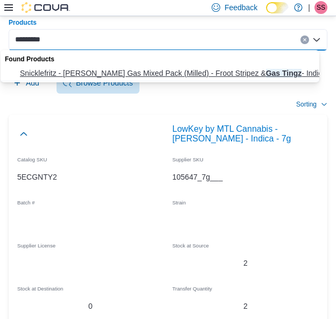
click at [190, 77] on span "Snicklefritz - [PERSON_NAME] Gas Mixed Pack (Milled) - Froot Stripez & Gas Ting…" at bounding box center [170, 73] width 301 height 11
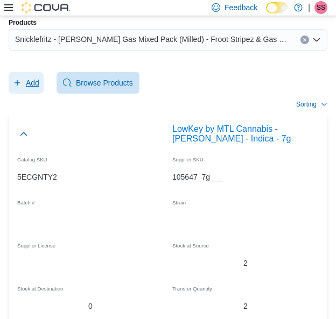
click at [12, 80] on button "Add" at bounding box center [26, 83] width 35 height 22
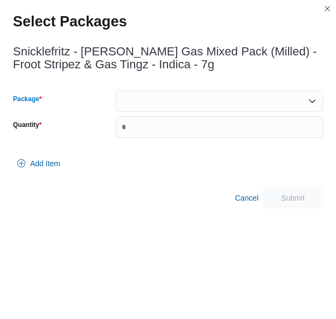
click at [173, 100] on div at bounding box center [219, 101] width 208 height 22
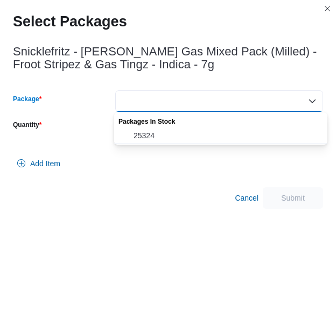
click at [169, 126] on div "Packages In Stock" at bounding box center [220, 120] width 213 height 16
click at [168, 131] on span "25324" at bounding box center [226, 135] width 187 height 11
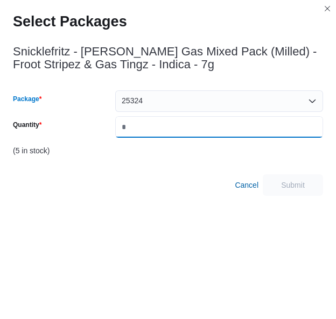
click at [168, 131] on input "Quantity" at bounding box center [219, 127] width 208 height 22
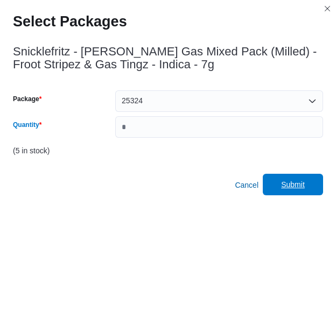
click at [297, 191] on span "Submit" at bounding box center [292, 185] width 47 height 22
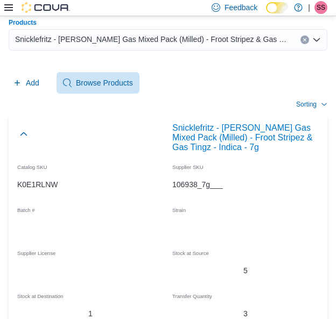
click at [143, 34] on span "Snicklefritz - [PERSON_NAME] Gas Mixed Pack (Milled) - Froot Stripez & Gas Ting…" at bounding box center [152, 39] width 274 height 13
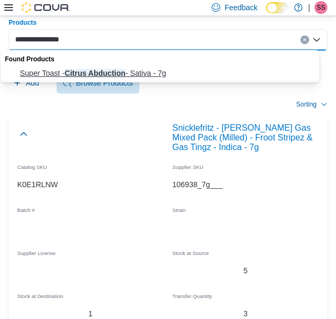
click at [135, 68] on span "Super Toast - Citrus Abduction - Sativa - 7g" at bounding box center [170, 73] width 301 height 11
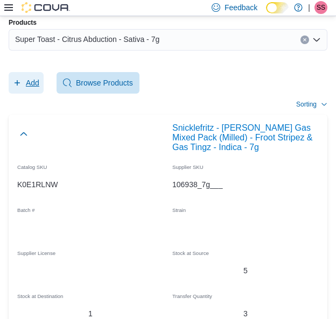
click at [36, 81] on span "Add" at bounding box center [32, 82] width 13 height 11
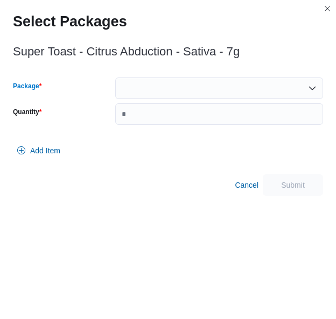
click at [188, 91] on div at bounding box center [219, 88] width 208 height 22
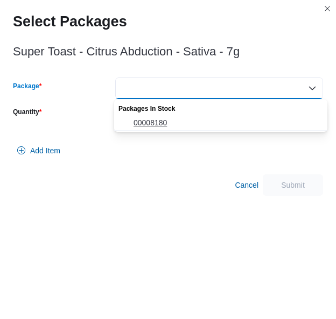
click at [175, 119] on span "00008180" at bounding box center [226, 122] width 187 height 11
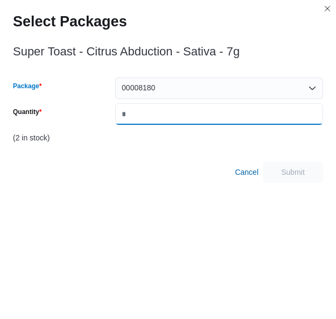
click at [175, 119] on input "Quantity" at bounding box center [219, 114] width 208 height 22
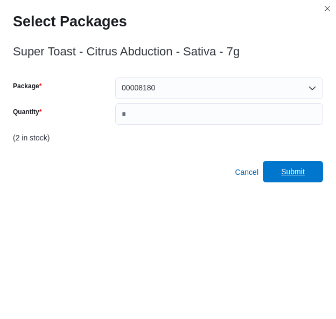
click at [304, 169] on span "Submit" at bounding box center [293, 171] width 24 height 11
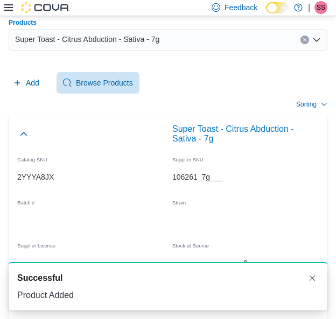
click at [159, 45] on div "Super Toast - Citrus Abduction - Sativa - 7g" at bounding box center [168, 40] width 318 height 22
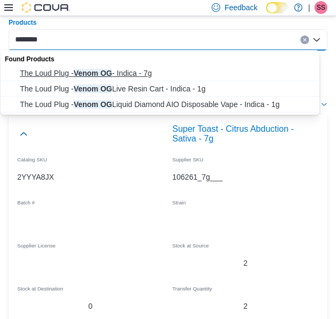
click at [152, 72] on span "The Loud Plug - Venom OG - Indica - 7g" at bounding box center [170, 73] width 301 height 11
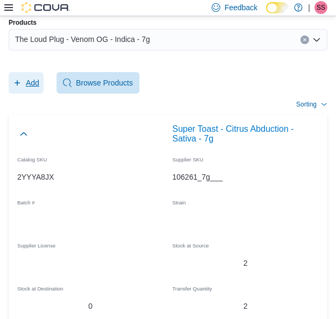
click at [22, 84] on span "Add" at bounding box center [26, 83] width 26 height 22
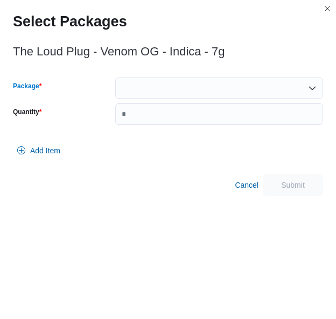
click at [147, 87] on div at bounding box center [219, 88] width 208 height 22
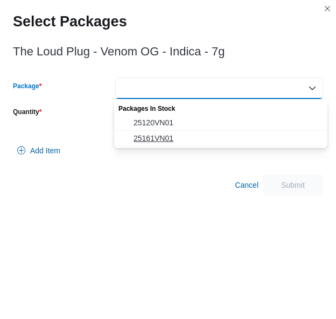
click at [155, 131] on button "25161VN01" at bounding box center [220, 139] width 213 height 16
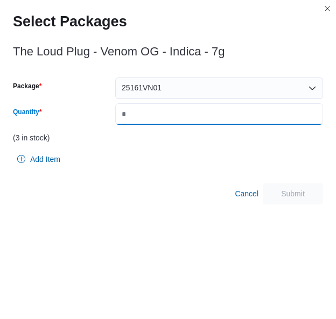
click at [171, 117] on input "Quantity" at bounding box center [219, 114] width 208 height 22
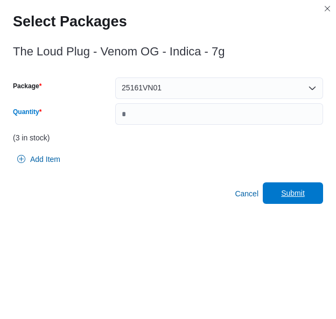
click at [295, 198] on span "Submit" at bounding box center [292, 193] width 47 height 22
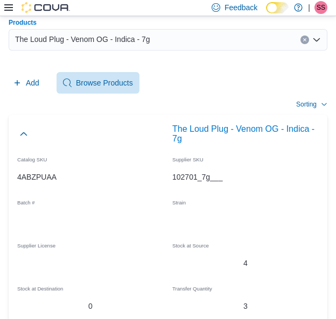
click at [226, 44] on div "The Loud Plug - Venom OG - Indica - 7g" at bounding box center [168, 40] width 318 height 22
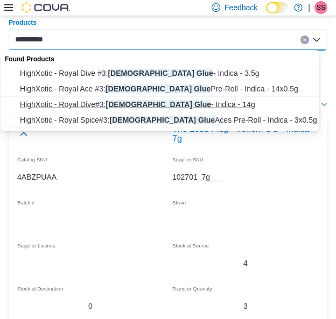
click at [180, 97] on button "HighXotic - Royal Dive#3: [DEMOGRAPHIC_DATA] Glue - Indica - 14g" at bounding box center [164, 105] width 326 height 16
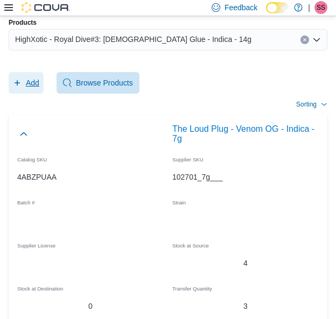
click at [29, 79] on span "Add" at bounding box center [32, 82] width 13 height 11
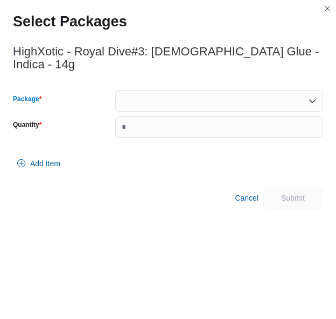
click at [200, 90] on div at bounding box center [219, 101] width 208 height 22
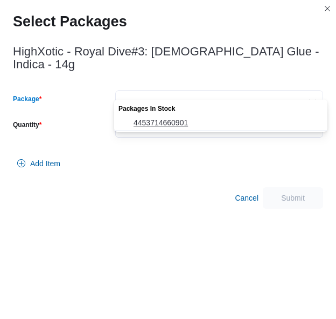
click at [191, 121] on span "4453714660901" at bounding box center [226, 122] width 187 height 11
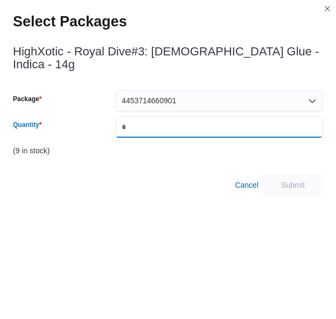
click at [191, 121] on input "Quantity" at bounding box center [219, 127] width 208 height 22
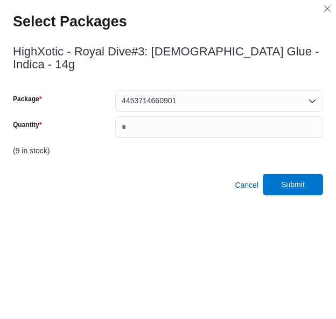
click at [303, 179] on span "Submit" at bounding box center [293, 184] width 24 height 11
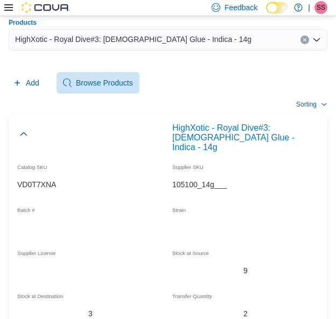
click at [238, 42] on div "HighXotic - Royal Dive#3: [DEMOGRAPHIC_DATA] Glue - Indica - 14g" at bounding box center [168, 40] width 318 height 22
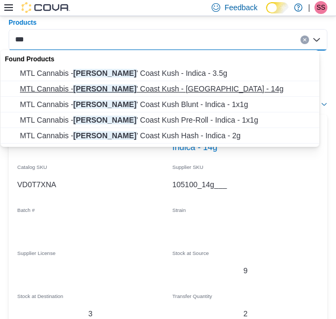
click at [196, 88] on span "MTL Cannabis - [PERSON_NAME] ' Coast [GEOGRAPHIC_DATA] - [GEOGRAPHIC_DATA] - 14g" at bounding box center [170, 88] width 301 height 11
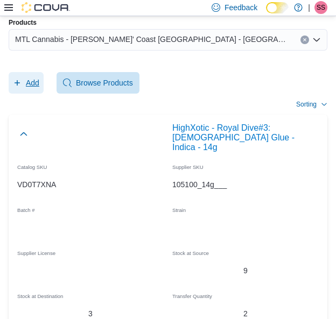
click at [21, 73] on span "Add" at bounding box center [26, 83] width 26 height 22
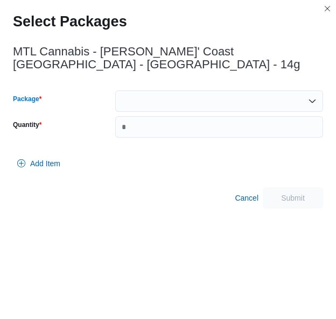
click at [197, 90] on div at bounding box center [219, 101] width 208 height 22
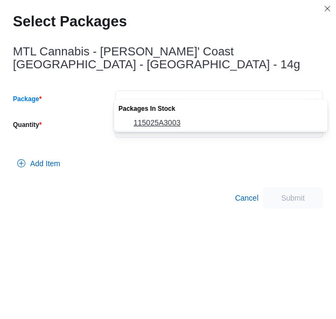
click at [179, 119] on span "115025A3003" at bounding box center [226, 122] width 187 height 11
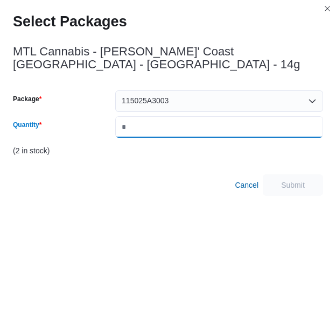
click at [179, 119] on input "Quantity" at bounding box center [219, 127] width 208 height 22
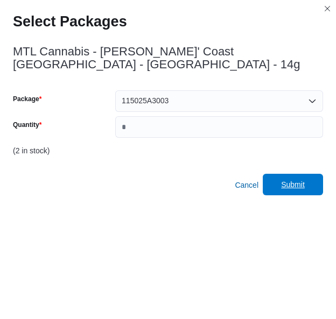
click at [304, 179] on span "Submit" at bounding box center [293, 184] width 24 height 11
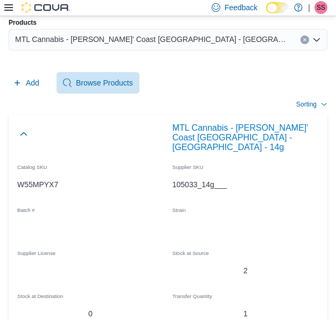
click at [170, 44] on div "MTL Cannabis - [PERSON_NAME]' Coast [GEOGRAPHIC_DATA] - [GEOGRAPHIC_DATA] - 14g" at bounding box center [168, 40] width 318 height 22
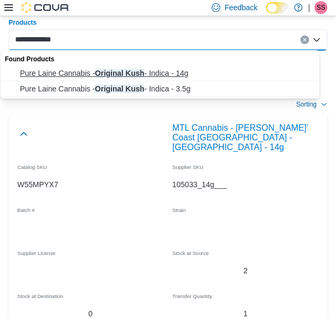
click at [138, 72] on span "Pure Laine Cannabis - Original Kush - Indica - 14g" at bounding box center [170, 73] width 301 height 11
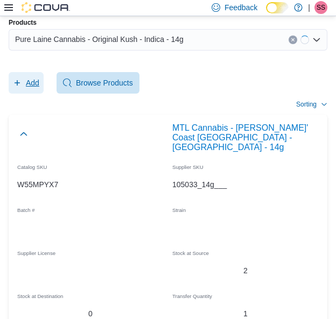
click at [13, 75] on span "Add" at bounding box center [26, 83] width 26 height 22
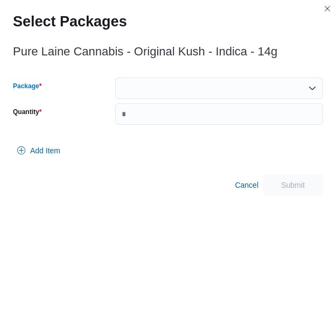
click at [175, 82] on div at bounding box center [219, 88] width 208 height 22
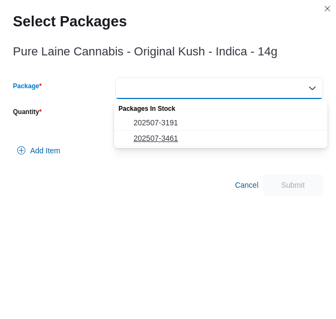
click at [166, 144] on button "202507-3461" at bounding box center [220, 139] width 213 height 16
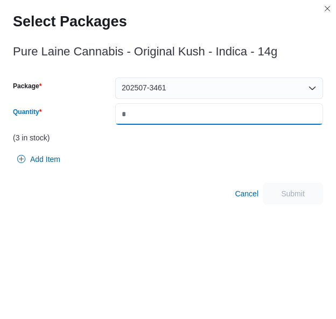
click at [203, 112] on input "Quantity" at bounding box center [219, 114] width 208 height 22
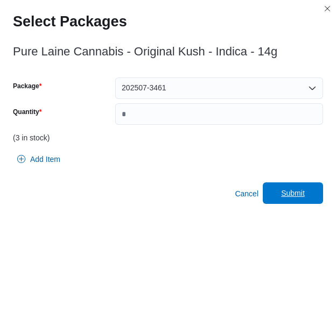
click at [284, 186] on span "Submit" at bounding box center [292, 193] width 47 height 22
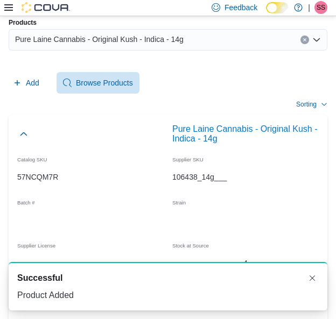
click at [227, 47] on div "Pure Laine Cannabis - Original Kush - Indica - 14g" at bounding box center [168, 40] width 318 height 22
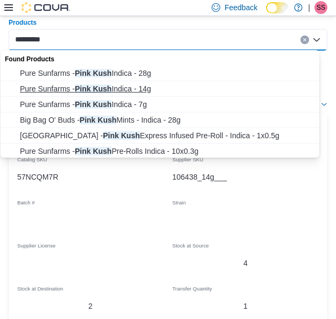
click at [171, 87] on span "Pure Sunfarms - Pink Kush Indica - 14g" at bounding box center [170, 88] width 301 height 11
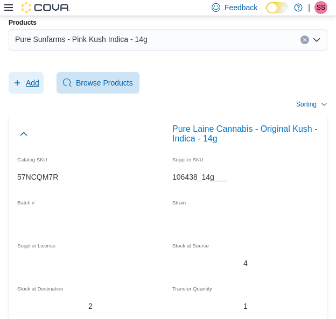
click at [31, 83] on span "Add" at bounding box center [32, 82] width 13 height 11
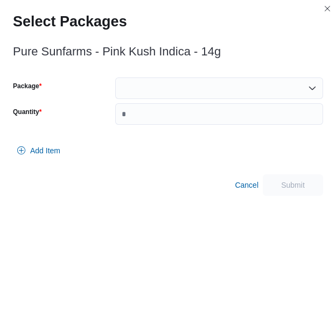
click at [170, 81] on div at bounding box center [219, 88] width 208 height 22
drag, startPoint x: 181, startPoint y: 130, endPoint x: 203, endPoint y: 95, distance: 42.1
click at [203, 95] on div at bounding box center [219, 88] width 208 height 22
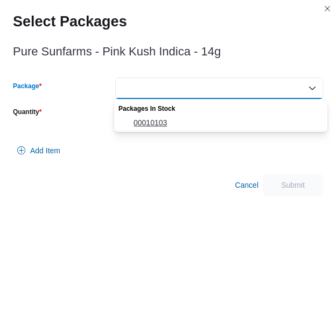
click at [196, 118] on span "00010103" at bounding box center [226, 122] width 187 height 11
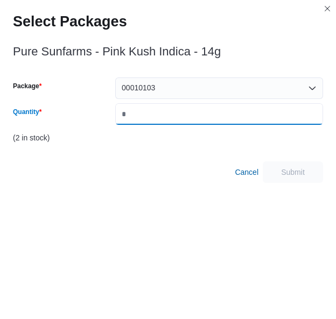
click at [196, 118] on input "*" at bounding box center [219, 114] width 208 height 22
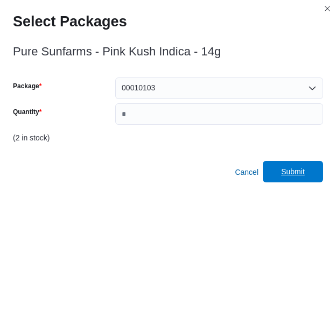
click at [316, 173] on span "Submit" at bounding box center [292, 172] width 47 height 22
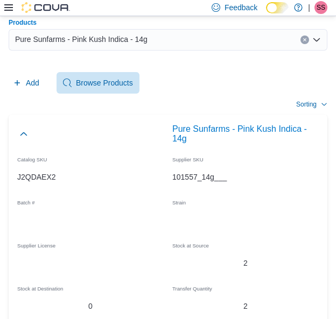
click at [233, 41] on div "Pure Sunfarms - Pink Kush Indica - 14g" at bounding box center [168, 40] width 318 height 22
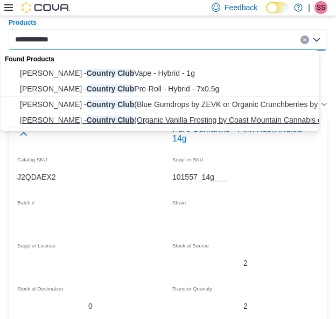
click at [167, 120] on span "[PERSON_NAME] - Country Club (Organic Vanilla Frosting by Coast Mountain Cannab…" at bounding box center [170, 120] width 301 height 11
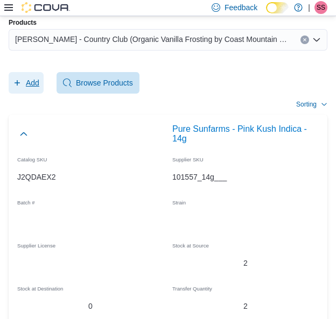
click at [38, 82] on span "Add" at bounding box center [32, 82] width 13 height 11
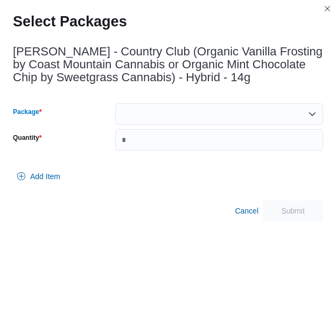
click at [173, 118] on div at bounding box center [219, 114] width 208 height 22
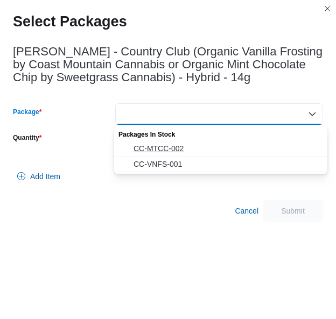
click at [180, 147] on span "CC-MTCC-002" at bounding box center [226, 148] width 187 height 11
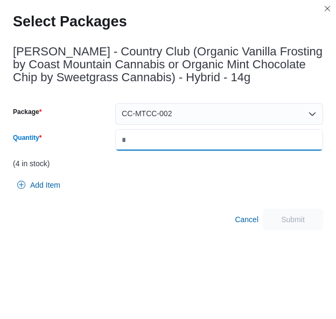
click at [200, 140] on input "Quantity" at bounding box center [219, 140] width 208 height 22
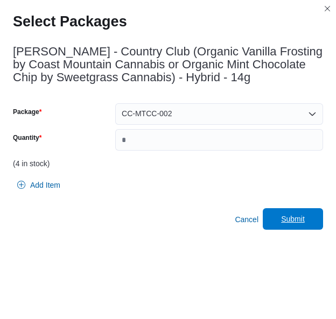
click at [304, 224] on span "Submit" at bounding box center [292, 219] width 47 height 22
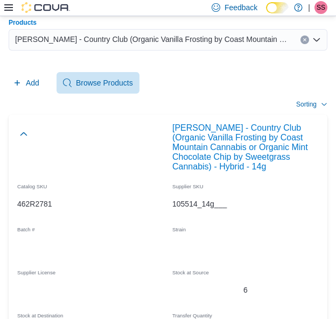
click at [189, 39] on span "[PERSON_NAME] - Country Club (Organic Vanilla Frosting by Coast Mountain Cannab…" at bounding box center [152, 39] width 274 height 13
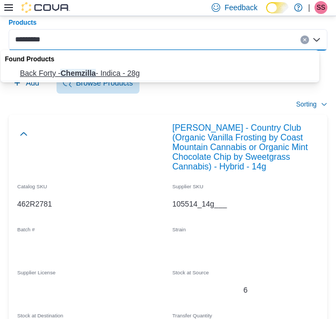
click at [148, 76] on span "Back Forty - Chemzilla - Indica - 28g" at bounding box center [170, 73] width 301 height 11
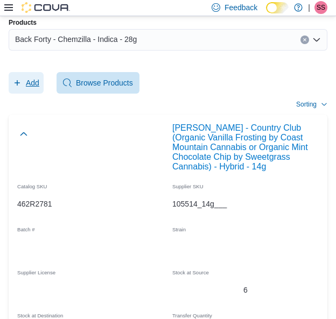
click at [31, 84] on span "Add" at bounding box center [32, 82] width 13 height 11
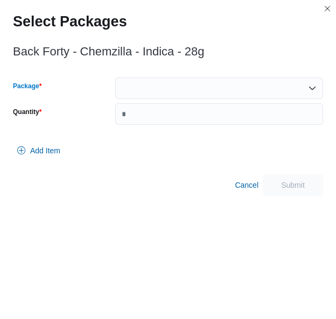
click at [168, 81] on div at bounding box center [219, 88] width 208 height 22
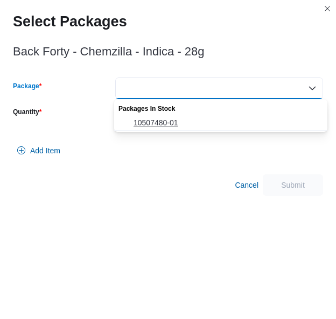
click at [167, 122] on span "10507480-01" at bounding box center [226, 122] width 187 height 11
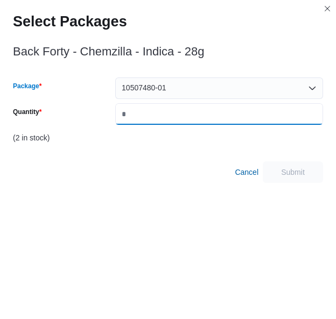
click at [167, 122] on input "Quantity" at bounding box center [219, 114] width 208 height 22
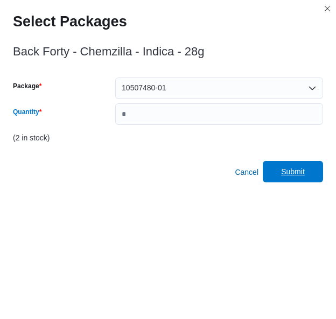
click at [304, 174] on span "Submit" at bounding box center [293, 171] width 24 height 11
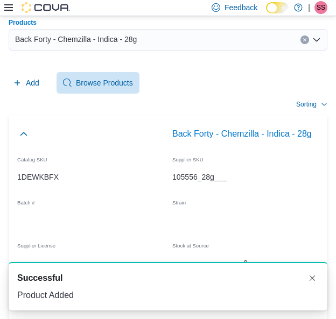
click at [261, 34] on div "Back Forty - Chemzilla - Indica - 28g" at bounding box center [168, 40] width 318 height 22
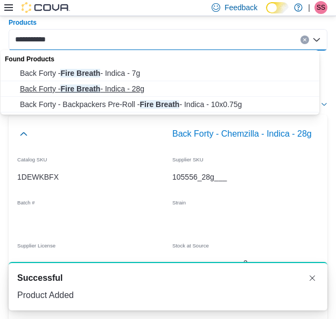
click at [194, 93] on span "Back Forty - Fire Breath - Indica - 28g" at bounding box center [170, 88] width 301 height 11
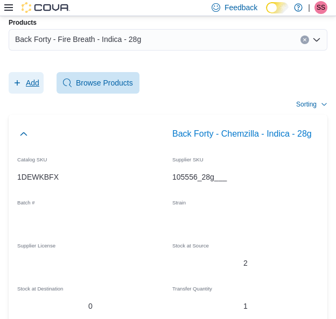
click at [20, 88] on span "Add" at bounding box center [26, 83] width 26 height 22
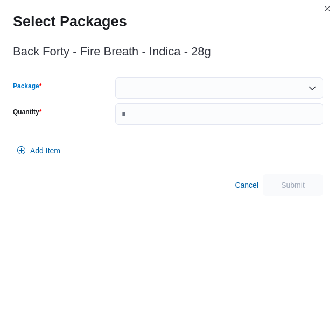
click at [182, 87] on div at bounding box center [219, 88] width 208 height 22
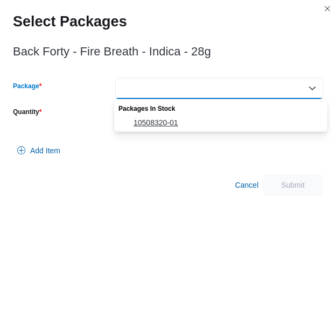
click at [170, 124] on span "10508320-01" at bounding box center [226, 122] width 187 height 11
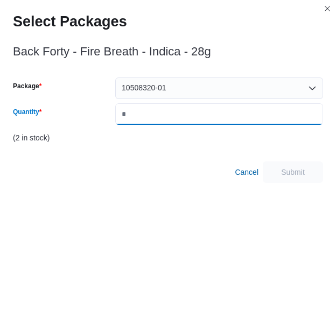
click at [170, 124] on input "Quantity" at bounding box center [219, 114] width 208 height 22
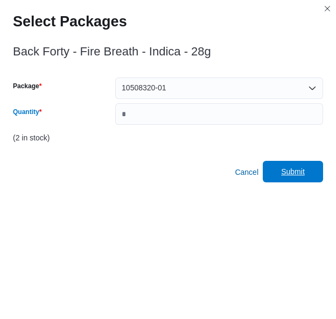
click at [302, 170] on span "Submit" at bounding box center [293, 171] width 24 height 11
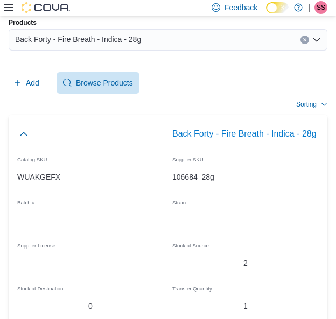
click at [195, 44] on div "Back Forty - Fire Breath - Indica - 28g" at bounding box center [168, 40] width 318 height 22
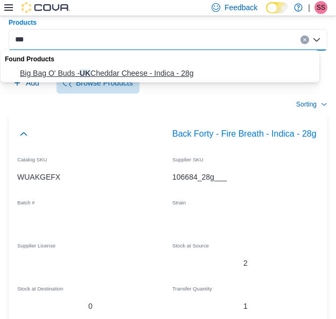
click at [160, 78] on span "Big Bag O' Buds - UK Cheddar Cheese - Indica - 28g" at bounding box center [170, 73] width 301 height 11
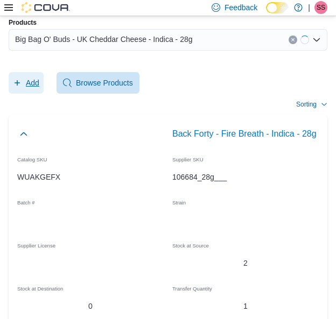
click at [34, 81] on span "Add" at bounding box center [32, 82] width 13 height 11
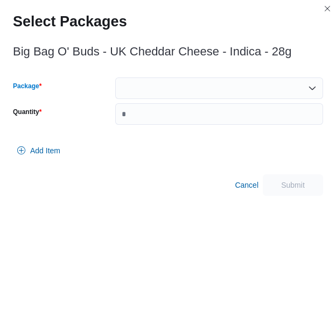
click at [175, 86] on div at bounding box center [219, 88] width 208 height 22
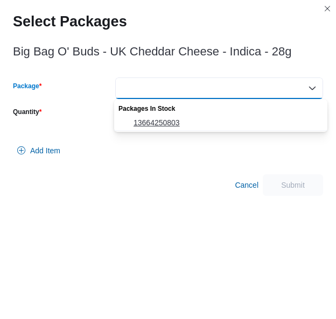
click at [173, 126] on span "13664250803" at bounding box center [226, 122] width 187 height 11
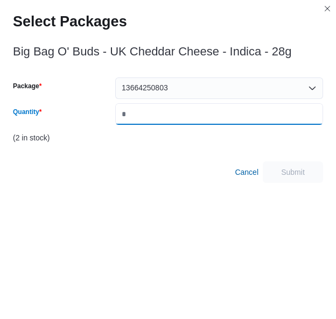
click at [179, 123] on input "Quantity" at bounding box center [219, 114] width 208 height 22
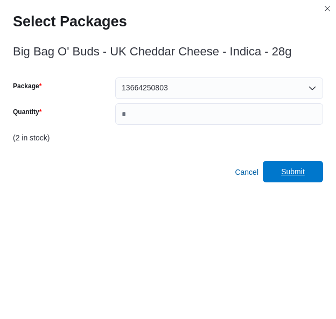
click at [304, 172] on span "Submit" at bounding box center [293, 171] width 24 height 11
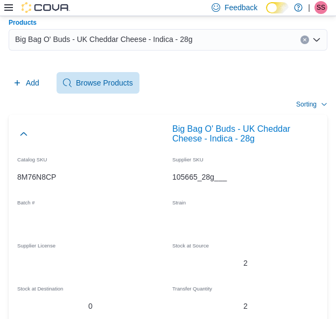
click at [182, 43] on span "Big Bag O' Buds - UK Cheddar Cheese - Indica - 28g" at bounding box center [104, 39] width 178 height 13
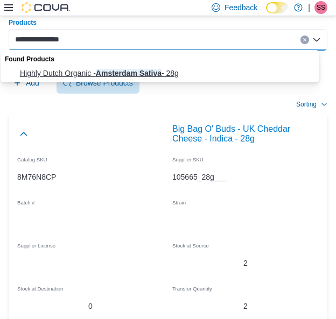
click at [95, 66] on button "Highly Dutch Organic - [GEOGRAPHIC_DATA] Sativa - 28g" at bounding box center [164, 74] width 326 height 16
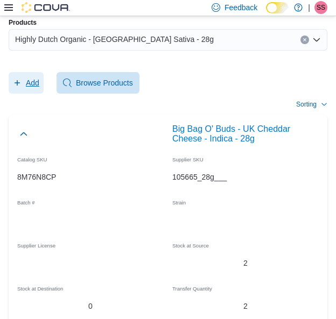
click at [24, 78] on span "Add" at bounding box center [26, 83] width 26 height 22
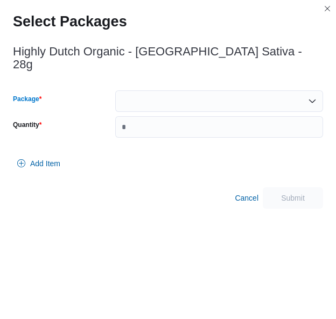
click at [148, 94] on div at bounding box center [219, 101] width 208 height 22
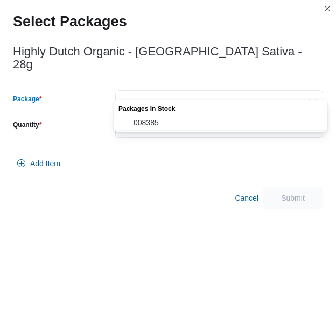
click at [152, 128] on button "008385" at bounding box center [220, 123] width 213 height 16
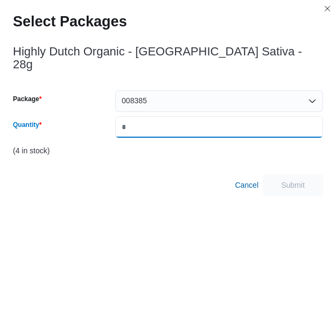
click at [167, 122] on input "Quantity" at bounding box center [219, 127] width 208 height 22
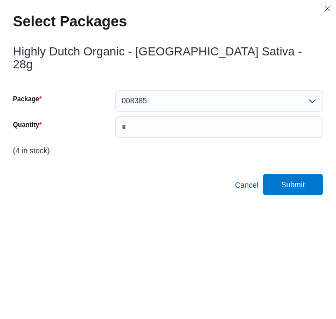
click at [293, 179] on span "Submit" at bounding box center [292, 185] width 47 height 22
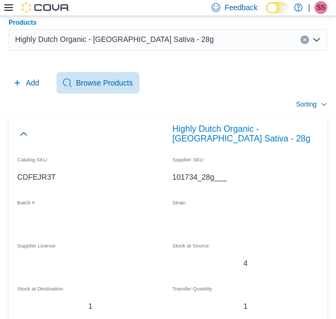
click at [168, 42] on span "Highly Dutch Organic - [GEOGRAPHIC_DATA] Sativa - 28g" at bounding box center [114, 39] width 198 height 13
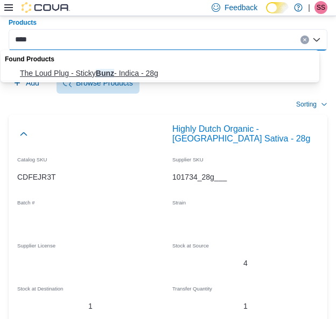
click at [161, 66] on button "The Loud Plug - Sticky Bunz - Indica - 28g" at bounding box center [164, 74] width 326 height 16
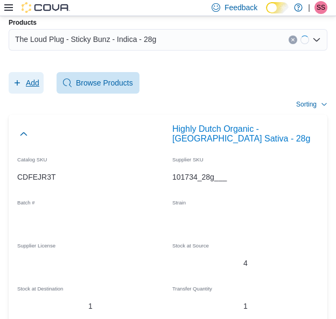
click at [40, 77] on button "Add" at bounding box center [26, 83] width 35 height 22
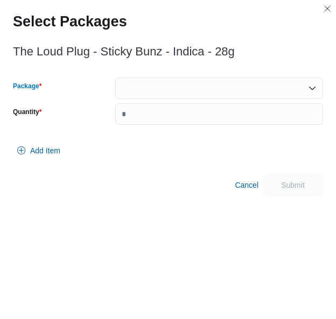
click at [145, 88] on div at bounding box center [219, 88] width 208 height 22
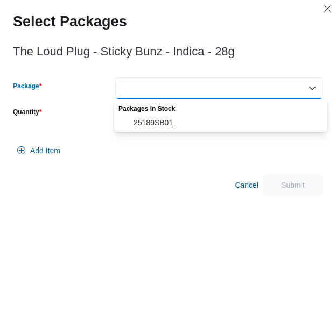
click at [149, 119] on span "25189SB01" at bounding box center [226, 122] width 187 height 11
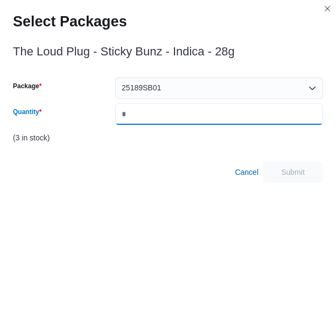
click at [149, 119] on input "Quantity" at bounding box center [219, 114] width 208 height 22
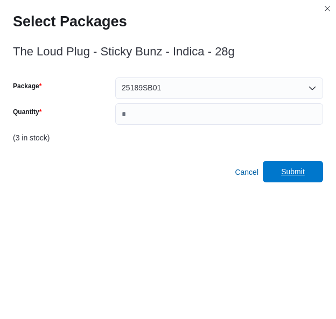
click at [314, 176] on span "Submit" at bounding box center [292, 172] width 47 height 22
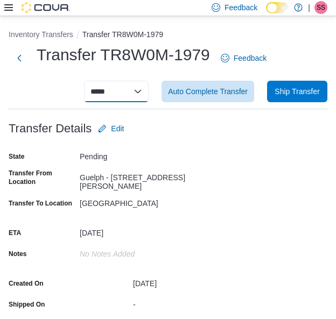
click at [117, 100] on select "**********" at bounding box center [116, 92] width 65 height 22
click at [92, 81] on select "**********" at bounding box center [116, 92] width 65 height 22
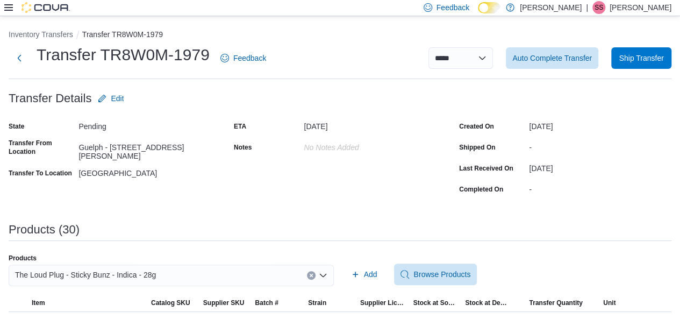
click at [5, 9] on div "Feedback Dark Mode [PERSON_NAME] | [PERSON_NAME]" at bounding box center [340, 8] width 680 height 16
click at [5, 9] on icon at bounding box center [8, 7] width 9 height 9
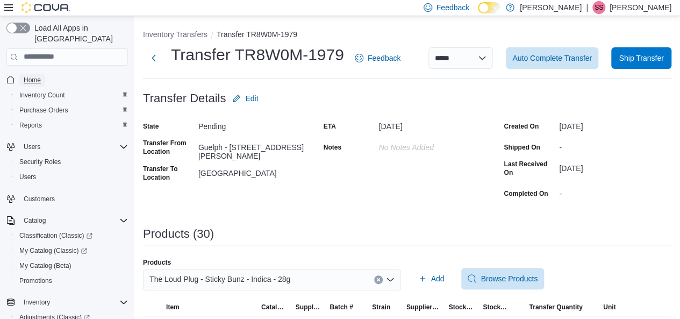
click at [37, 76] on span "Home" at bounding box center [32, 80] width 17 height 9
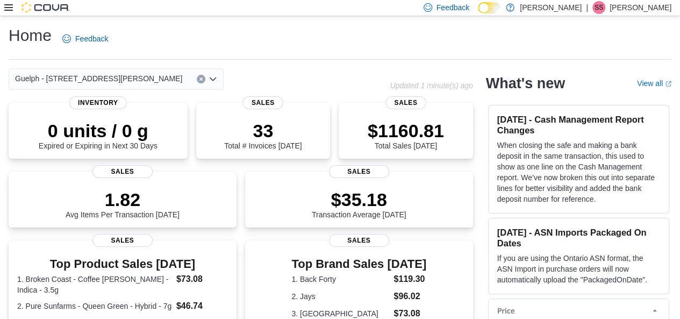
click at [117, 79] on div "Guelph - [STREET_ADDRESS][PERSON_NAME]" at bounding box center [116, 79] width 215 height 22
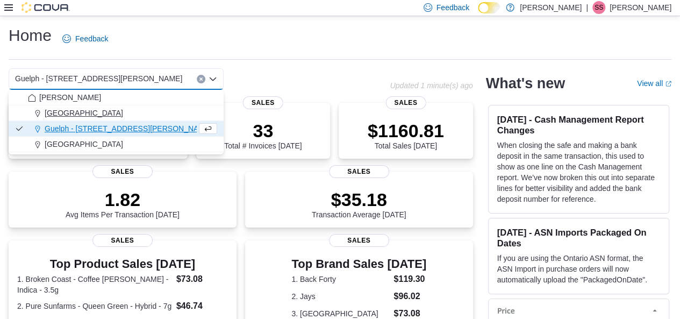
click at [110, 117] on div "[GEOGRAPHIC_DATA]" at bounding box center [122, 113] width 189 height 11
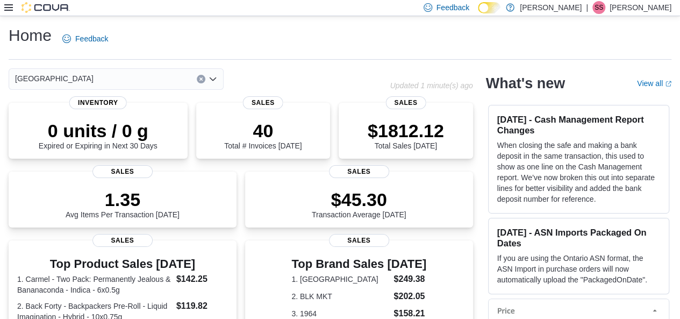
click at [122, 77] on div "[GEOGRAPHIC_DATA]" at bounding box center [116, 79] width 215 height 22
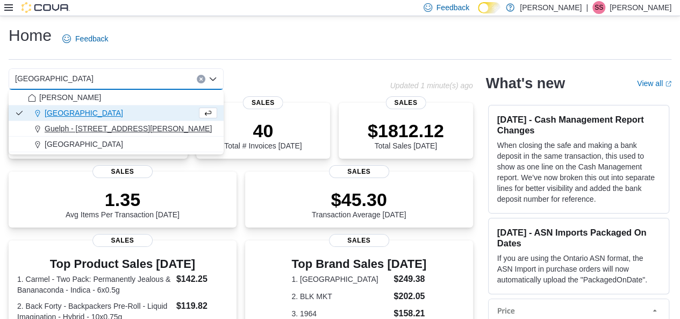
click at [105, 123] on span "Guelph - [STREET_ADDRESS][PERSON_NAME]" at bounding box center [128, 128] width 167 height 11
